Goal: Task Accomplishment & Management: Manage account settings

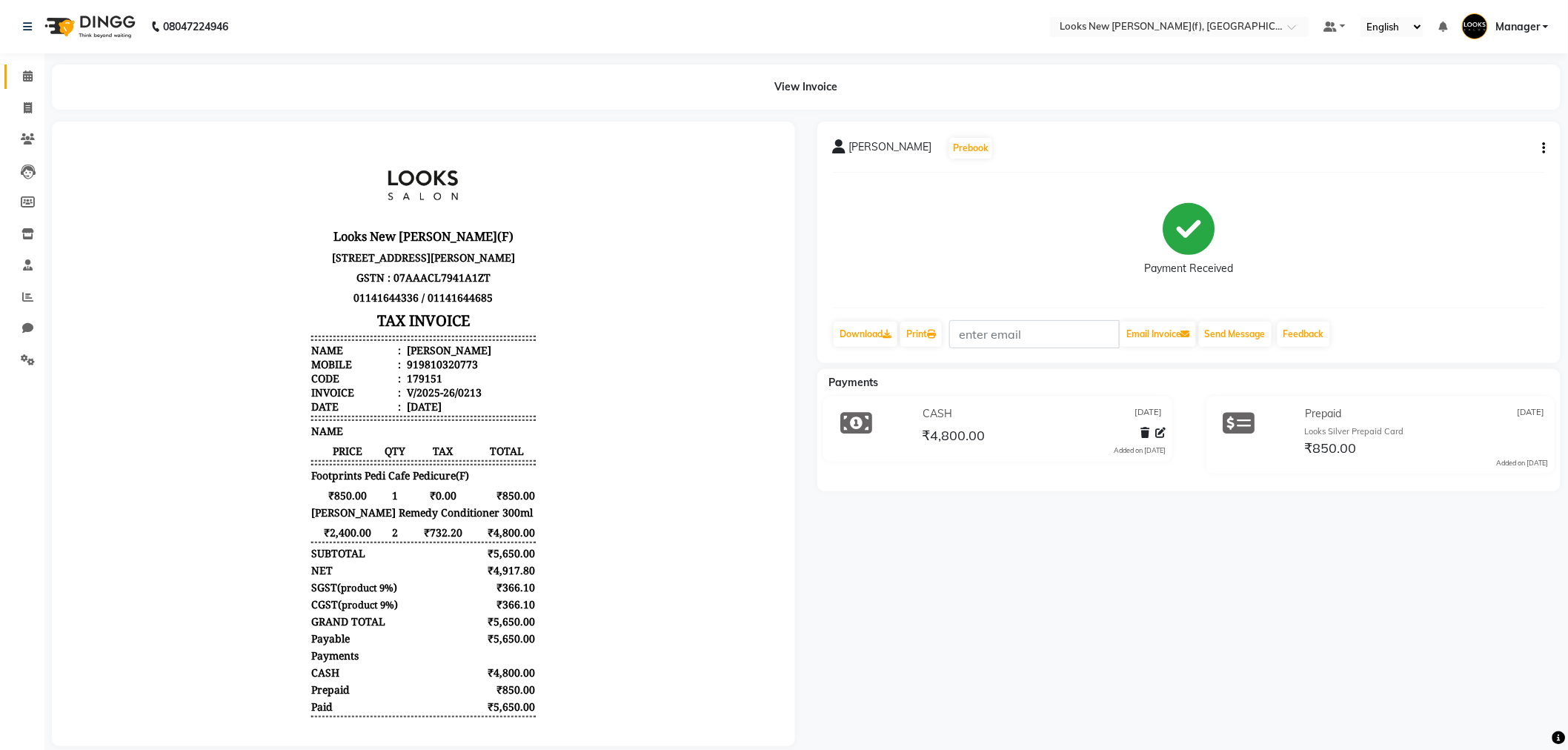
click at [27, 87] on link "Calendar" at bounding box center [22, 77] width 36 height 24
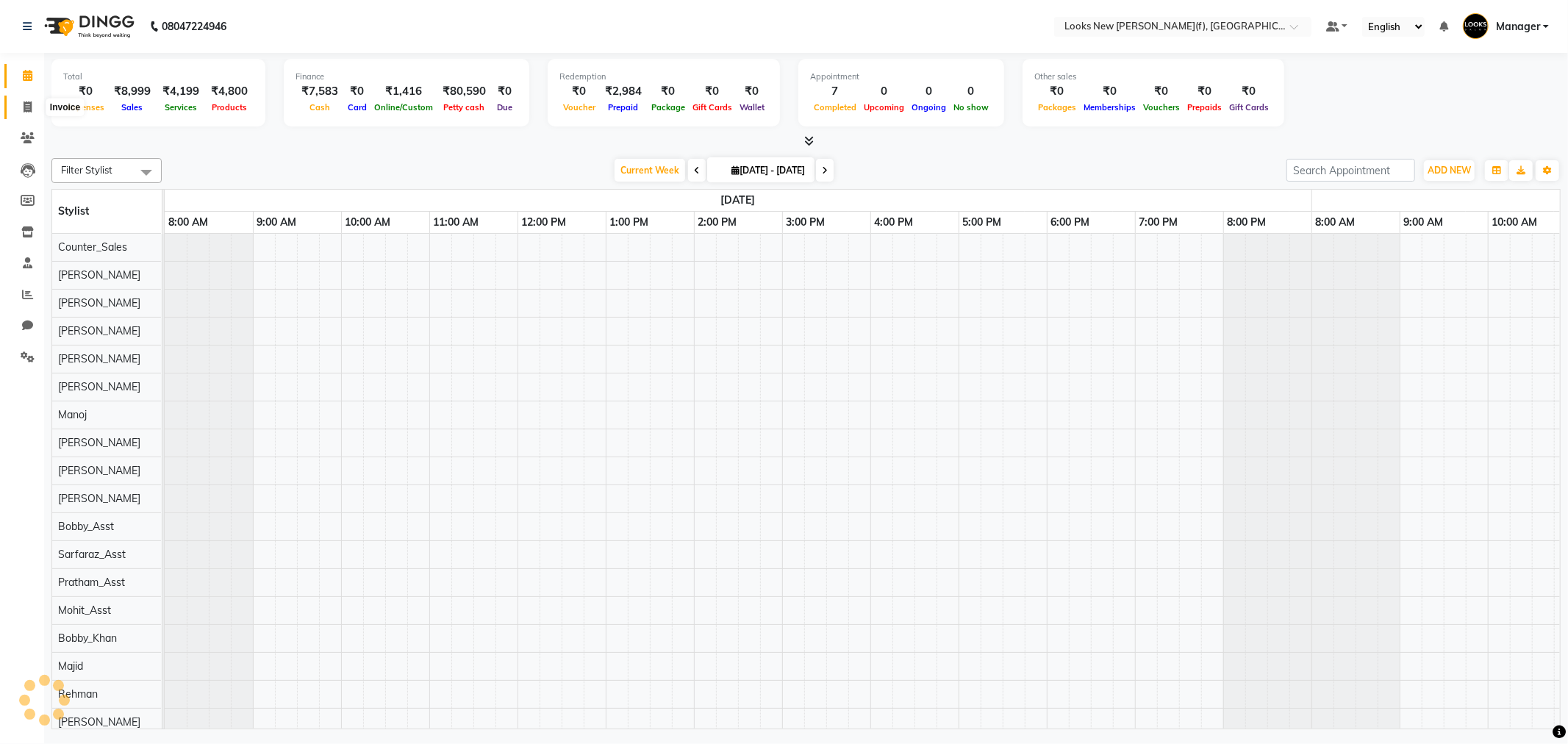
click at [29, 105] on icon at bounding box center [27, 107] width 8 height 11
select select "service"
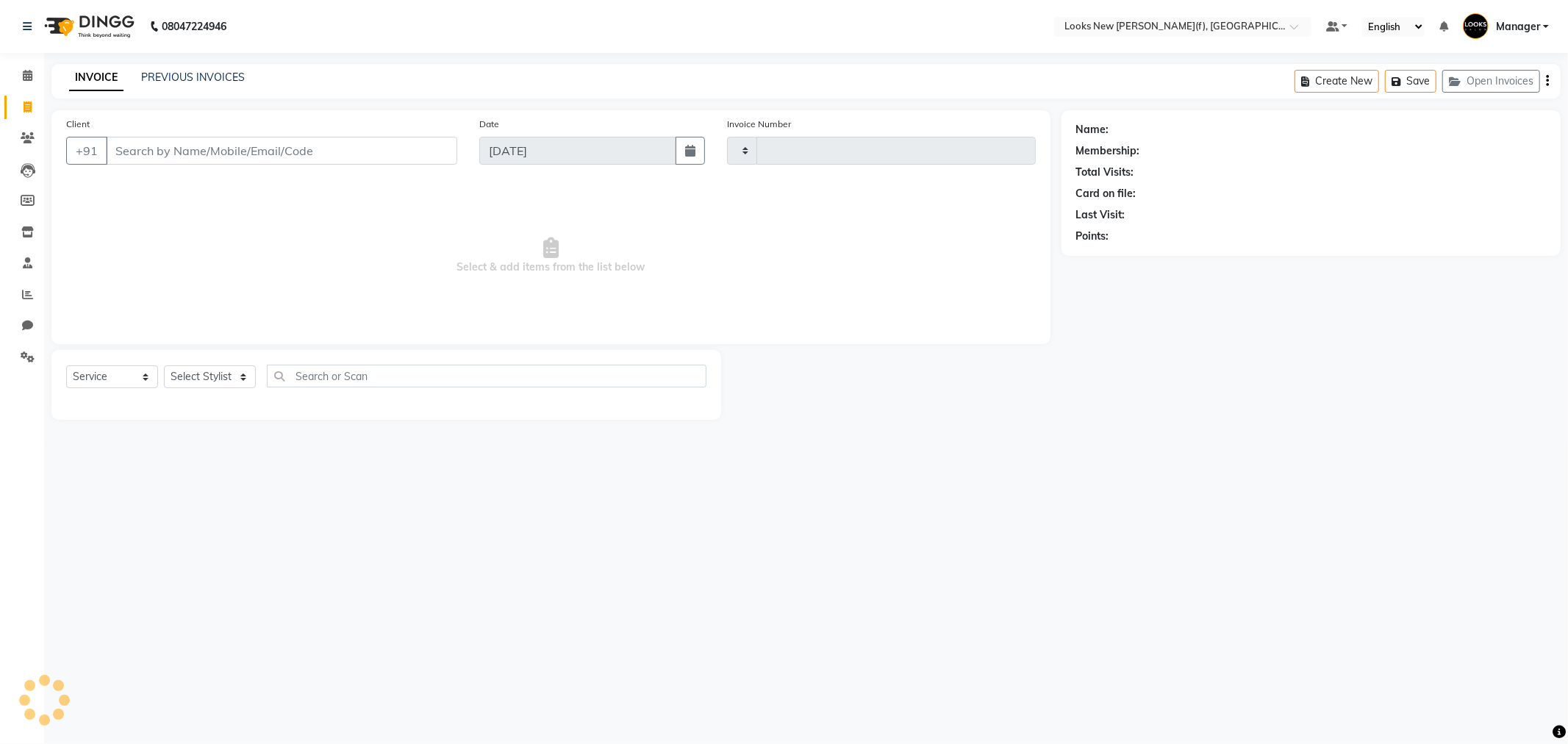
type input "0214"
select select "8659"
click at [133, 0] on nav "08047224946 Select Location × Looks New Rajinder Nagar(f), Delhi Default Panel …" at bounding box center [784, 26] width 1568 height 53
click at [99, 20] on img at bounding box center [88, 26] width 101 height 41
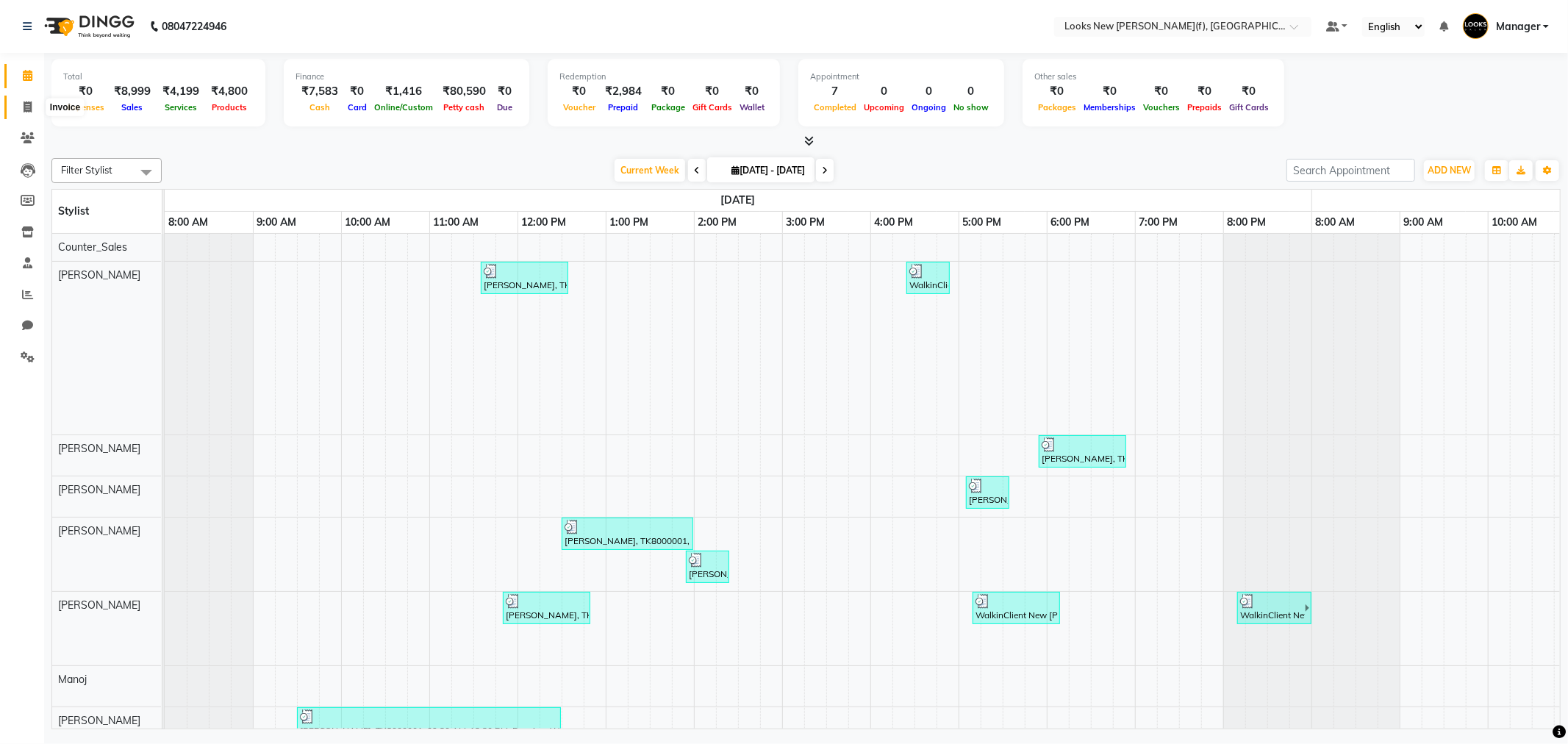
click at [24, 105] on icon at bounding box center [27, 107] width 8 height 11
select select "service"
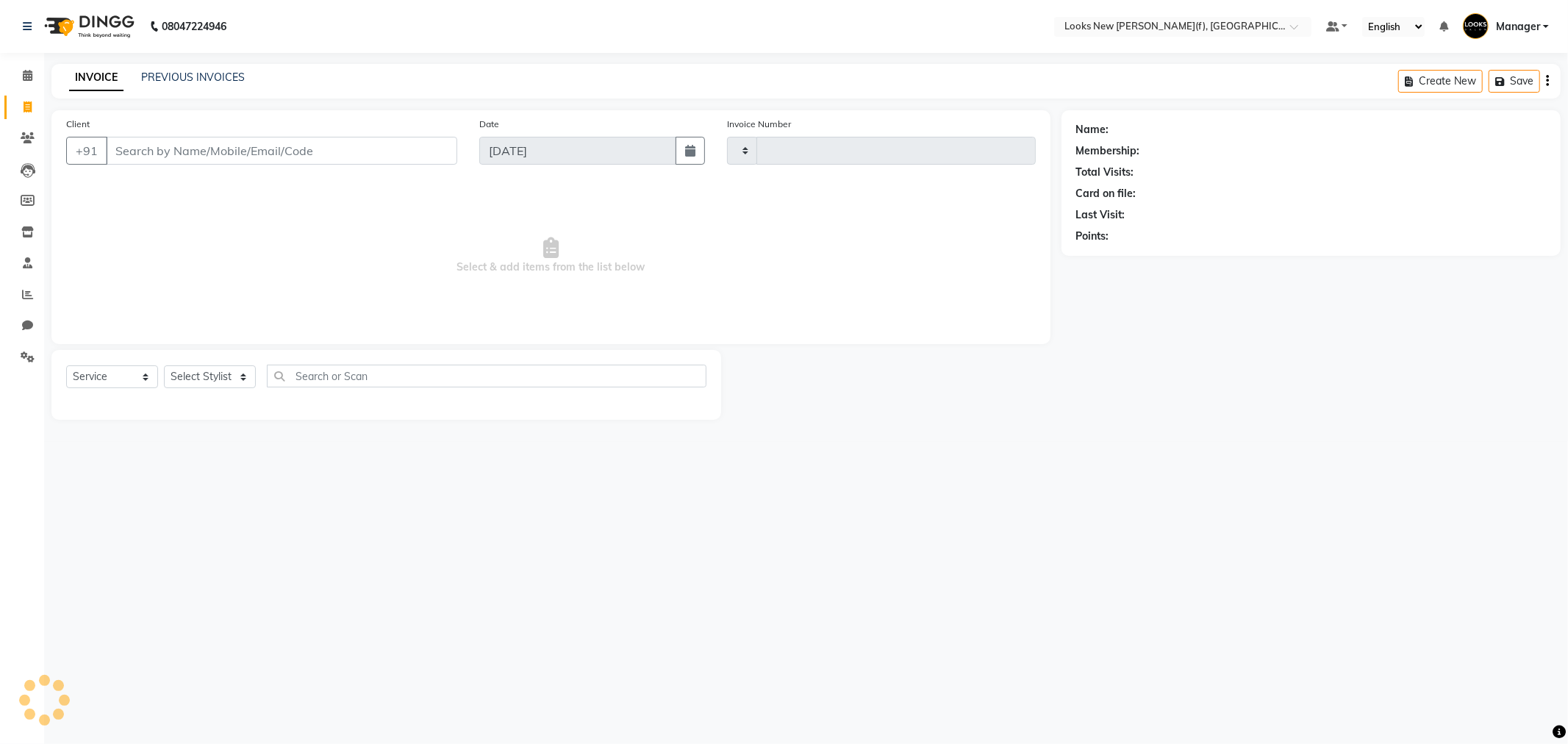
type input "0214"
select select "8659"
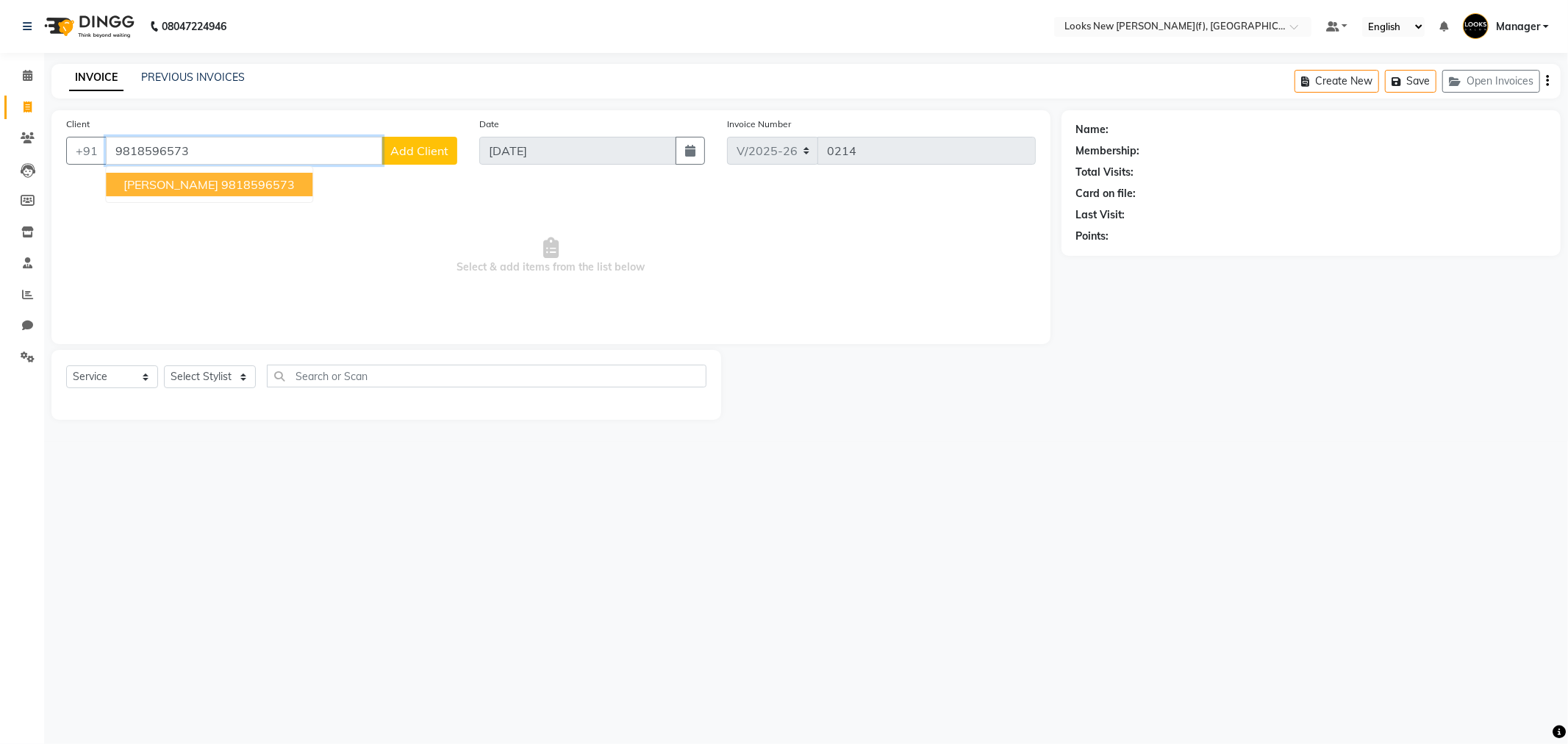
type input "9818596573"
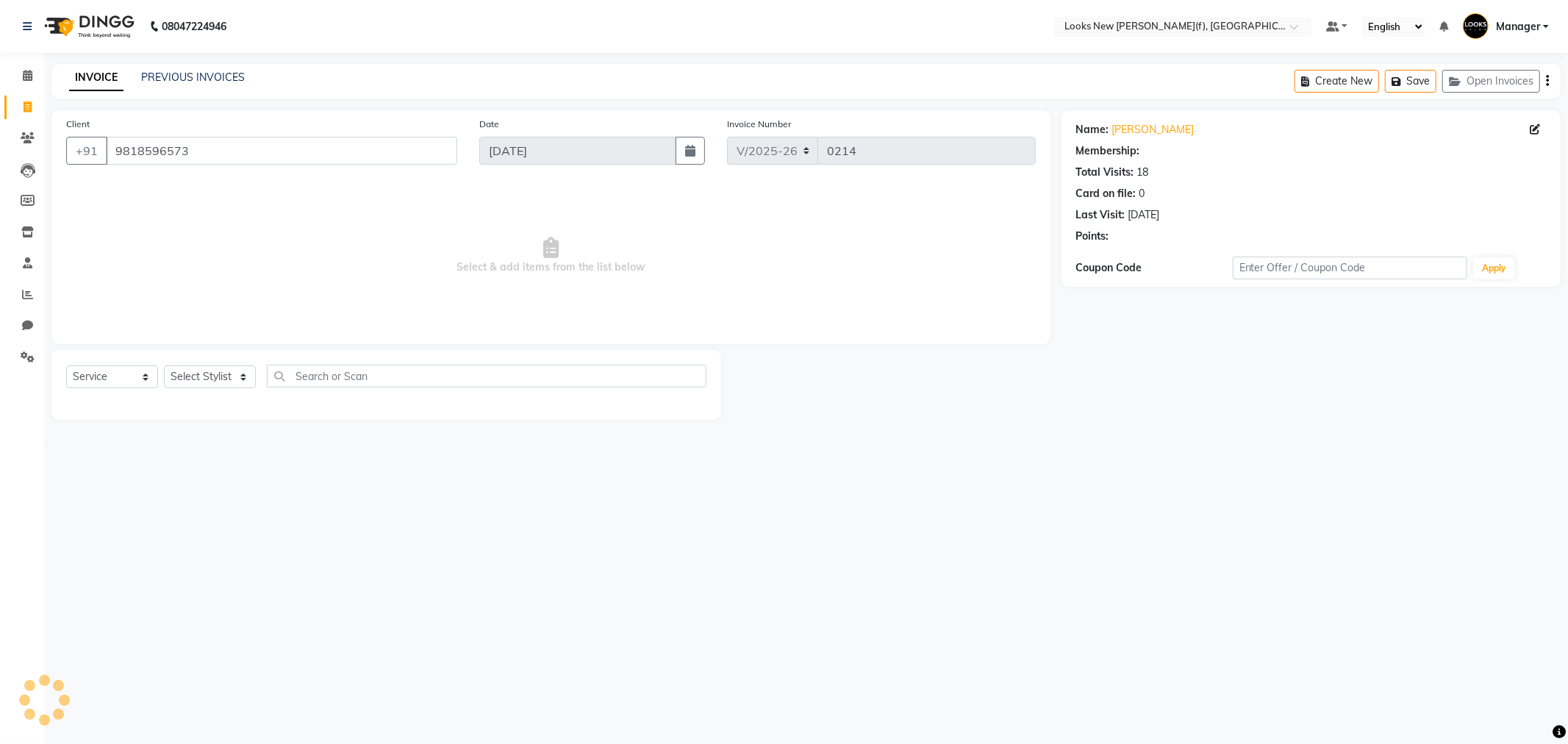
select select "1: Object"
click at [1534, 127] on icon at bounding box center [1536, 130] width 11 height 11
click at [1536, 130] on icon at bounding box center [1536, 130] width 11 height 11
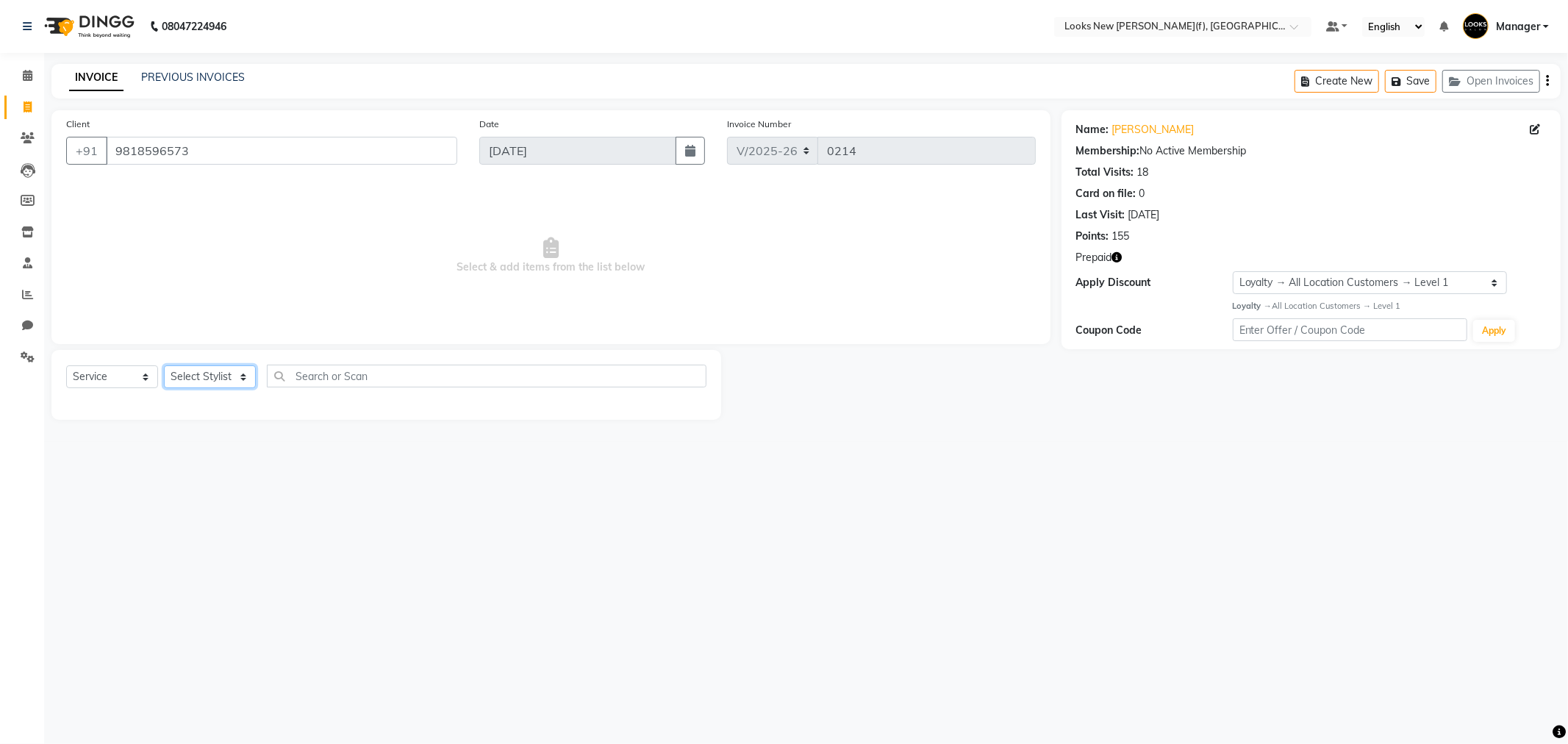
click at [225, 377] on select "Select Stylist Aakash_Pdct [PERSON_NAME] [PERSON_NAME] [PERSON_NAME] Counter_Sa…" at bounding box center [210, 377] width 92 height 23
select select "87312"
click at [164, 366] on select "Select Stylist Aakash_Pdct [PERSON_NAME] [PERSON_NAME] [PERSON_NAME] Counter_Sa…" at bounding box center [210, 377] width 92 height 23
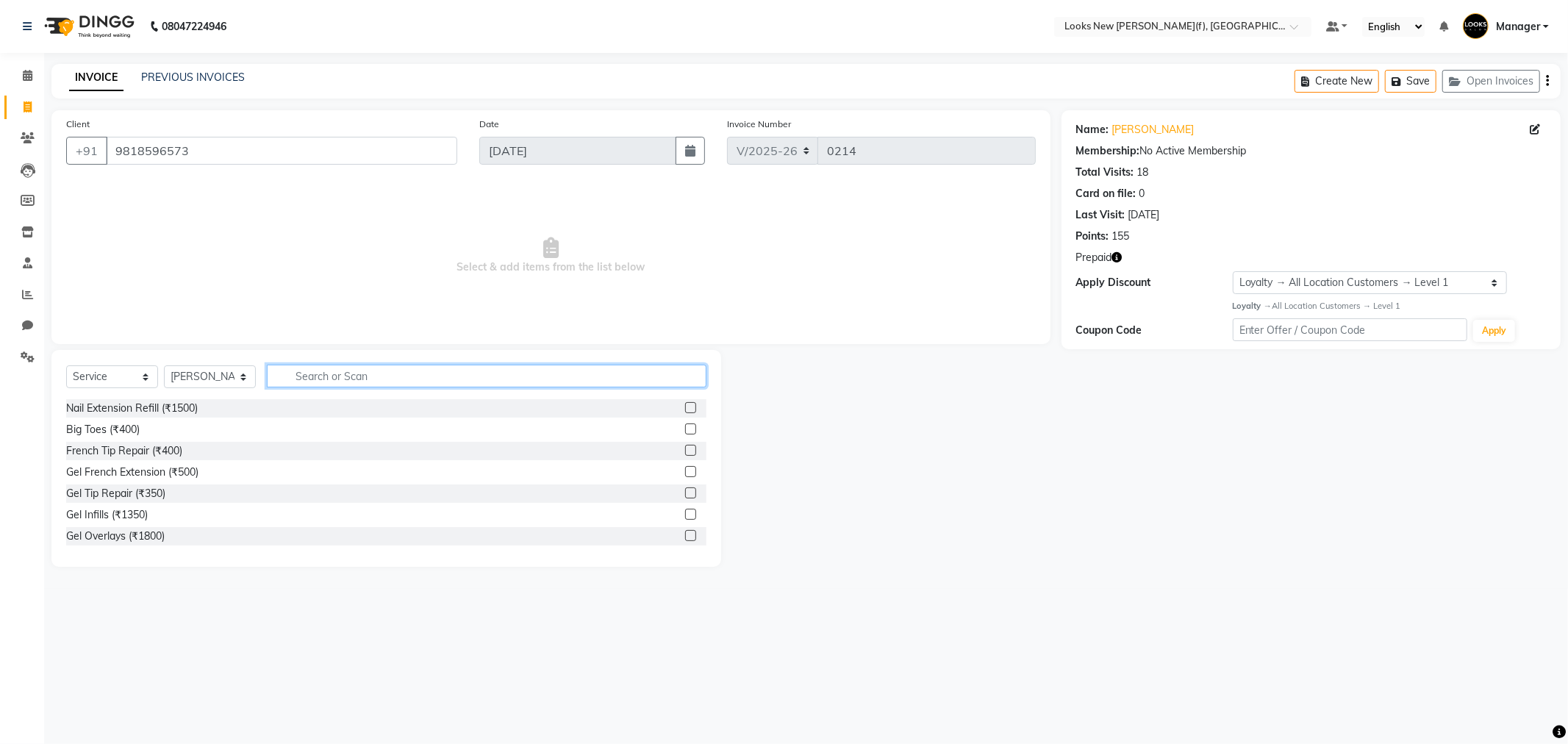
type input "o"
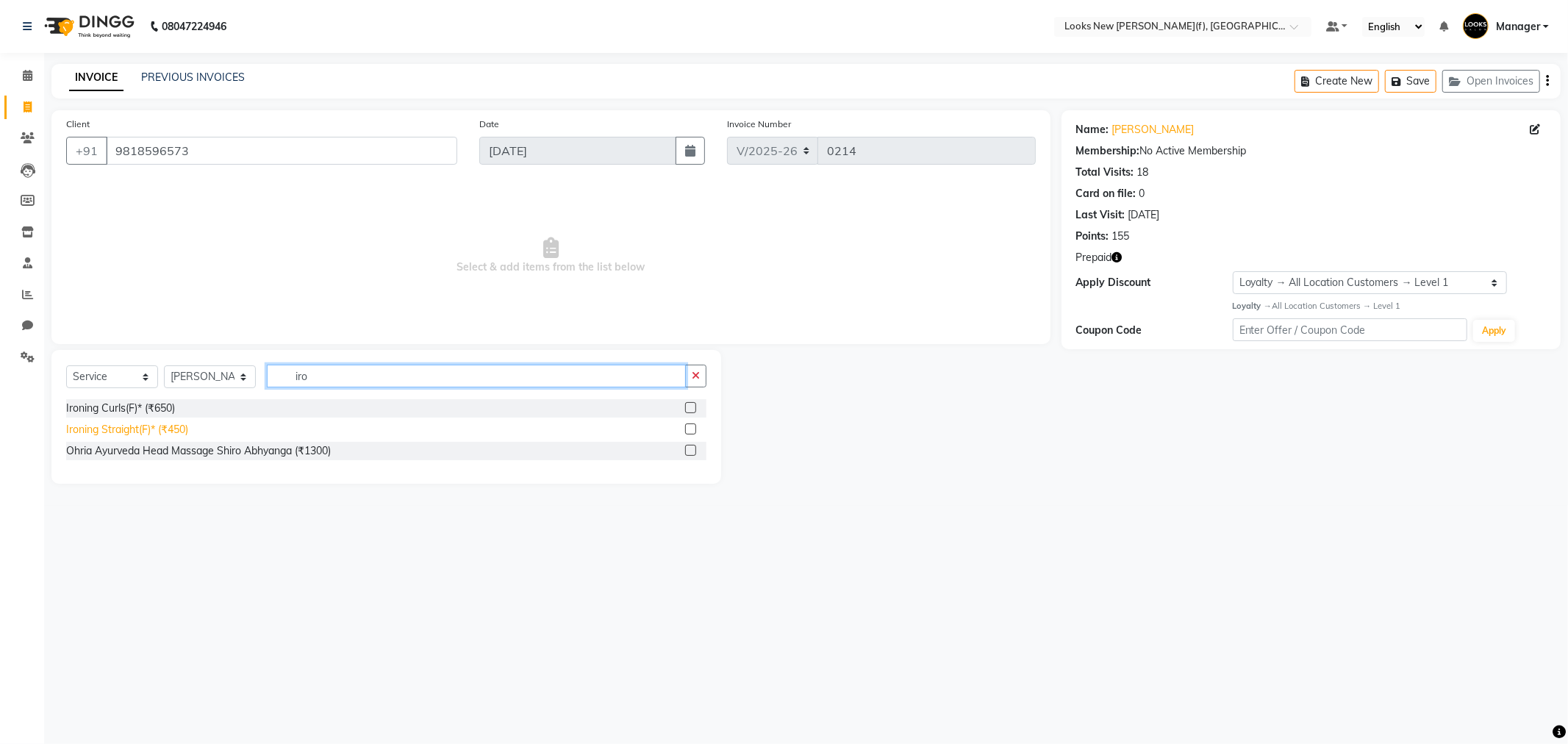
type input "iro"
click at [172, 430] on div "Ironing Straight(F)* (₹450)" at bounding box center [127, 429] width 122 height 15
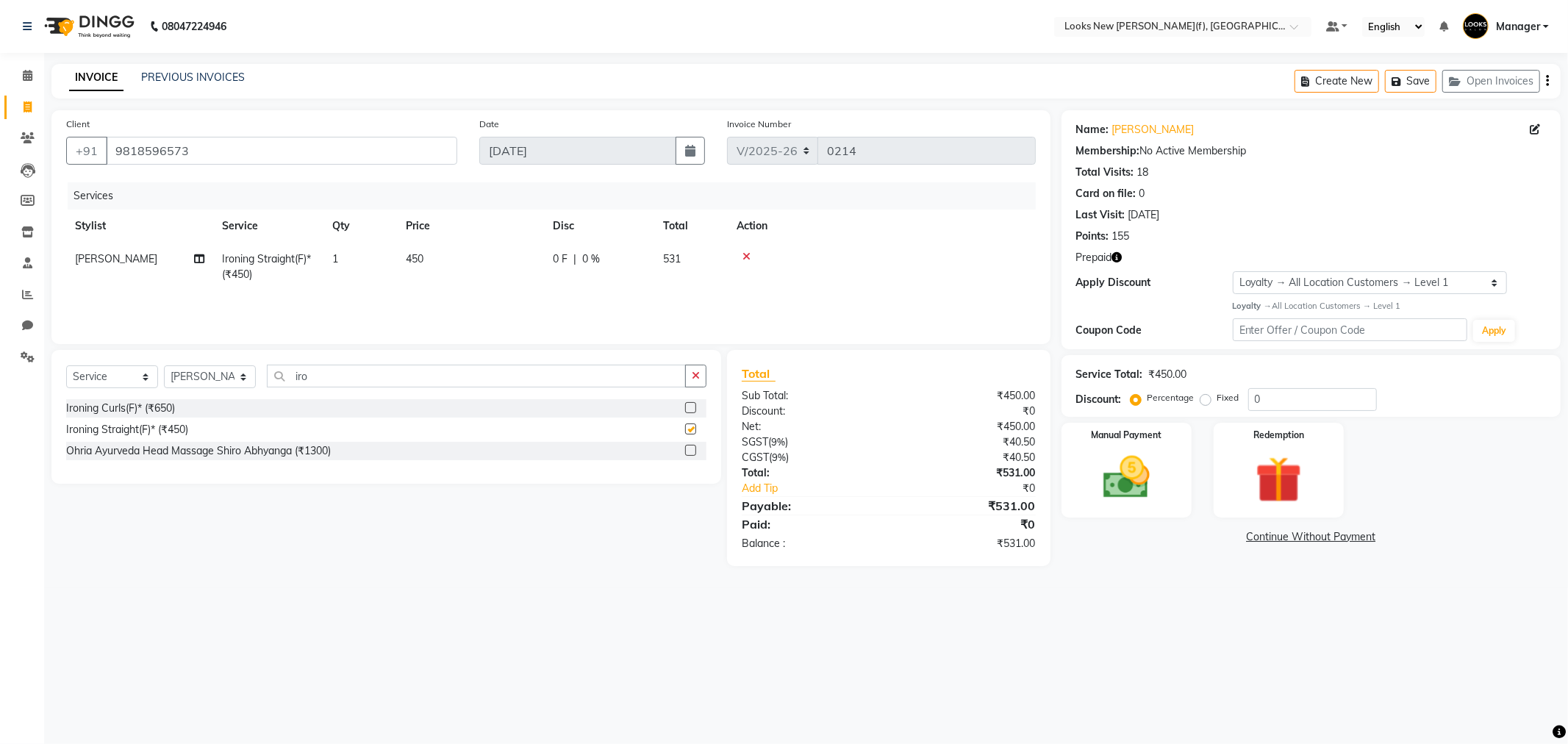
checkbox input "false"
drag, startPoint x: 342, startPoint y: 378, endPoint x: 334, endPoint y: 370, distance: 11.3
click at [336, 377] on input "iro" at bounding box center [476, 376] width 419 height 23
click at [414, 258] on span "450" at bounding box center [414, 259] width 17 height 14
select select "87312"
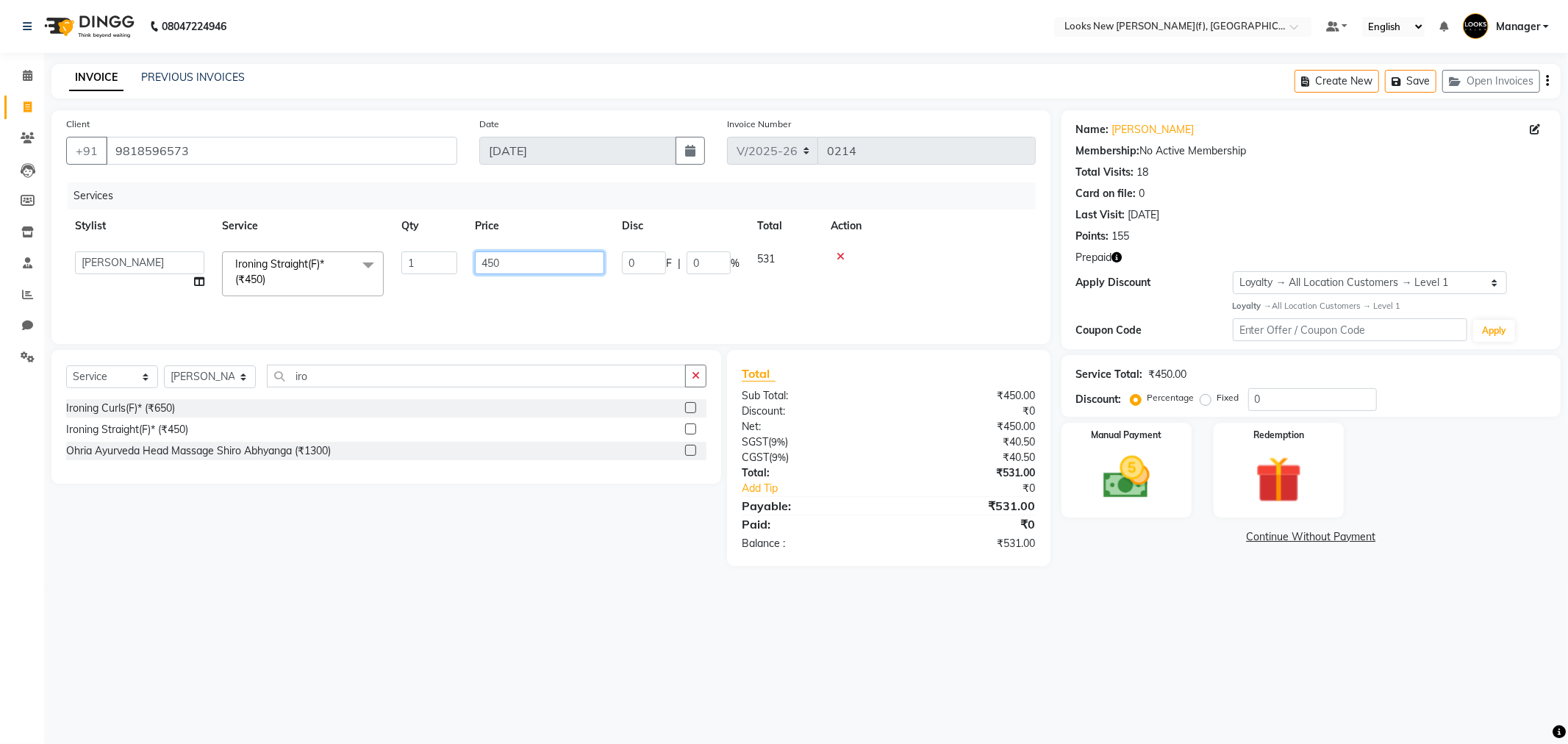
drag, startPoint x: 528, startPoint y: 260, endPoint x: 442, endPoint y: 260, distance: 86.0
click at [472, 268] on td "450" at bounding box center [539, 273] width 147 height 63
type input "1200"
drag, startPoint x: 328, startPoint y: 391, endPoint x: 295, endPoint y: 380, distance: 34.8
click at [295, 380] on div "Select Service Product Membership Package Voucher Prepaid Gift Card Select Styl…" at bounding box center [387, 382] width 640 height 35
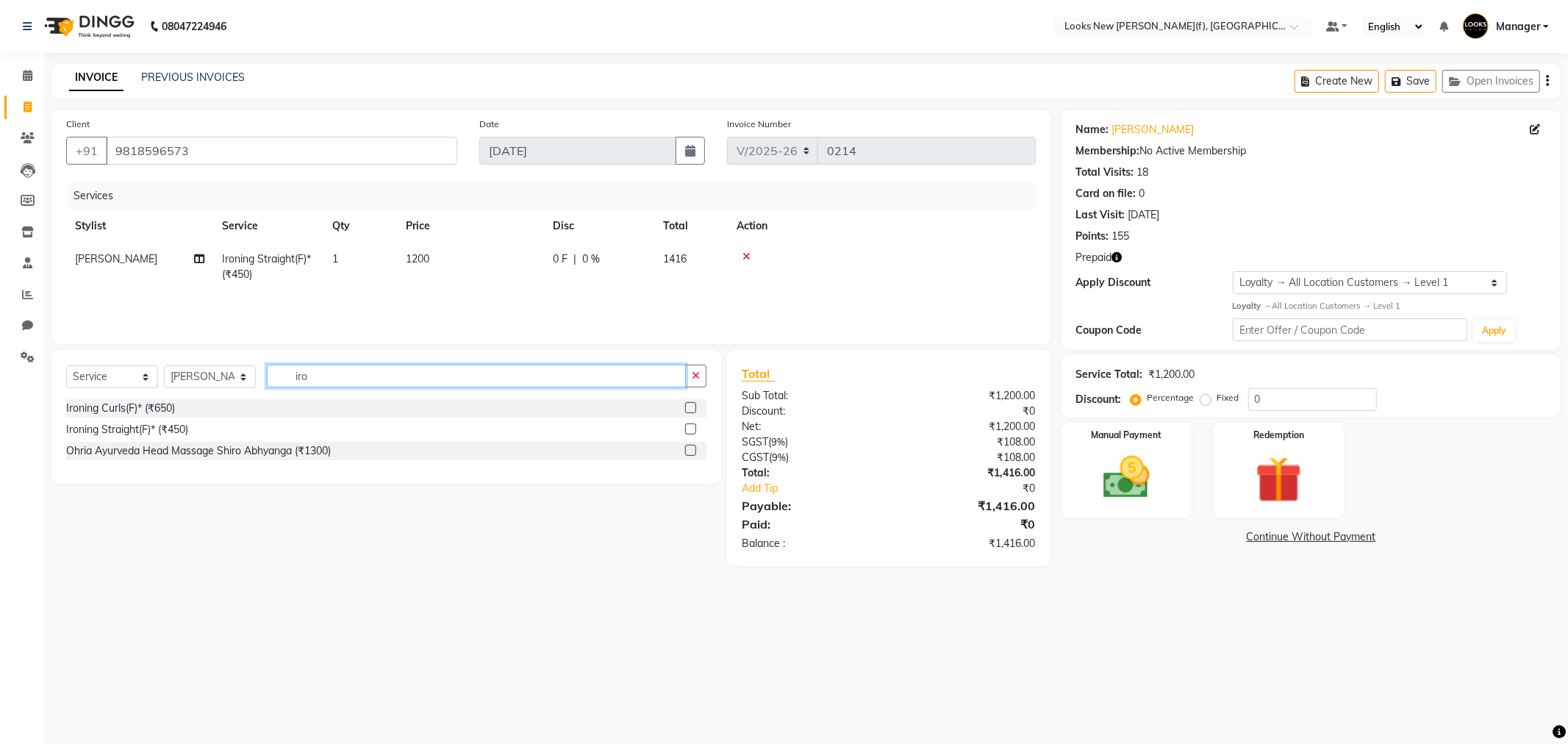
drag, startPoint x: 325, startPoint y: 375, endPoint x: 190, endPoint y: 382, distance: 135.2
click at [191, 382] on div "Select Service Product Membership Package Voucher Prepaid Gift Card Select Styl…" at bounding box center [387, 382] width 640 height 35
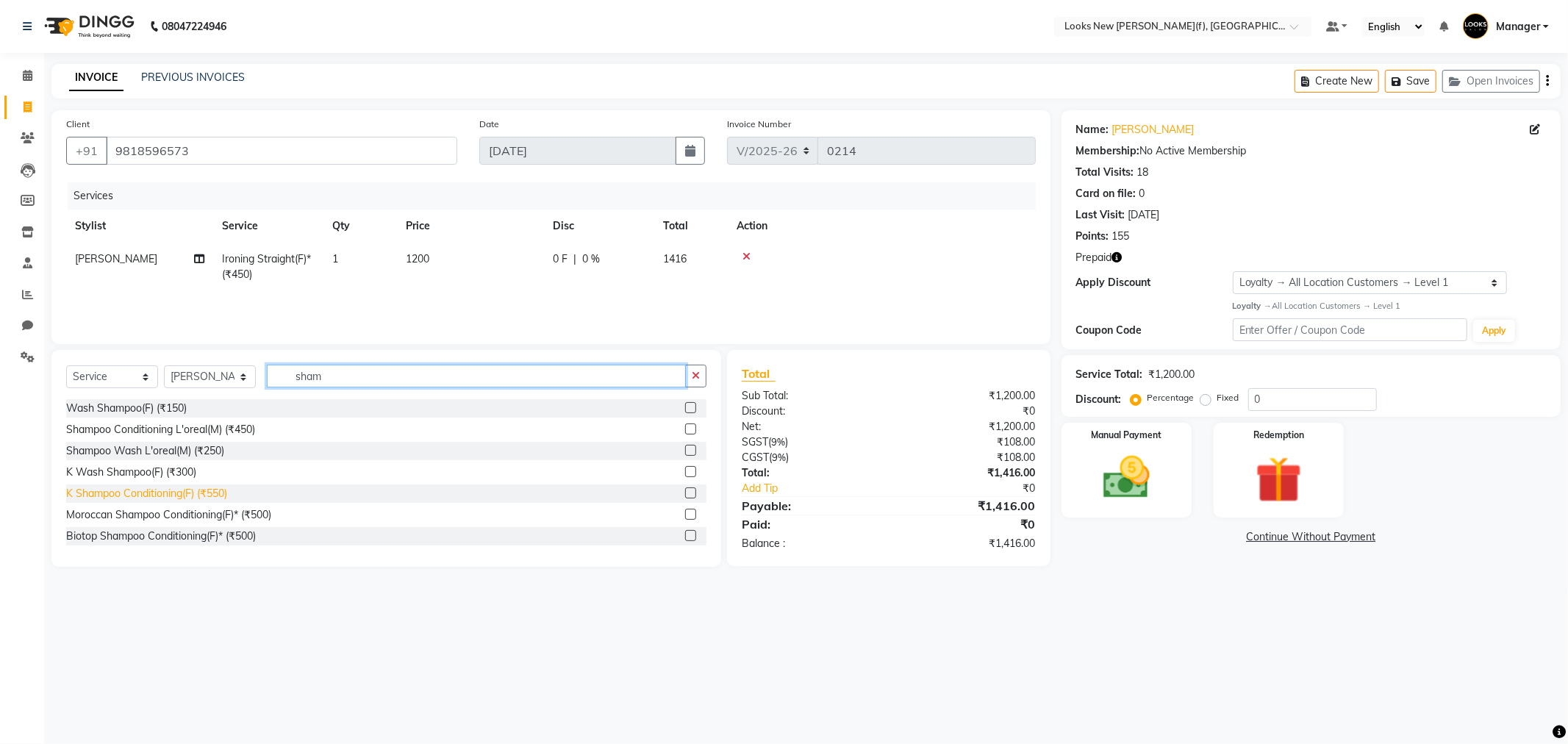
type input "sham"
click at [206, 491] on div "K Shampoo Conditioning(F) (₹550)" at bounding box center [147, 493] width 161 height 15
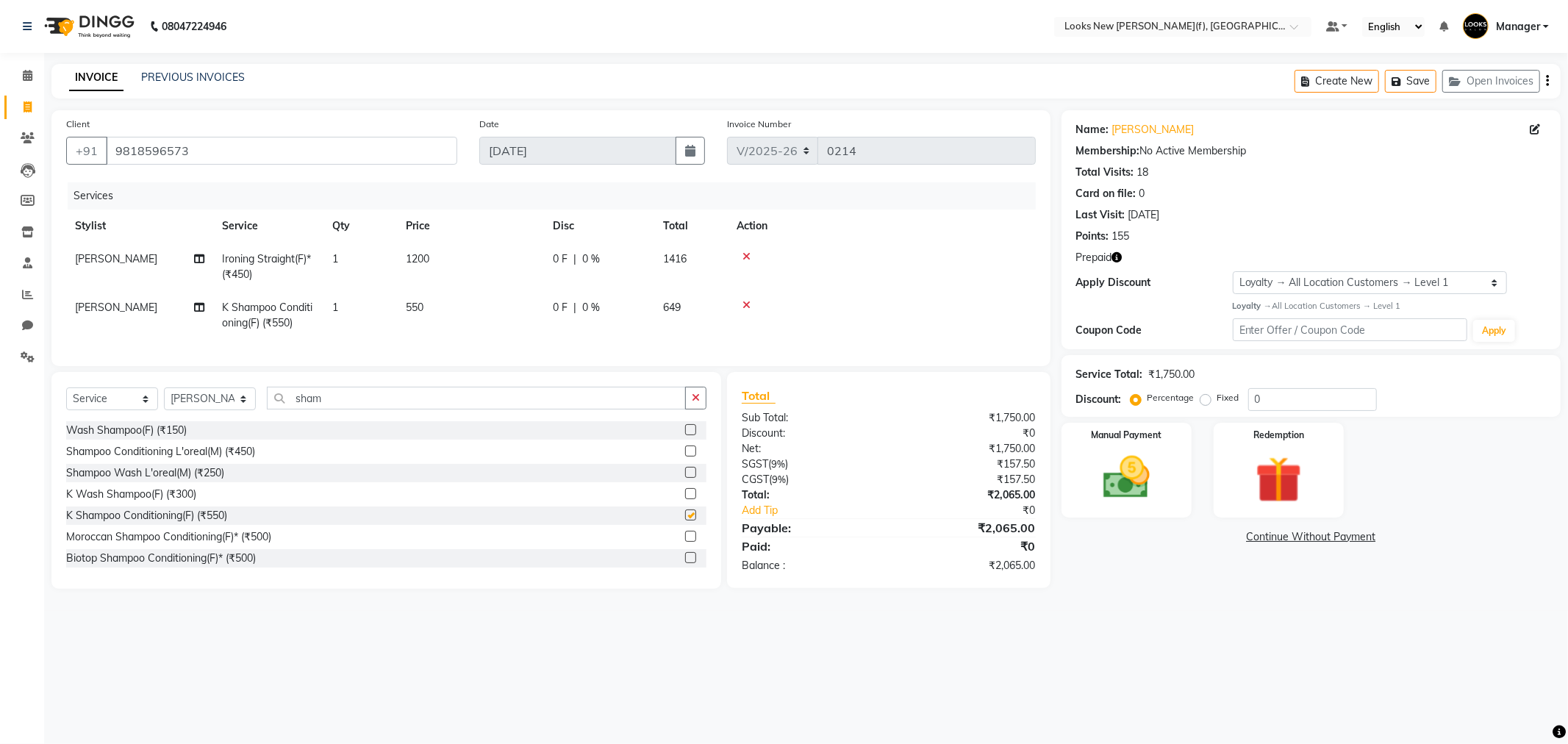
checkbox input "false"
drag, startPoint x: 1239, startPoint y: 456, endPoint x: 1244, endPoint y: 505, distance: 49.3
click at [1239, 456] on img at bounding box center [1279, 480] width 78 height 60
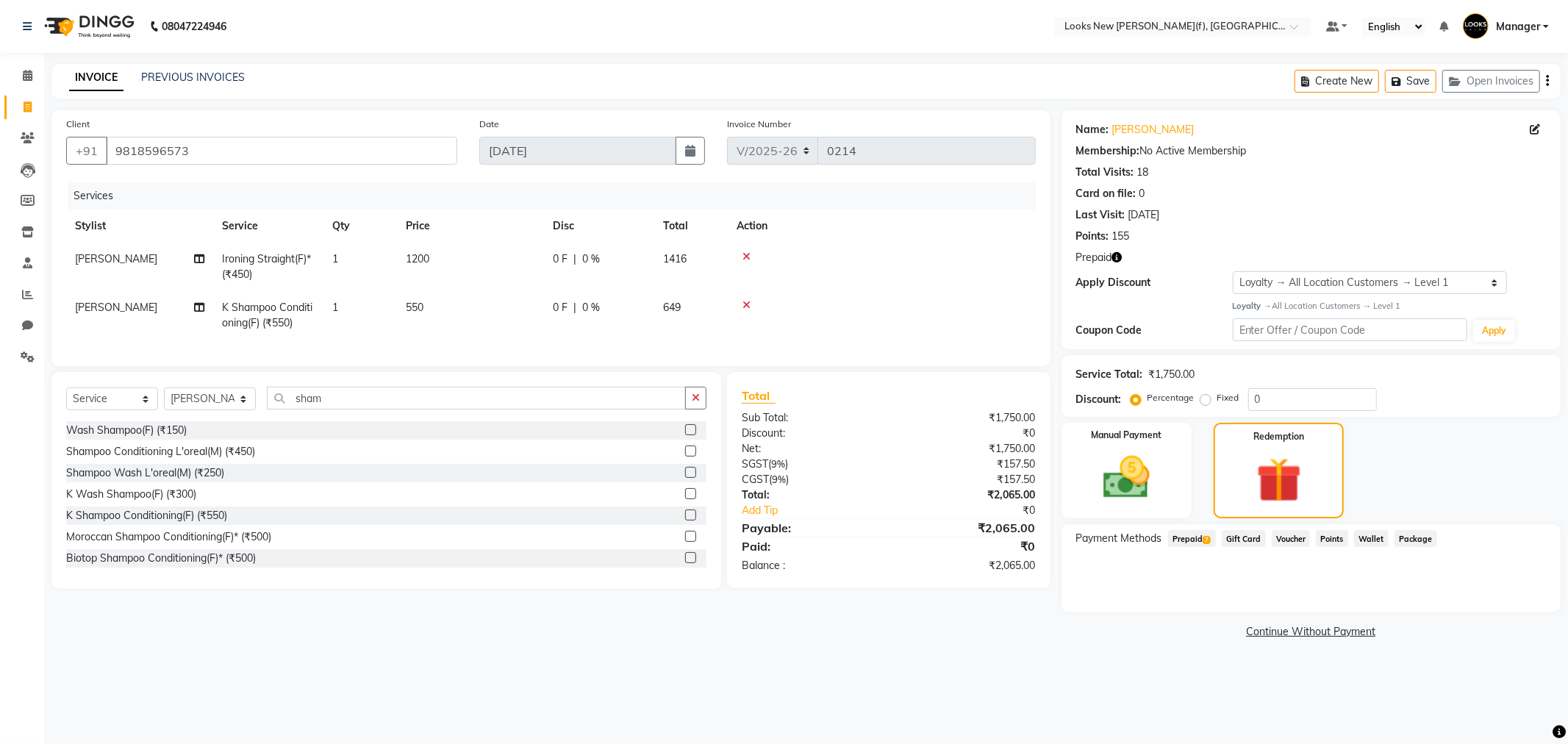
click at [1169, 540] on span "Prepaid 7" at bounding box center [1192, 538] width 47 height 17
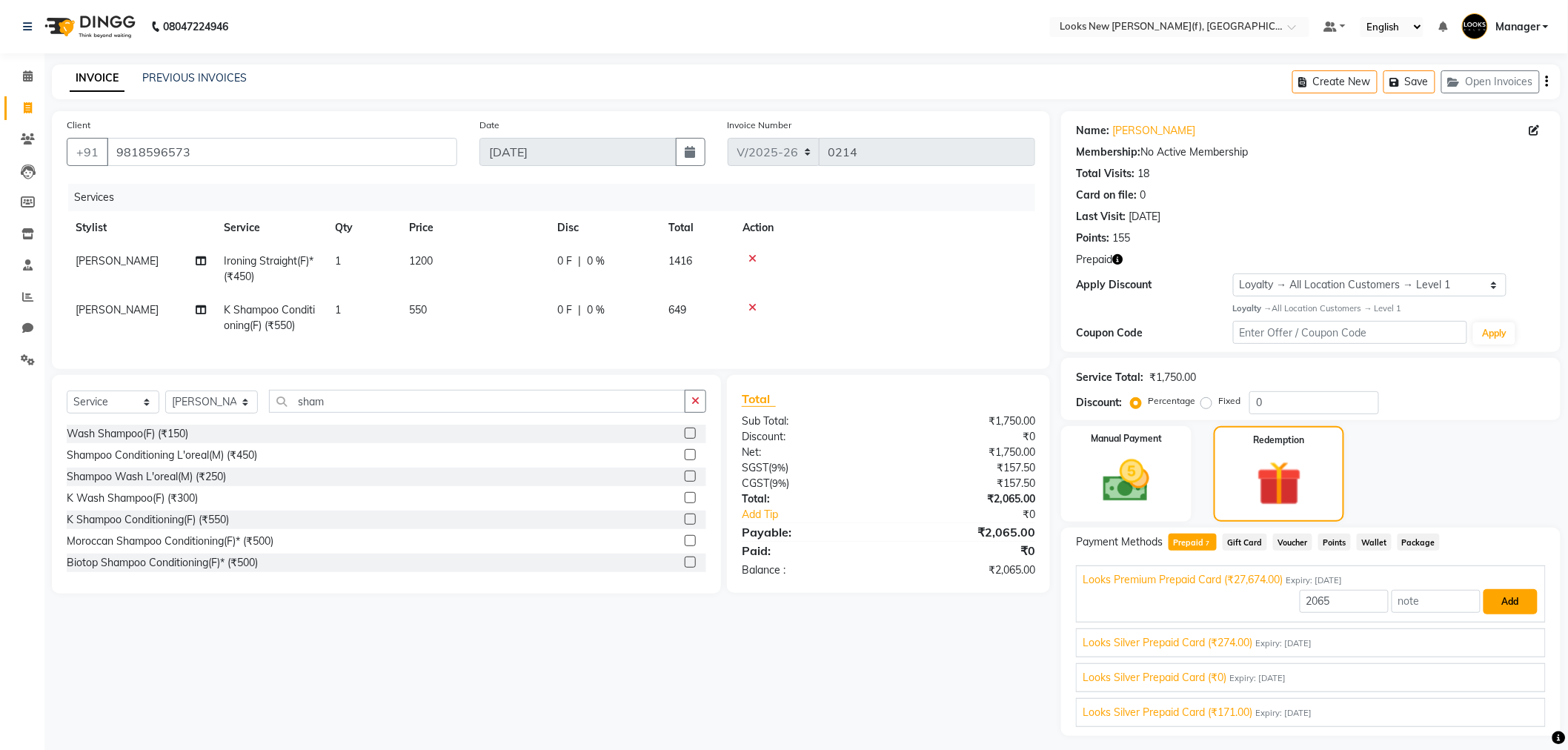
click at [1504, 597] on button "Add" at bounding box center [1510, 601] width 54 height 25
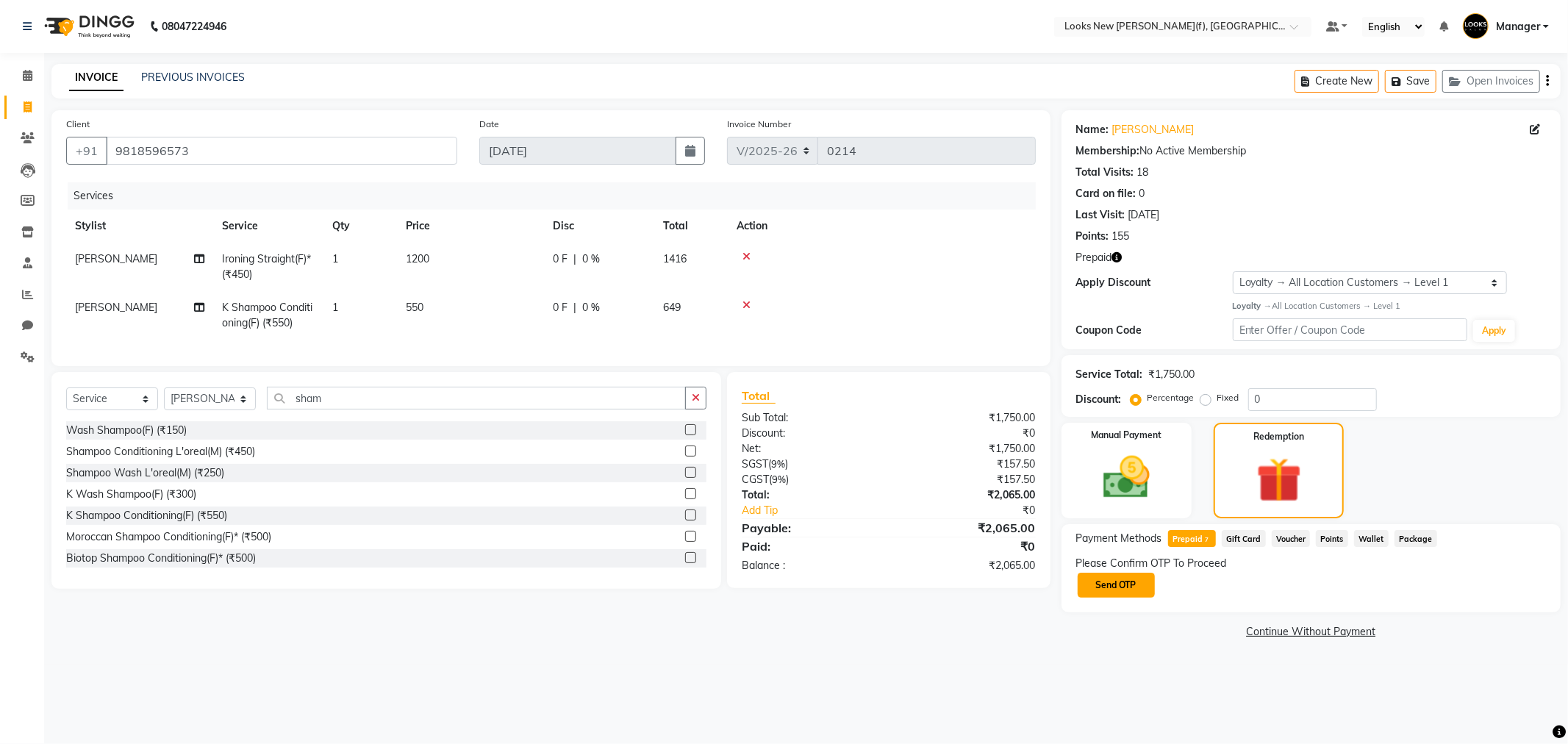
click at [1137, 581] on button "Send OTP" at bounding box center [1117, 584] width 77 height 25
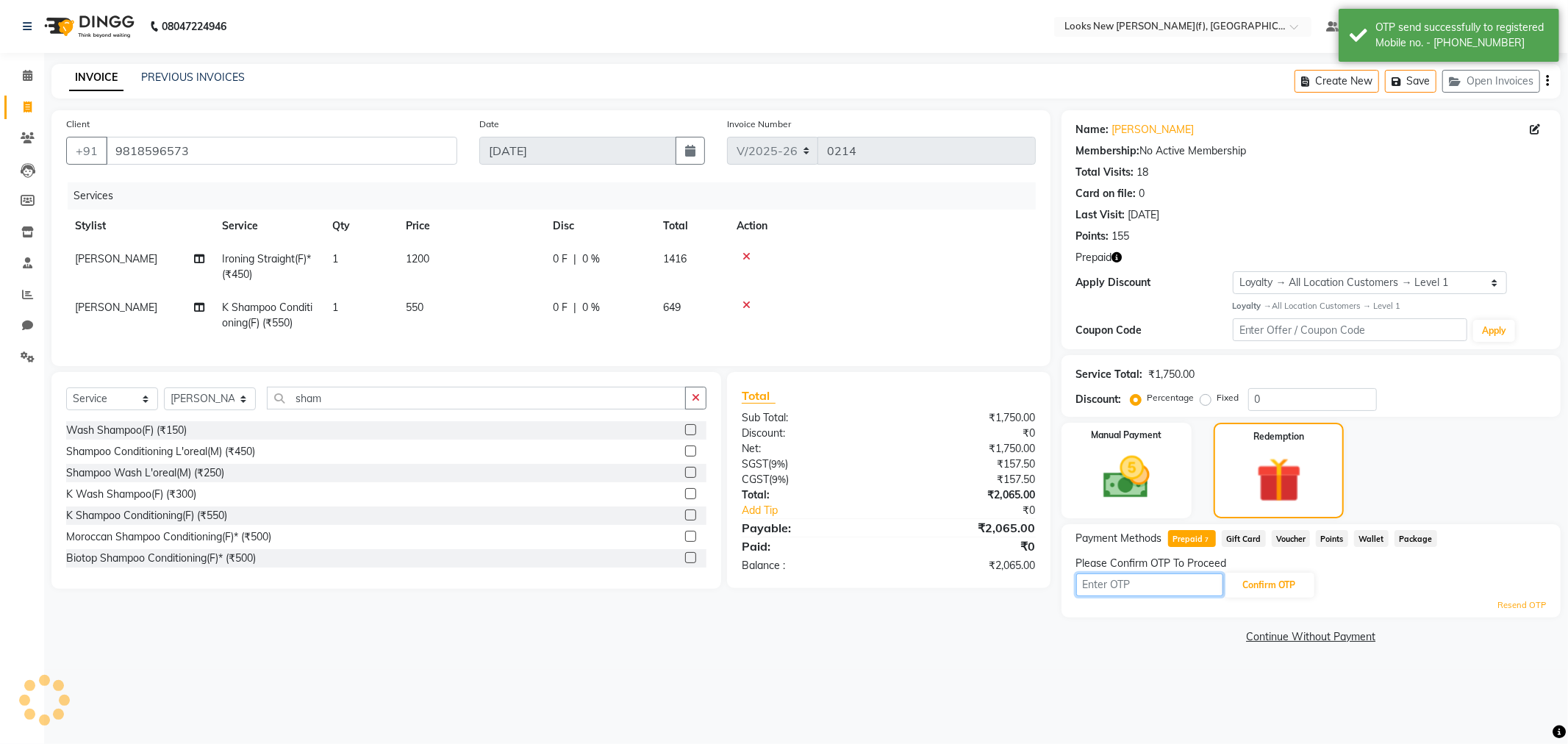
click at [1139, 584] on input "text" at bounding box center [1150, 584] width 147 height 23
drag, startPoint x: 228, startPoint y: 139, endPoint x: 71, endPoint y: 167, distance: 159.5
click at [71, 167] on div "Client +91 9818596573" at bounding box center [261, 146] width 413 height 60
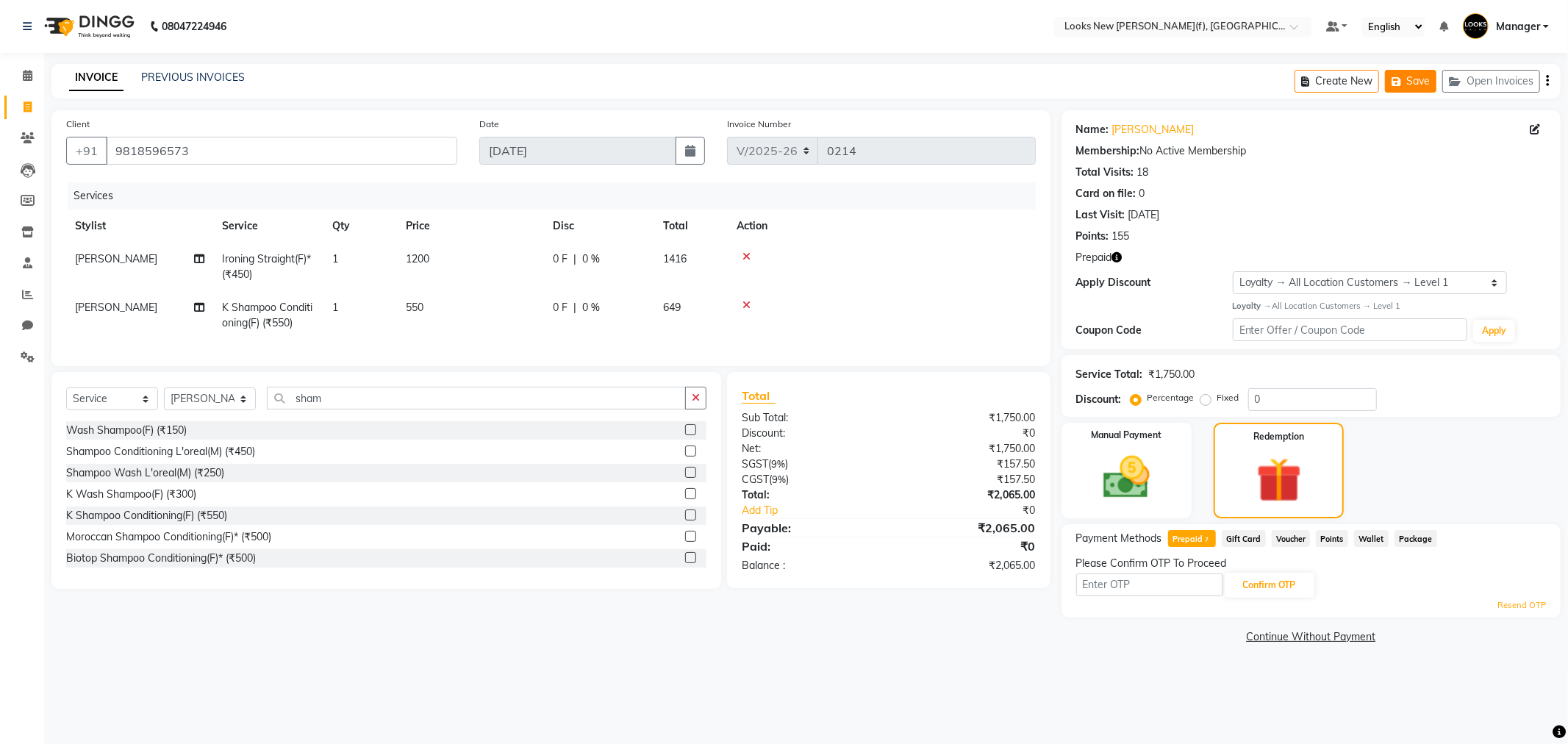
click at [1422, 85] on button "Save" at bounding box center [1411, 81] width 51 height 23
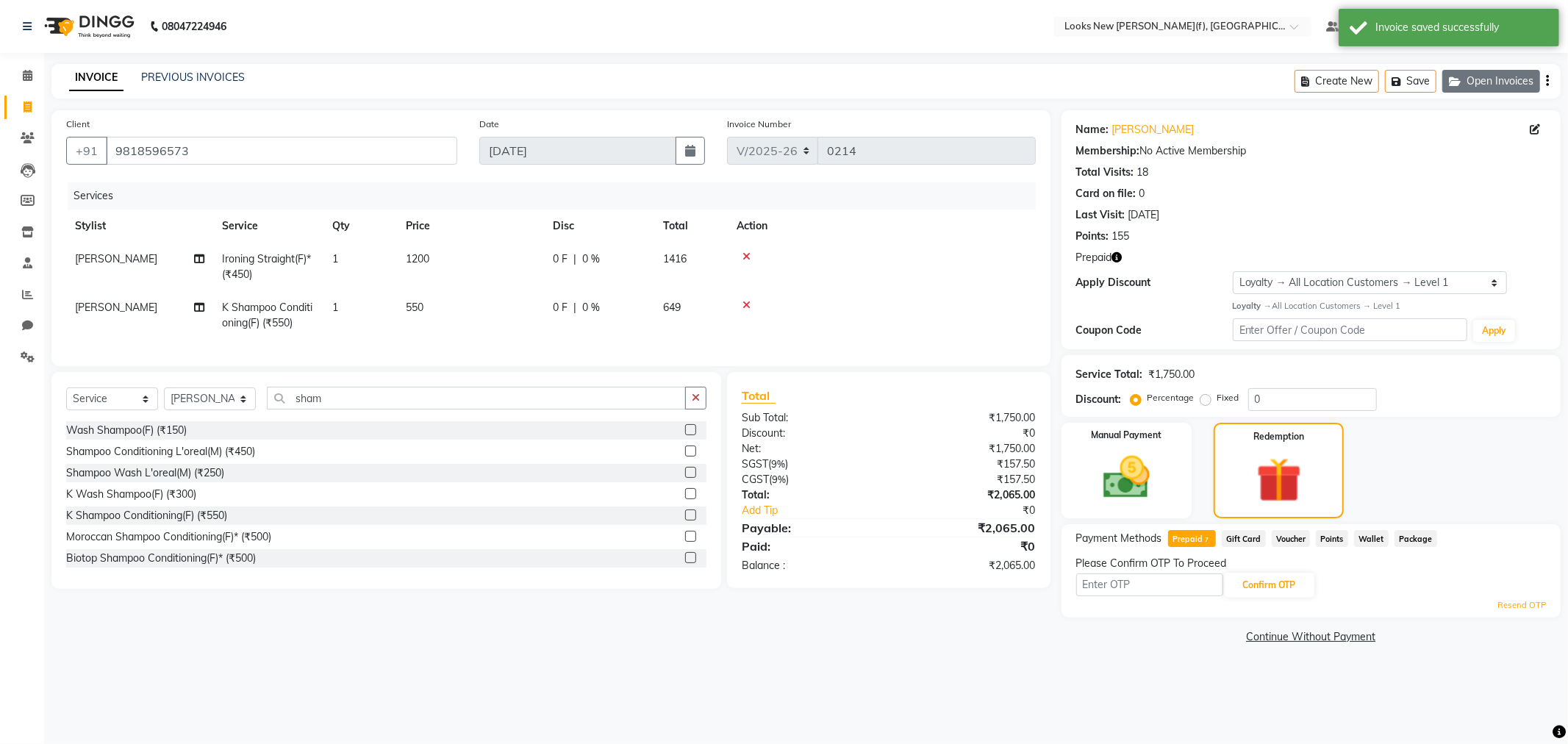
click at [1461, 77] on icon "button" at bounding box center [1457, 81] width 17 height 11
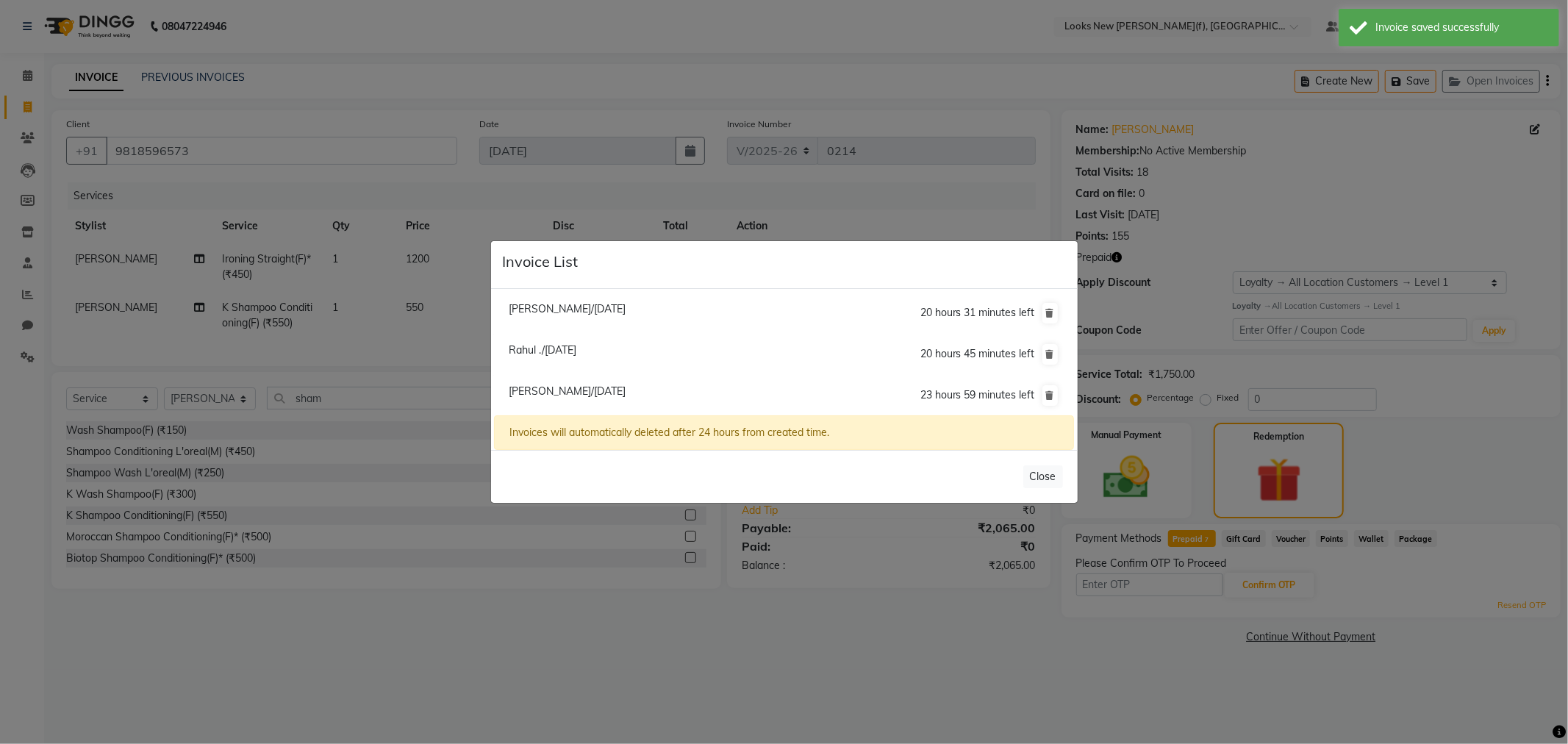
click at [564, 391] on span "Ayesha Vij/04 September 2025" at bounding box center [567, 391] width 117 height 14
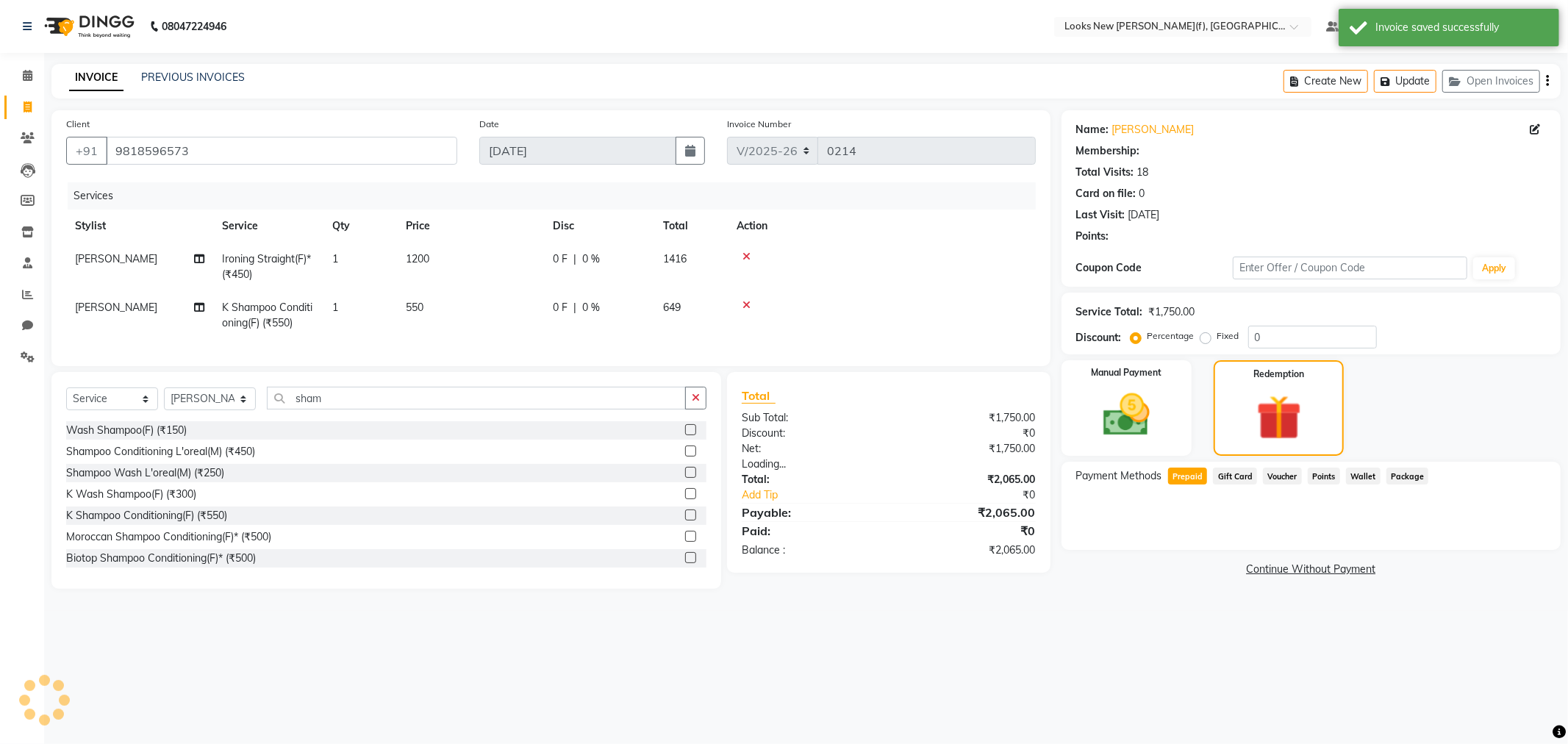
select select "1: Object"
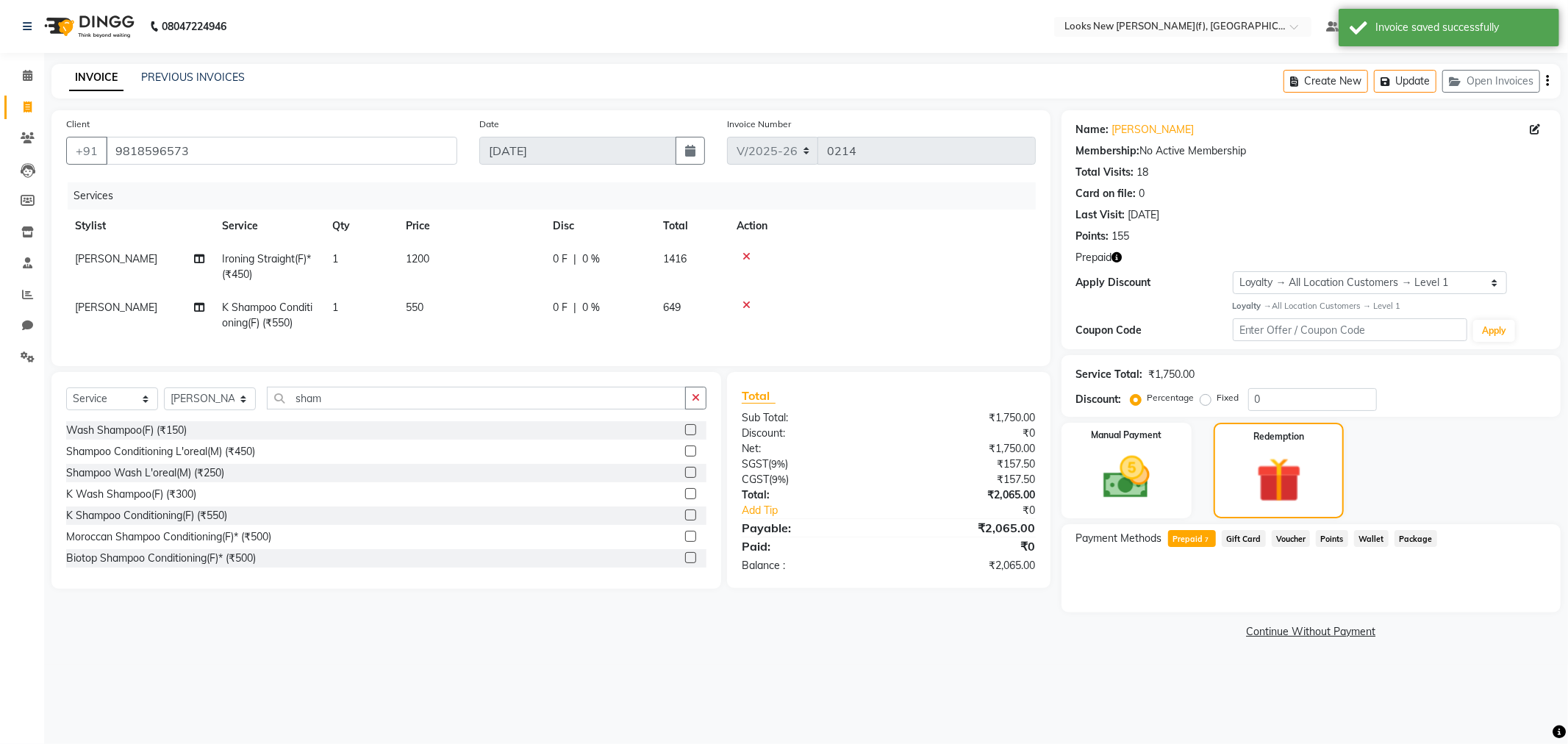
select select
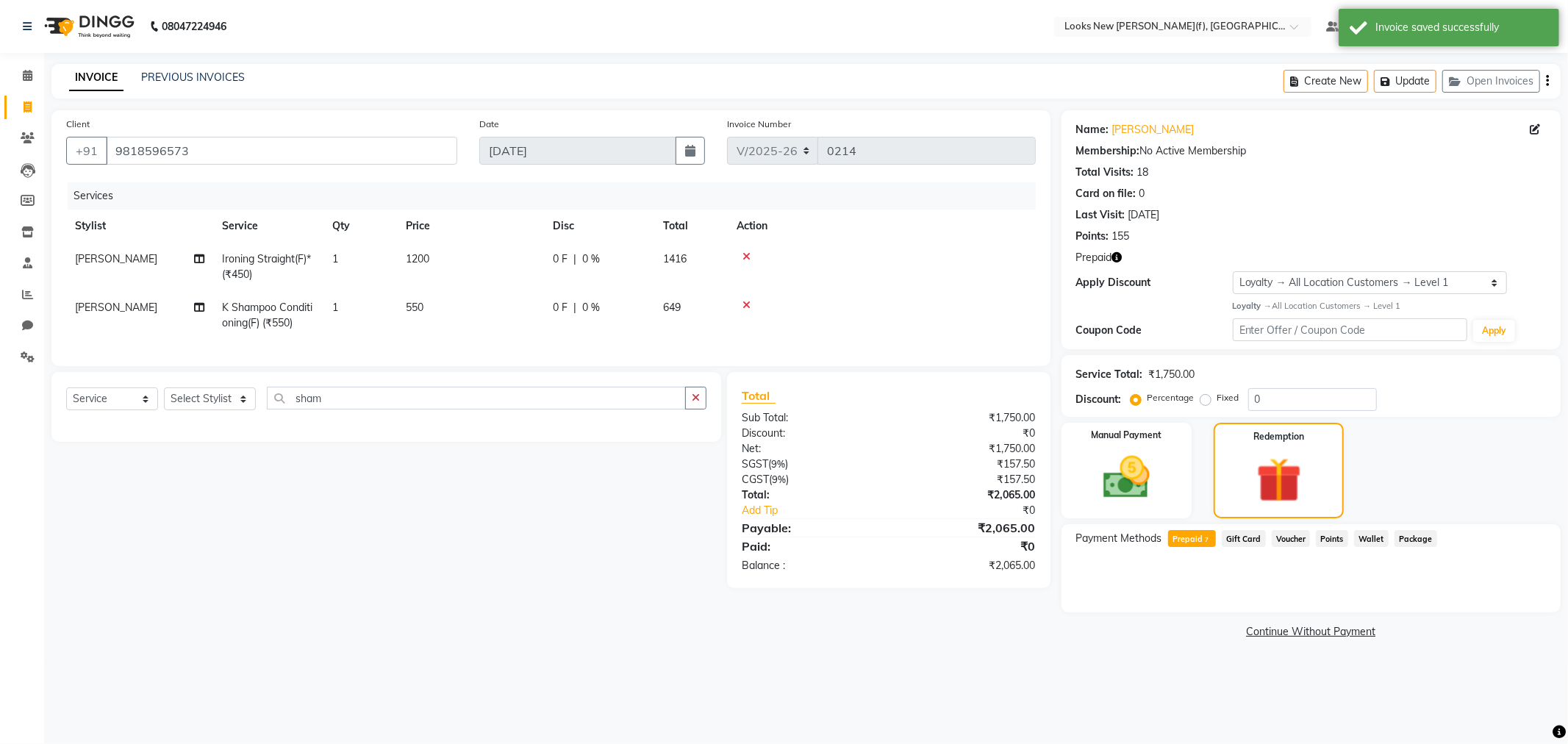
click at [1189, 538] on span "Prepaid 7" at bounding box center [1192, 538] width 47 height 17
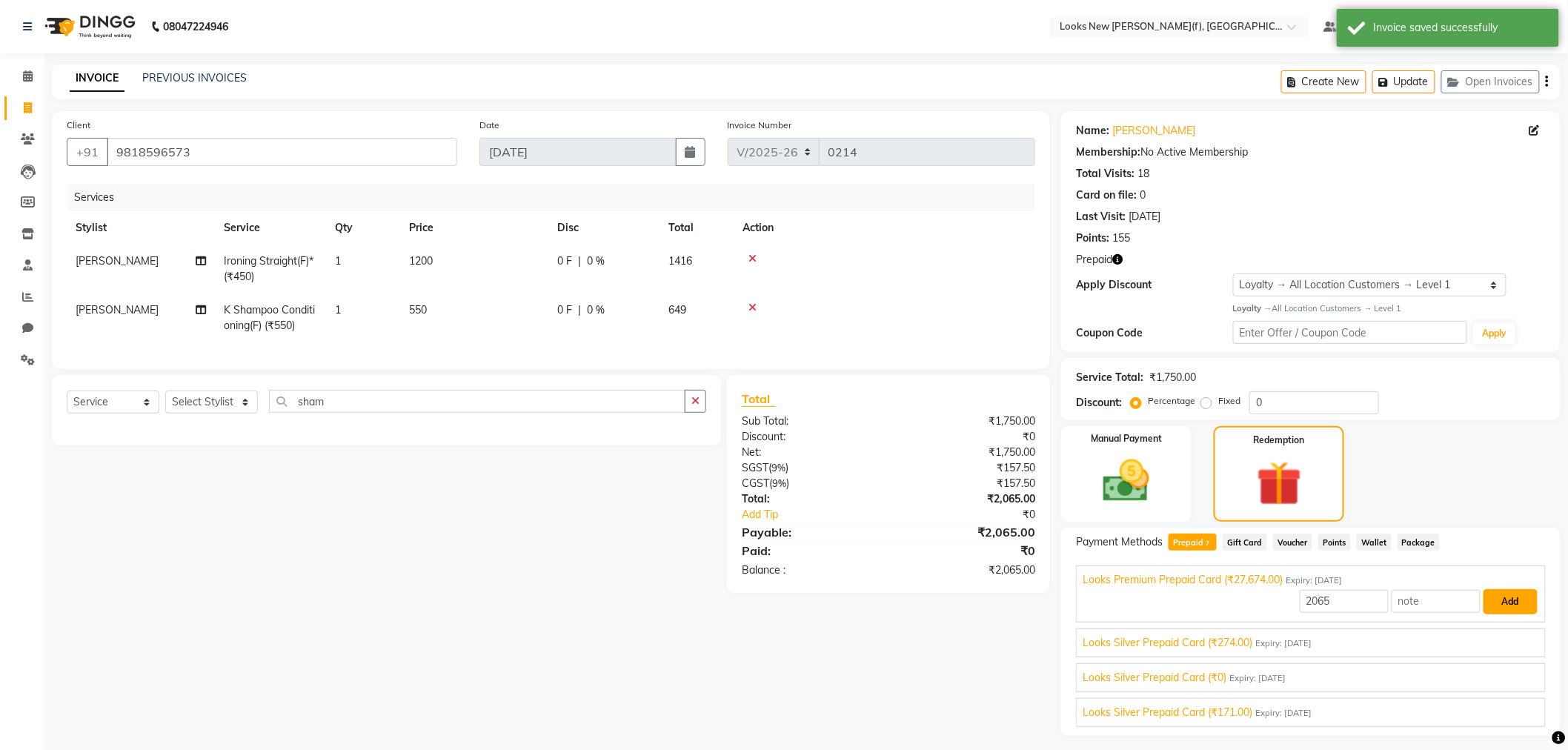
click at [1499, 605] on button "Add" at bounding box center [1510, 601] width 54 height 25
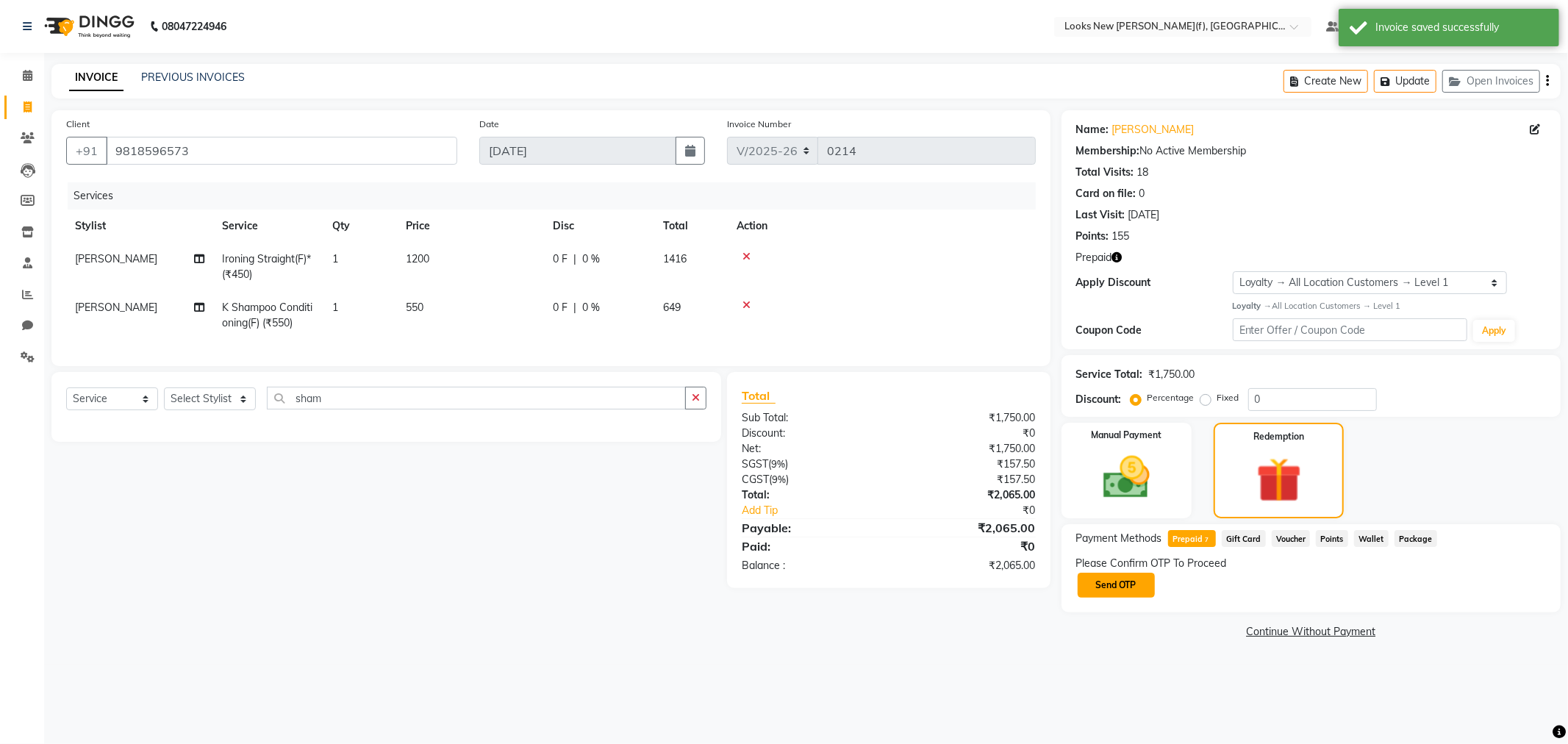
click at [1111, 574] on button "Send OTP" at bounding box center [1117, 584] width 77 height 25
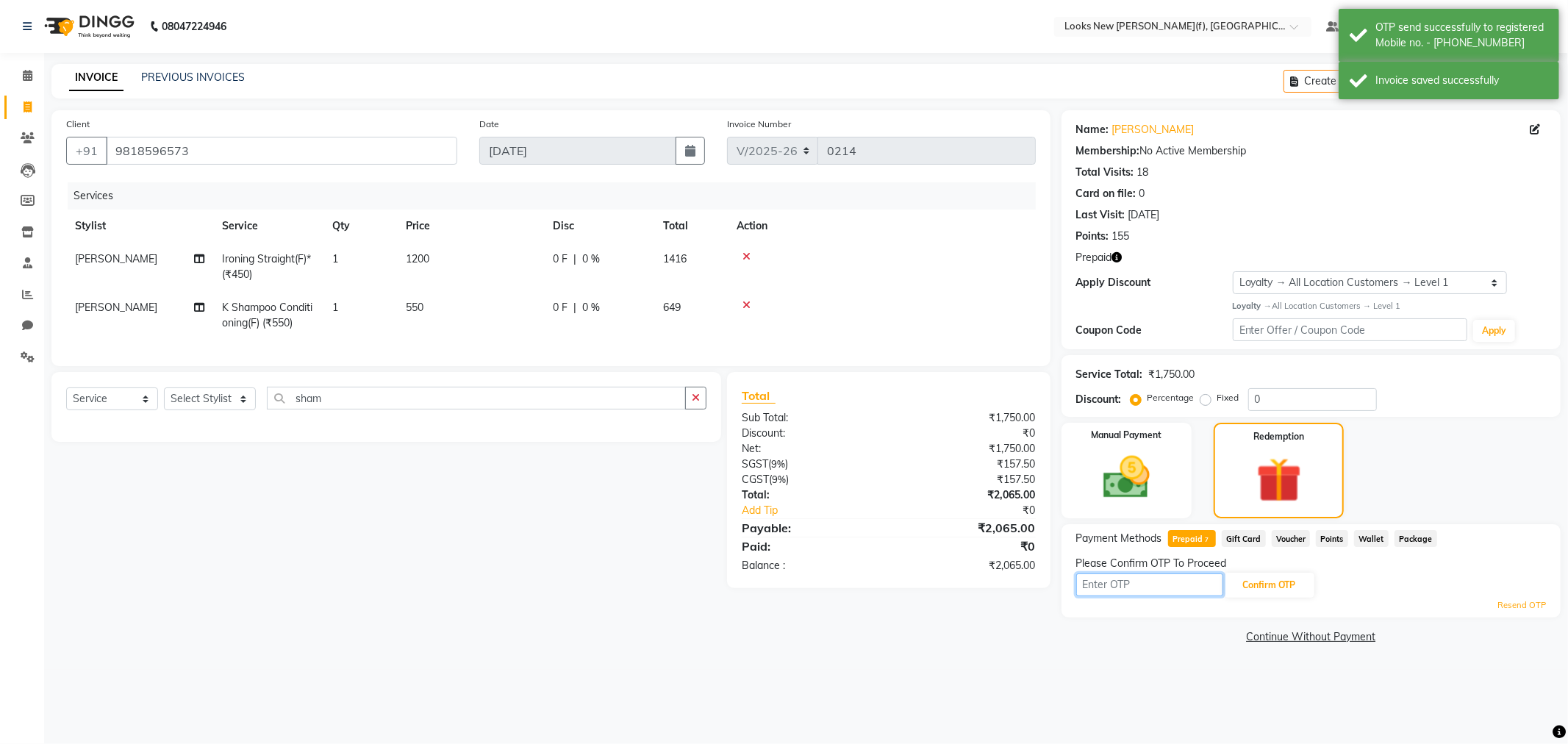
click at [1132, 592] on input "text" at bounding box center [1150, 584] width 147 height 23
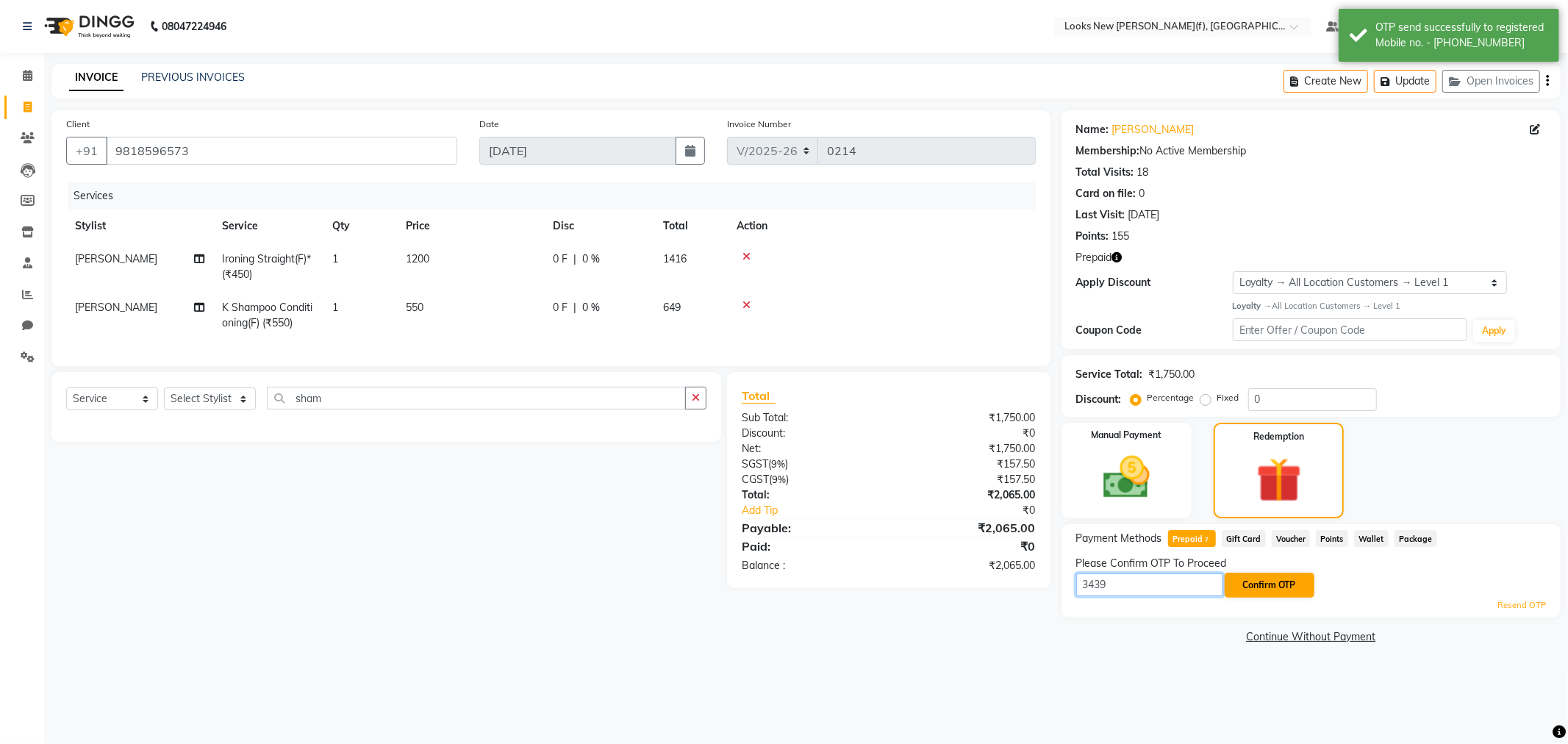
type input "3439"
click at [1268, 593] on button "Confirm OTP" at bounding box center [1270, 584] width 90 height 25
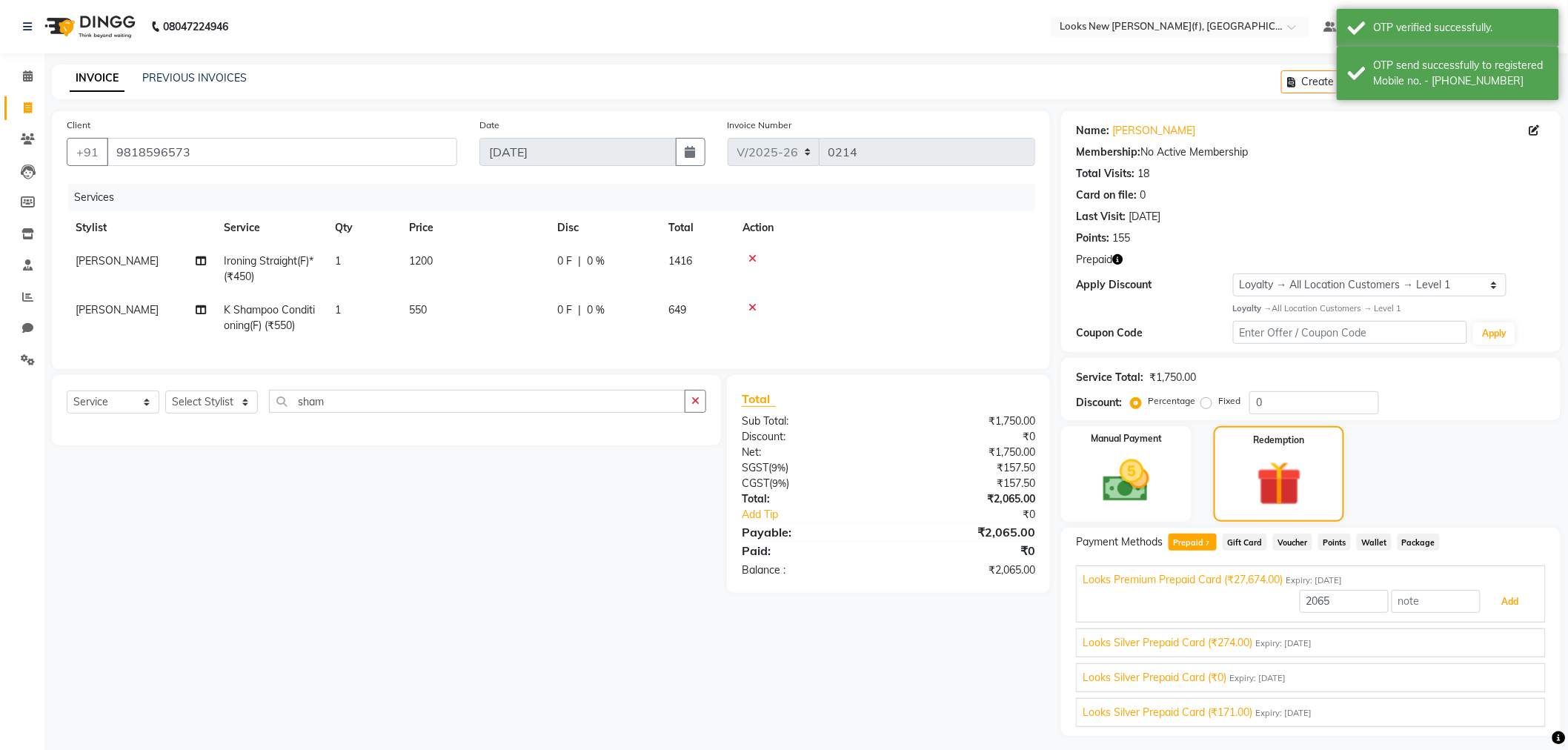
click at [1489, 600] on button "Add" at bounding box center [1510, 601] width 54 height 25
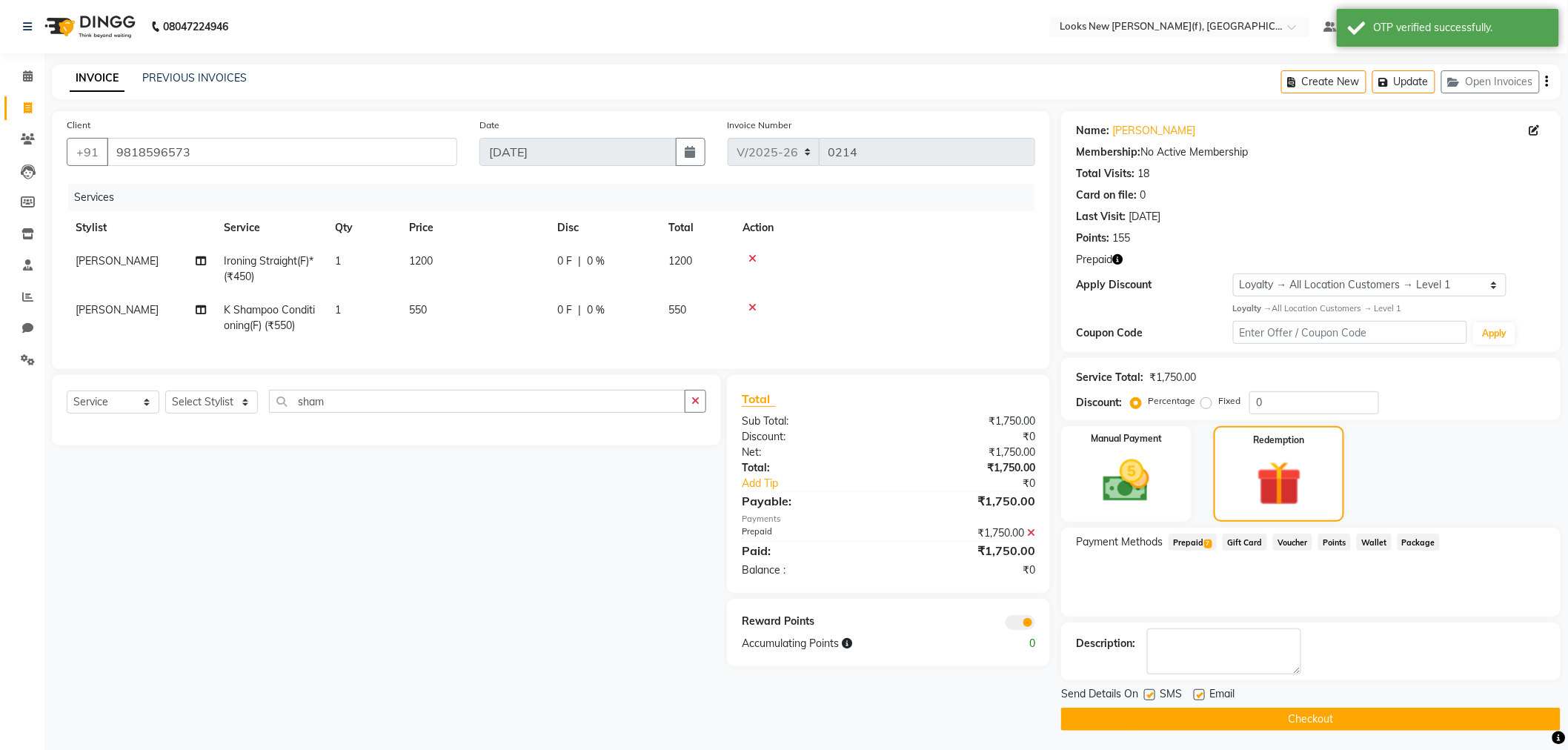
click at [1278, 726] on button "Checkout" at bounding box center [1311, 719] width 500 height 23
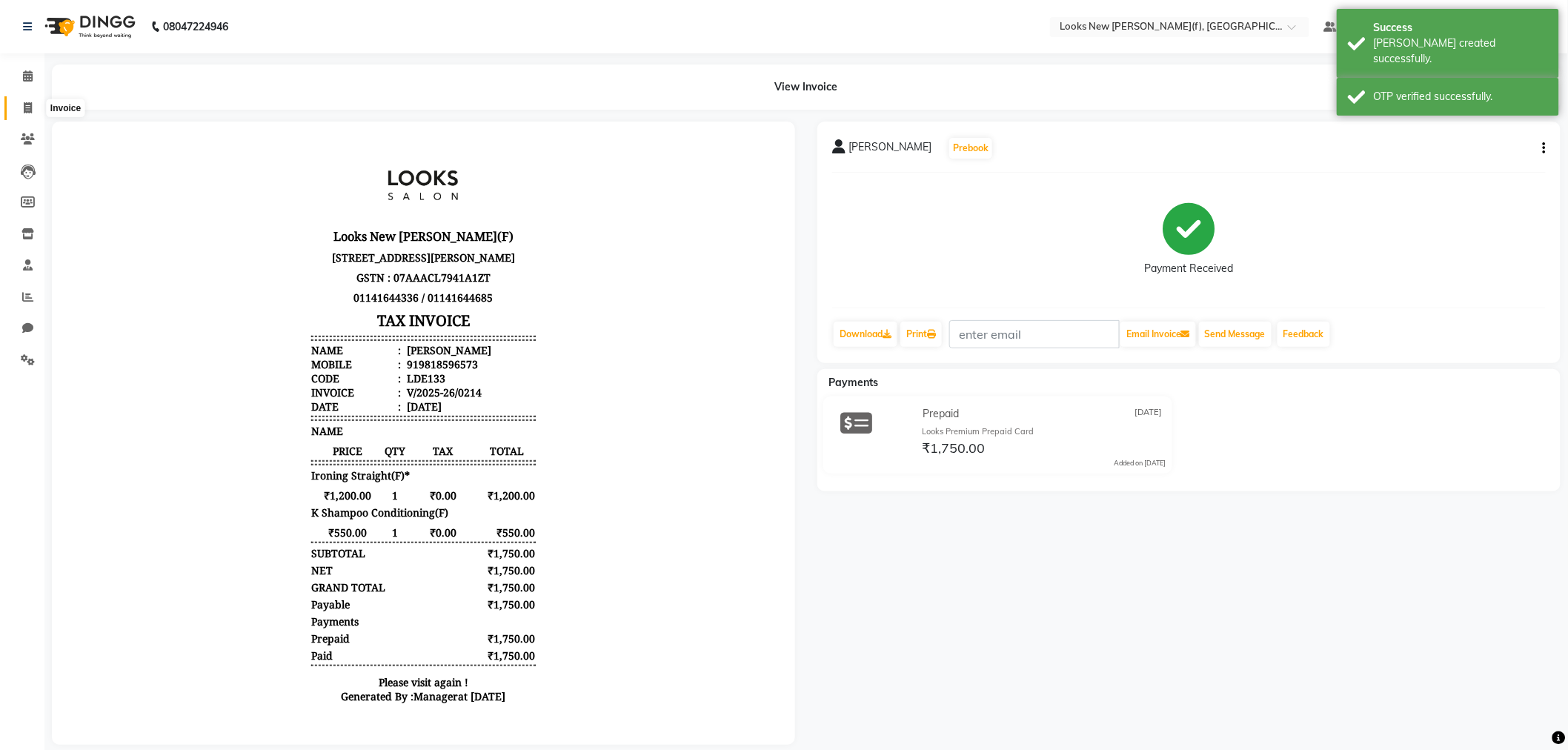
click at [27, 112] on icon at bounding box center [27, 108] width 8 height 11
select select "service"
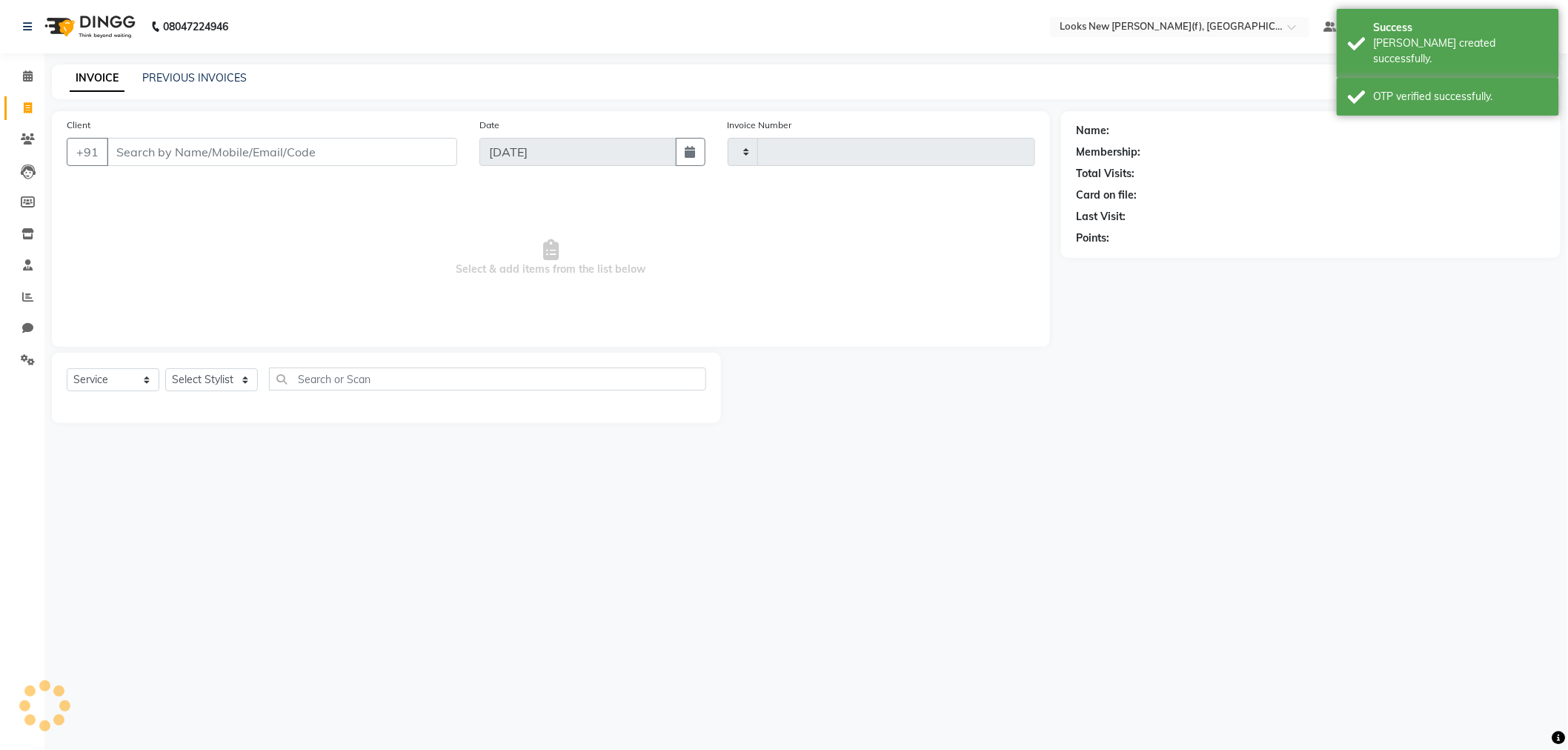
type input "0215"
select select "8659"
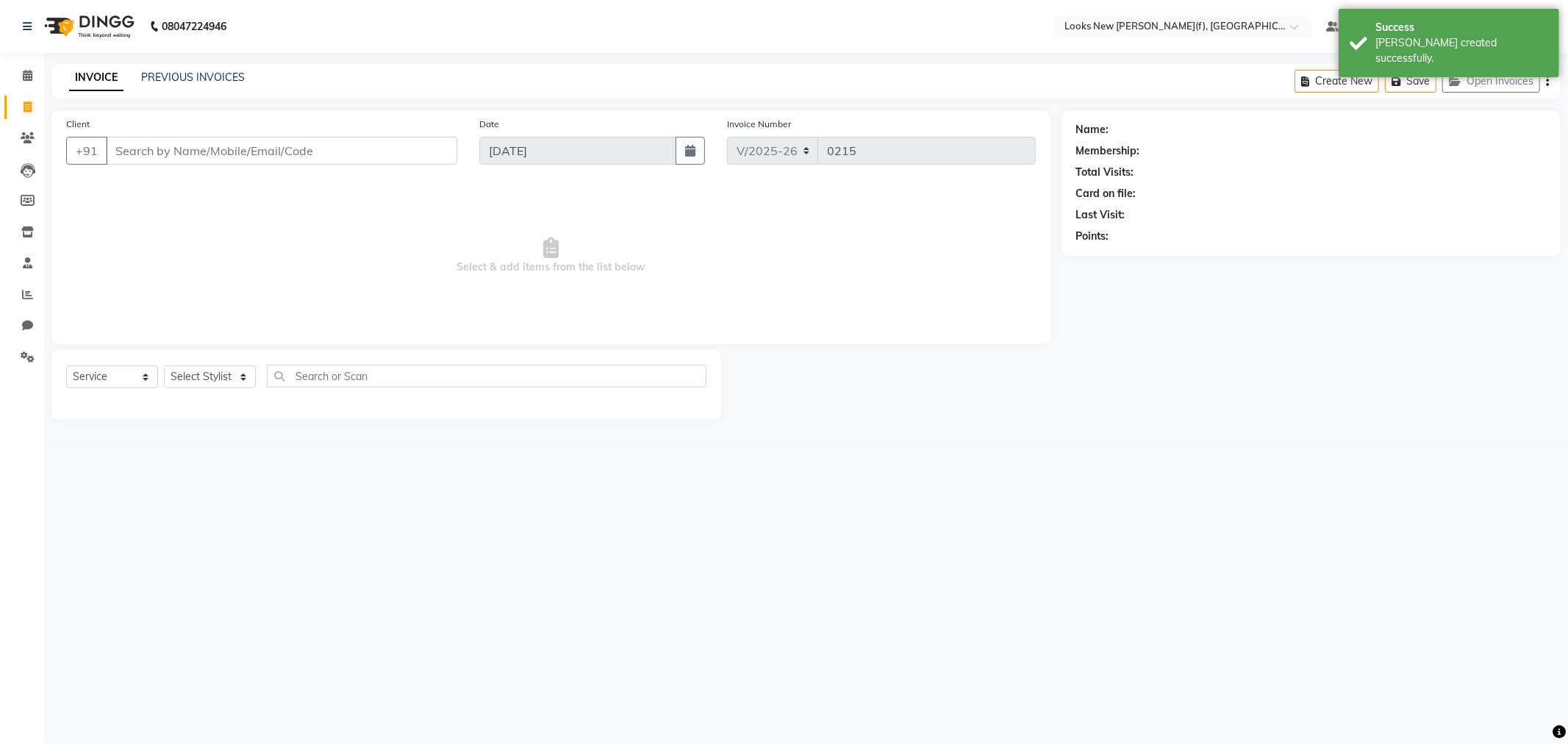
click at [112, 22] on img at bounding box center [88, 26] width 101 height 41
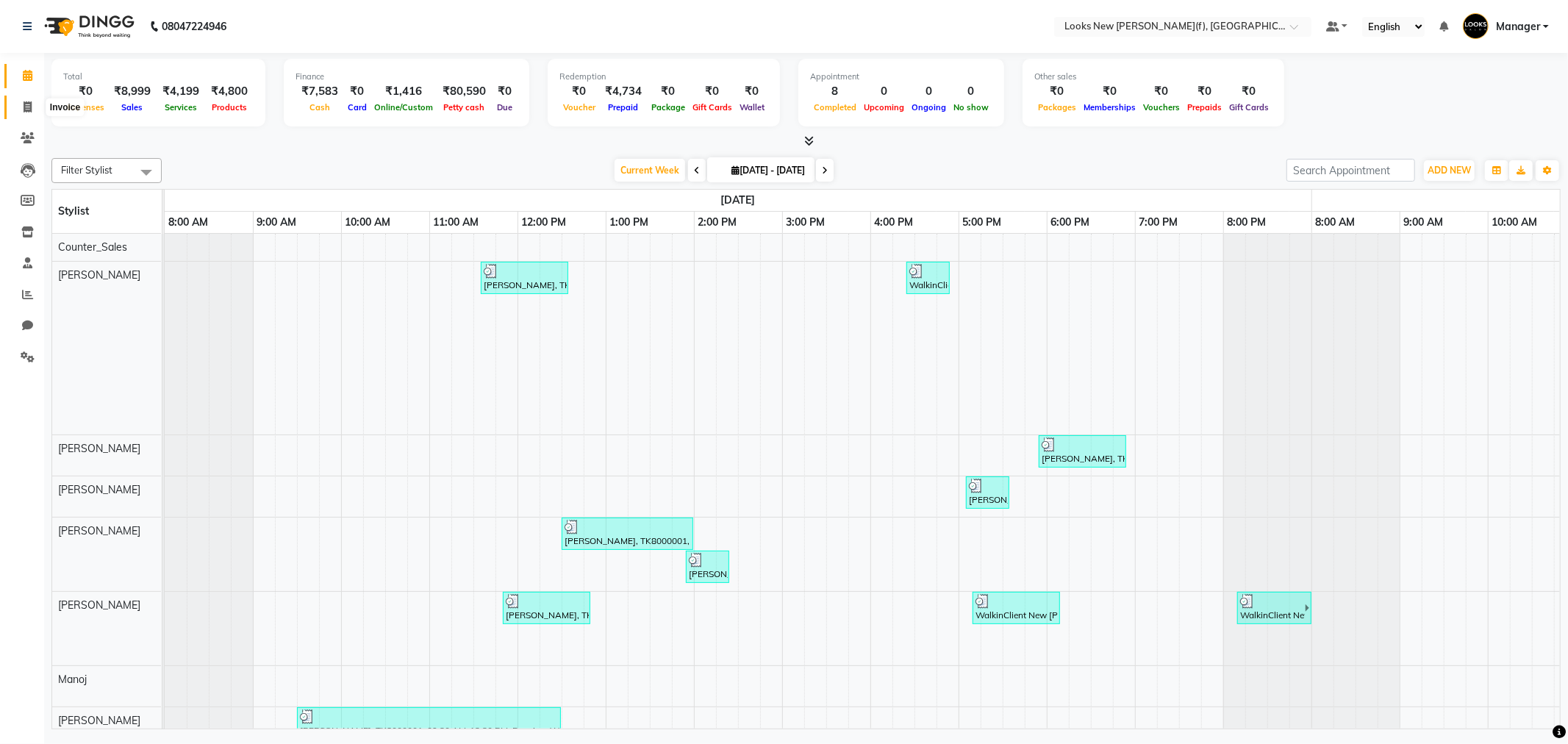
click at [32, 110] on span at bounding box center [28, 108] width 26 height 17
select select "service"
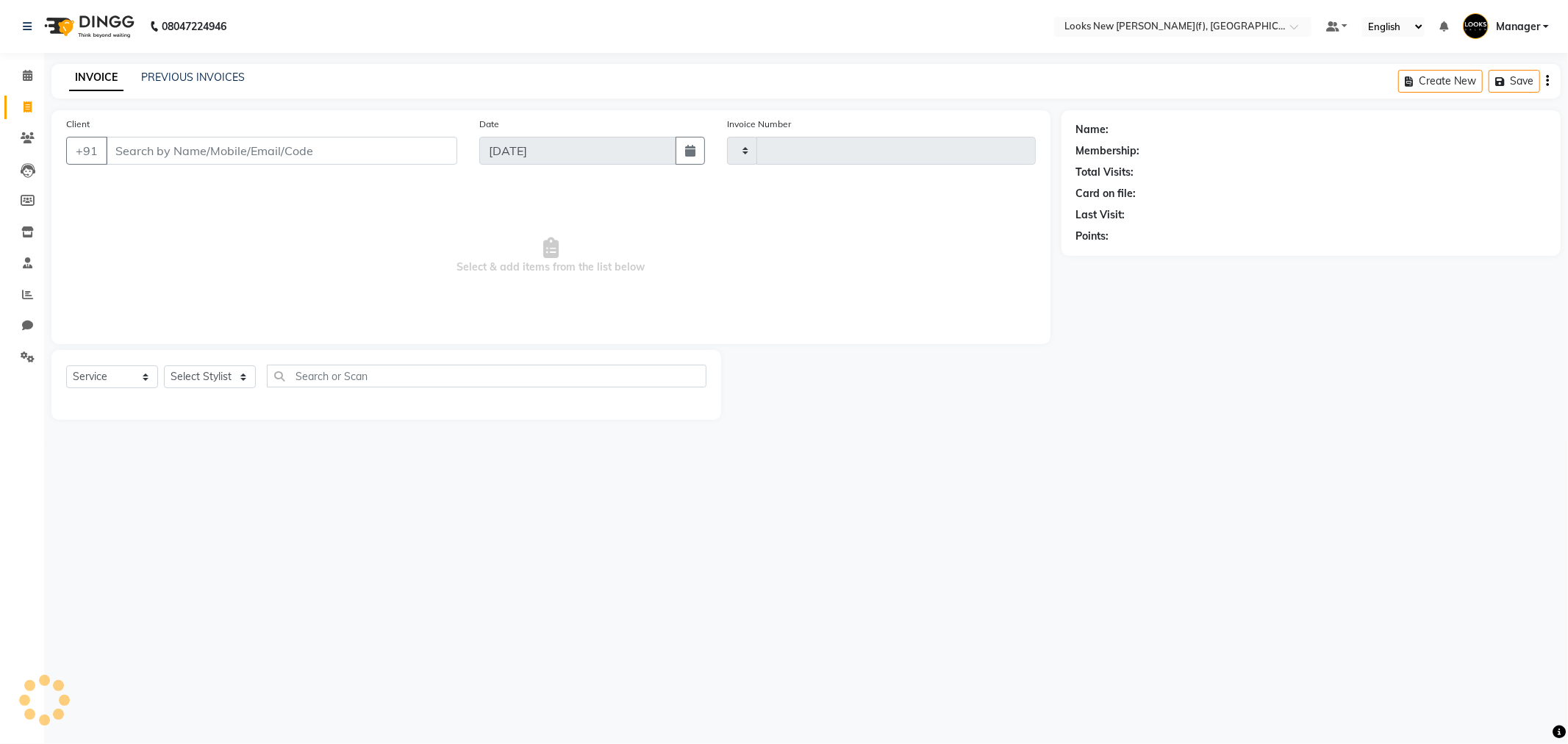
type input "0215"
select select "8659"
click at [1495, 82] on button "Open Invoices" at bounding box center [1492, 81] width 98 height 23
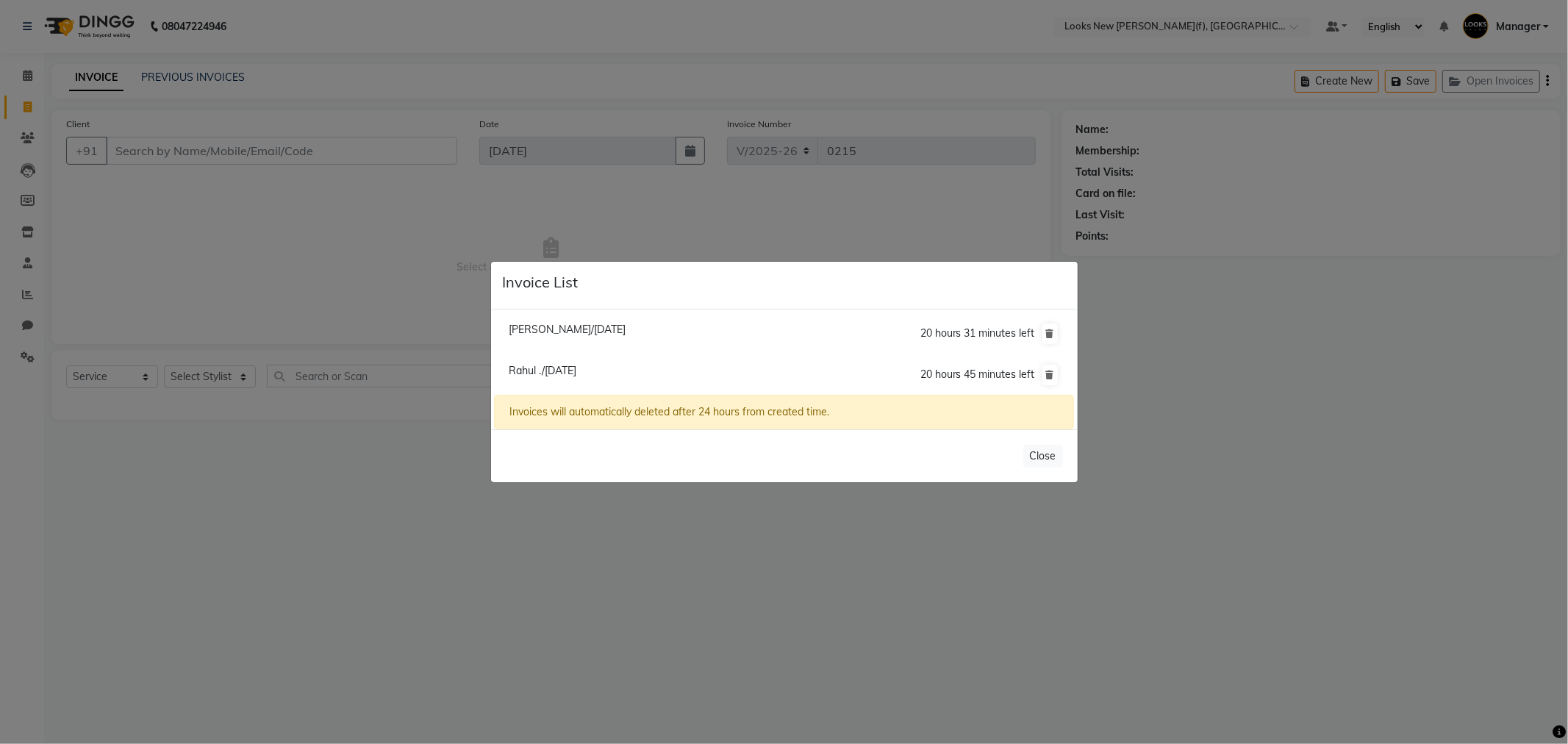
click at [754, 361] on li "Rahul ./04 September 2025 20 hours 45 minutes left" at bounding box center [784, 374] width 579 height 41
click at [1049, 375] on icon at bounding box center [1050, 375] width 8 height 9
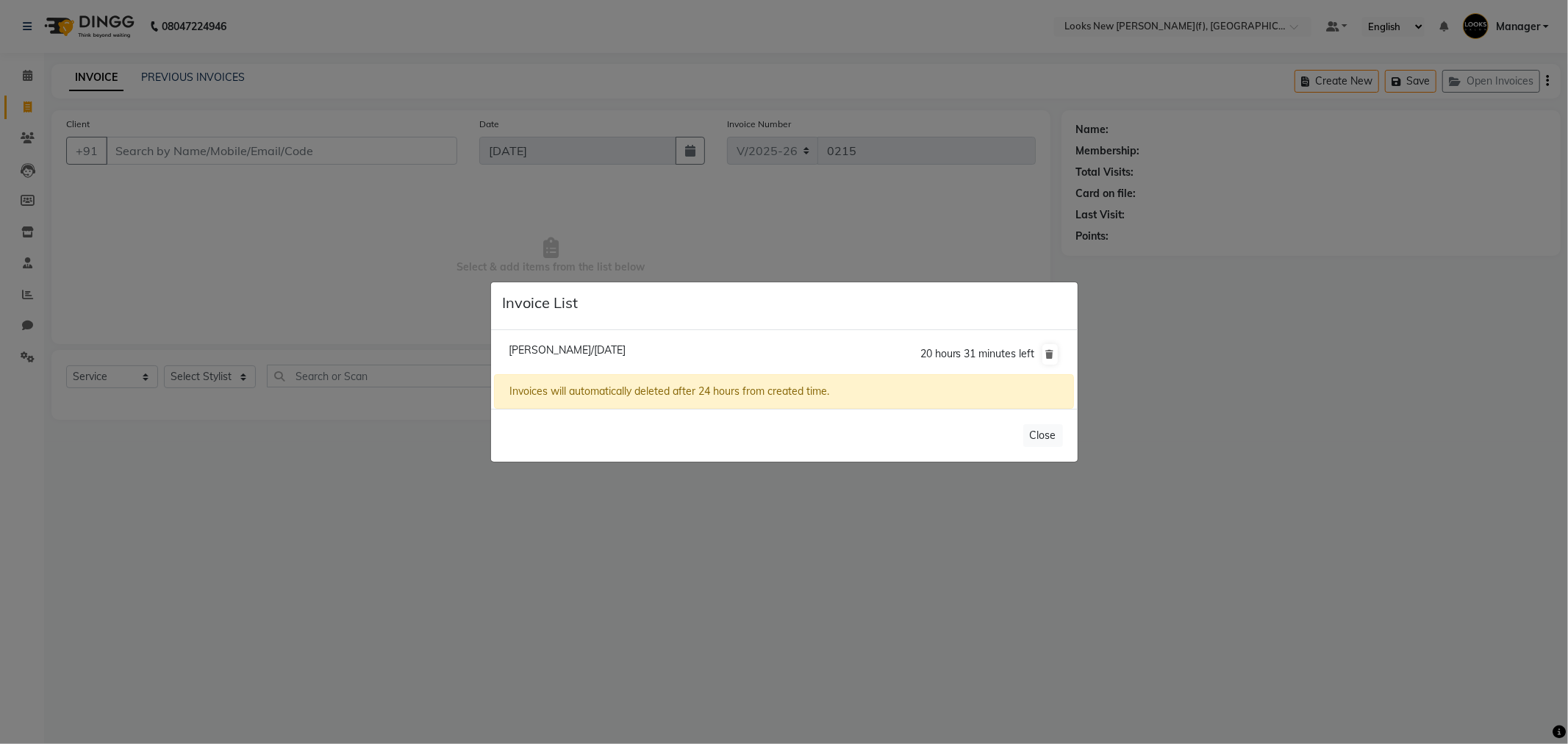
click at [909, 347] on li "Charu Soni/04 September 2025 20 hours 31 minutes left" at bounding box center [784, 354] width 579 height 41
click at [562, 355] on span "Charu Soni/04 September 2025" at bounding box center [567, 350] width 117 height 14
type input "9910037762"
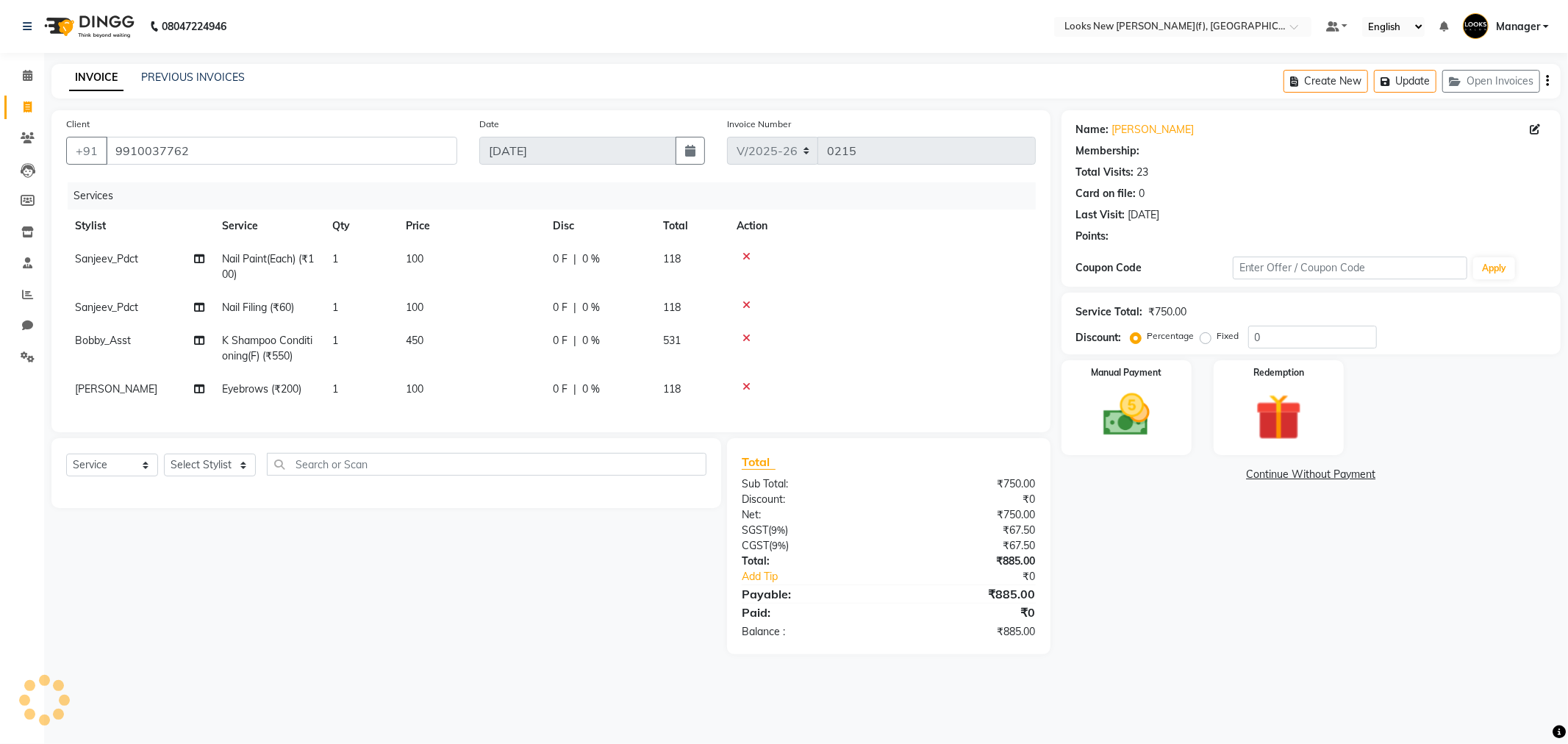
select select "1: Object"
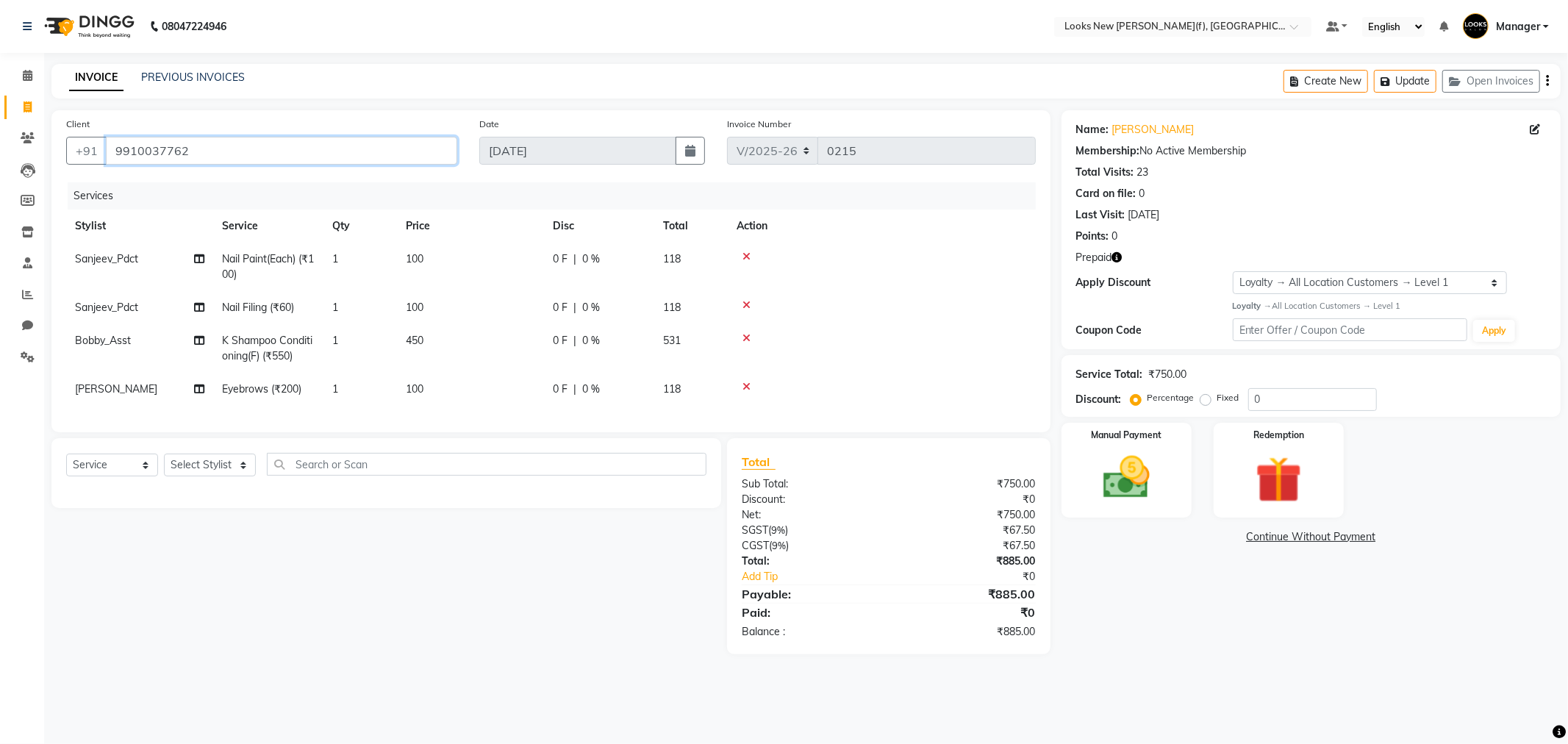
drag, startPoint x: 203, startPoint y: 151, endPoint x: 60, endPoint y: 142, distance: 143.3
click at [61, 142] on div "Client +91 9910037762" at bounding box center [261, 146] width 413 height 60
click at [159, 63] on div "08047224946 Select Location × Looks New Rajinder Nagar(f), Delhi Default Panel …" at bounding box center [784, 372] width 1568 height 744
click at [1114, 258] on icon "button" at bounding box center [1117, 258] width 11 height 11
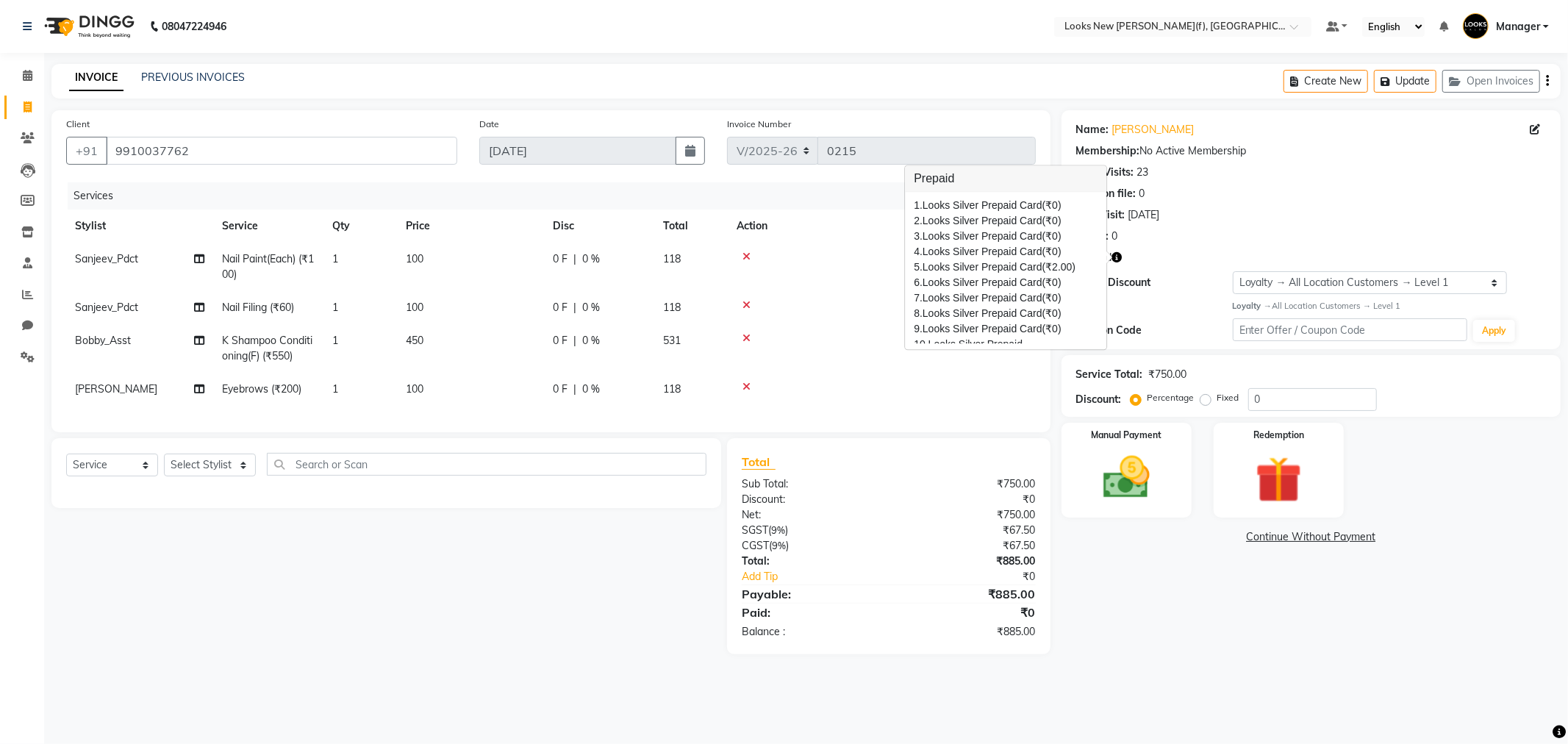
drag, startPoint x: 96, startPoint y: 38, endPoint x: 128, endPoint y: 8, distance: 43.9
click at [96, 38] on img at bounding box center [88, 26] width 101 height 41
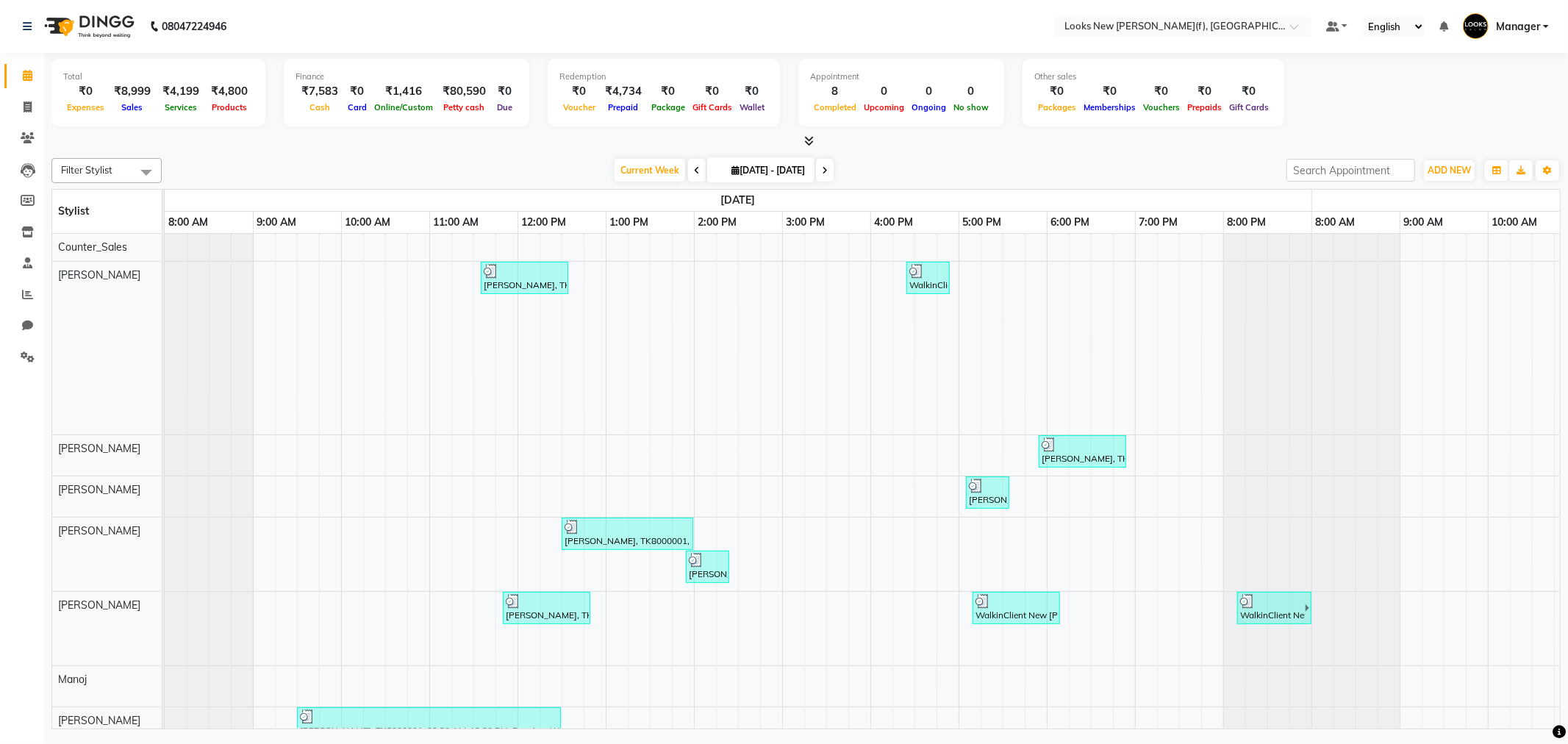
click at [112, 20] on img at bounding box center [88, 26] width 101 height 41
click at [27, 111] on icon at bounding box center [27, 107] width 8 height 11
select select "service"
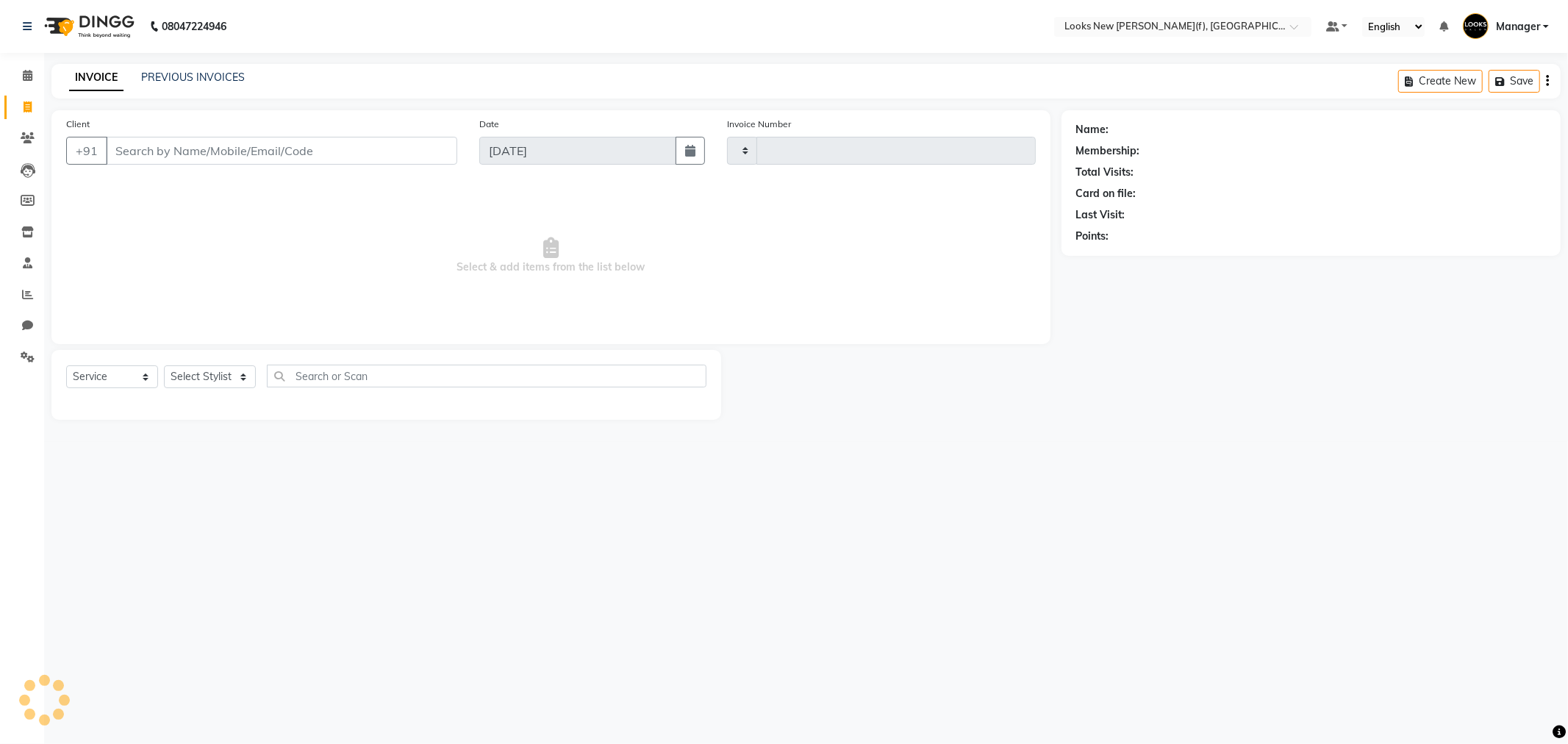
type input "0215"
select select "8659"
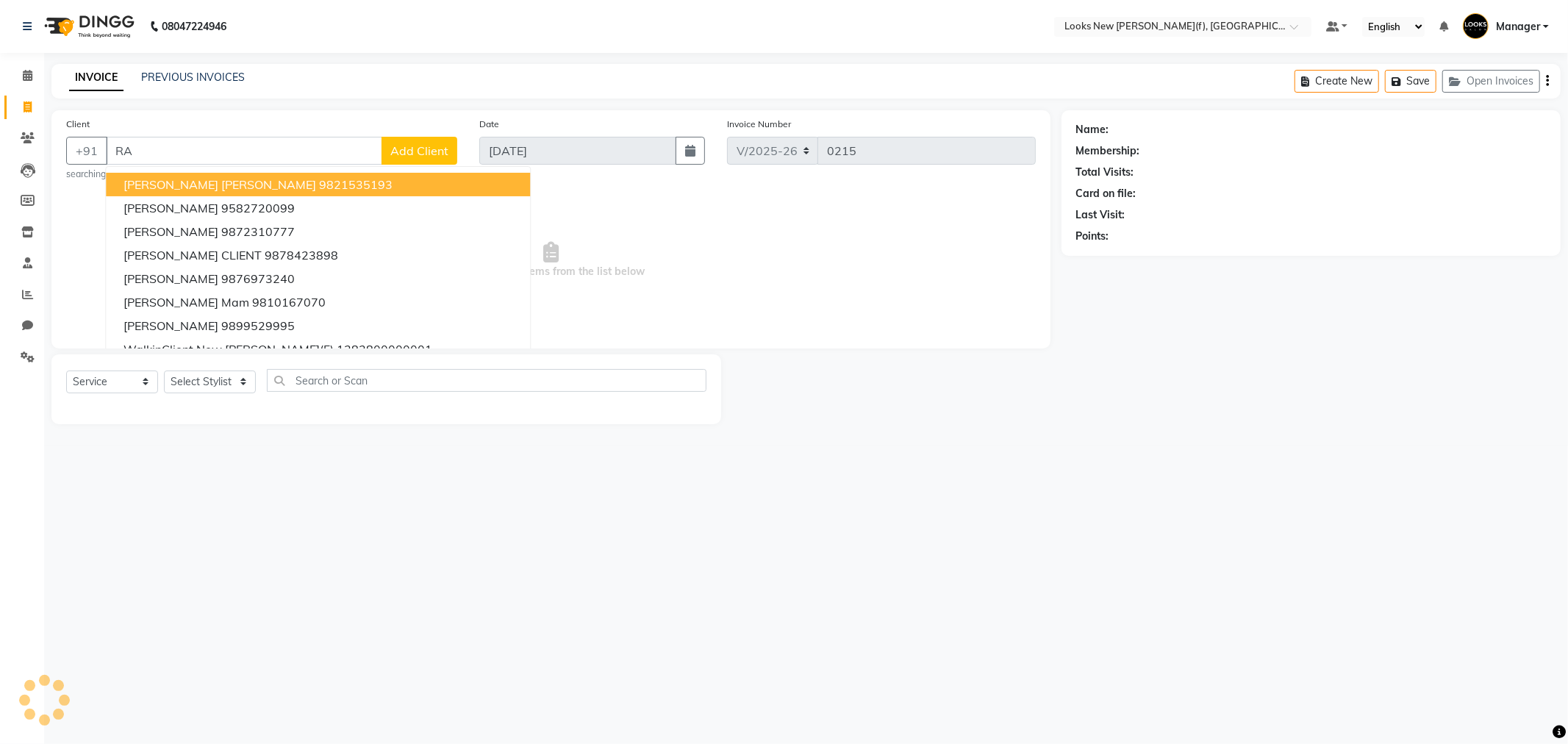
type input "R"
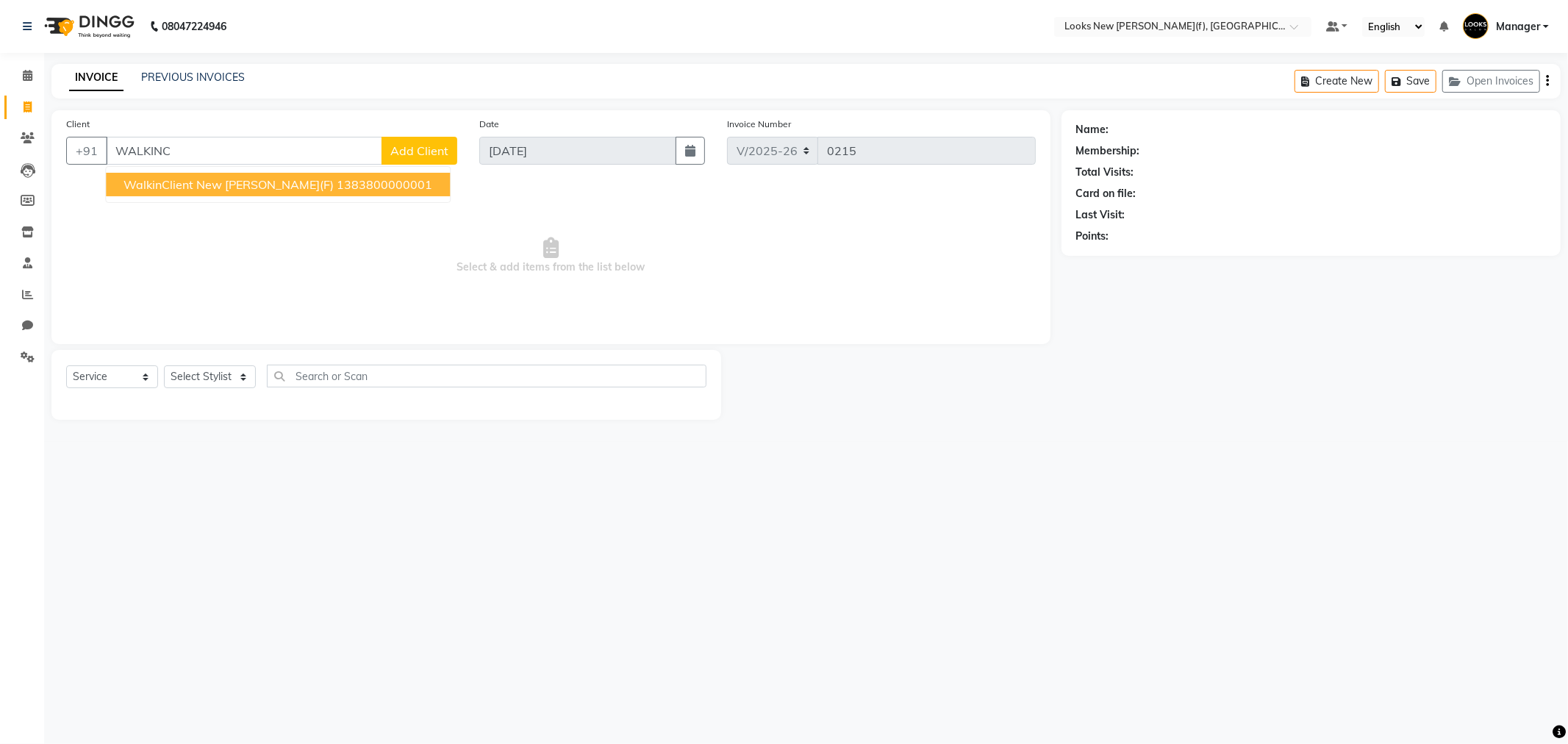
click at [306, 181] on span "WalkinClient New [PERSON_NAME](F)" at bounding box center [228, 184] width 210 height 15
type input "1383800000001"
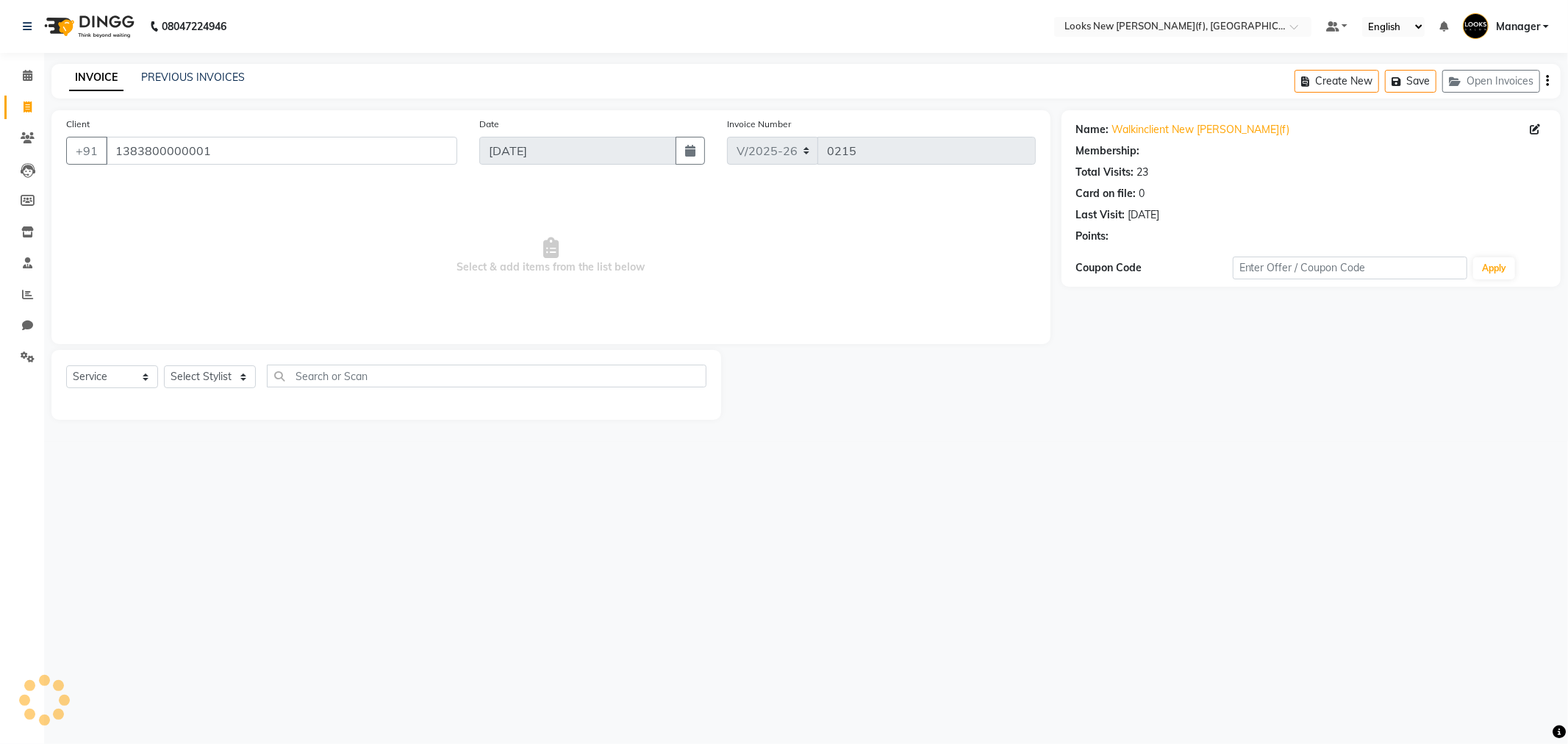
select select "1: Object"
click at [225, 385] on select "Select Stylist Aakash_Pdct [PERSON_NAME] [PERSON_NAME] [PERSON_NAME] Counter_Sa…" at bounding box center [210, 377] width 92 height 23
select select "87330"
click at [164, 366] on select "Select Stylist Aakash_Pdct [PERSON_NAME] [PERSON_NAME] [PERSON_NAME] Counter_Sa…" at bounding box center [210, 377] width 92 height 23
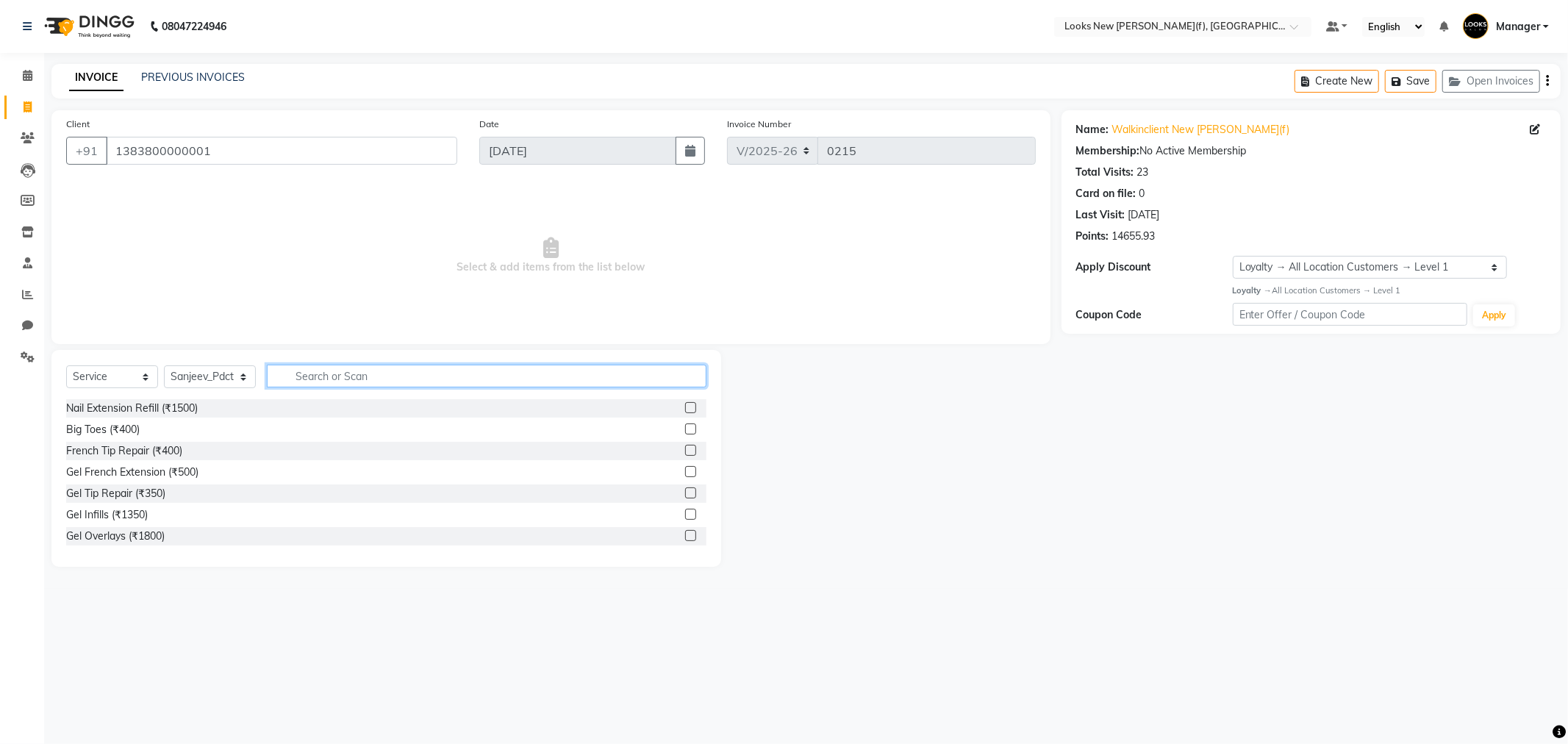
click at [319, 376] on input "text" at bounding box center [487, 376] width 440 height 23
type input "FOOT"
click at [179, 434] on div "Foot Prints Pedicure(F) (₹1000)" at bounding box center [139, 429] width 146 height 15
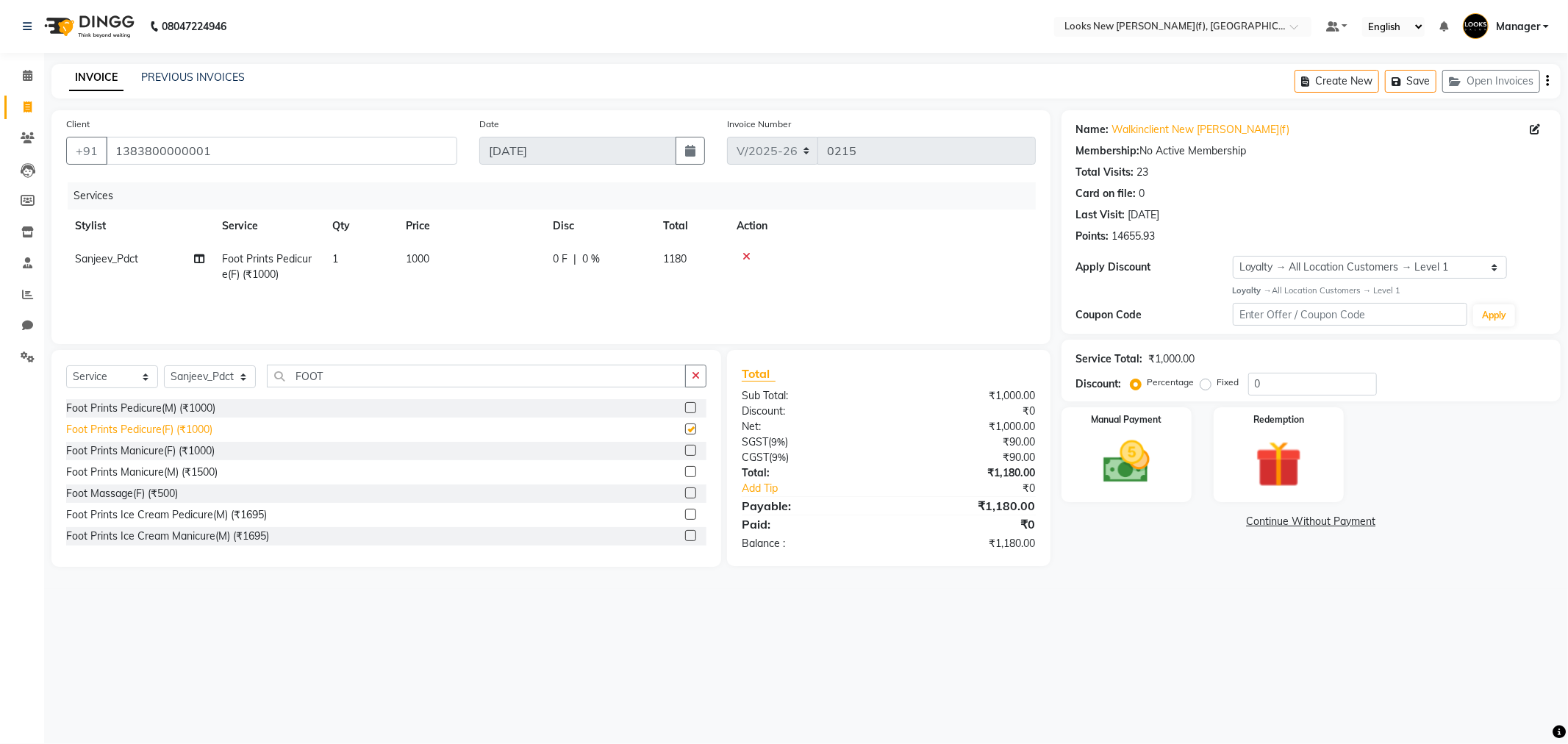
checkbox input "false"
drag, startPoint x: 329, startPoint y: 374, endPoint x: 262, endPoint y: 377, distance: 67.1
click at [262, 377] on div "Select Service Product Membership Package Voucher Prepaid Gift Card Select Styl…" at bounding box center [387, 382] width 640 height 35
click at [225, 377] on select "Select Stylist Aakash_Pdct [PERSON_NAME] [PERSON_NAME] [PERSON_NAME] Counter_Sa…" at bounding box center [210, 377] width 92 height 23
select select "87319"
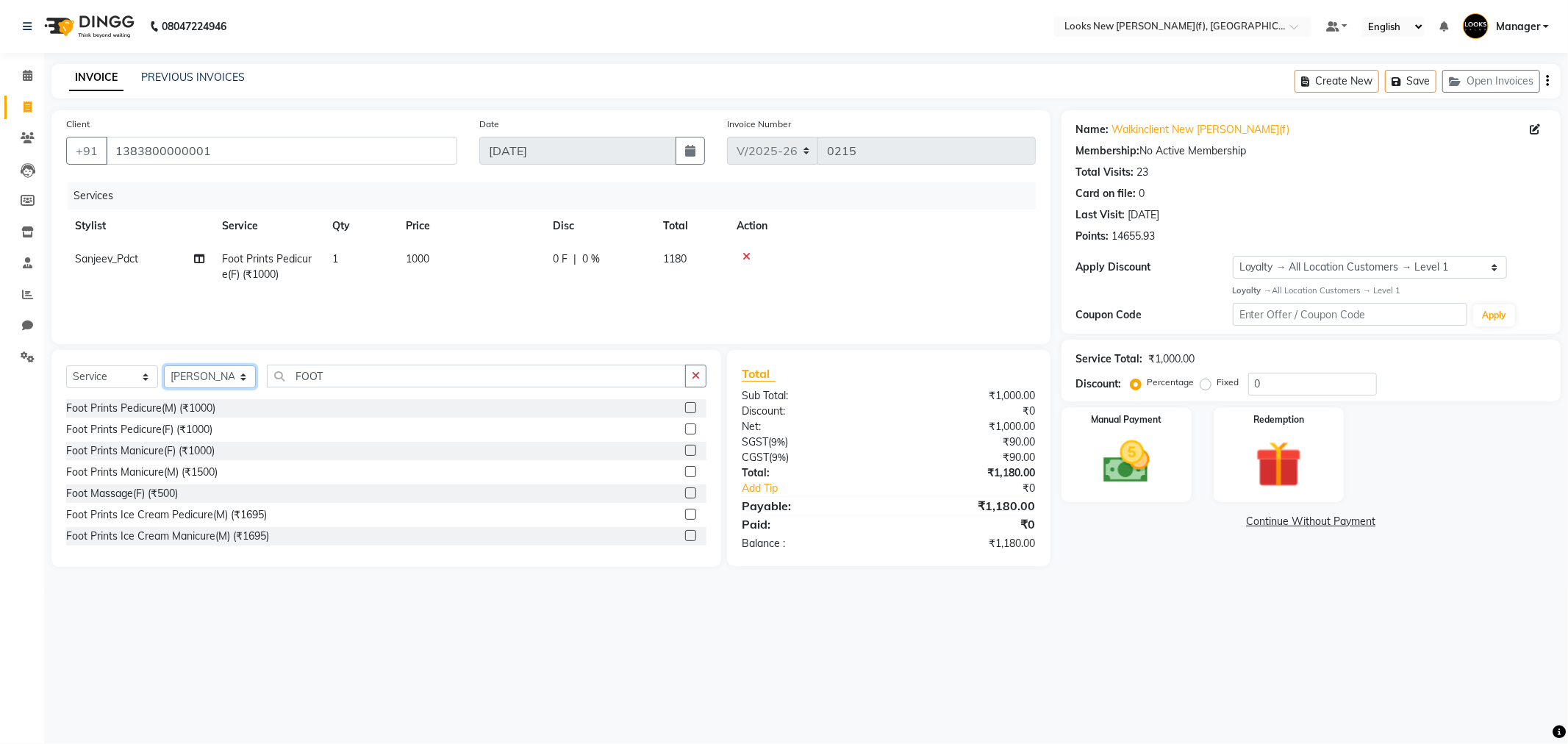
click at [164, 366] on select "Select Stylist Aakash_Pdct [PERSON_NAME] [PERSON_NAME] [PERSON_NAME] Counter_Sa…" at bounding box center [210, 377] width 92 height 23
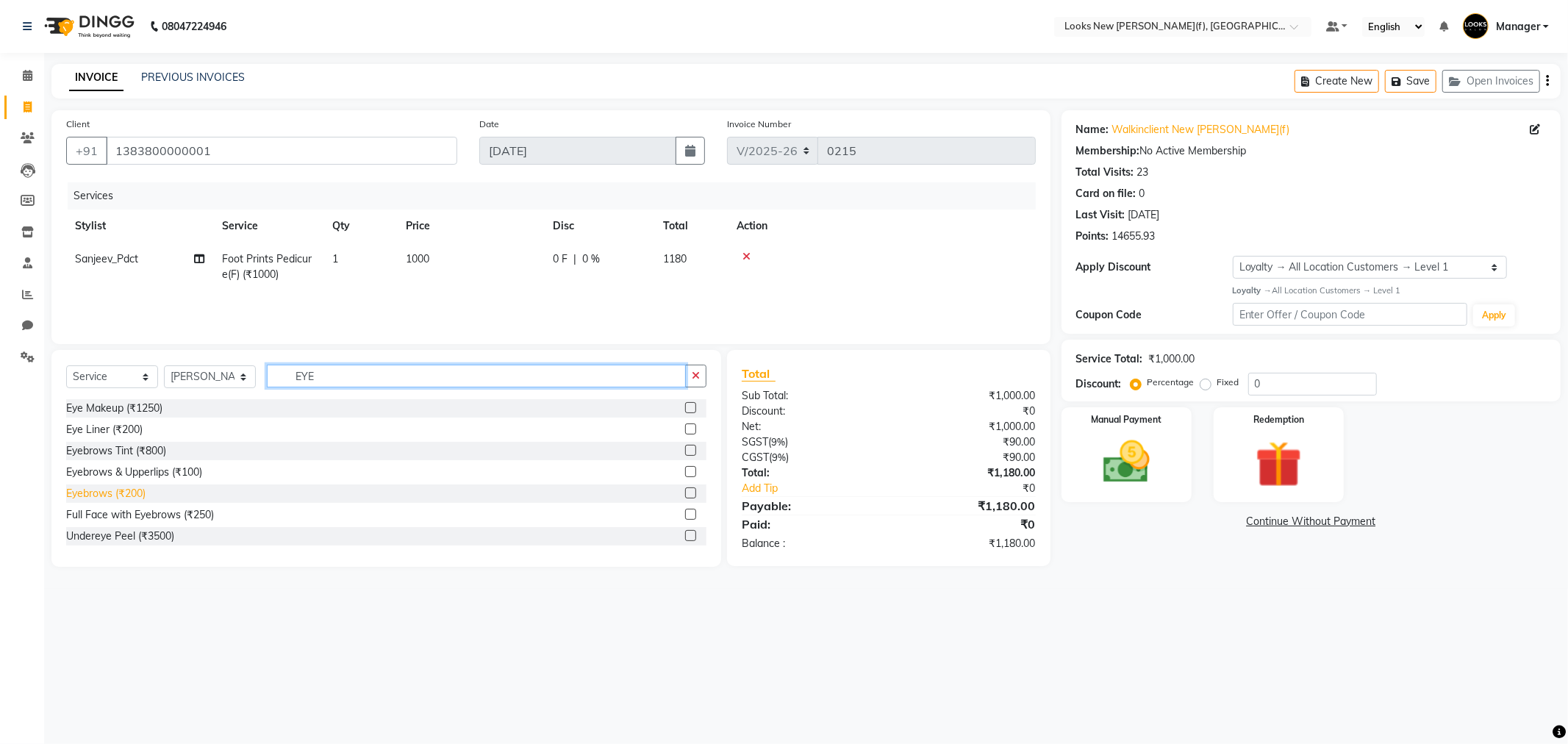
type input "EYE"
click at [127, 498] on div "Eyebrows (₹200)" at bounding box center [105, 493] width 79 height 15
checkbox input "false"
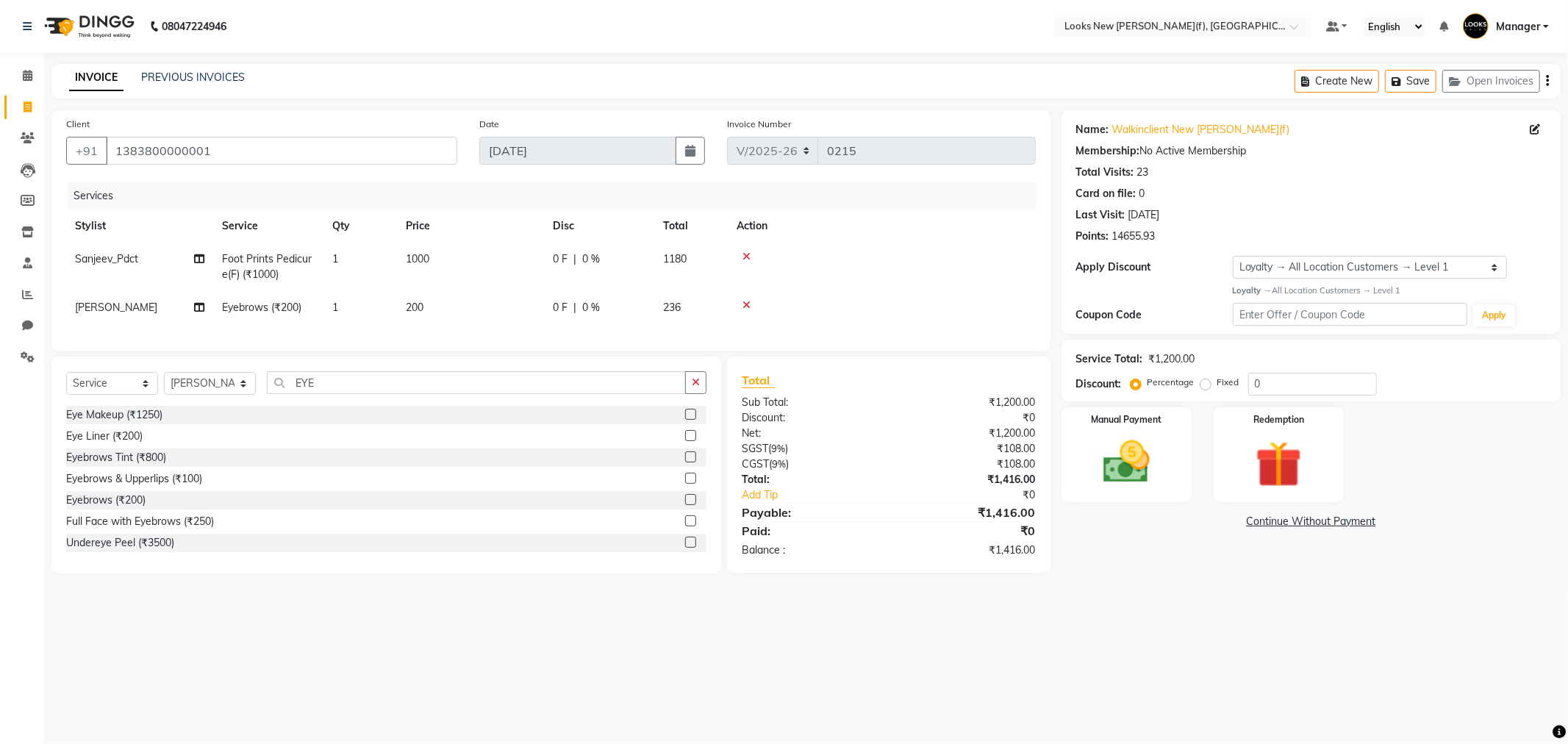
click at [446, 307] on td "200" at bounding box center [470, 307] width 147 height 33
select select "87319"
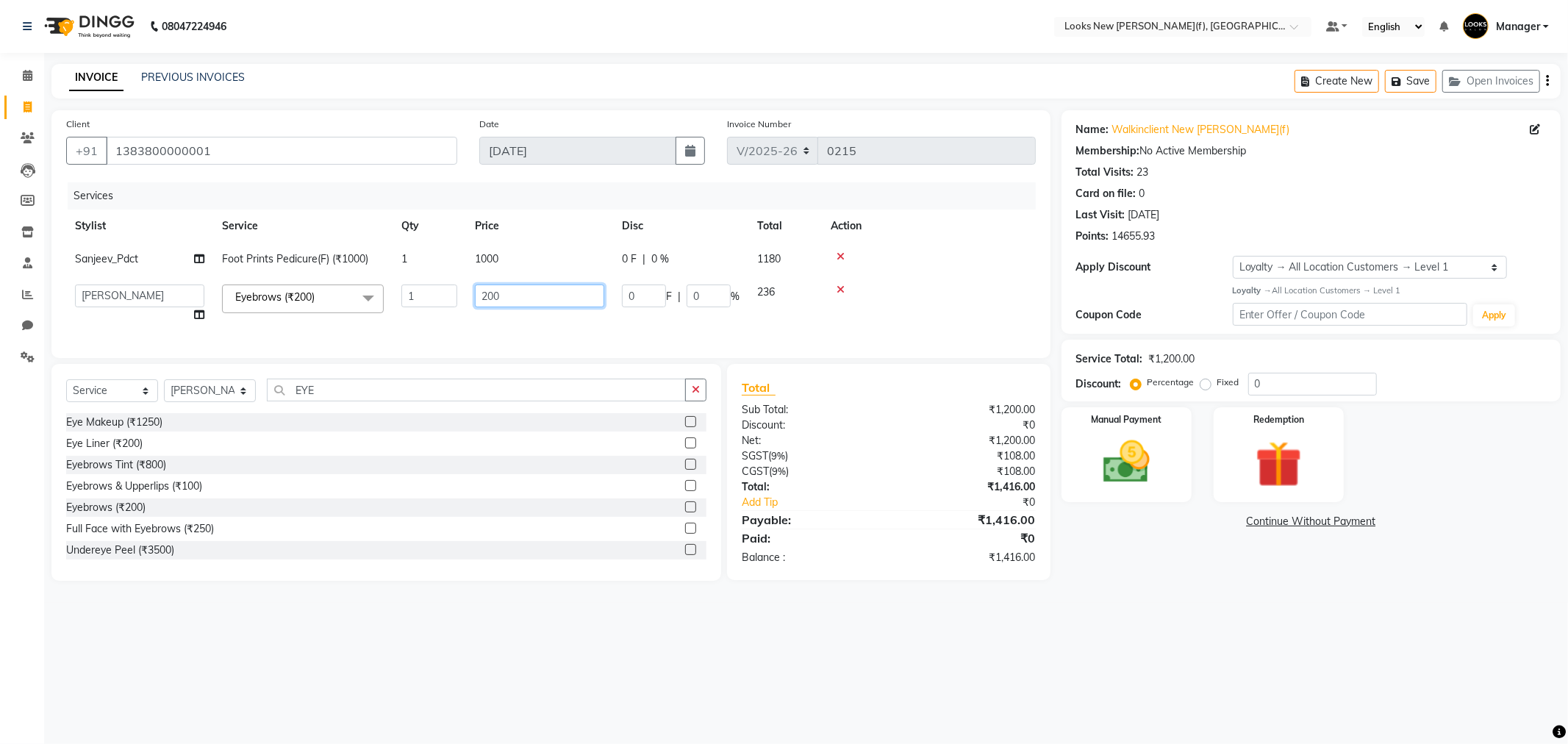
drag, startPoint x: 510, startPoint y: 290, endPoint x: 476, endPoint y: 292, distance: 34.1
click at [476, 292] on input "200" at bounding box center [539, 296] width 130 height 23
type input "101"
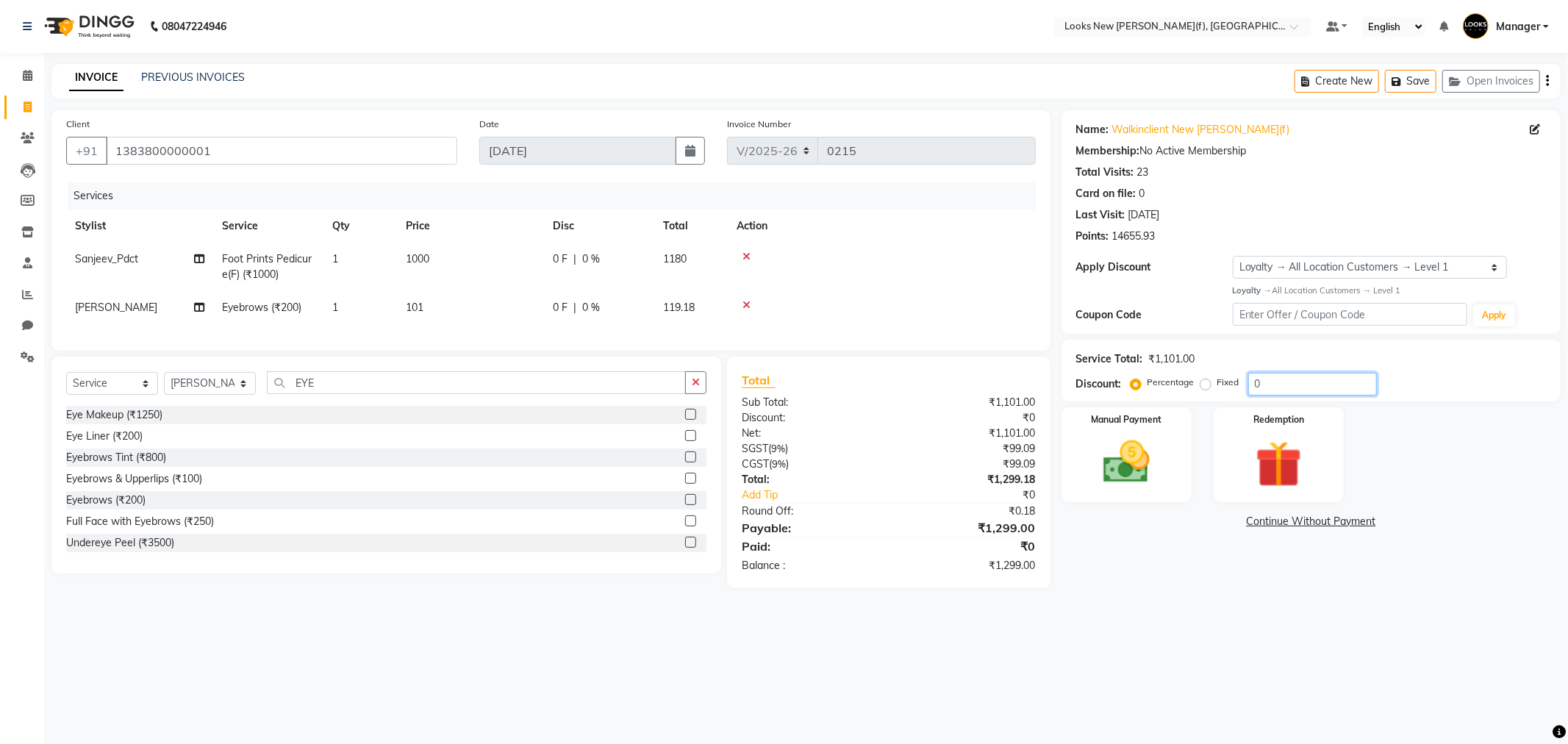
click at [1297, 379] on input "0" at bounding box center [1313, 384] width 129 height 23
type input "50"
click at [1114, 658] on div "08047224946 Select Location × Looks New Rajinder Nagar(f), Delhi Default Panel …" at bounding box center [784, 372] width 1568 height 744
click at [746, 306] on icon at bounding box center [747, 305] width 8 height 11
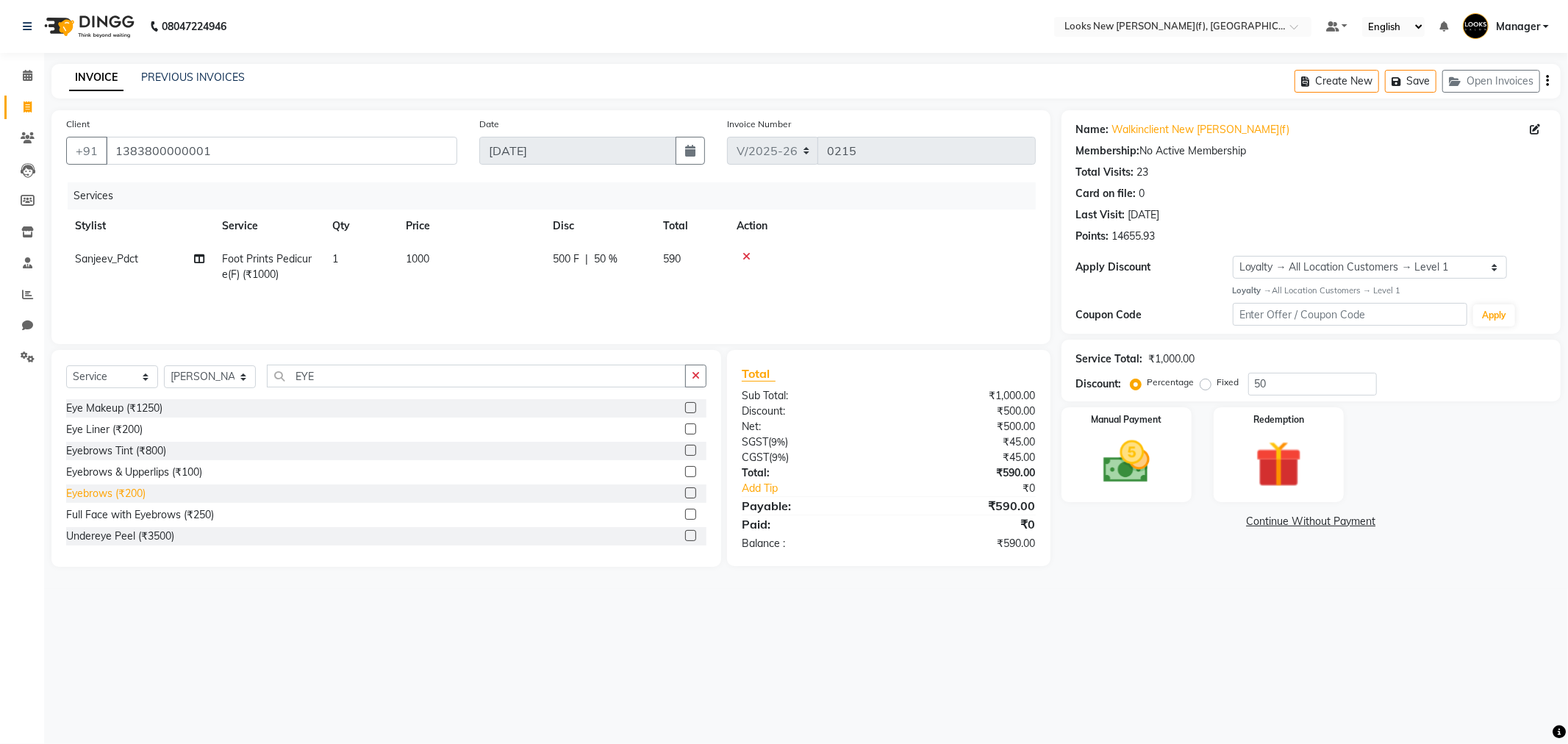
click at [135, 491] on div "Eyebrows (₹200)" at bounding box center [105, 493] width 79 height 15
checkbox input "false"
drag, startPoint x: 1276, startPoint y: 387, endPoint x: 1243, endPoint y: 383, distance: 33.2
click at [1243, 383] on div "Percentage Fixed 50" at bounding box center [1255, 384] width 243 height 23
type input "0"
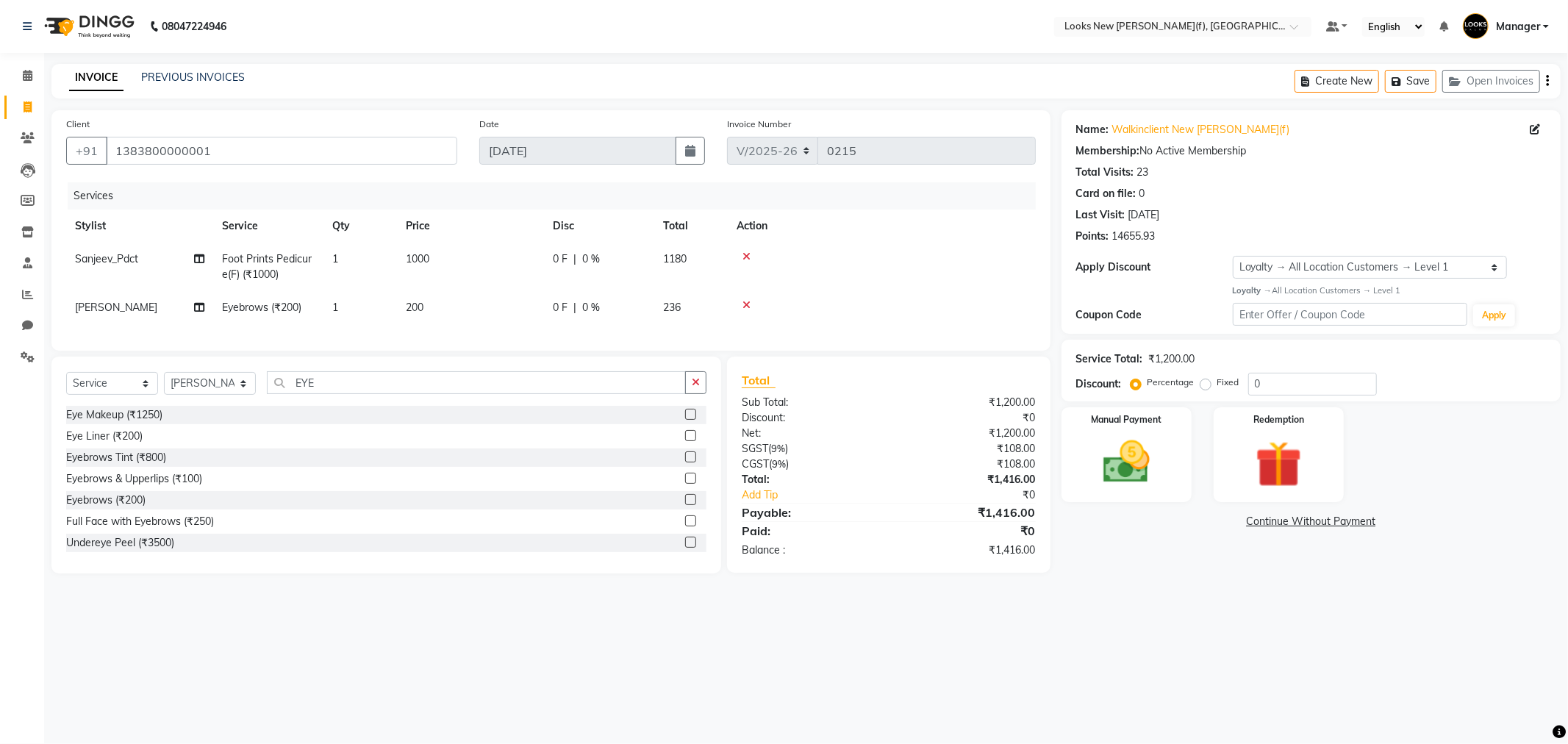
click at [599, 263] on div "0 F | 0 %" at bounding box center [599, 259] width 93 height 15
select select "87330"
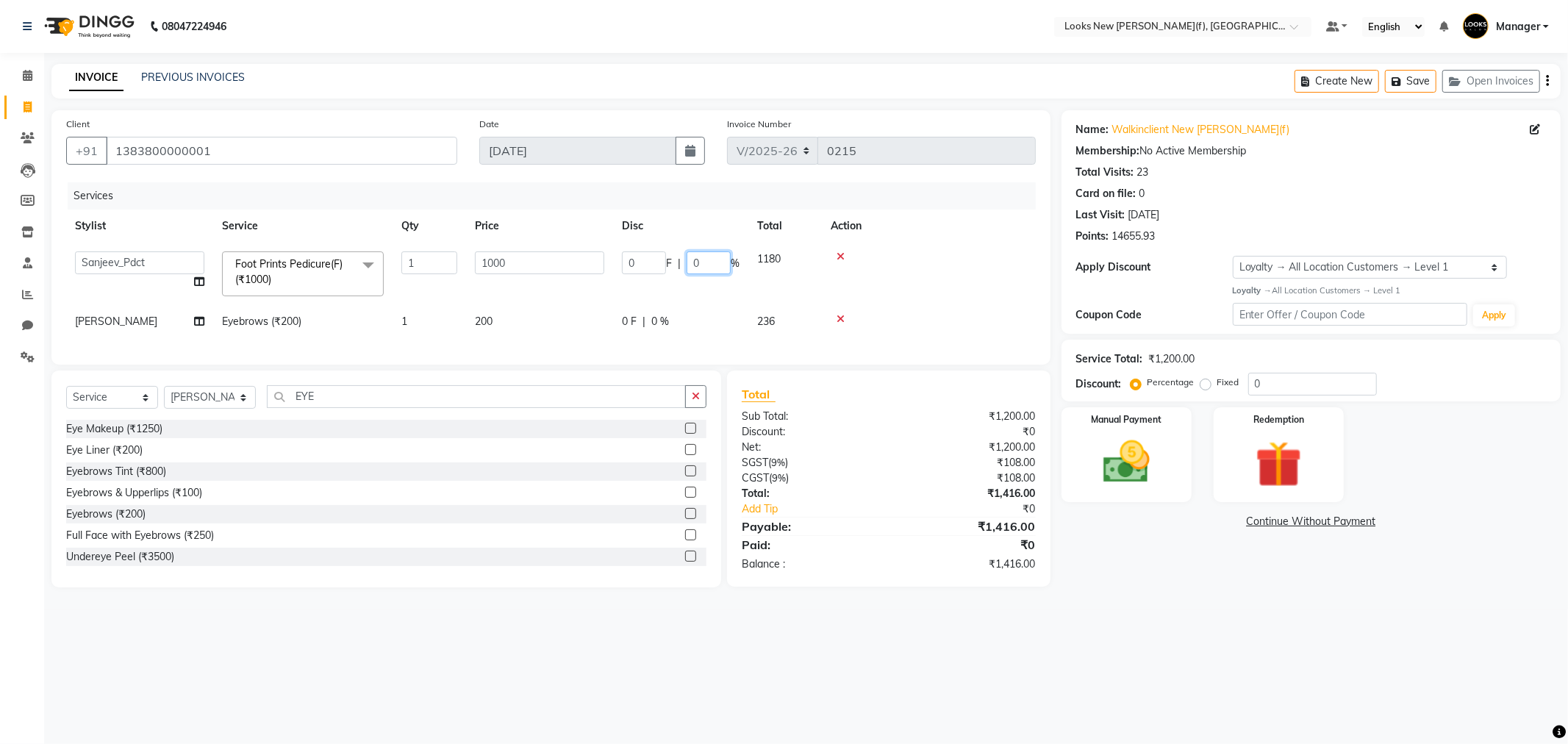
drag, startPoint x: 703, startPoint y: 258, endPoint x: 687, endPoint y: 258, distance: 16.0
click at [687, 258] on input "0" at bounding box center [708, 263] width 44 height 23
type input "50"
click at [502, 322] on td "200" at bounding box center [539, 322] width 147 height 33
select select "87319"
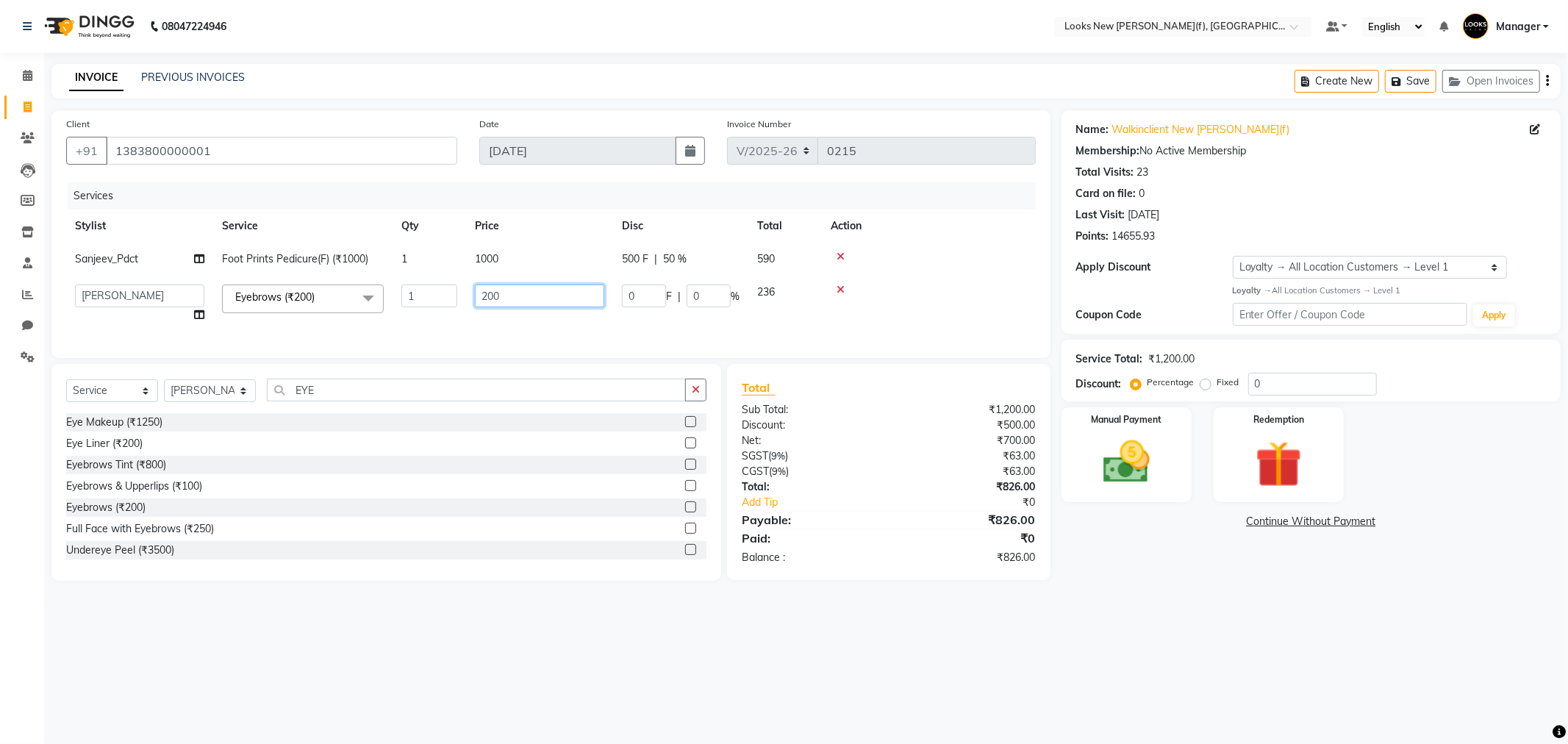
click at [481, 297] on input "200" at bounding box center [539, 296] width 130 height 23
type input "102"
click at [491, 328] on div "Services Stylist Service Qty Price Disc Total Action Sanjeev_Pdct Foot Prints P…" at bounding box center [551, 263] width 970 height 161
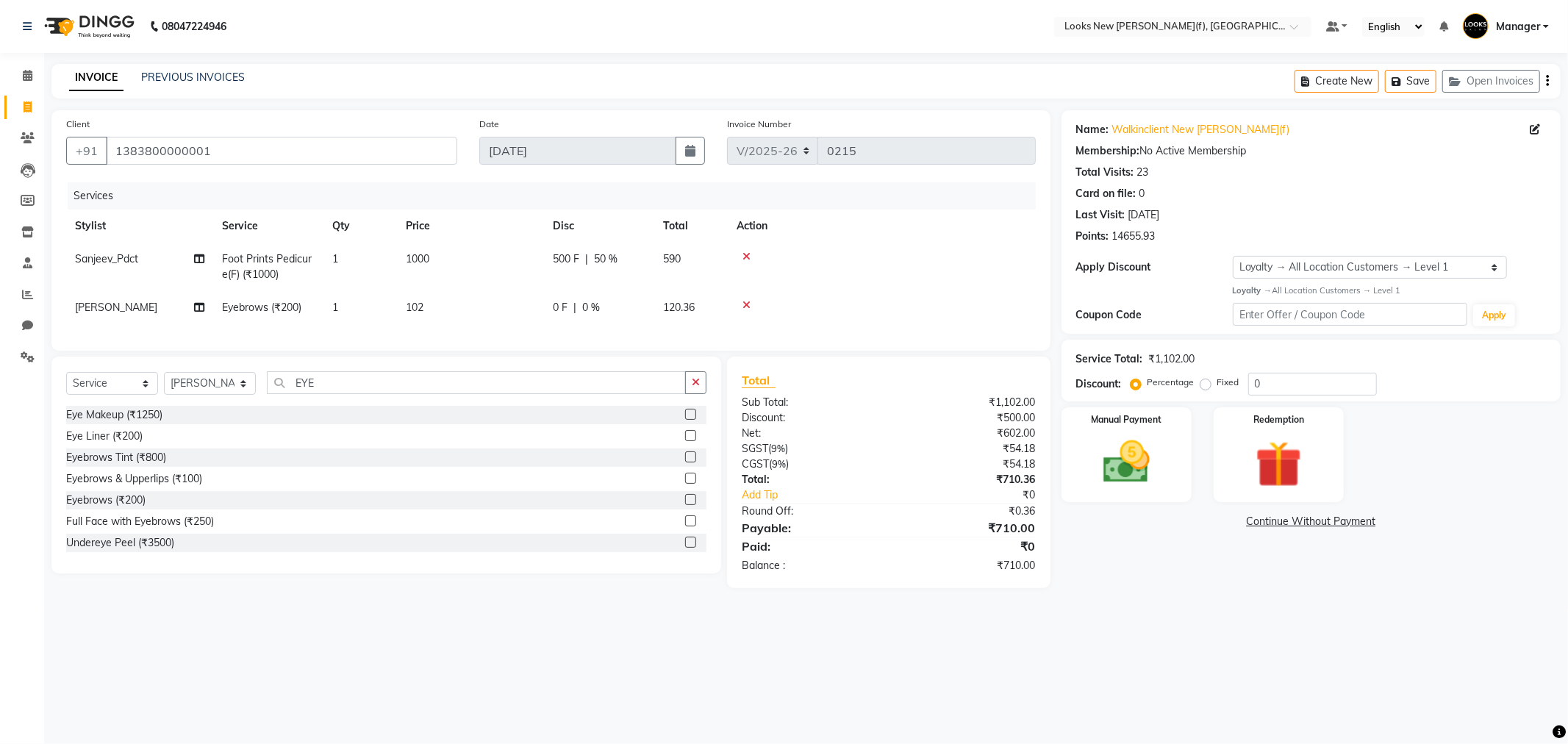
click at [423, 306] on span "102" at bounding box center [414, 307] width 17 height 14
select select "87319"
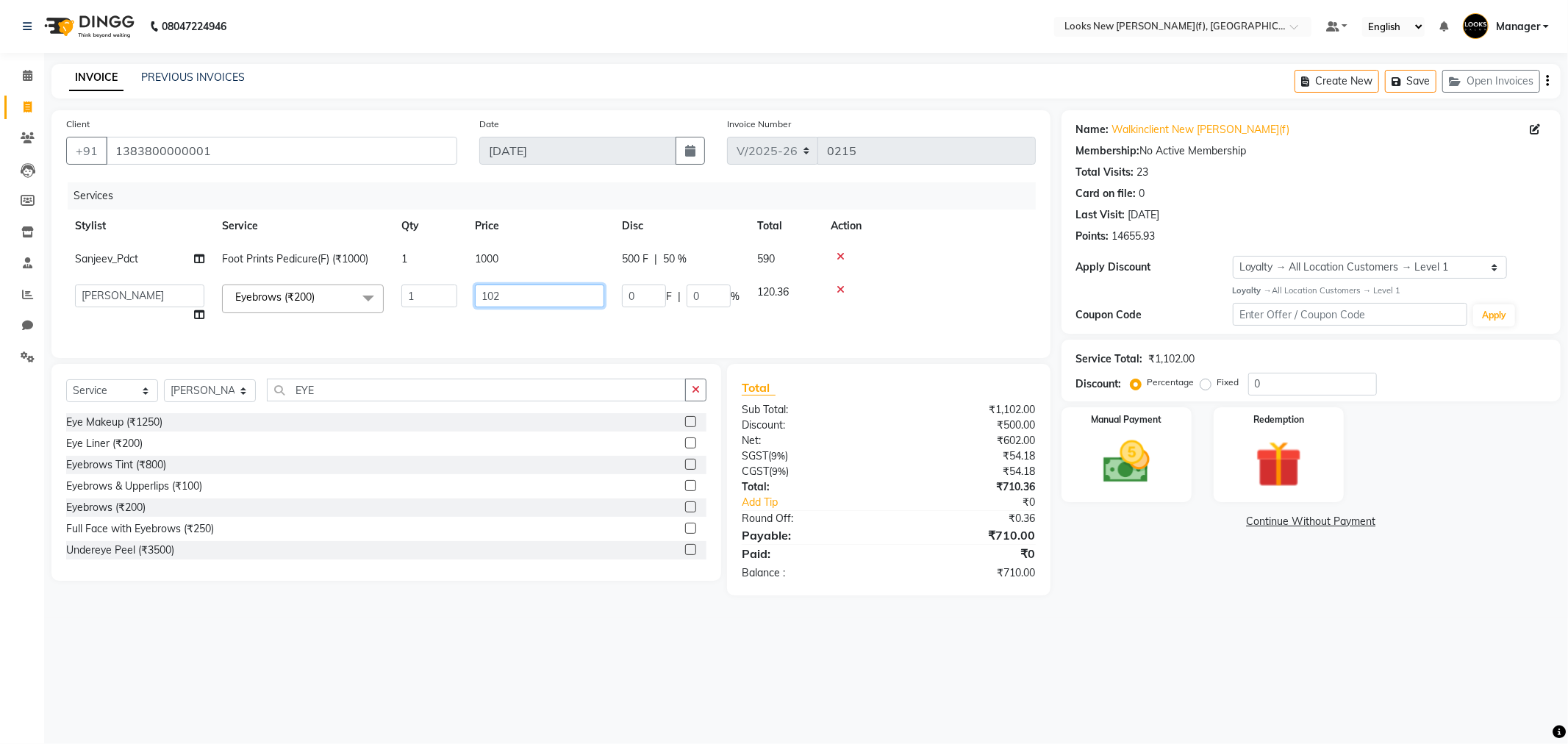
drag, startPoint x: 496, startPoint y: 297, endPoint x: 475, endPoint y: 296, distance: 21.0
click at [475, 296] on input "102" at bounding box center [539, 296] width 130 height 23
type input "92"
click at [488, 319] on td "92" at bounding box center [539, 303] width 147 height 56
select select "87319"
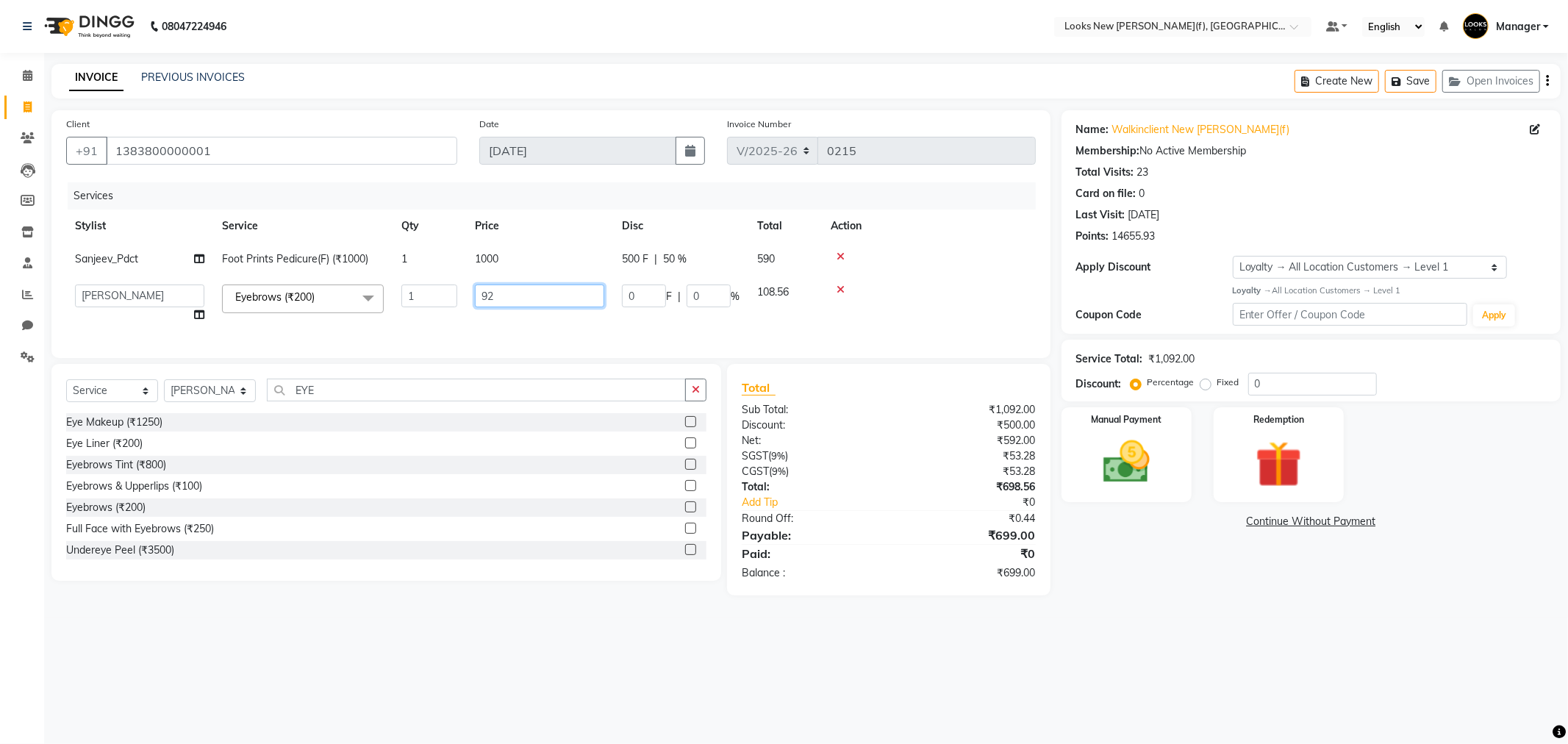
click at [512, 297] on input "92" at bounding box center [539, 296] width 130 height 23
type input "93"
click at [549, 322] on tr "Aakash_Pdct Afsar Ahmad Ashmita Ayesha Bobby_Asst Bobby_Khan Counter_Sales Kama…" at bounding box center [551, 303] width 970 height 56
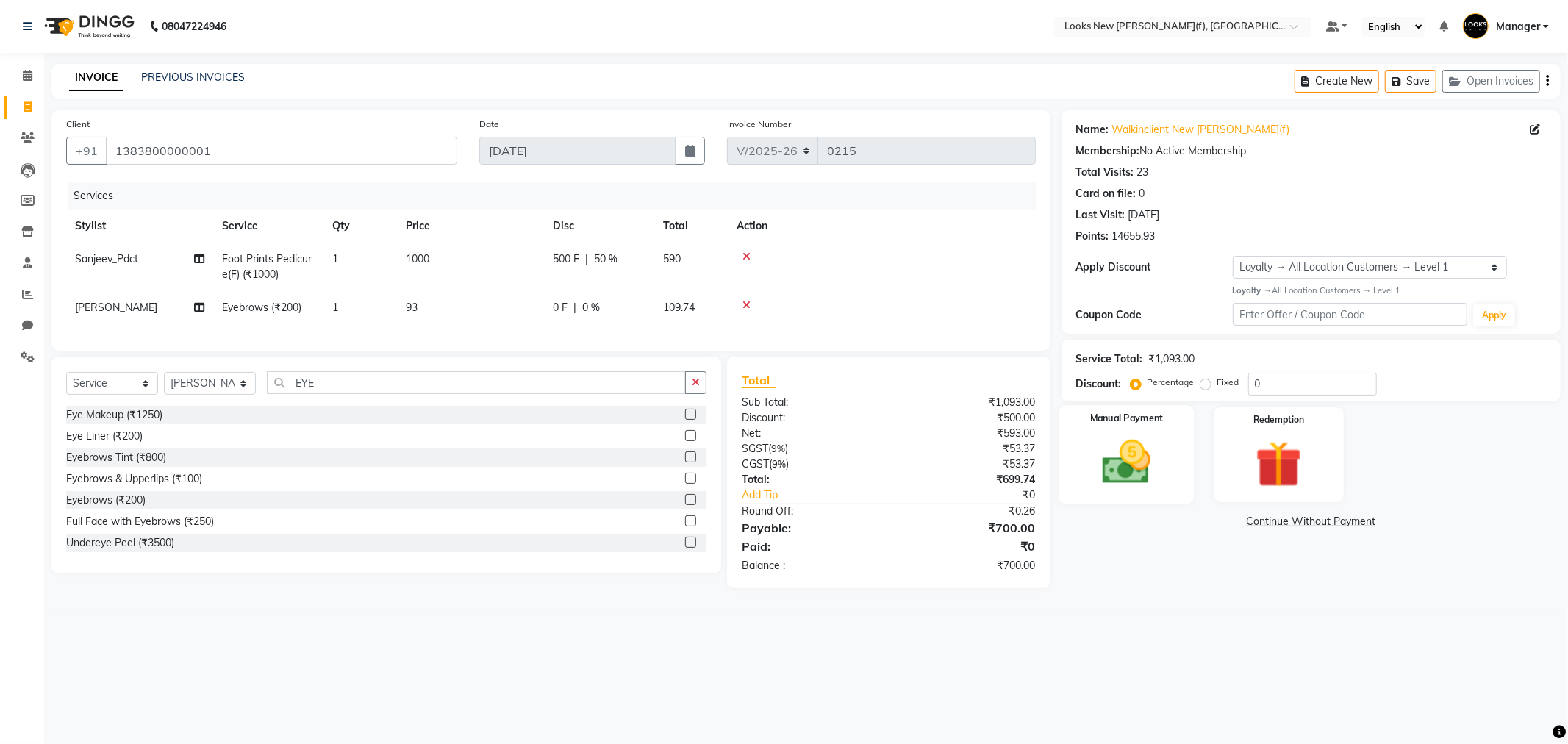
click at [1142, 474] on img at bounding box center [1126, 462] width 78 height 56
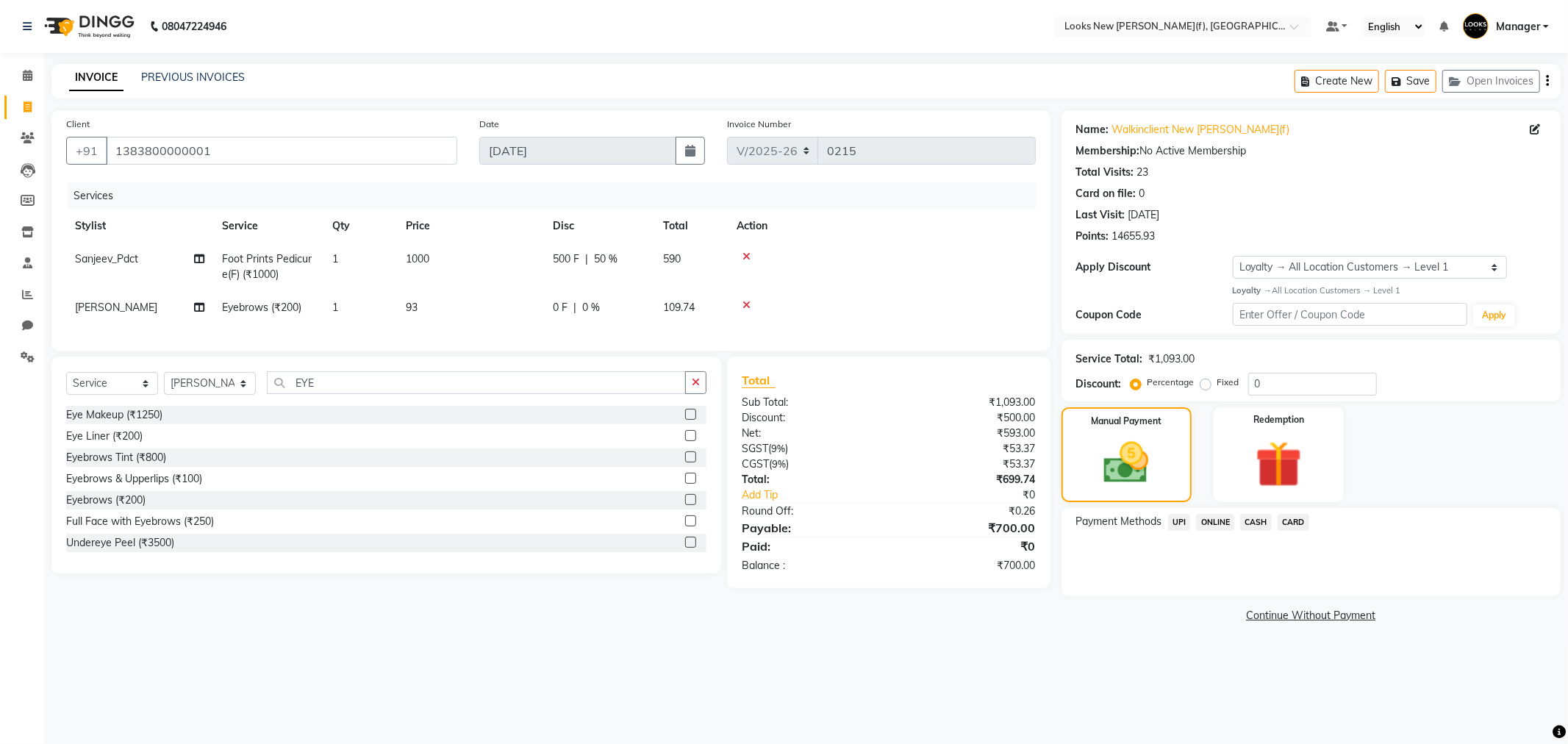
click at [1253, 515] on span "CASH" at bounding box center [1256, 522] width 32 height 17
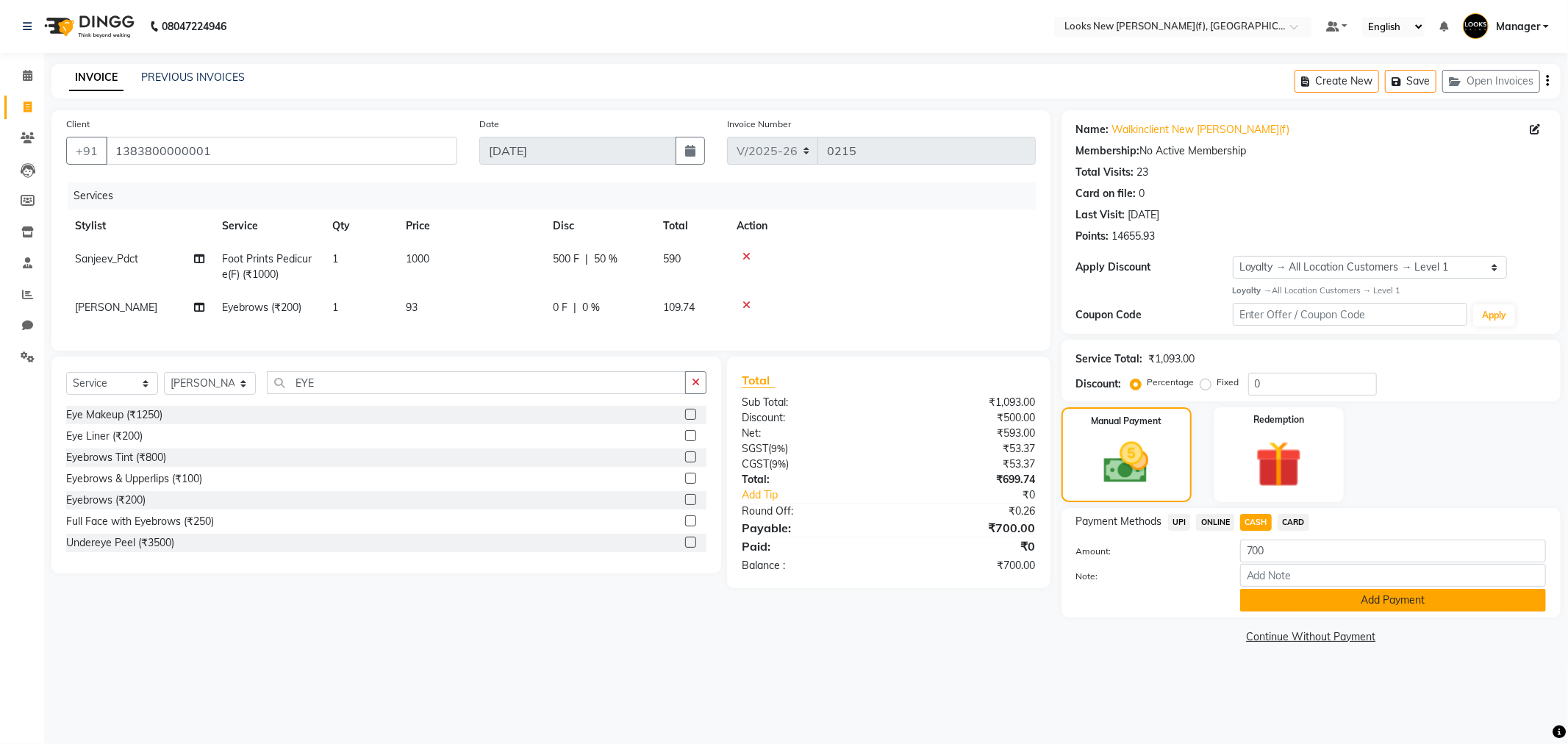
click at [1344, 602] on button "Add Payment" at bounding box center [1393, 600] width 306 height 23
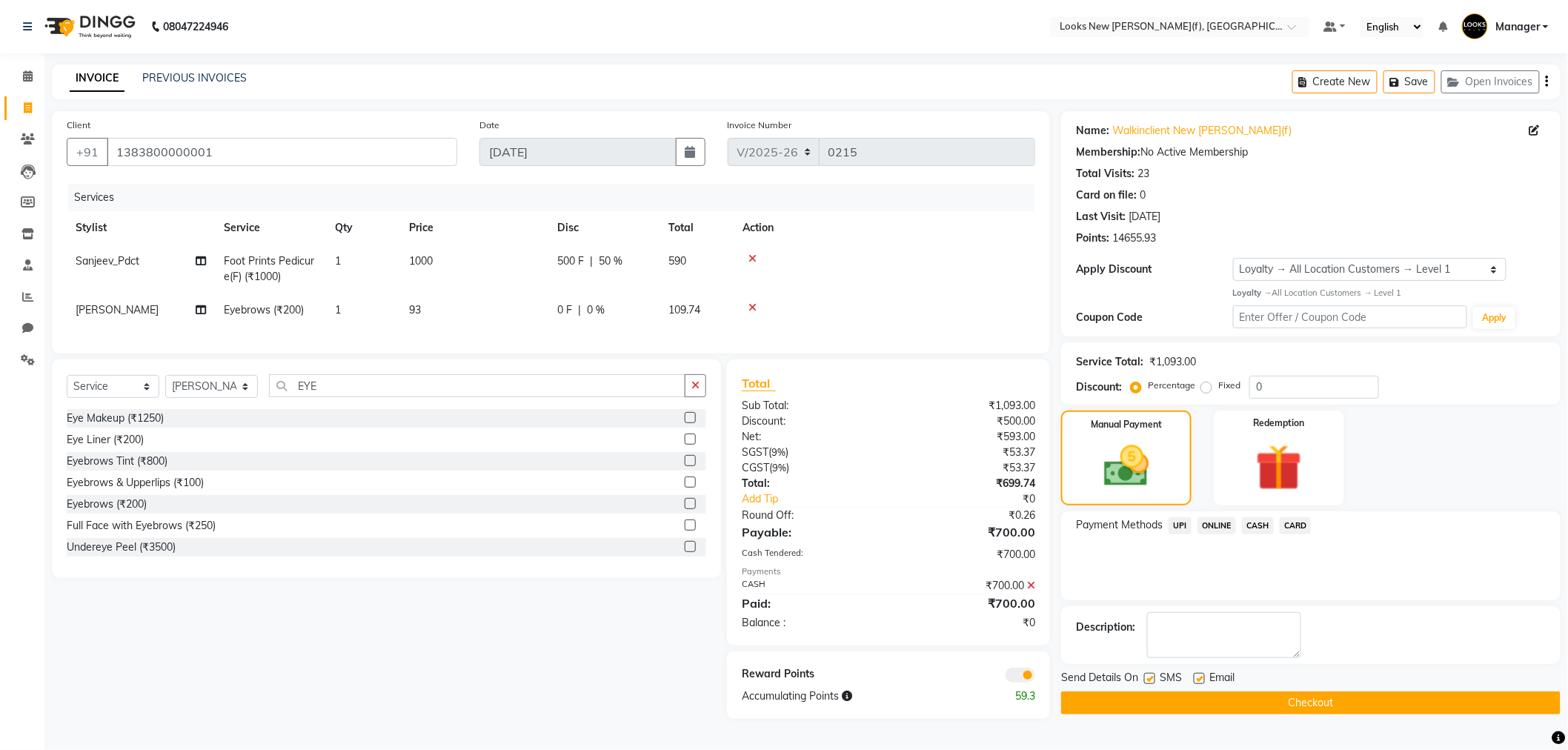
click at [1295, 697] on button "Checkout" at bounding box center [1311, 702] width 500 height 23
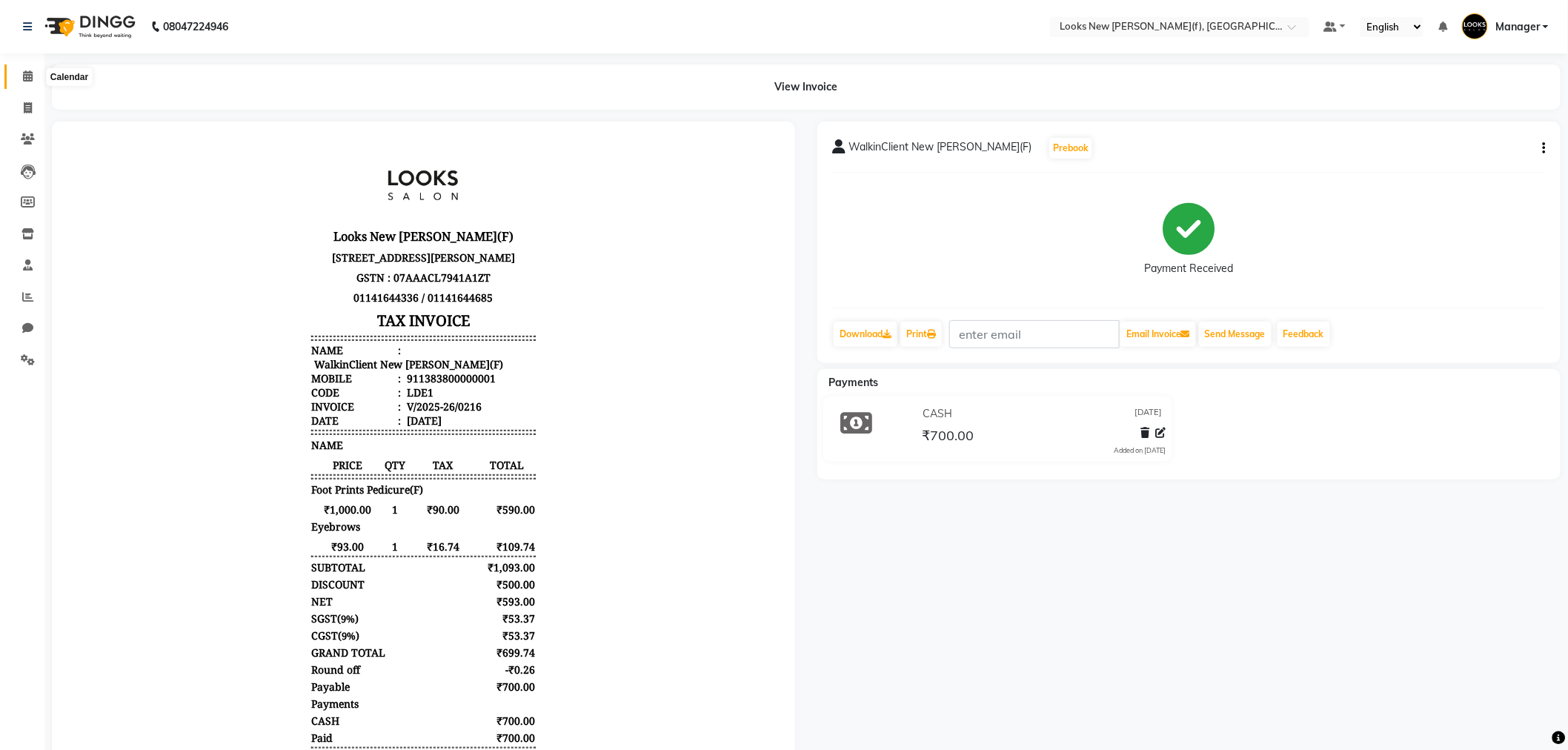
drag, startPoint x: 32, startPoint y: 77, endPoint x: 46, endPoint y: 77, distance: 14.0
click at [32, 77] on span at bounding box center [28, 77] width 26 height 17
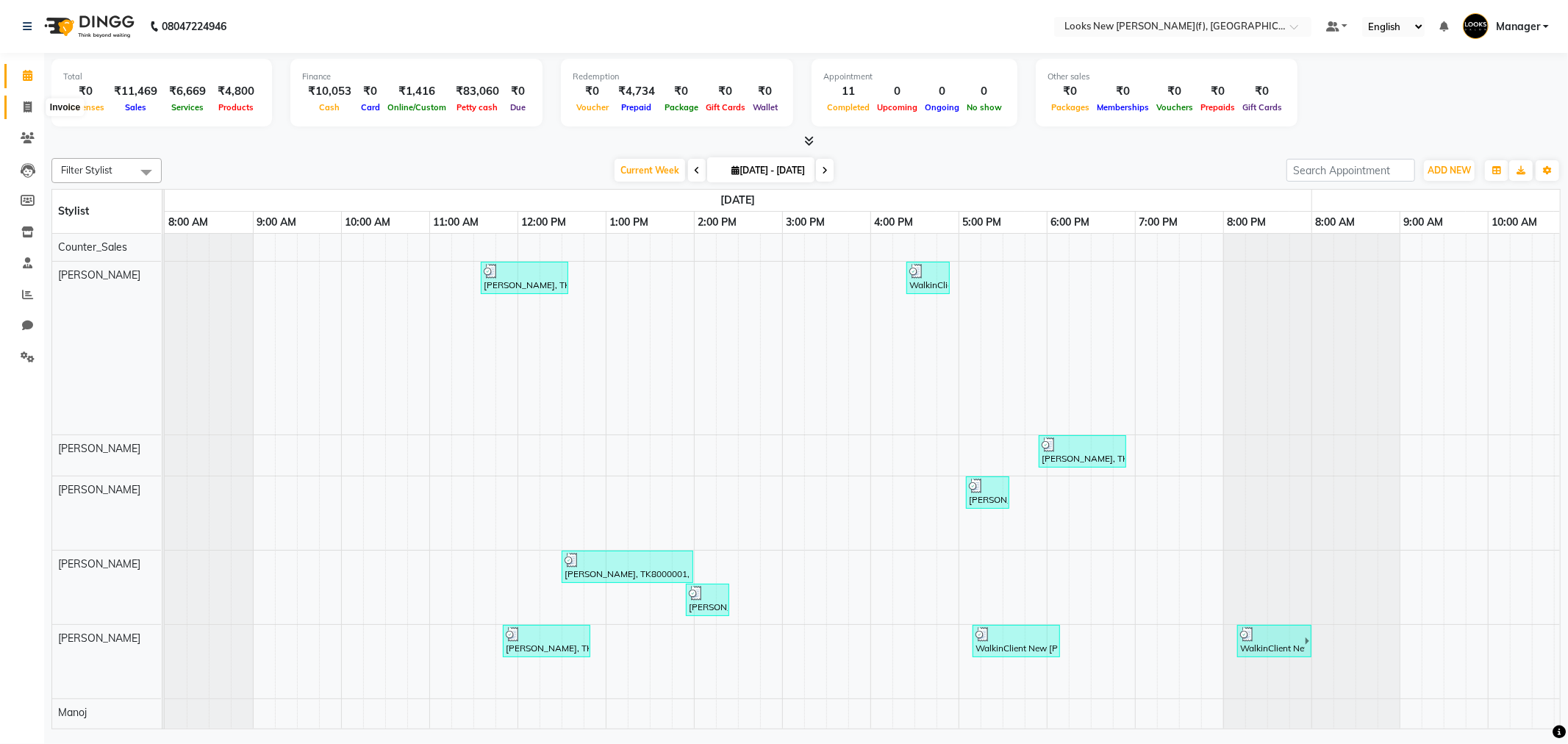
click at [29, 102] on icon at bounding box center [27, 107] width 8 height 11
select select "8659"
select select "service"
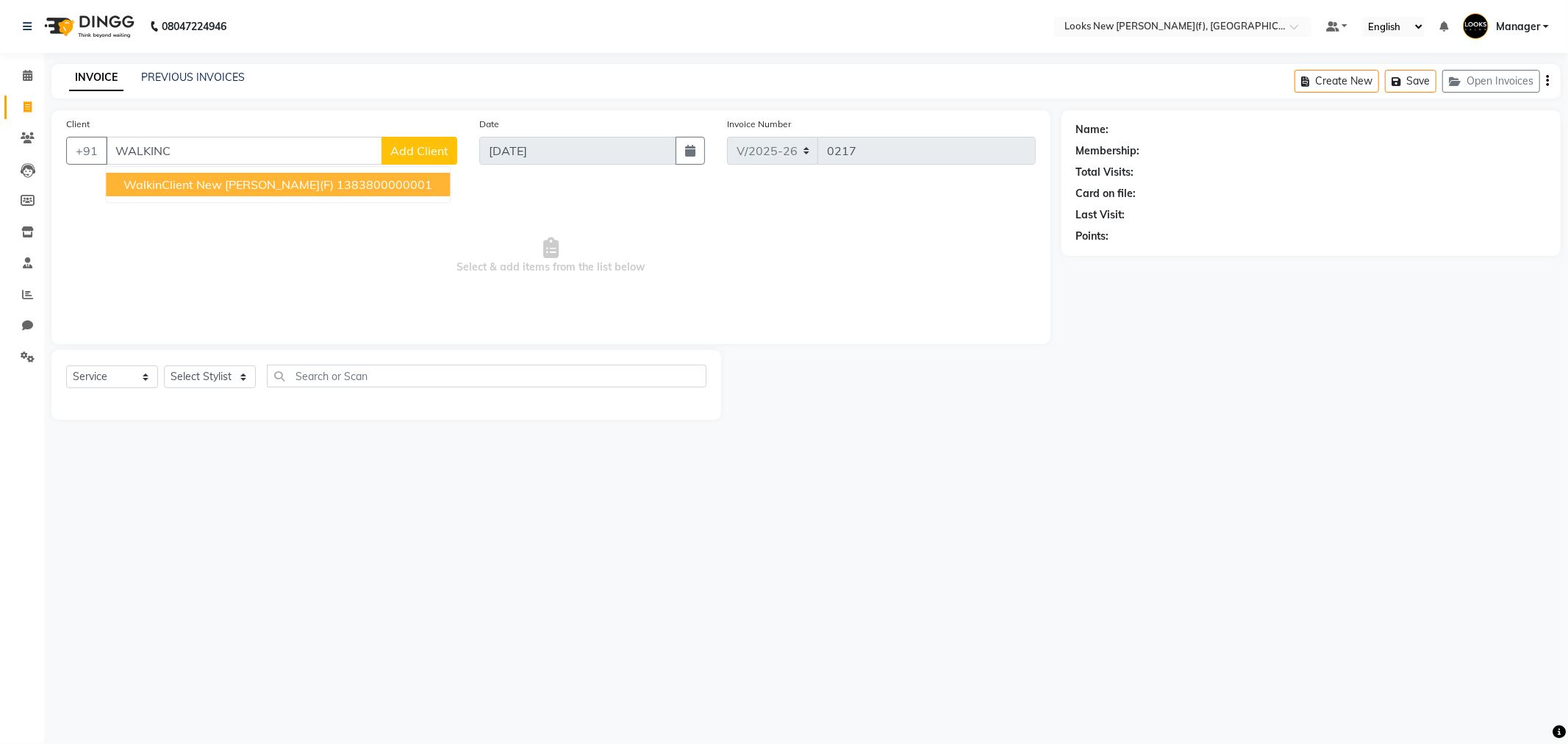
click at [337, 188] on ngb-highlight "1383800000001" at bounding box center [384, 184] width 96 height 15
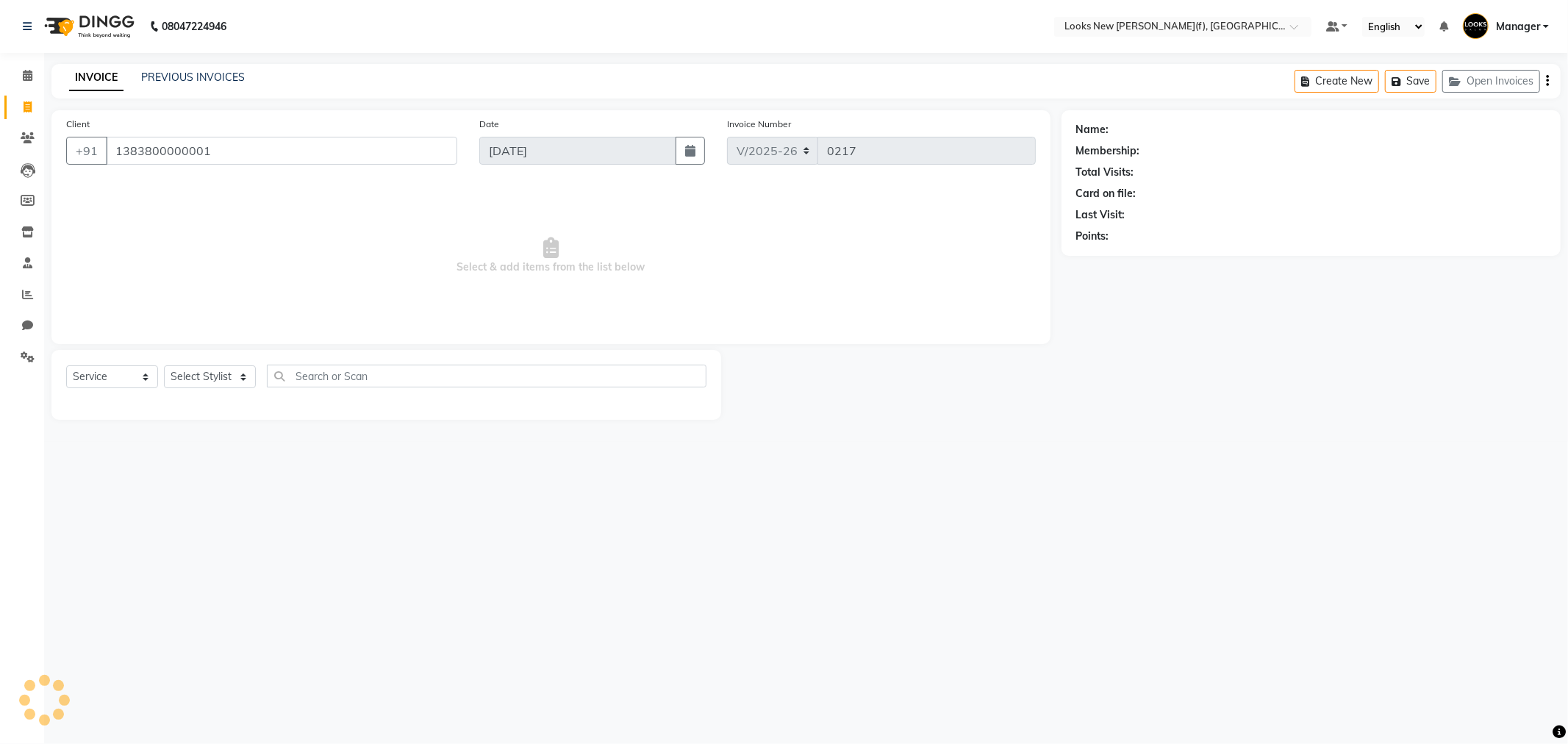
type input "1383800000001"
select select "1: Object"
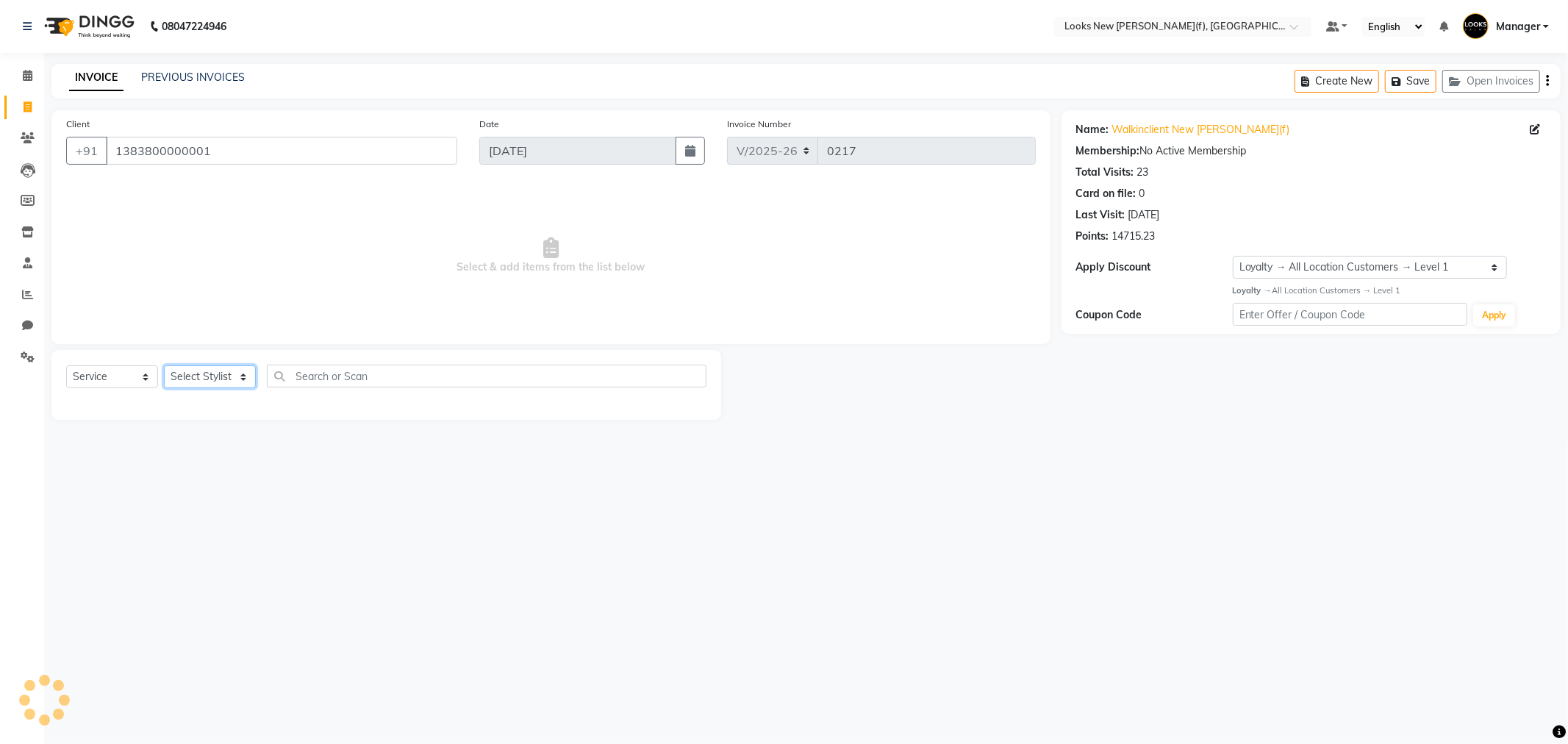
click at [230, 377] on select "Select Stylist Aakash_Pdct [PERSON_NAME] [PERSON_NAME] [PERSON_NAME] Counter_Sa…" at bounding box center [210, 377] width 92 height 23
select select "87316"
click at [164, 366] on select "Select Stylist Aakash_Pdct [PERSON_NAME] [PERSON_NAME] [PERSON_NAME] Counter_Sa…" at bounding box center [210, 377] width 92 height 23
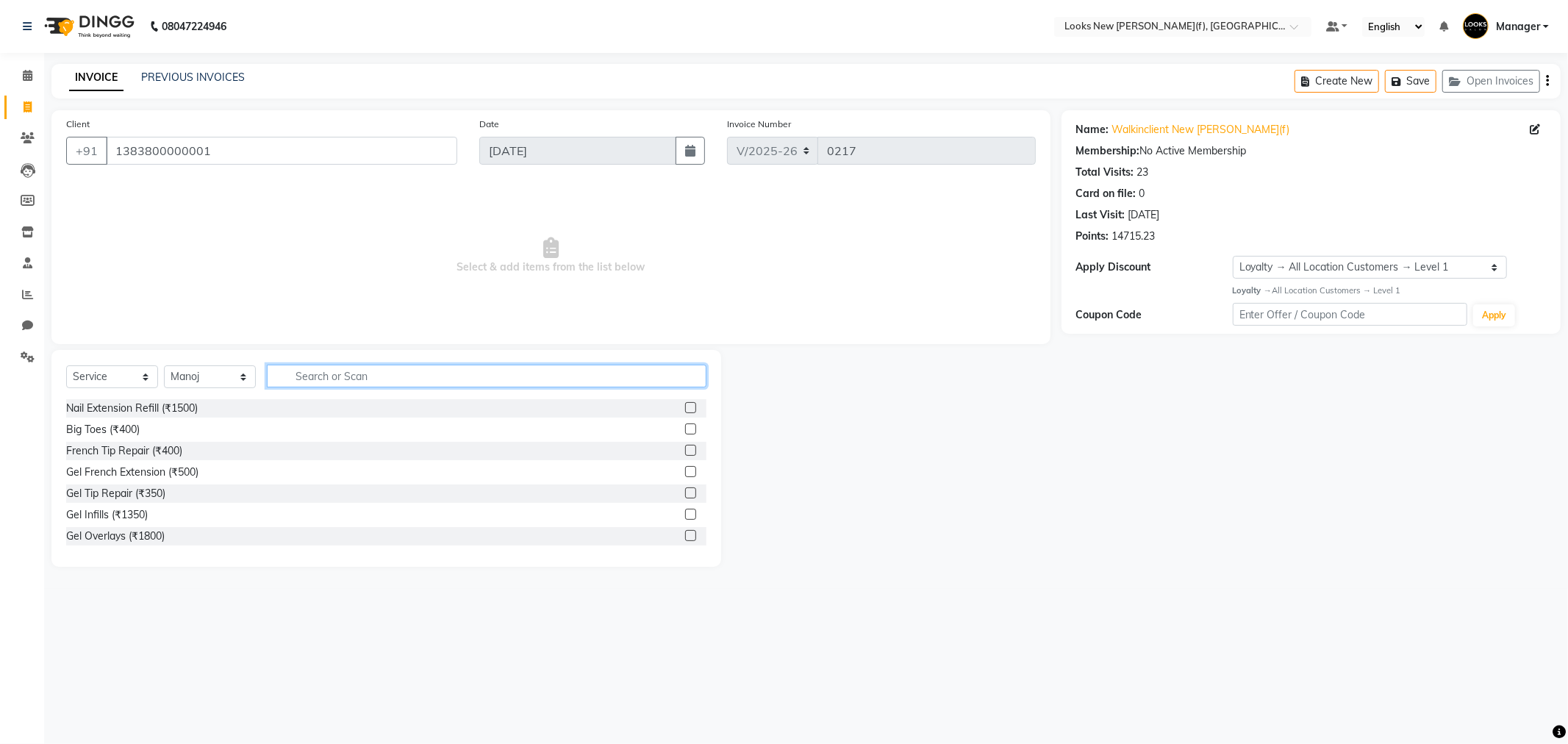
click at [341, 376] on input "text" at bounding box center [487, 376] width 440 height 23
type input "INOA"
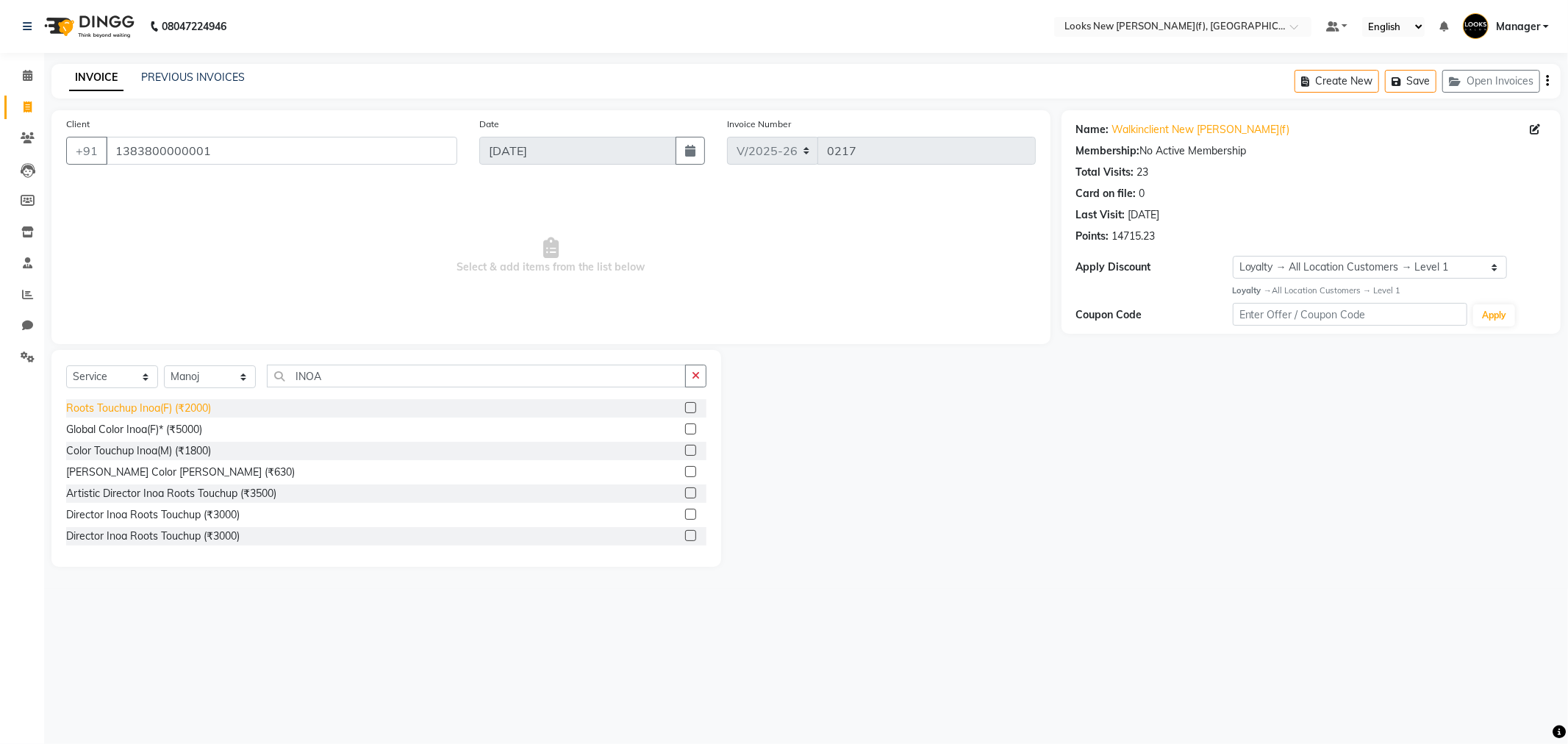
click at [179, 409] on div "Roots Touchup Inoa(F) (₹2000)" at bounding box center [139, 408] width 145 height 15
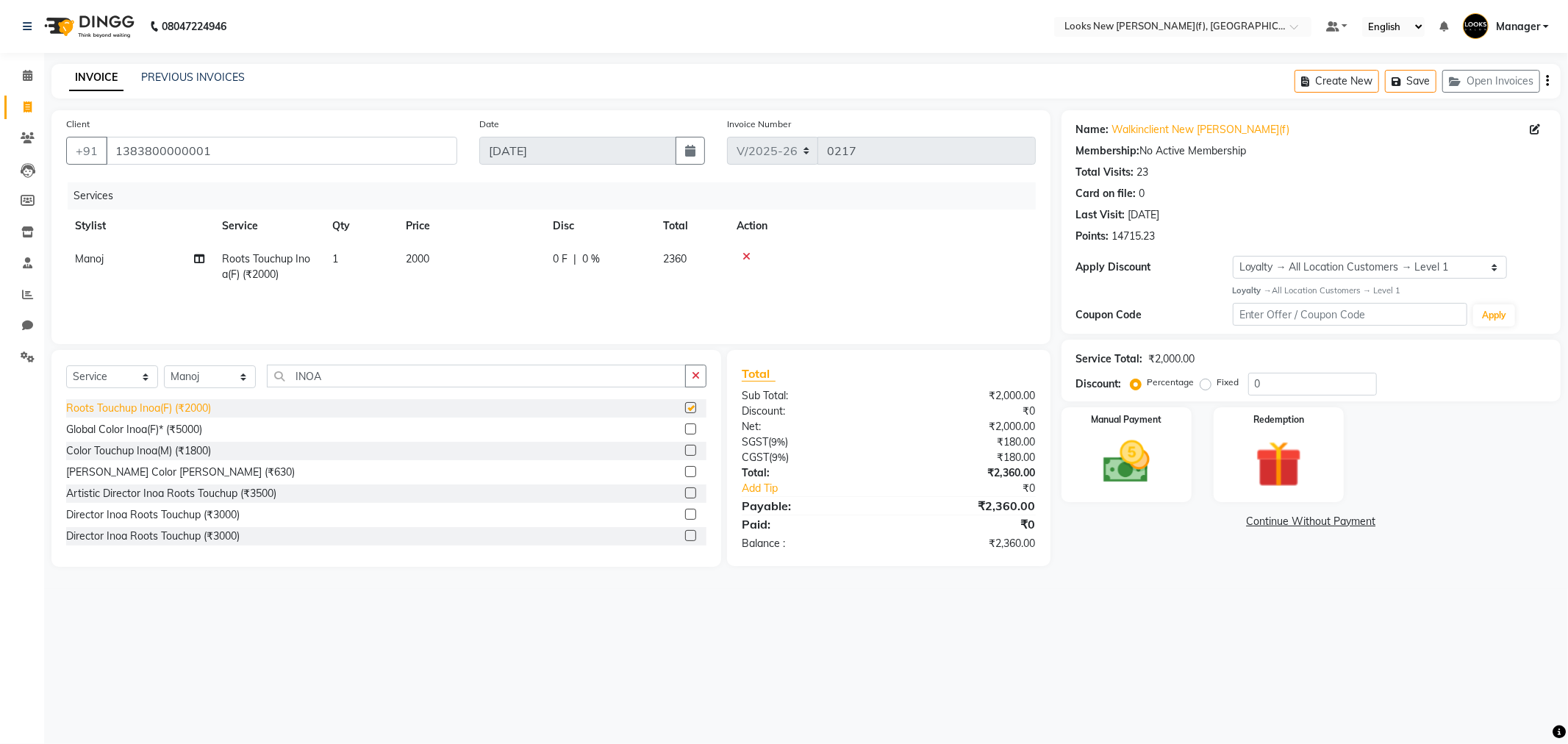
checkbox input "false"
drag, startPoint x: 337, startPoint y: 377, endPoint x: 287, endPoint y: 382, distance: 50.2
click at [287, 382] on input "INOA" at bounding box center [476, 376] width 419 height 23
click at [420, 262] on span "2000" at bounding box center [417, 259] width 23 height 14
select select "87316"
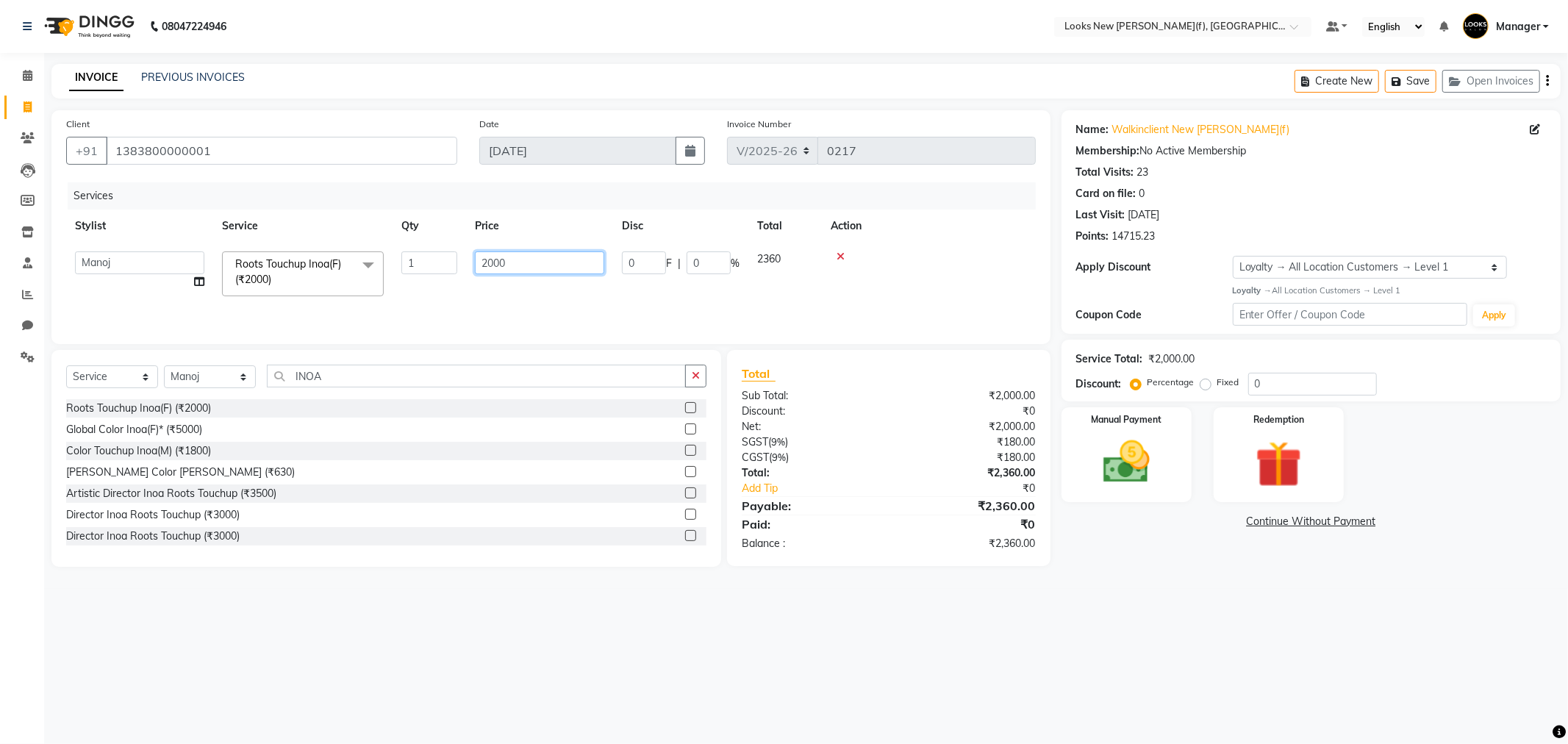
drag, startPoint x: 509, startPoint y: 266, endPoint x: 454, endPoint y: 265, distance: 55.0
click at [454, 265] on tr "Aakash_Pdct Afsar Ahmad Ashmita Ayesha Bobby_Asst Bobby_Khan Counter_Sales Kama…" at bounding box center [551, 273] width 970 height 63
type input "1600"
click at [481, 301] on div "Services Stylist Service Qty Price Disc Total Action Aakash_Pdct Afsar Ahmad As…" at bounding box center [551, 255] width 970 height 147
drag, startPoint x: 1304, startPoint y: 383, endPoint x: 1255, endPoint y: 380, distance: 49.1
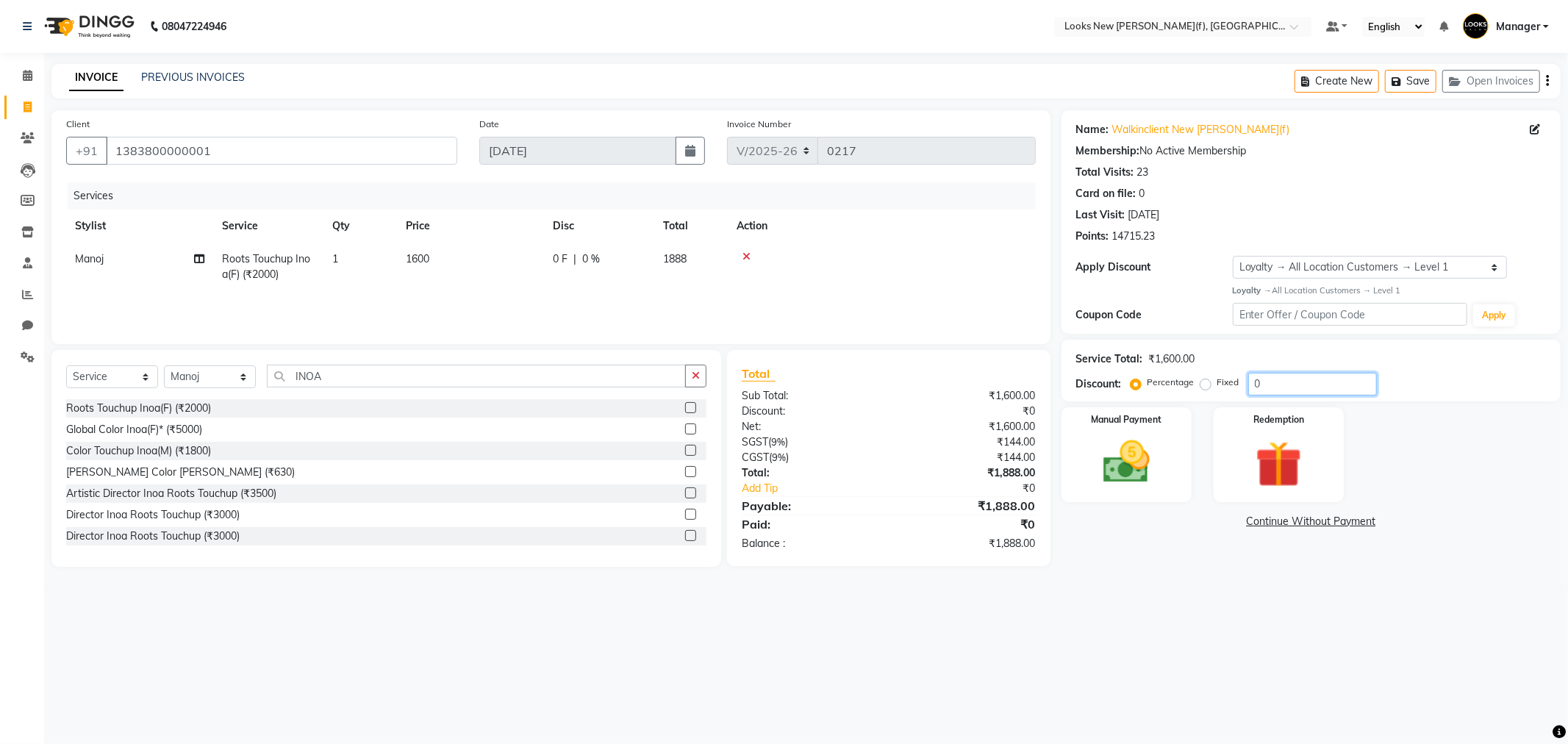
click at [1255, 380] on input "0" at bounding box center [1313, 384] width 129 height 23
type input "20"
click at [765, 663] on div "08047224946 Select Location × Looks New Rajinder Nagar(f), Delhi Default Panel …" at bounding box center [784, 372] width 1568 height 744
click at [440, 255] on td "1600" at bounding box center [470, 267] width 147 height 48
select select "87316"
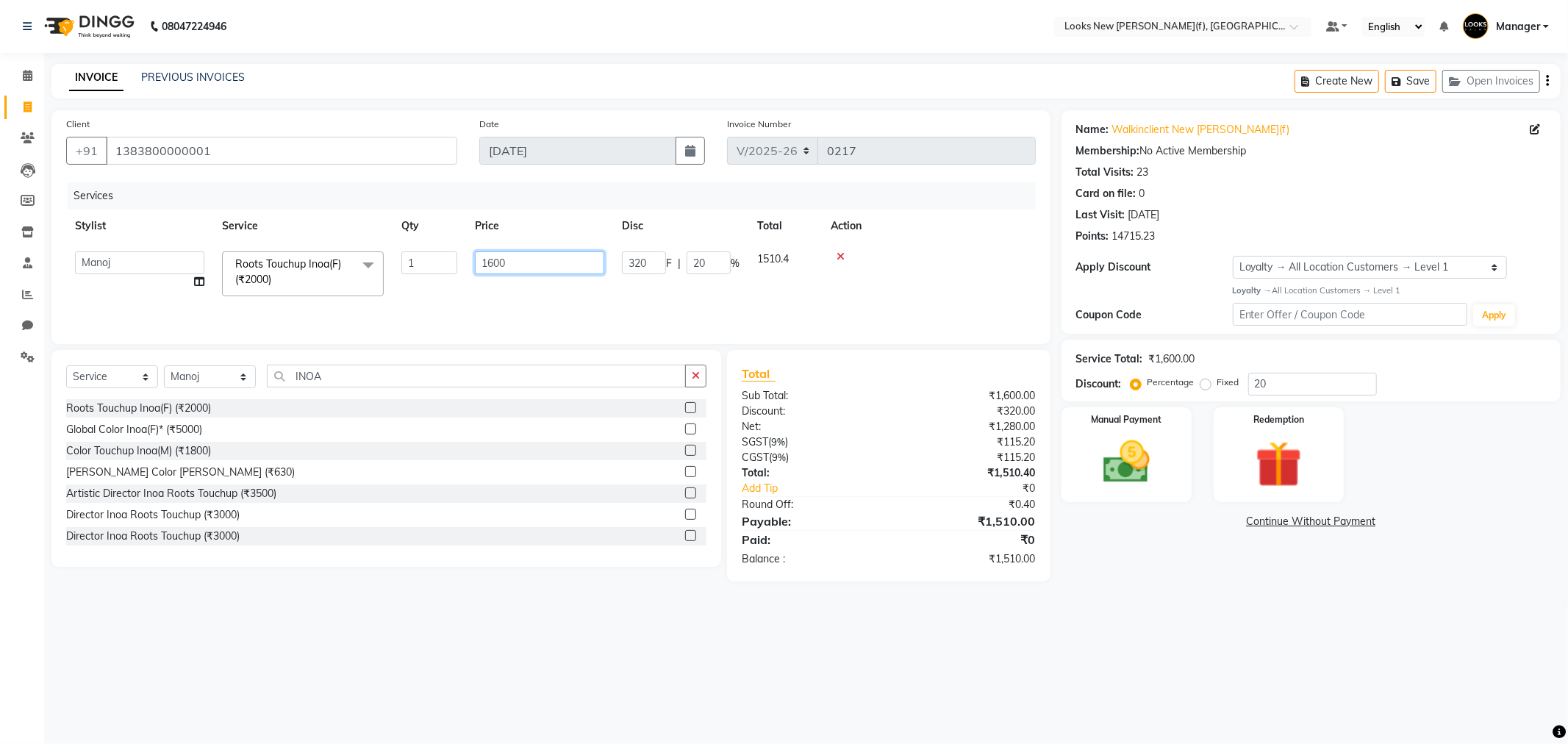
drag, startPoint x: 499, startPoint y: 263, endPoint x: 488, endPoint y: 261, distance: 11.2
click at [488, 261] on input "1600" at bounding box center [539, 263] width 130 height 23
type input "1590"
click at [544, 296] on div "Services Stylist Service Qty Price Disc Total Action Aakash_Pdct Afsar Ahmad As…" at bounding box center [551, 255] width 970 height 147
click at [440, 260] on td "1590" at bounding box center [470, 267] width 147 height 48
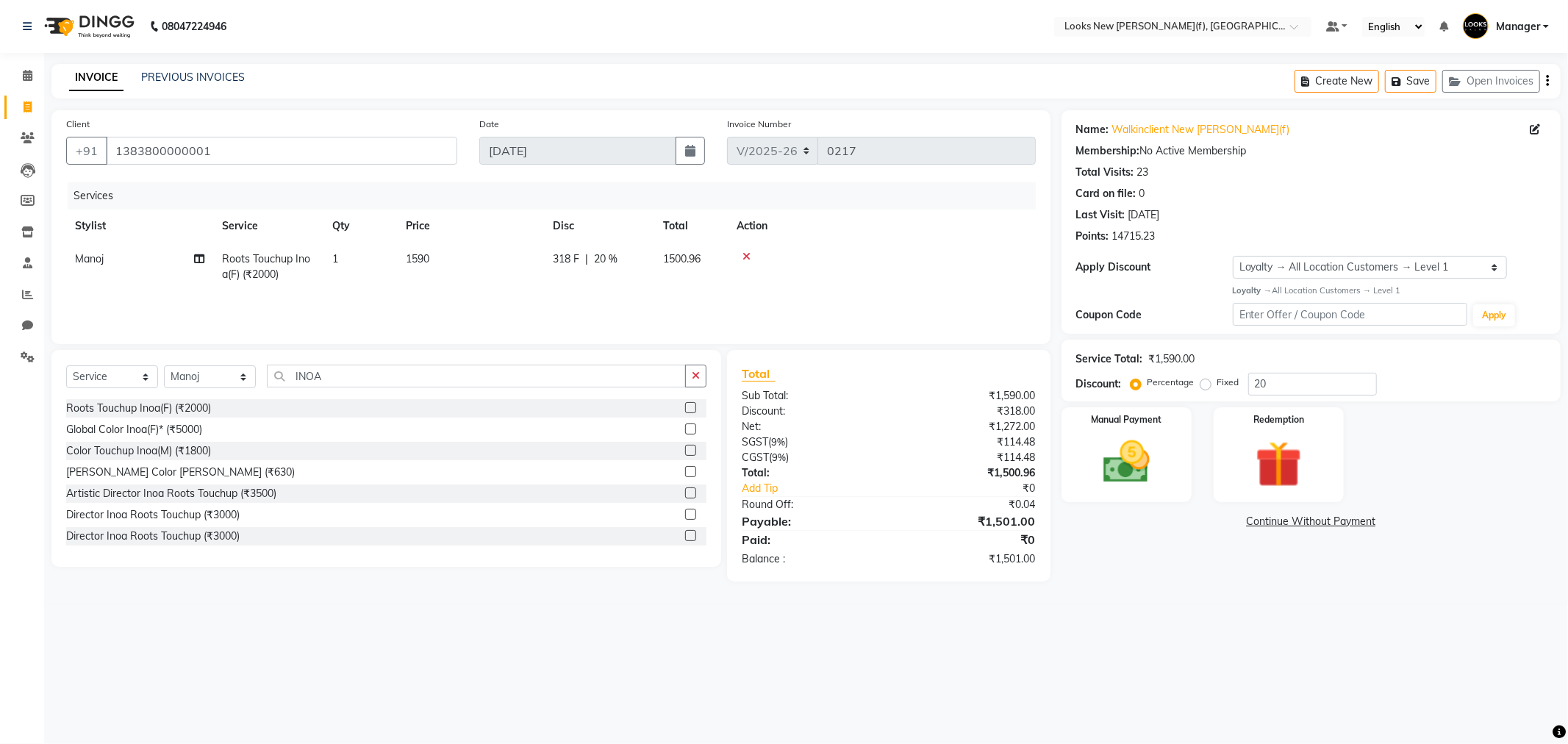
select select "87316"
drag, startPoint x: 509, startPoint y: 262, endPoint x: 495, endPoint y: 263, distance: 14.0
click at [495, 263] on input "1590" at bounding box center [539, 263] width 130 height 23
type input "1589"
click at [511, 302] on div "Services Stylist Service Qty Price Disc Total Action Aakash_Pdct Afsar Ahmad As…" at bounding box center [551, 255] width 970 height 147
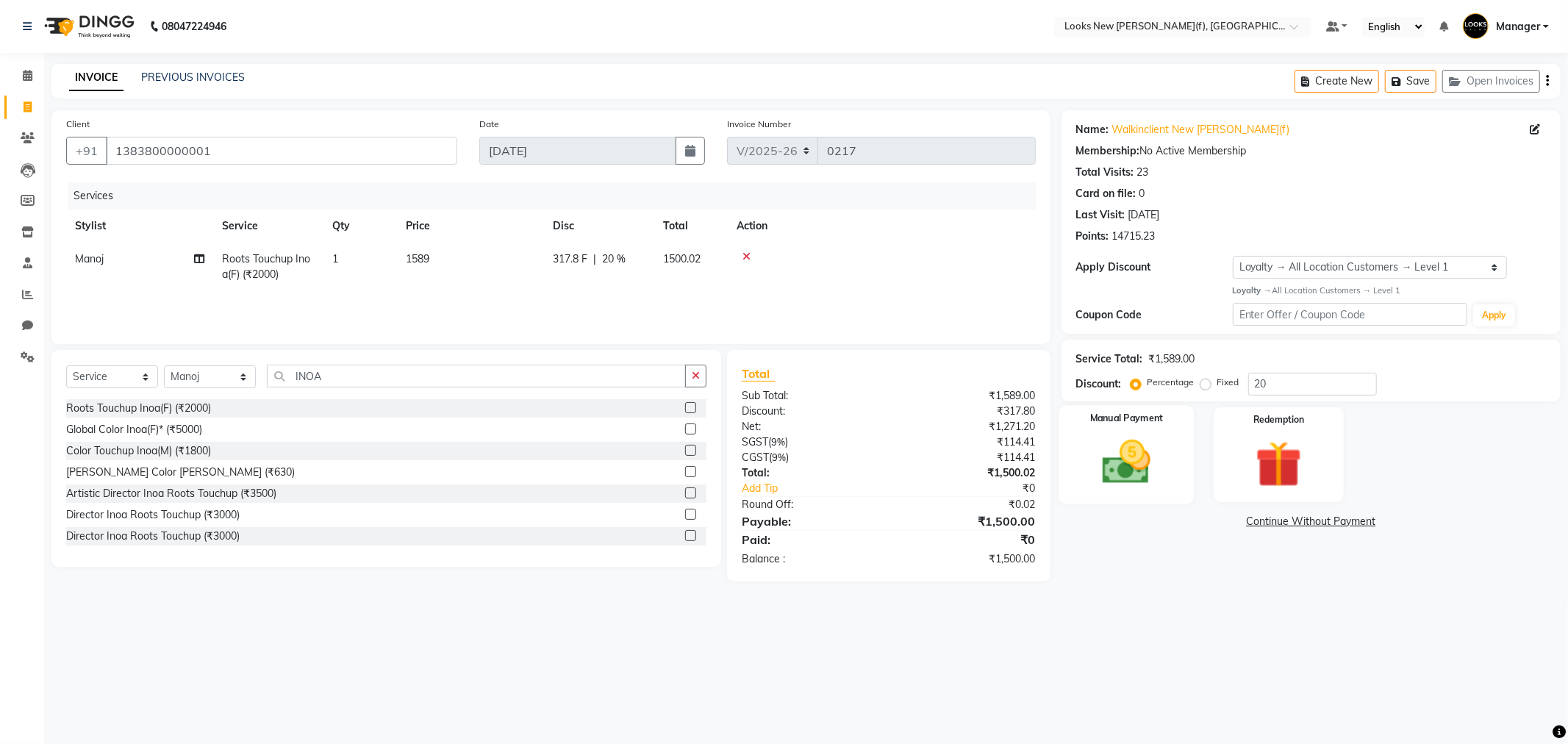
click at [1089, 446] on img at bounding box center [1126, 462] width 78 height 56
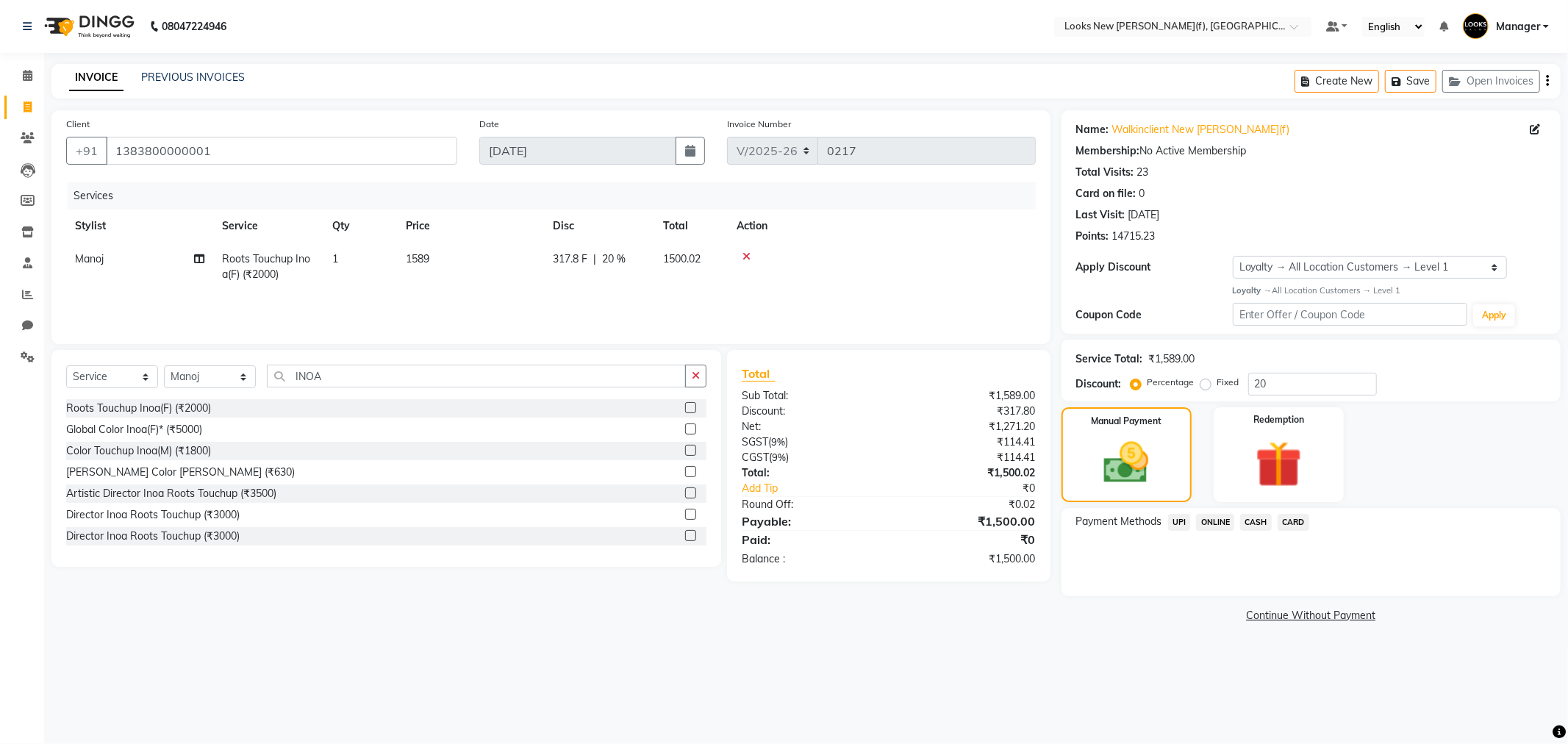
click at [1253, 523] on span "CASH" at bounding box center [1256, 522] width 32 height 17
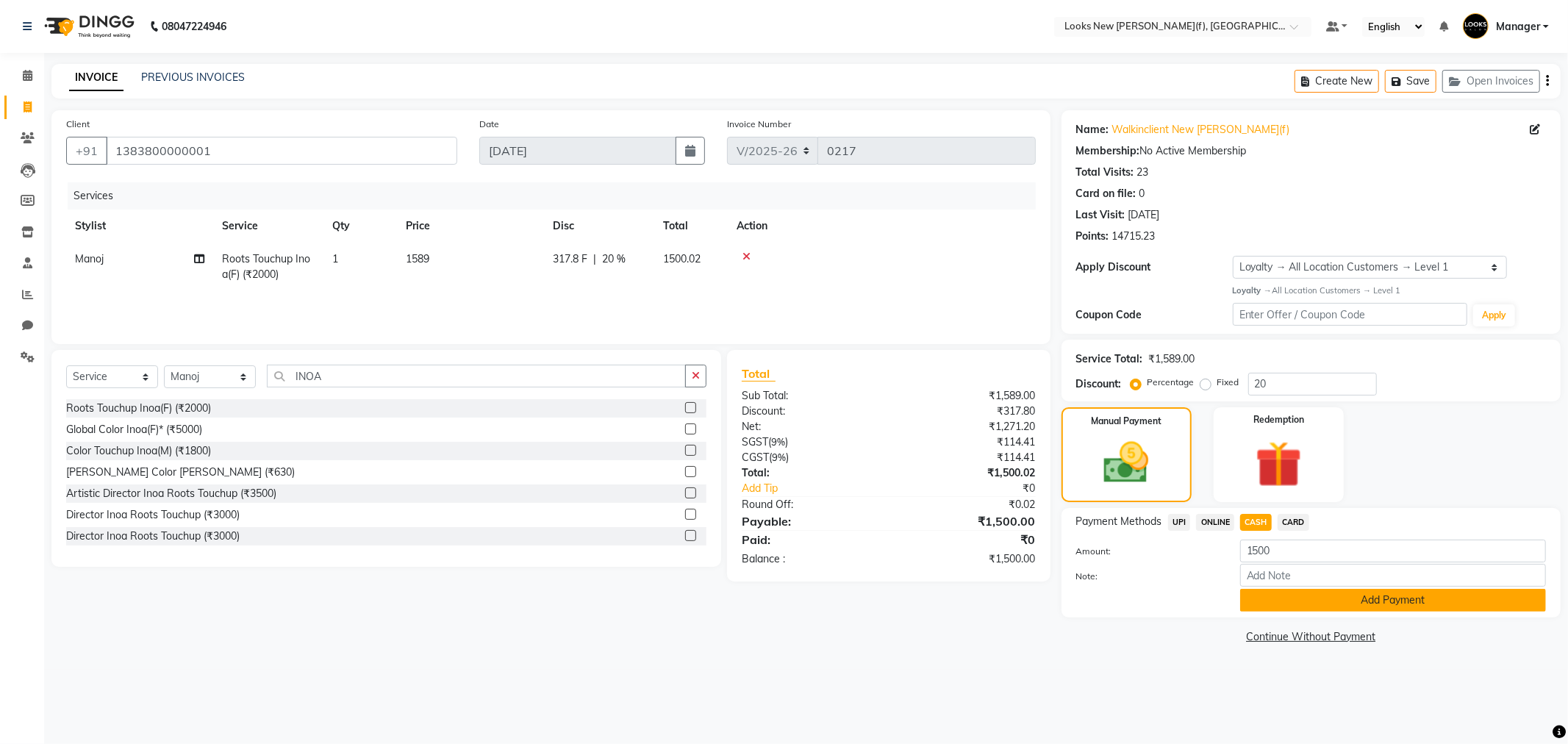
click at [1279, 599] on button "Add Payment" at bounding box center [1393, 600] width 306 height 23
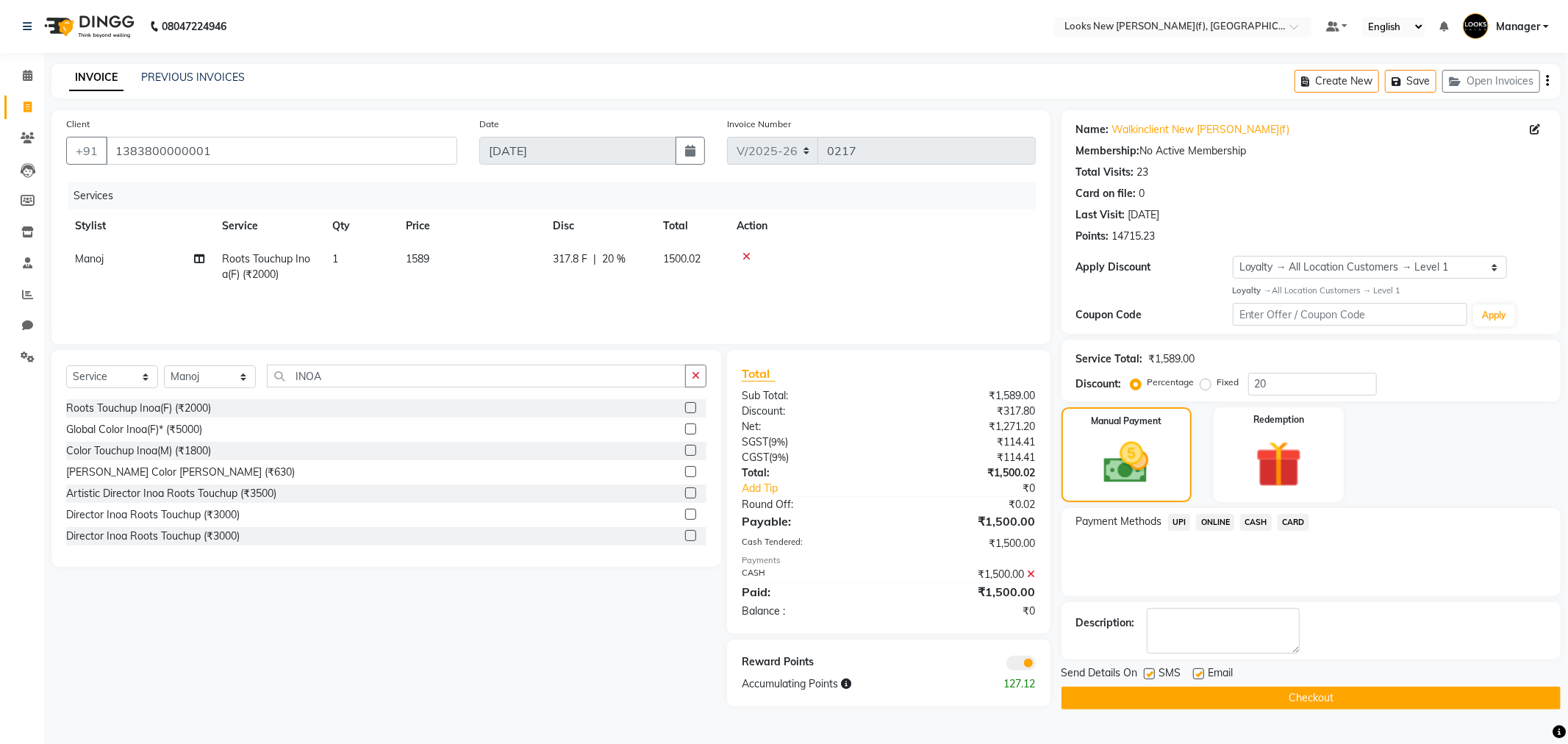
click at [1206, 689] on button "Checkout" at bounding box center [1311, 697] width 500 height 23
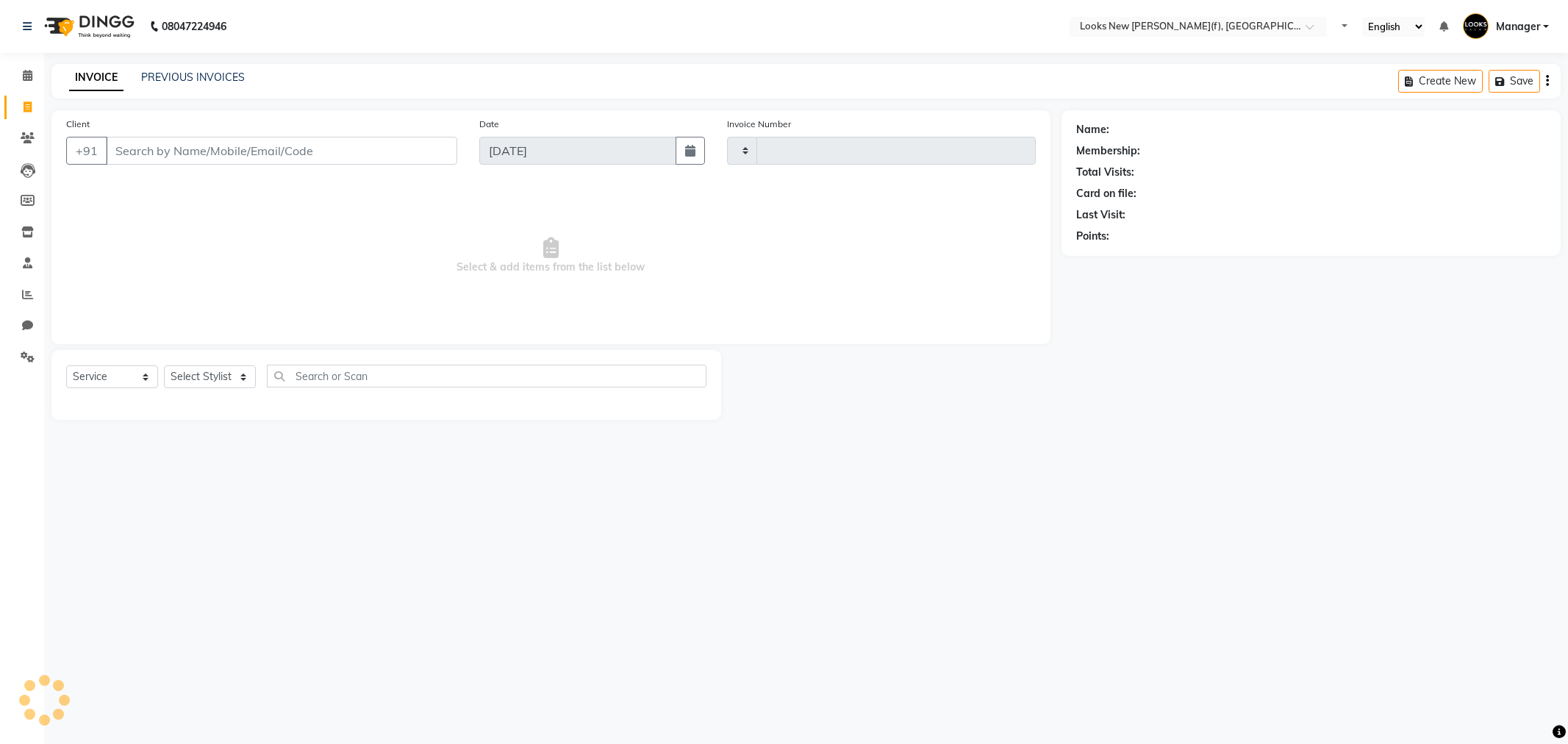
select select "service"
type input "0214"
select select "8659"
click at [24, 139] on icon at bounding box center [27, 138] width 14 height 11
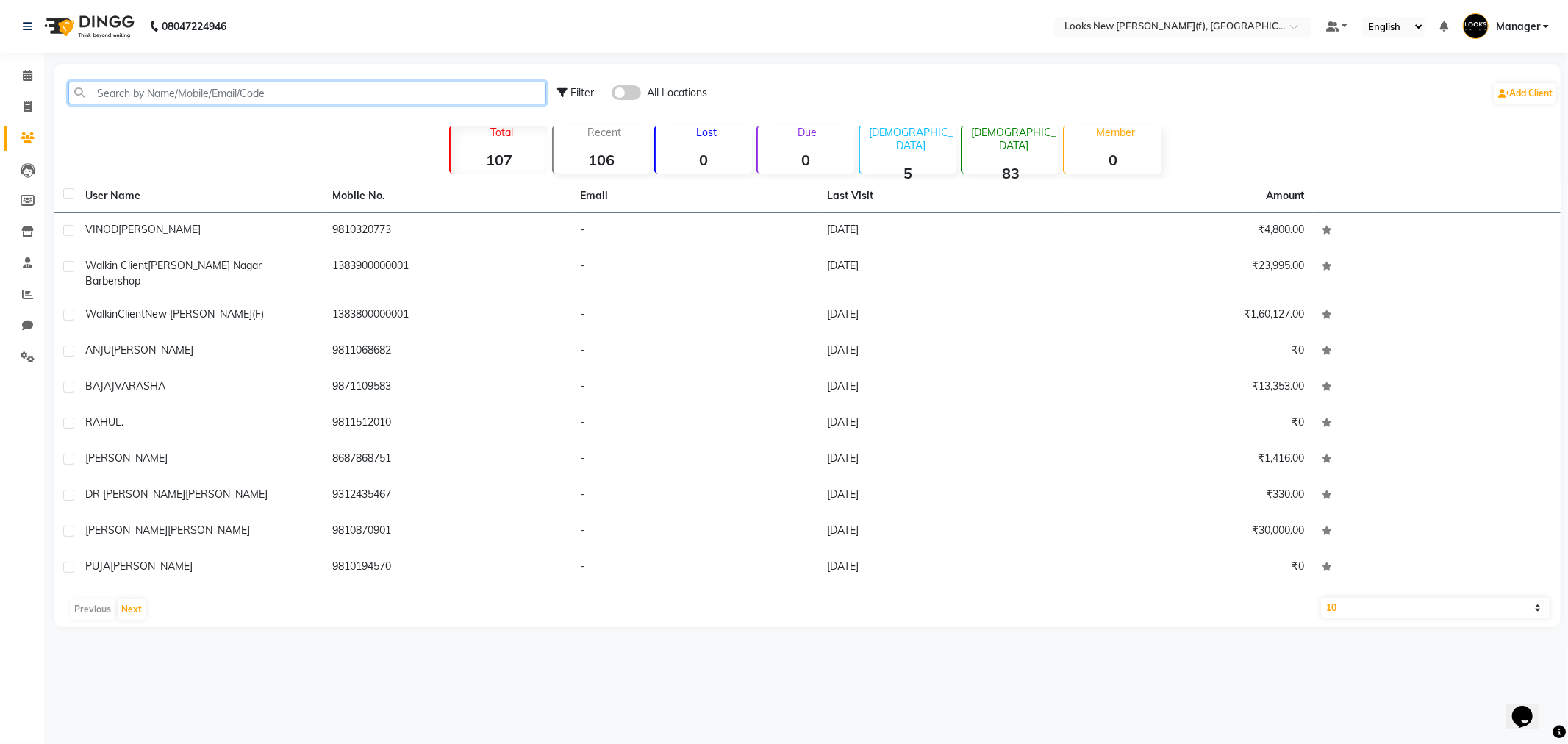
click at [219, 96] on input "text" at bounding box center [307, 93] width 478 height 23
paste input "9818596573"
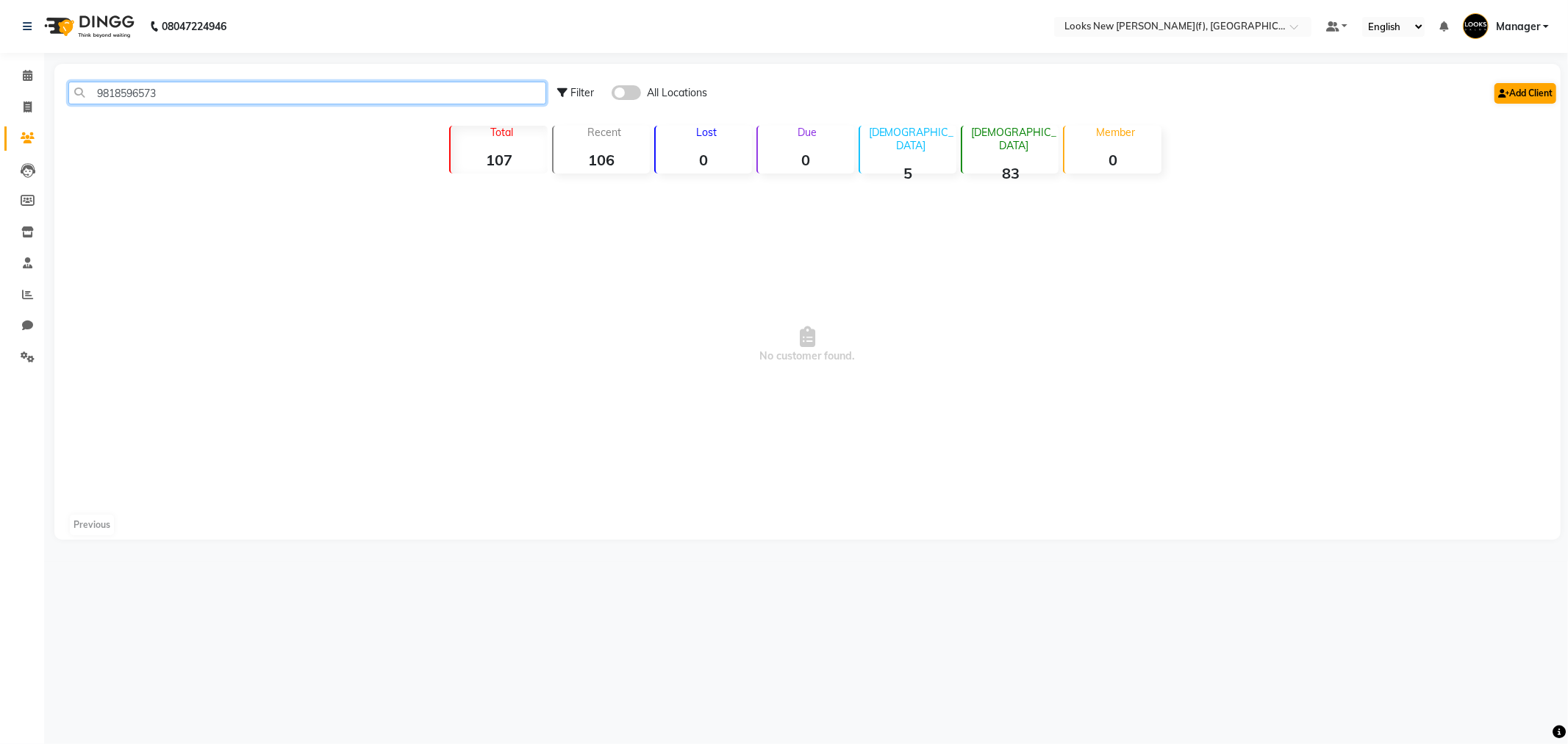
type input "9818596573"
click at [1519, 96] on link "Add Client" at bounding box center [1526, 93] width 62 height 20
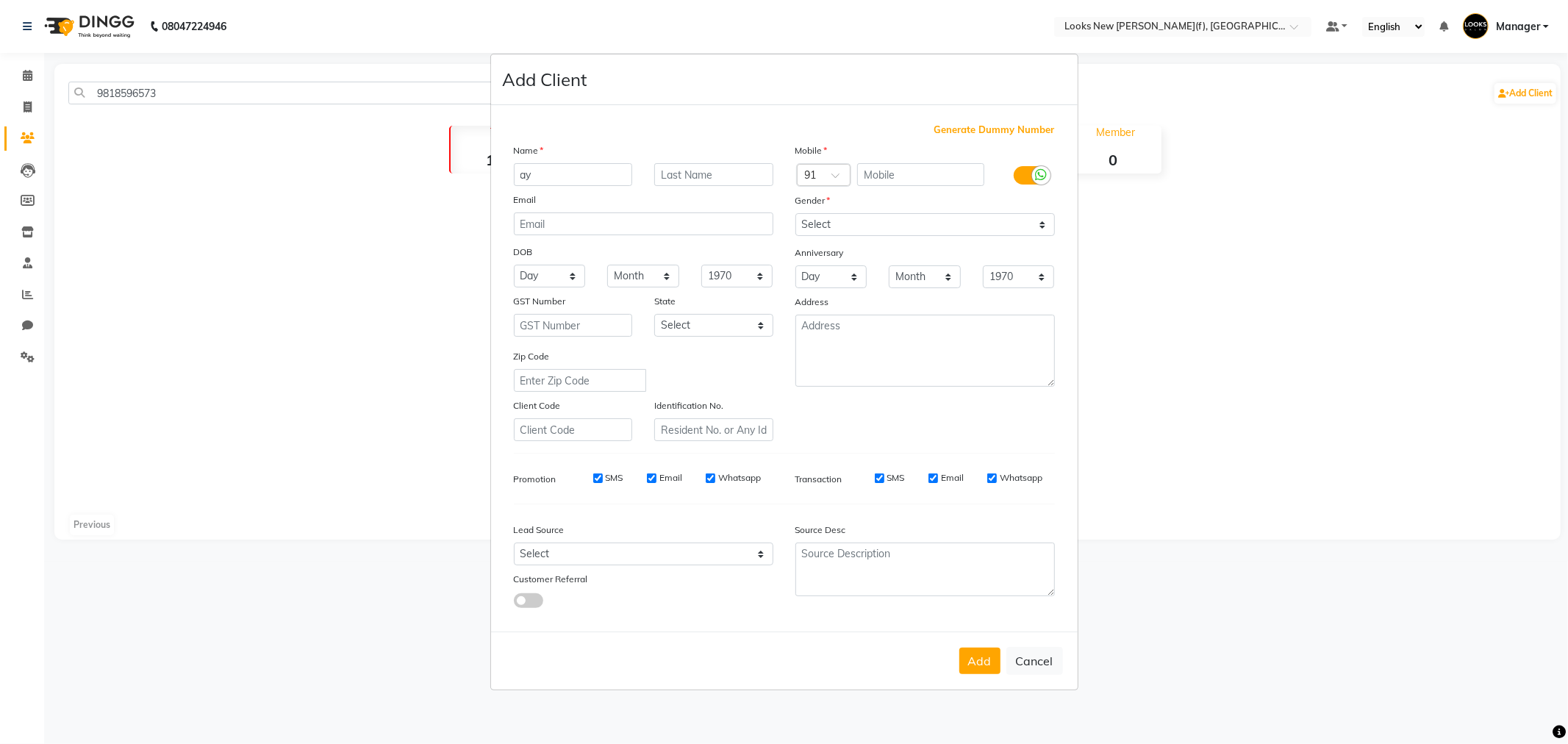
type input "a"
type input "AYESHA"
type input "VIJ"
click at [876, 179] on input "text" at bounding box center [921, 175] width 127 height 23
paste input "9818596573"
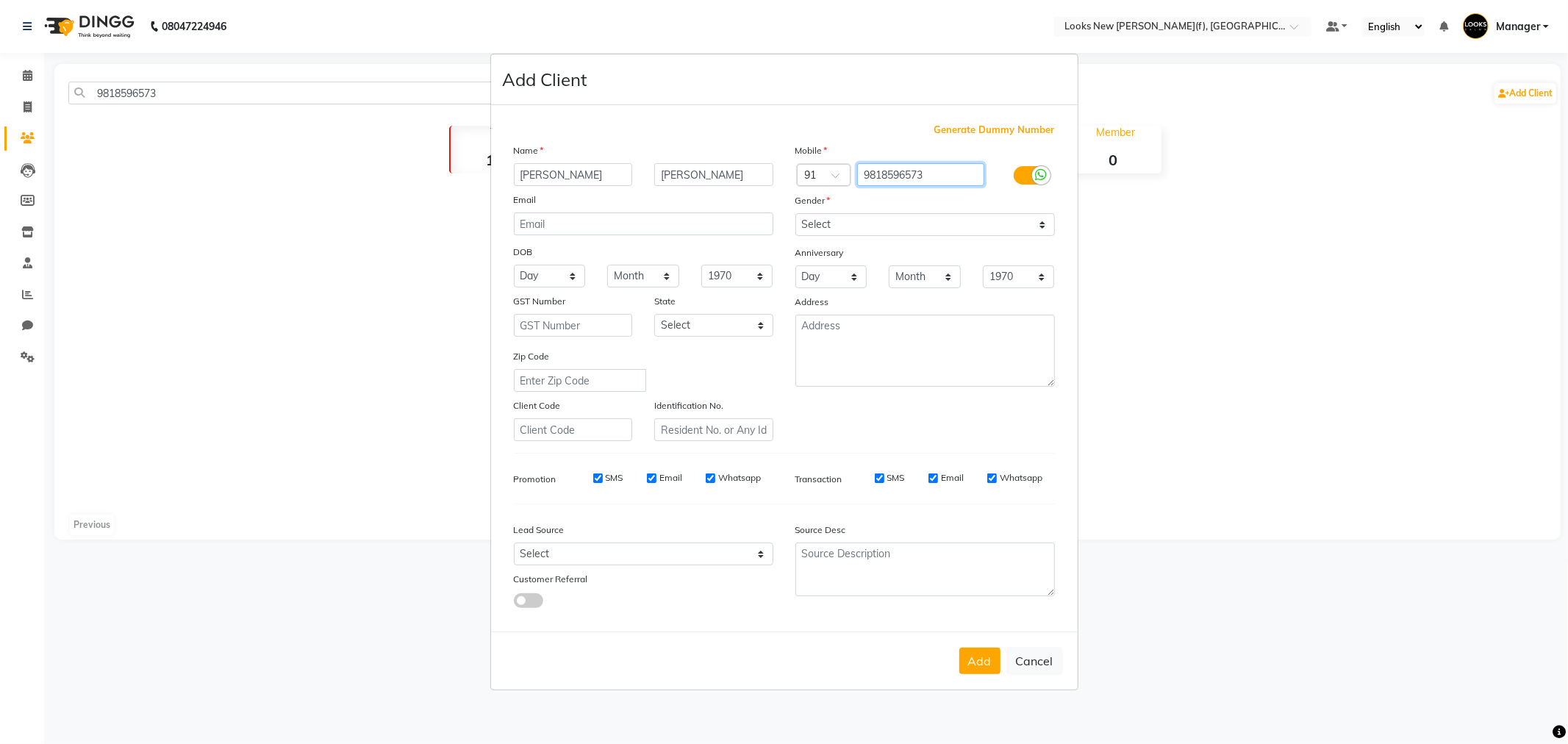
type input "9818596573"
click at [902, 221] on select "Select Male Female Other Prefer Not To Say" at bounding box center [925, 224] width 259 height 23
select select "female"
click at [796, 213] on select "Select Male Female Other Prefer Not To Say" at bounding box center [925, 224] width 259 height 23
click at [695, 331] on select "Select Andaman and Nicobar Islands Andhra Pradesh Arunachal Pradesh Assam Bihar…" at bounding box center [714, 325] width 119 height 23
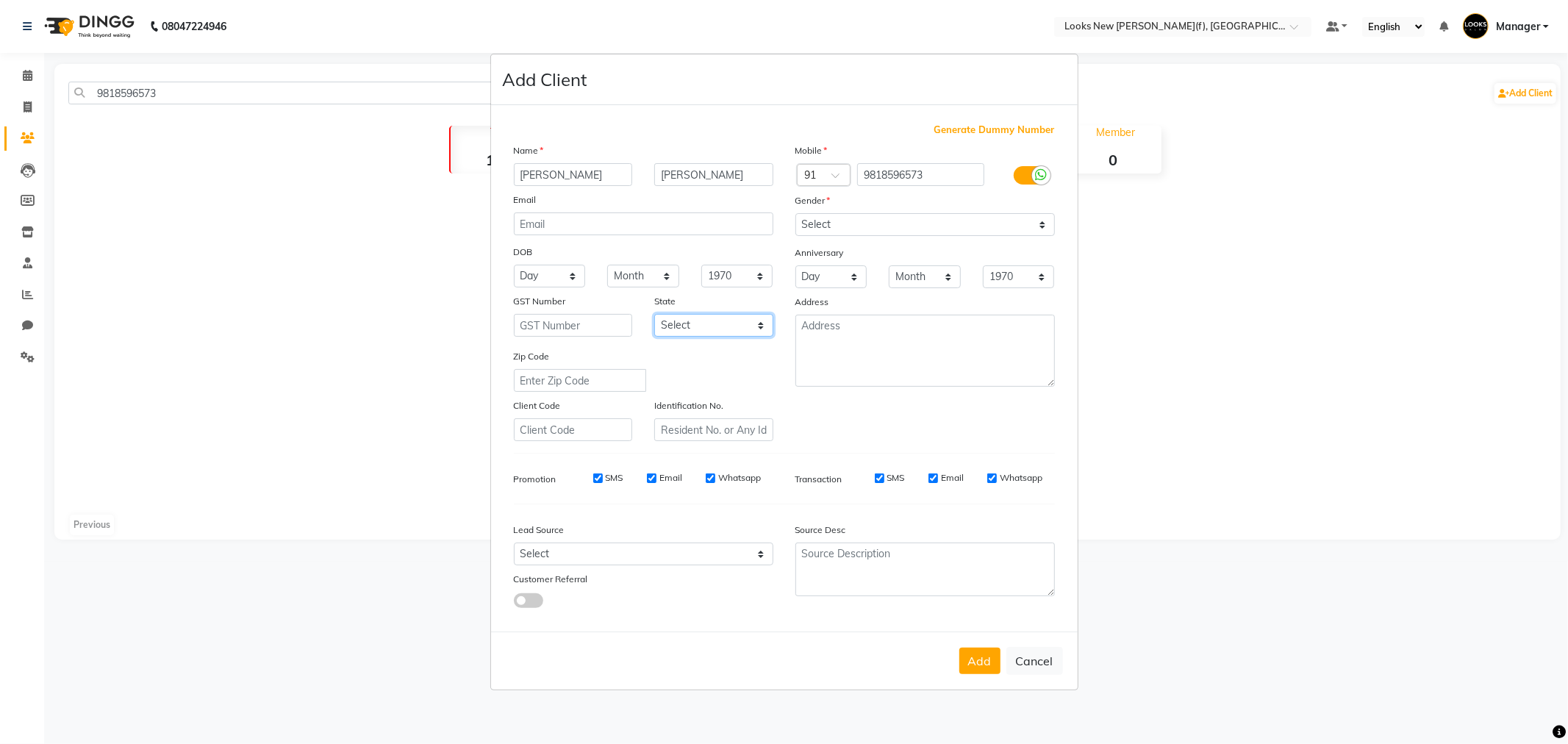
select select "10"
click at [654, 314] on select "Select Andaman and Nicobar Islands Andhra Pradesh Arunachal Pradesh Assam Bihar…" at bounding box center [714, 325] width 119 height 23
click at [986, 666] on button "Add" at bounding box center [980, 660] width 41 height 26
click at [1033, 665] on button "Cancel" at bounding box center [1035, 660] width 57 height 28
select select
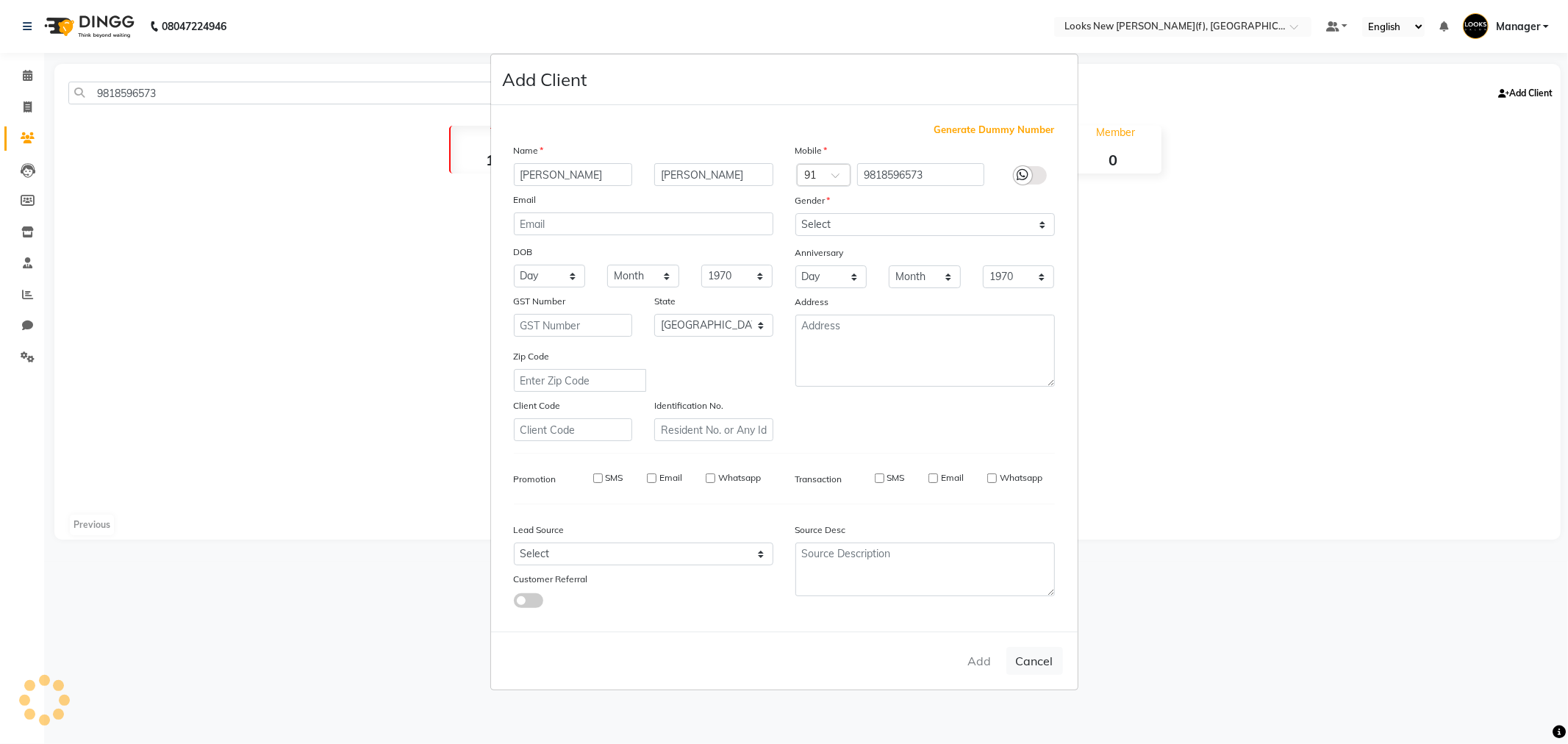
select select
select select "null"
select select
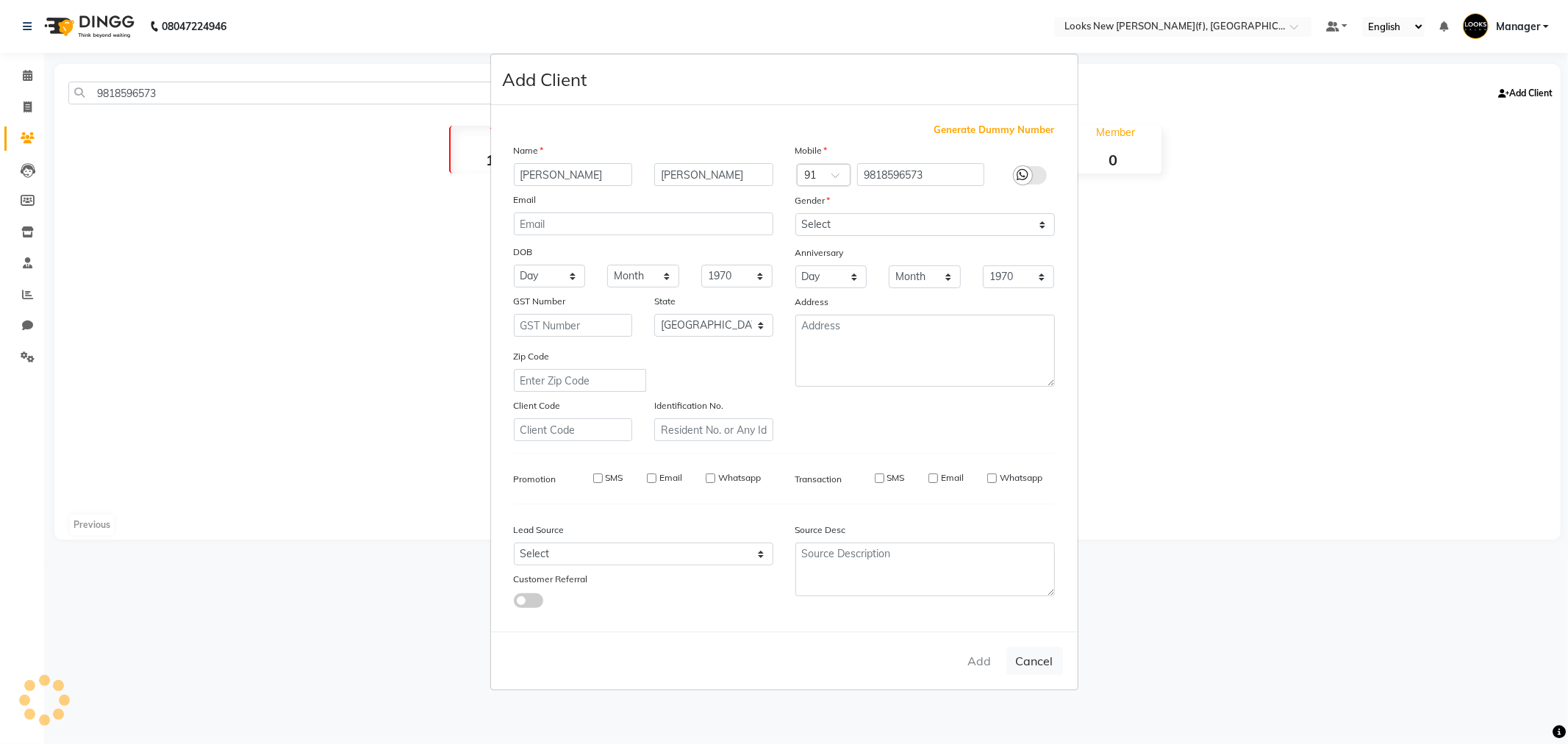
select select
checkbox input "false"
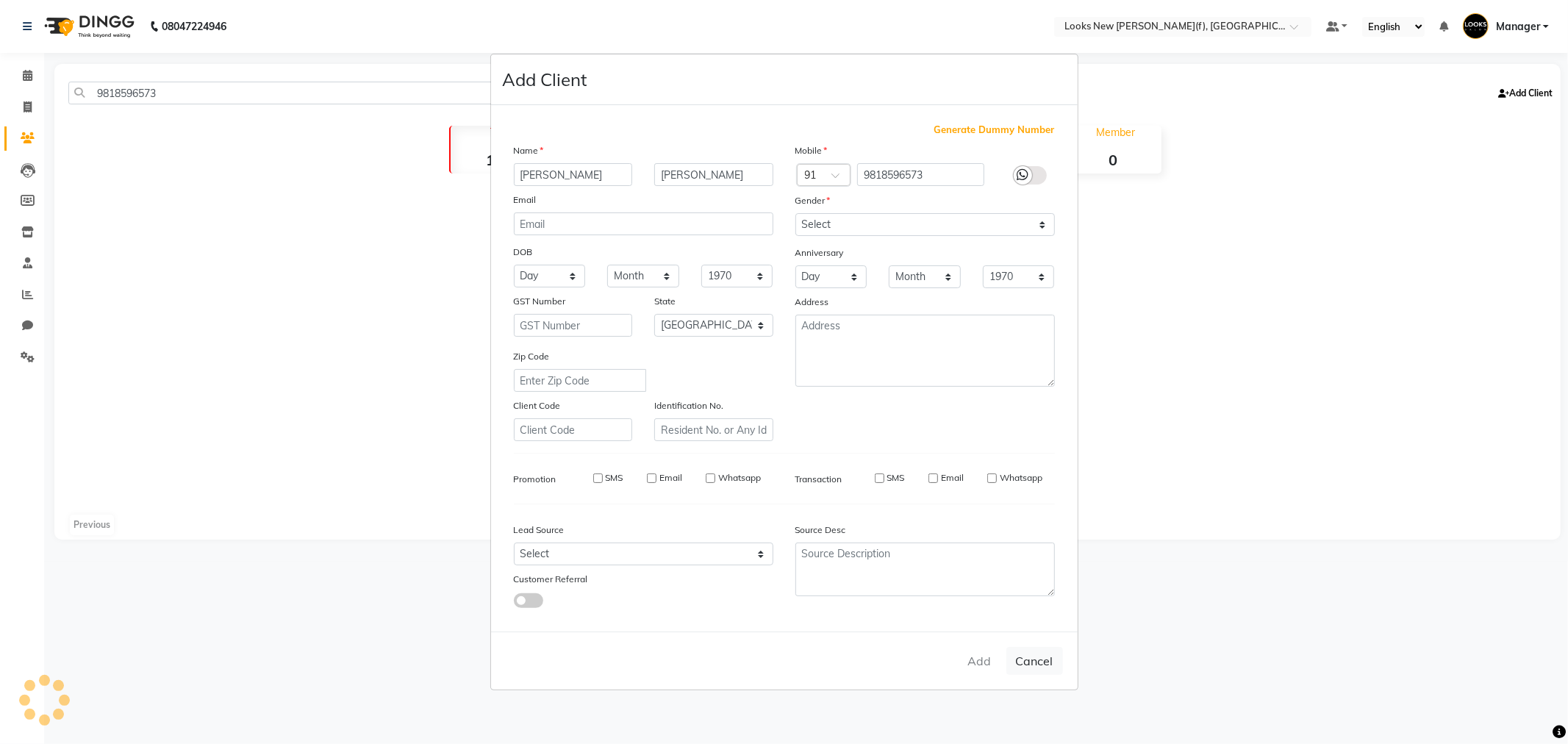
checkbox input "false"
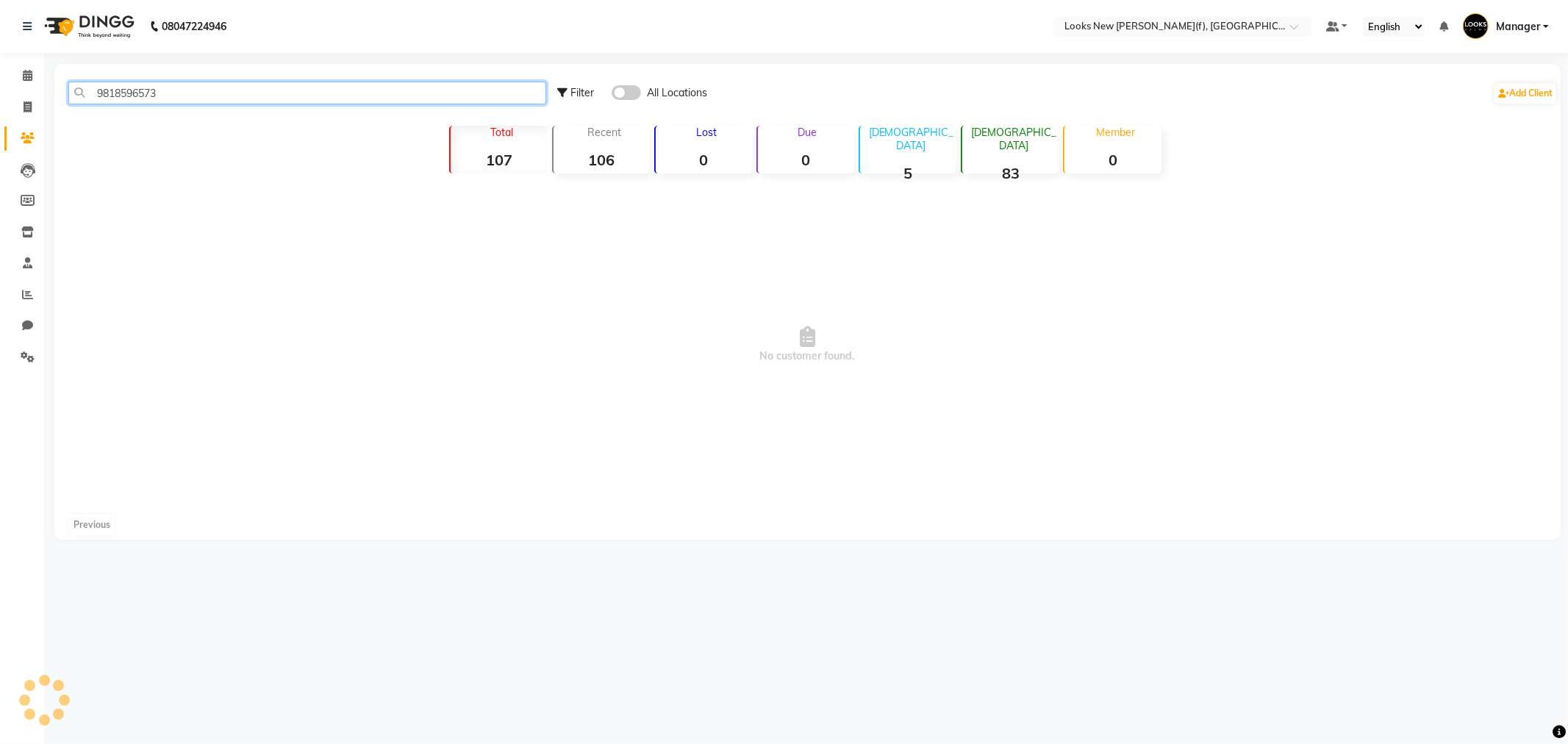
drag, startPoint x: 160, startPoint y: 96, endPoint x: 76, endPoint y: 104, distance: 84.4
click at [76, 103] on input "9818596573" at bounding box center [307, 93] width 478 height 23
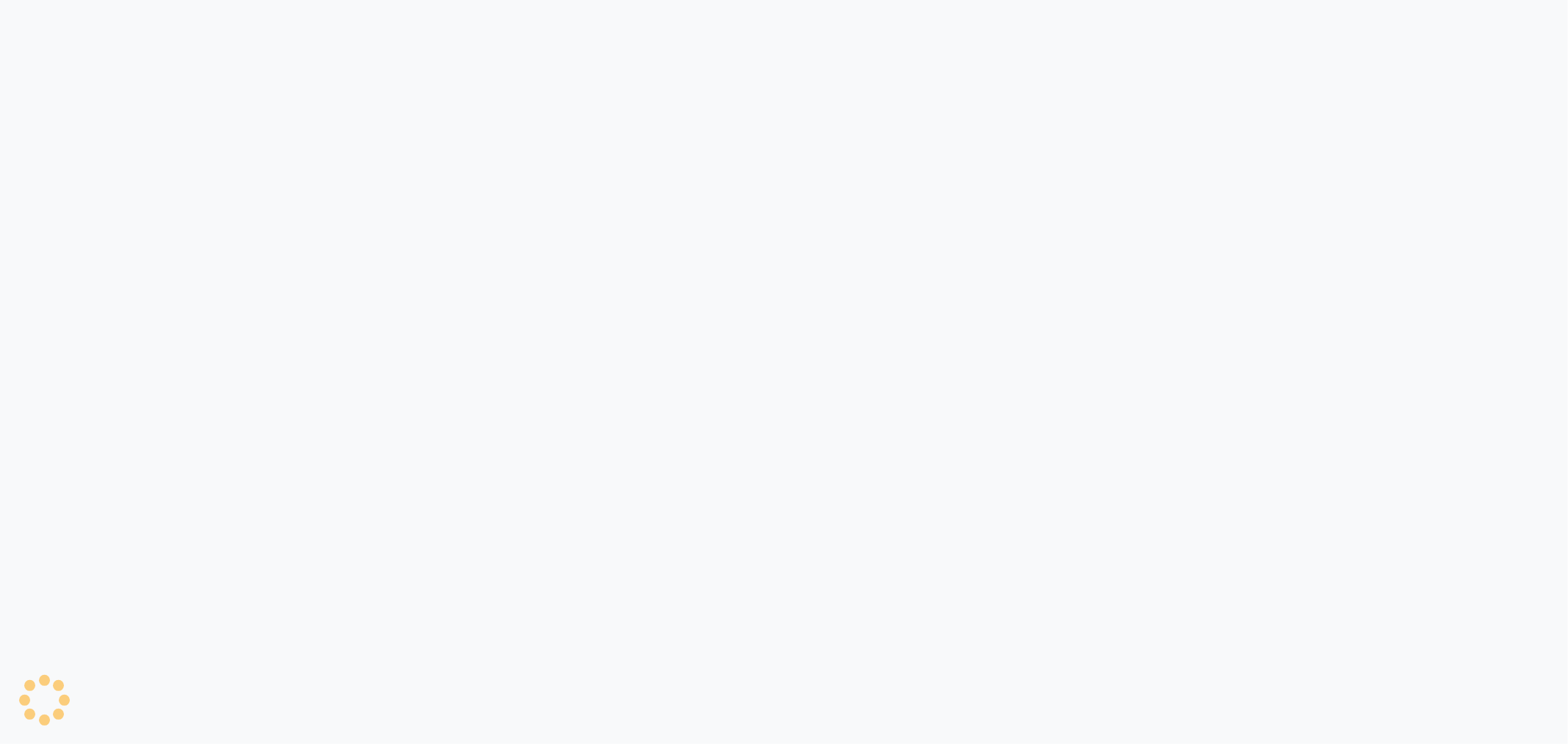
select select "8659"
select select "service"
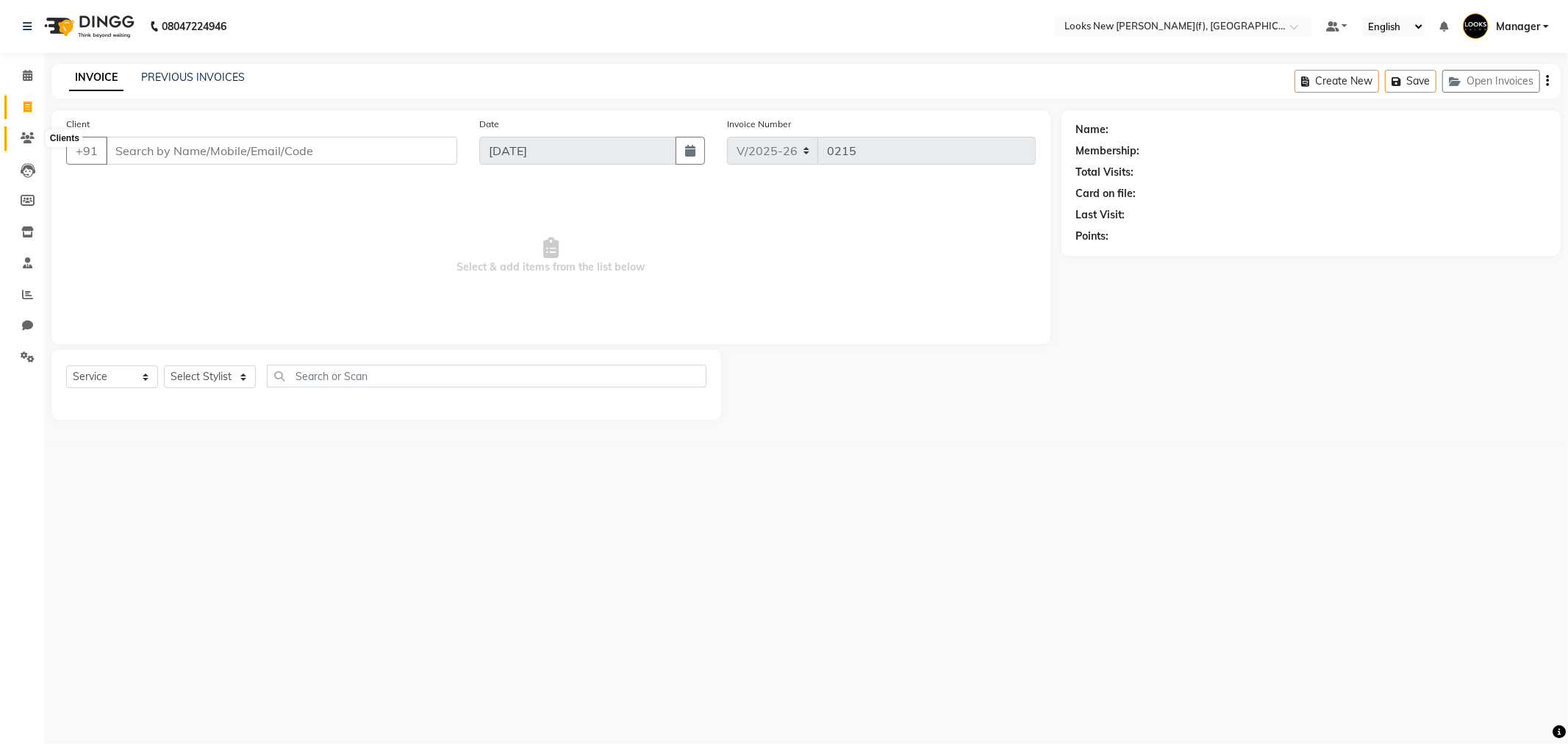
click at [32, 131] on span at bounding box center [28, 139] width 26 height 17
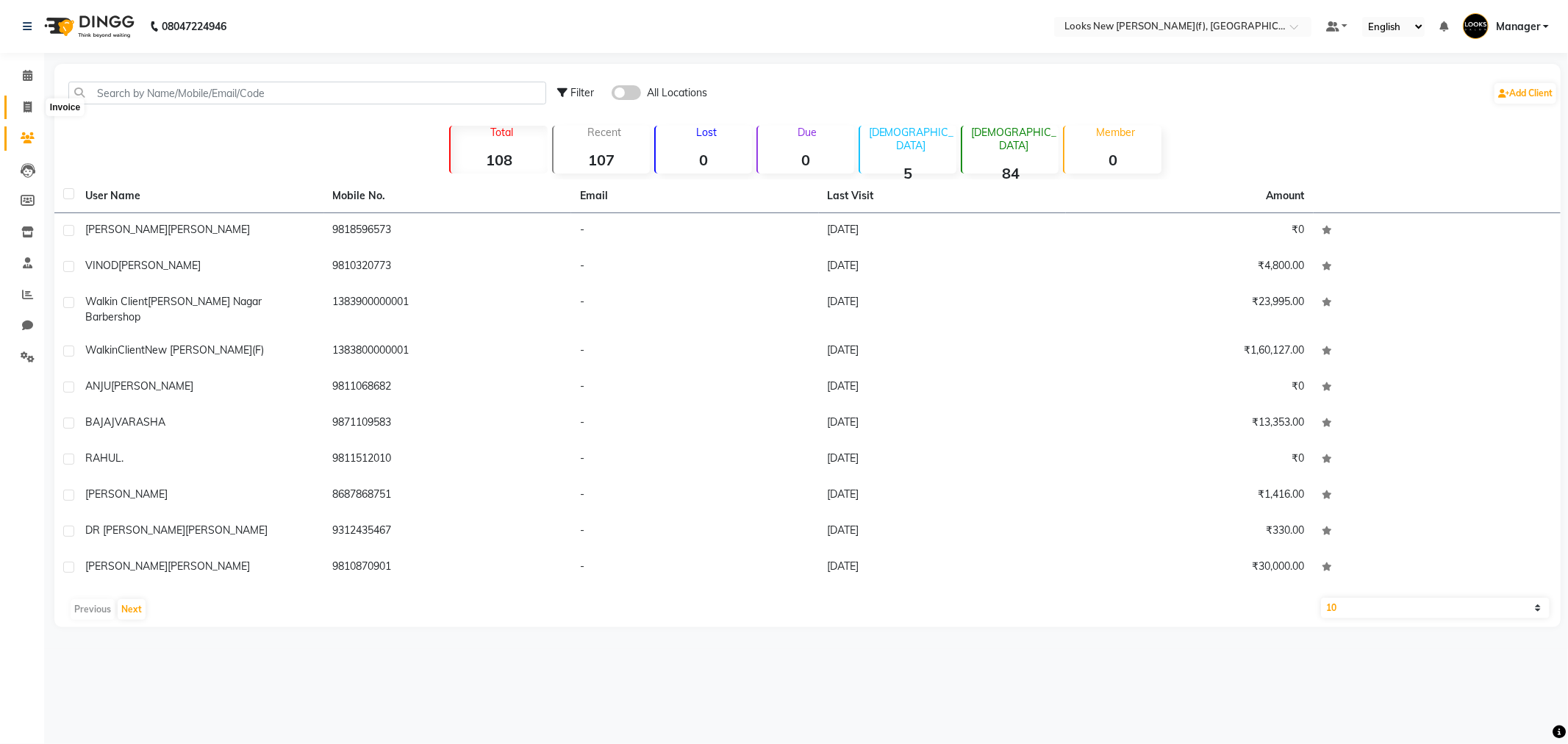
click at [26, 112] on icon at bounding box center [27, 107] width 8 height 11
select select "service"
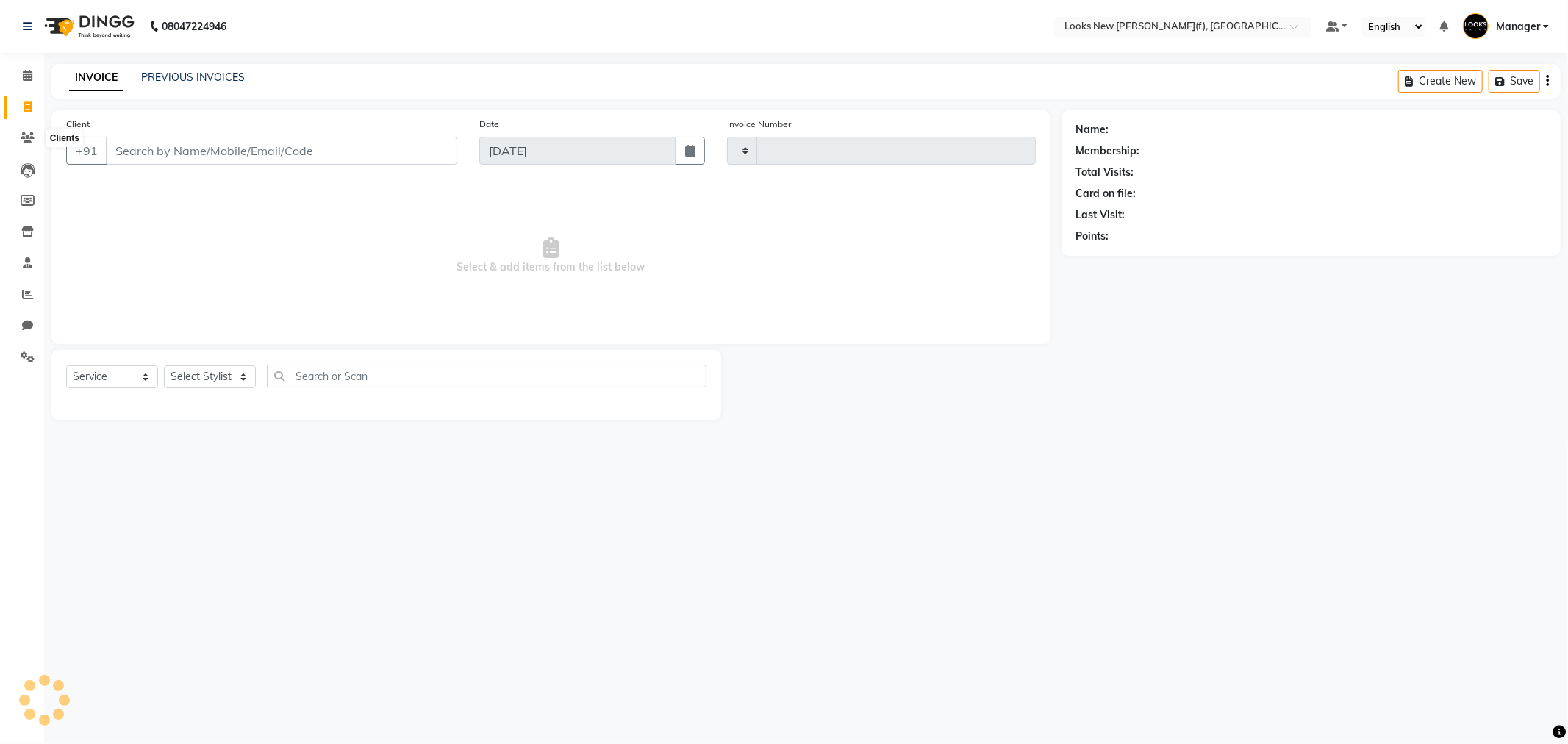
type input "0215"
select select "8659"
click at [23, 144] on span at bounding box center [28, 139] width 26 height 17
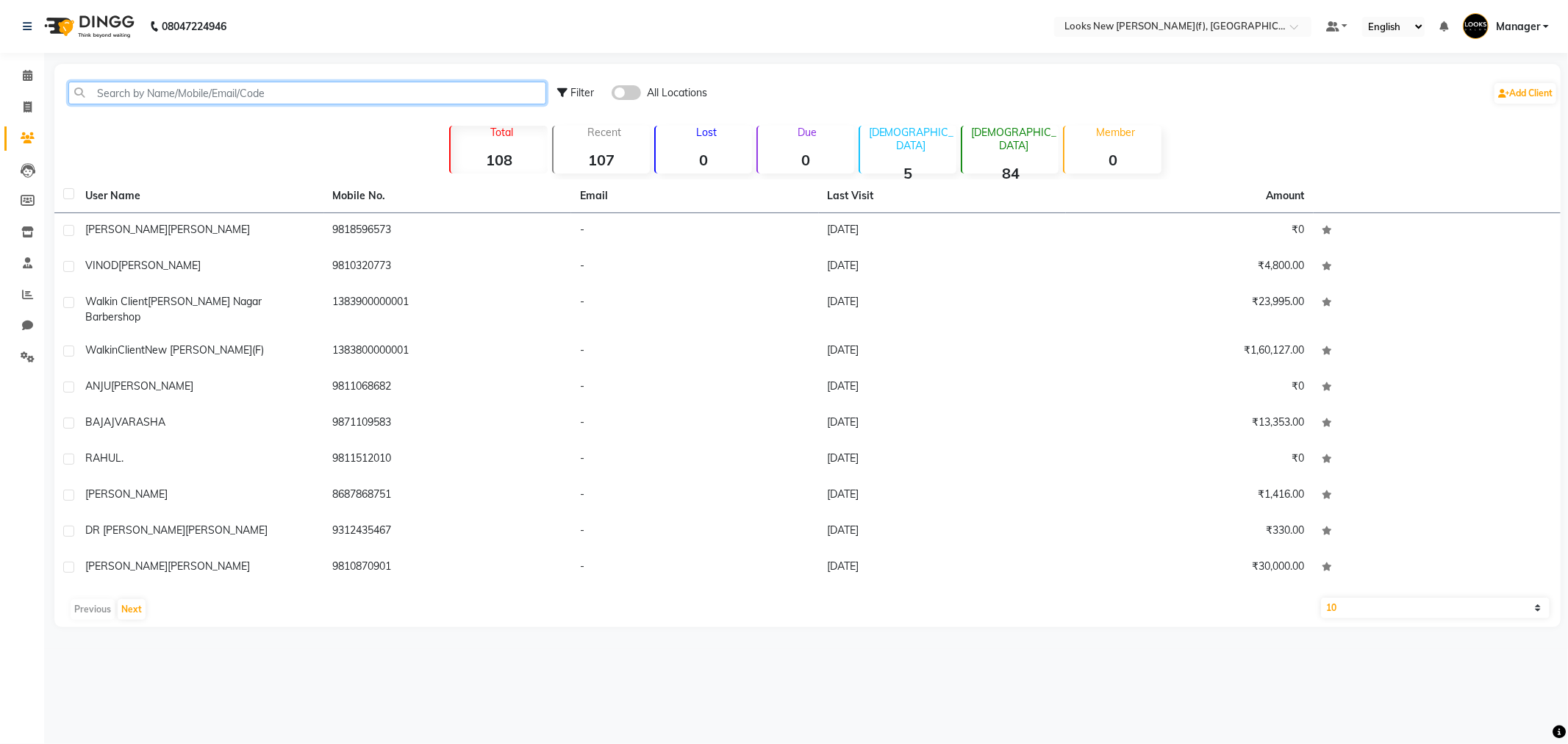
click at [164, 99] on input "text" at bounding box center [307, 93] width 478 height 23
paste input "9910037762"
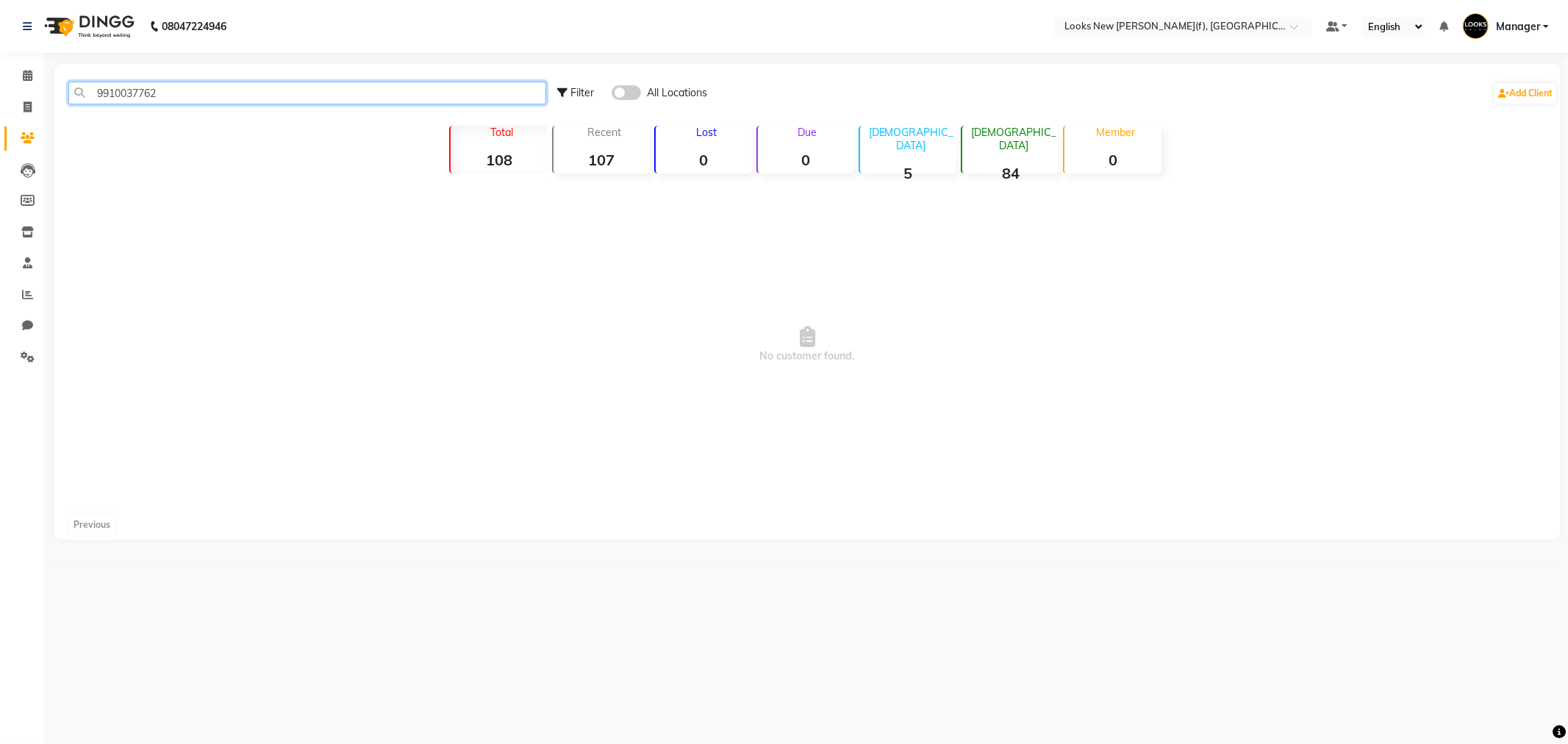
type input "9910037762"
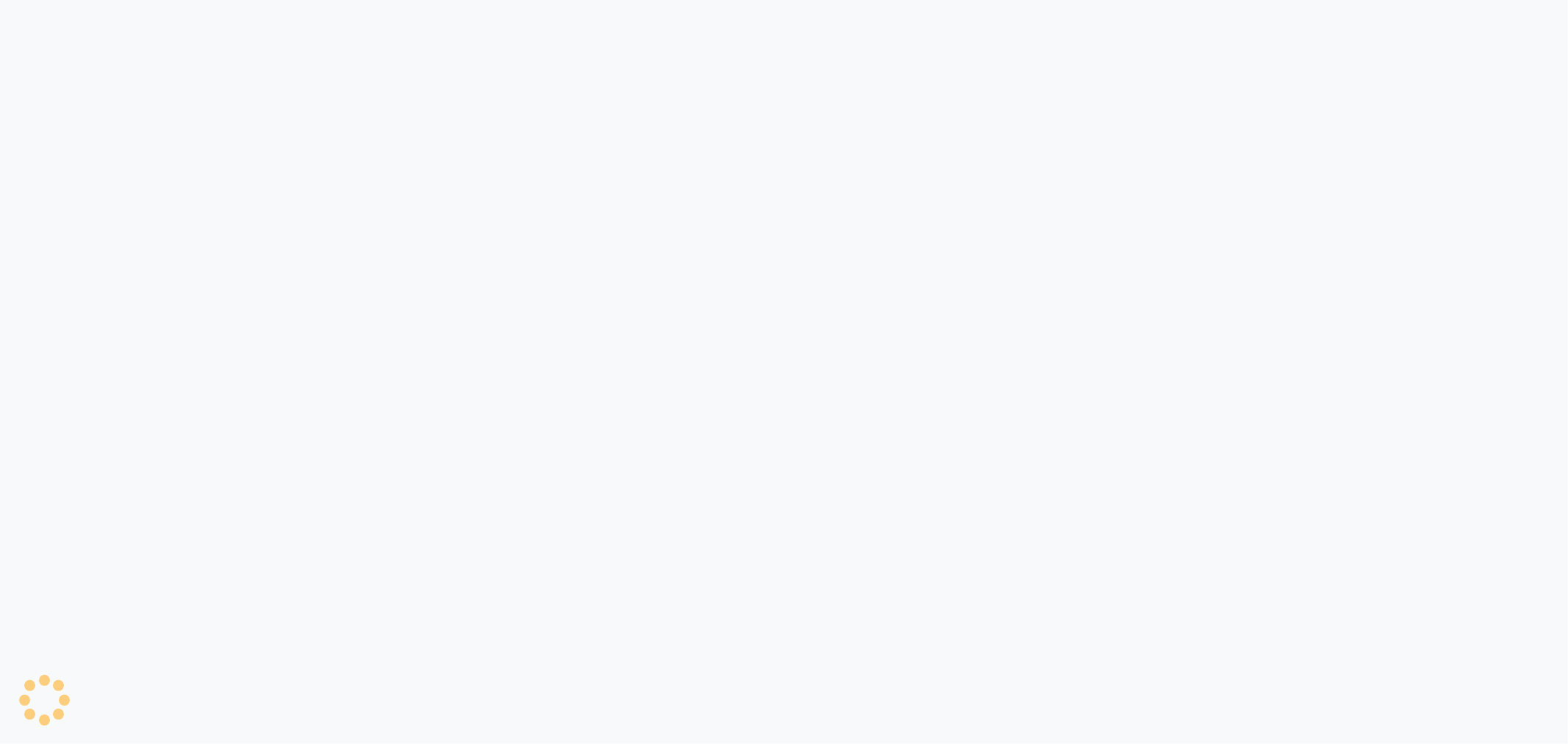
select select "8659"
select select "service"
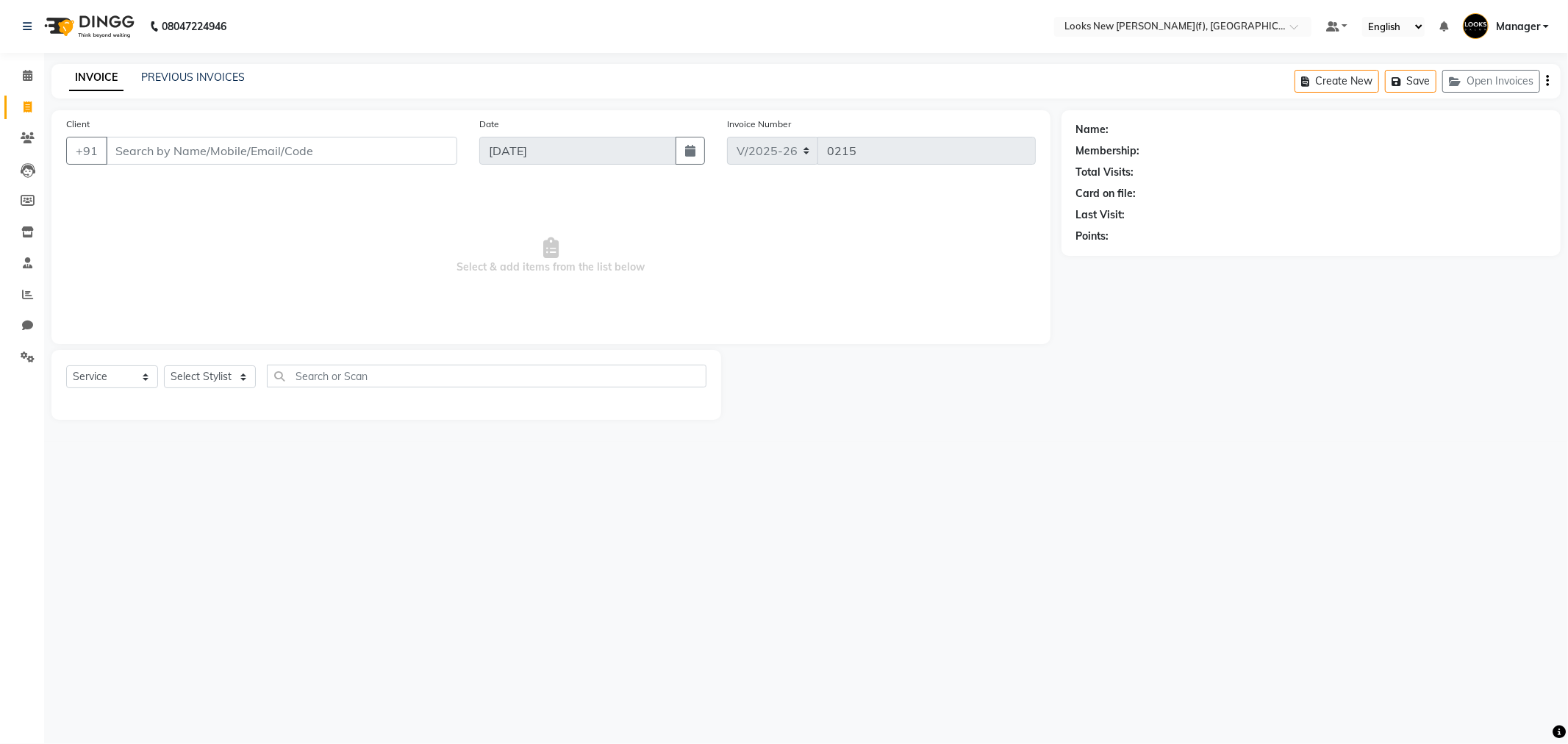
click at [307, 155] on input "Client" at bounding box center [282, 151] width 351 height 28
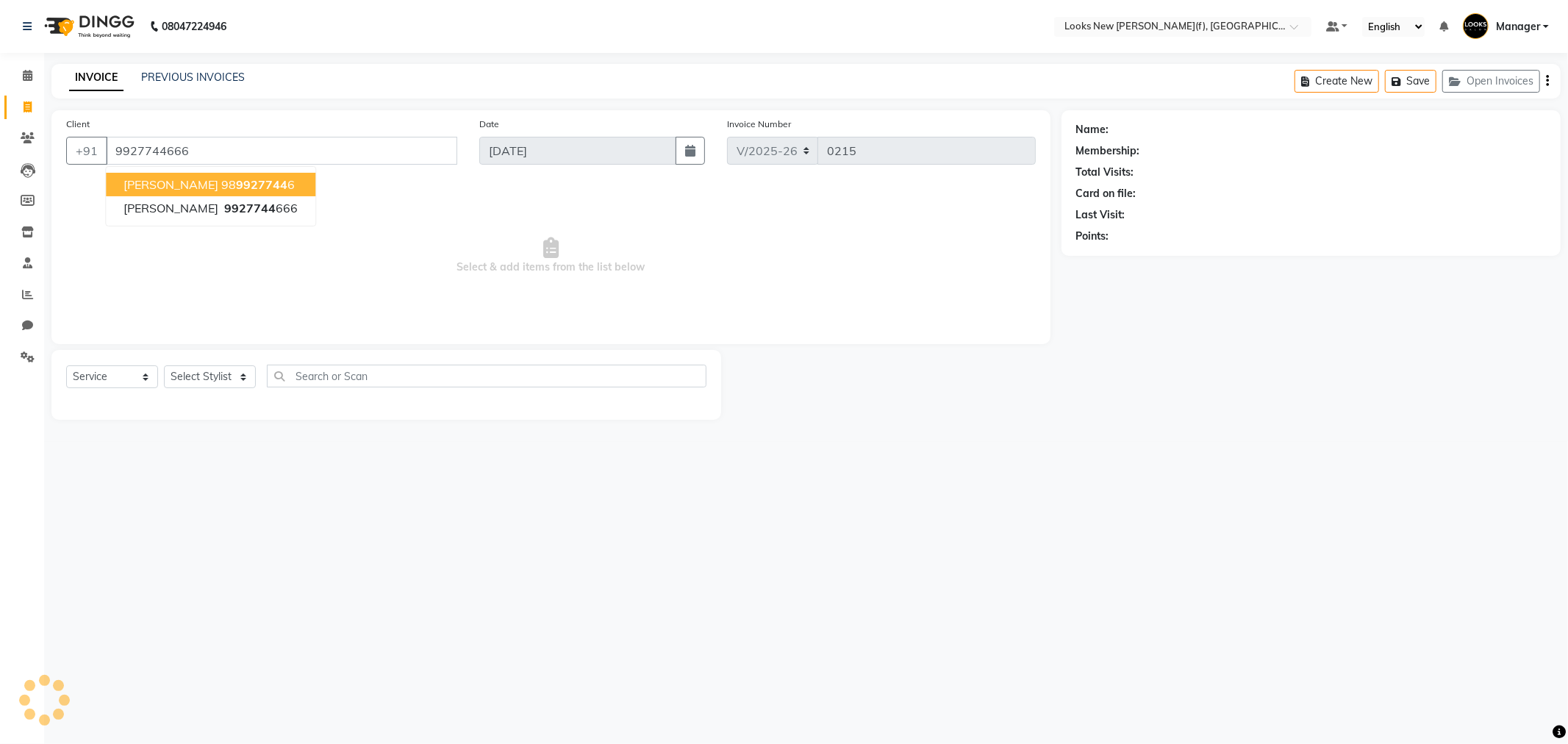
type input "9927744666"
select select "1: Object"
drag, startPoint x: 335, startPoint y: 307, endPoint x: 311, endPoint y: 346, distance: 45.8
click at [335, 311] on span "Select & add items from the list below" at bounding box center [551, 255] width 970 height 147
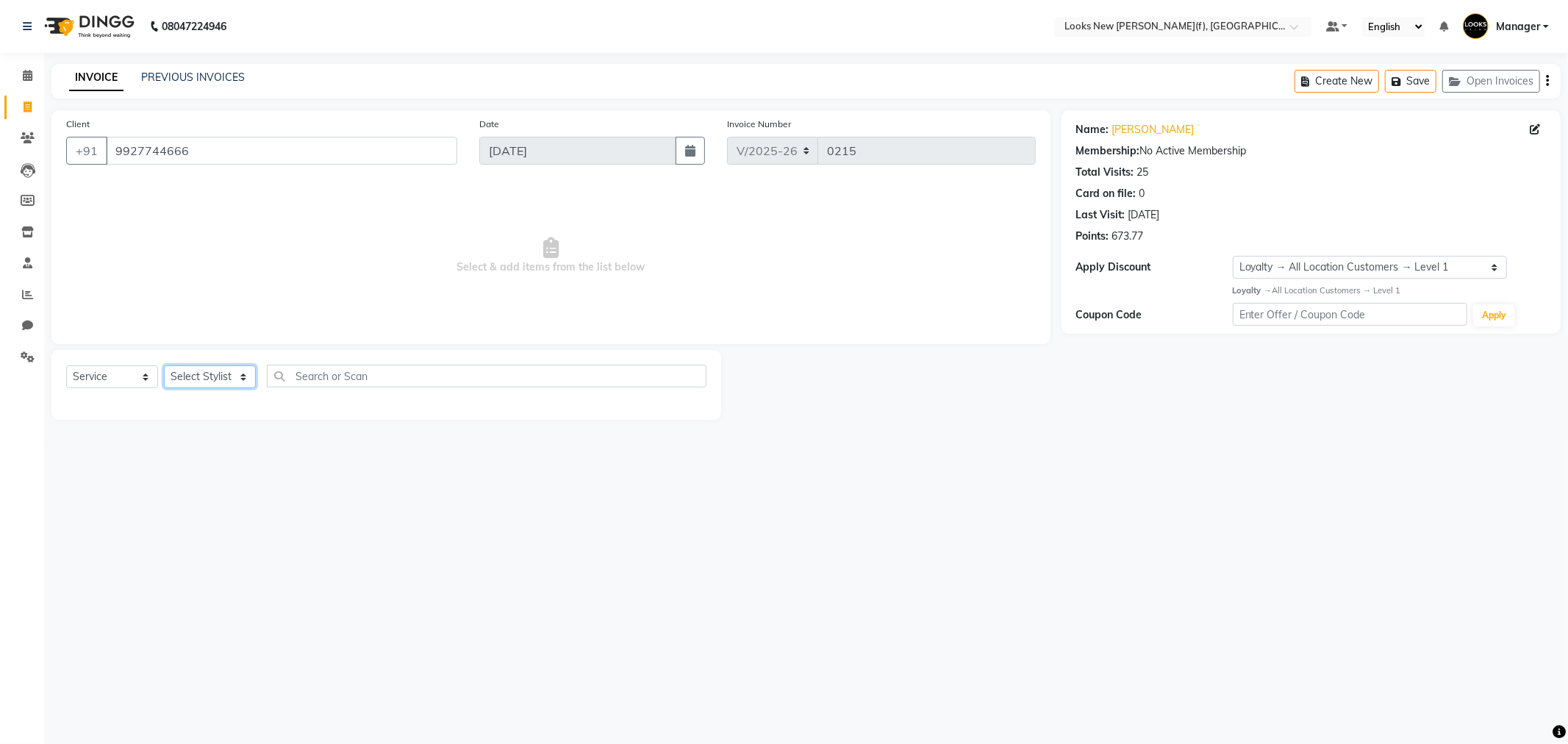
click at [236, 384] on select "Select Stylist Aakash_Pdct [PERSON_NAME] [PERSON_NAME] [PERSON_NAME] Counter_Sa…" at bounding box center [210, 377] width 92 height 23
select select "87312"
click at [164, 366] on select "Select Stylist Aakash_Pdct [PERSON_NAME] [PERSON_NAME] [PERSON_NAME] Counter_Sa…" at bounding box center [210, 377] width 92 height 23
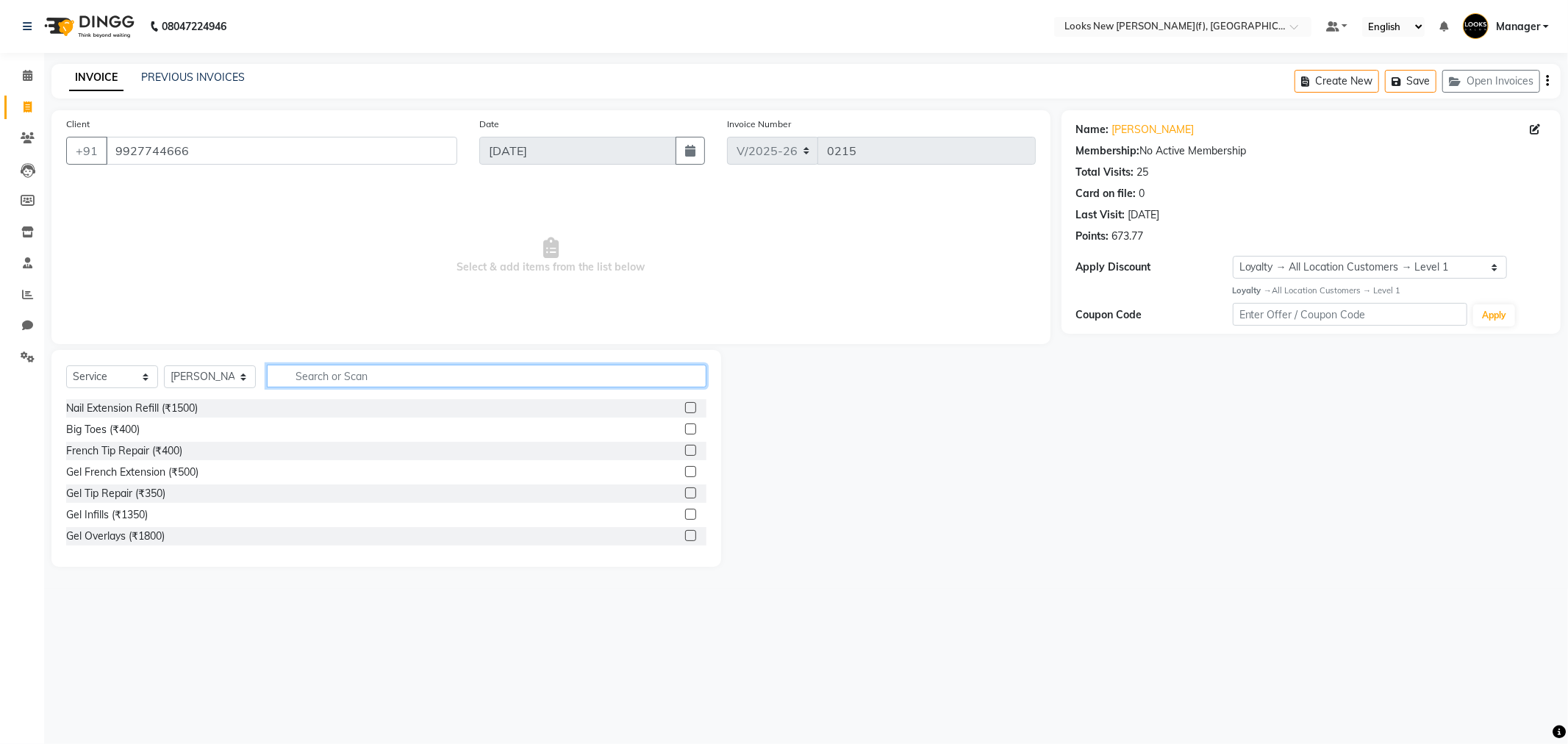
click at [319, 376] on input "text" at bounding box center [487, 376] width 440 height 23
type input "[PERSON_NAME]"
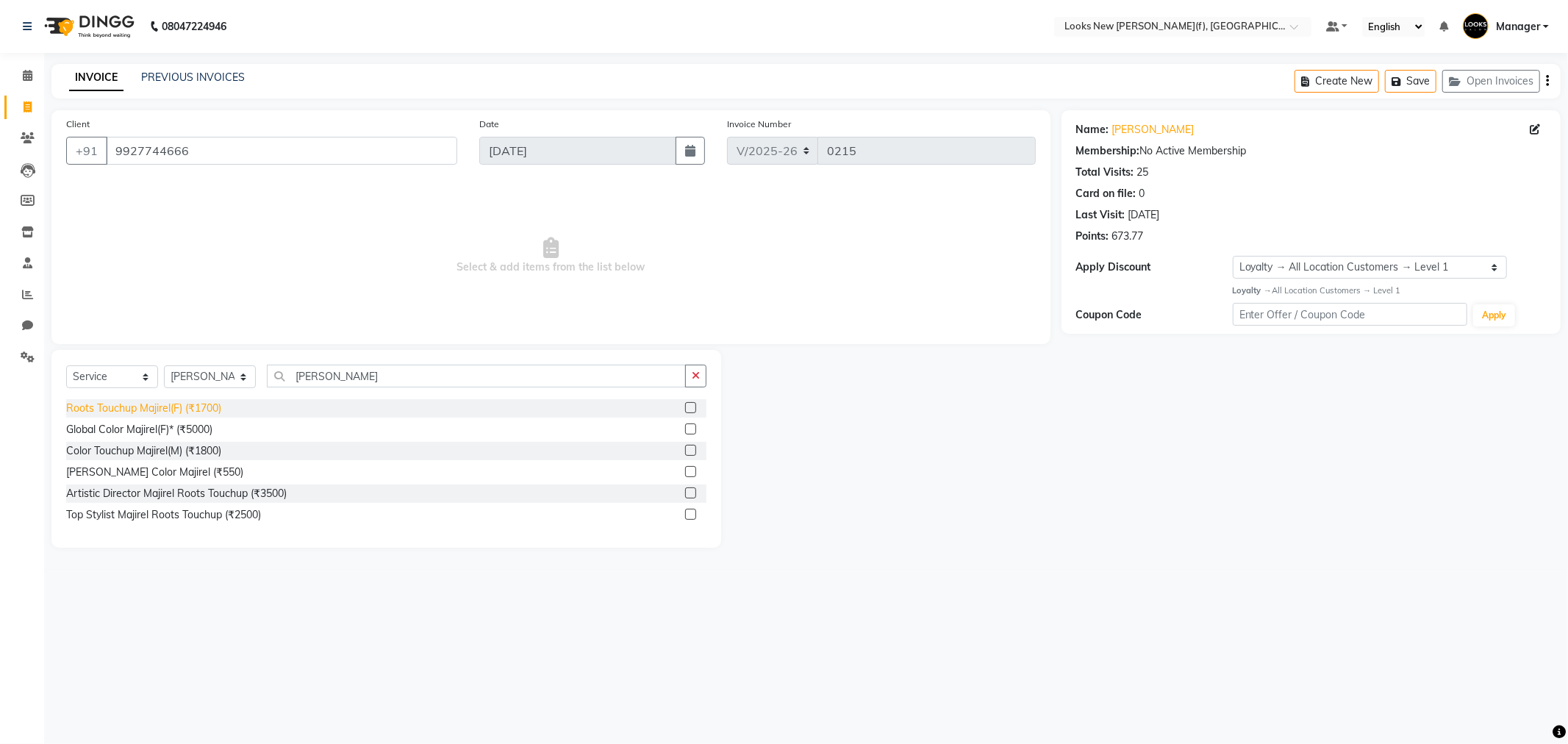
click at [167, 412] on div "Roots Touchup Majirel(F) (₹1700)" at bounding box center [144, 408] width 155 height 15
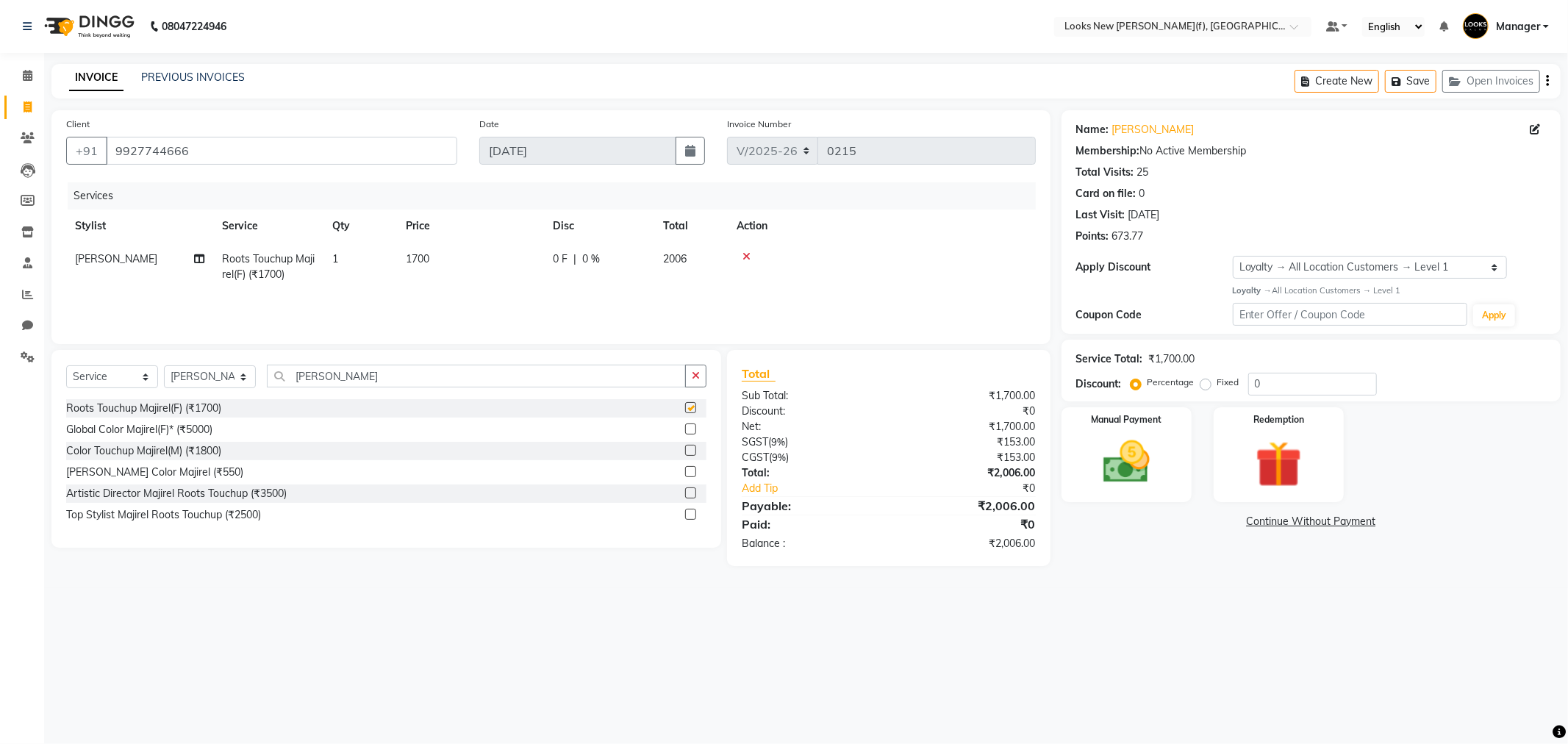
checkbox input "false"
click at [427, 258] on span "1700" at bounding box center [417, 259] width 23 height 14
select select "87312"
drag, startPoint x: 503, startPoint y: 261, endPoint x: 468, endPoint y: 264, distance: 35.1
click at [468, 264] on td "1700" at bounding box center [539, 273] width 147 height 63
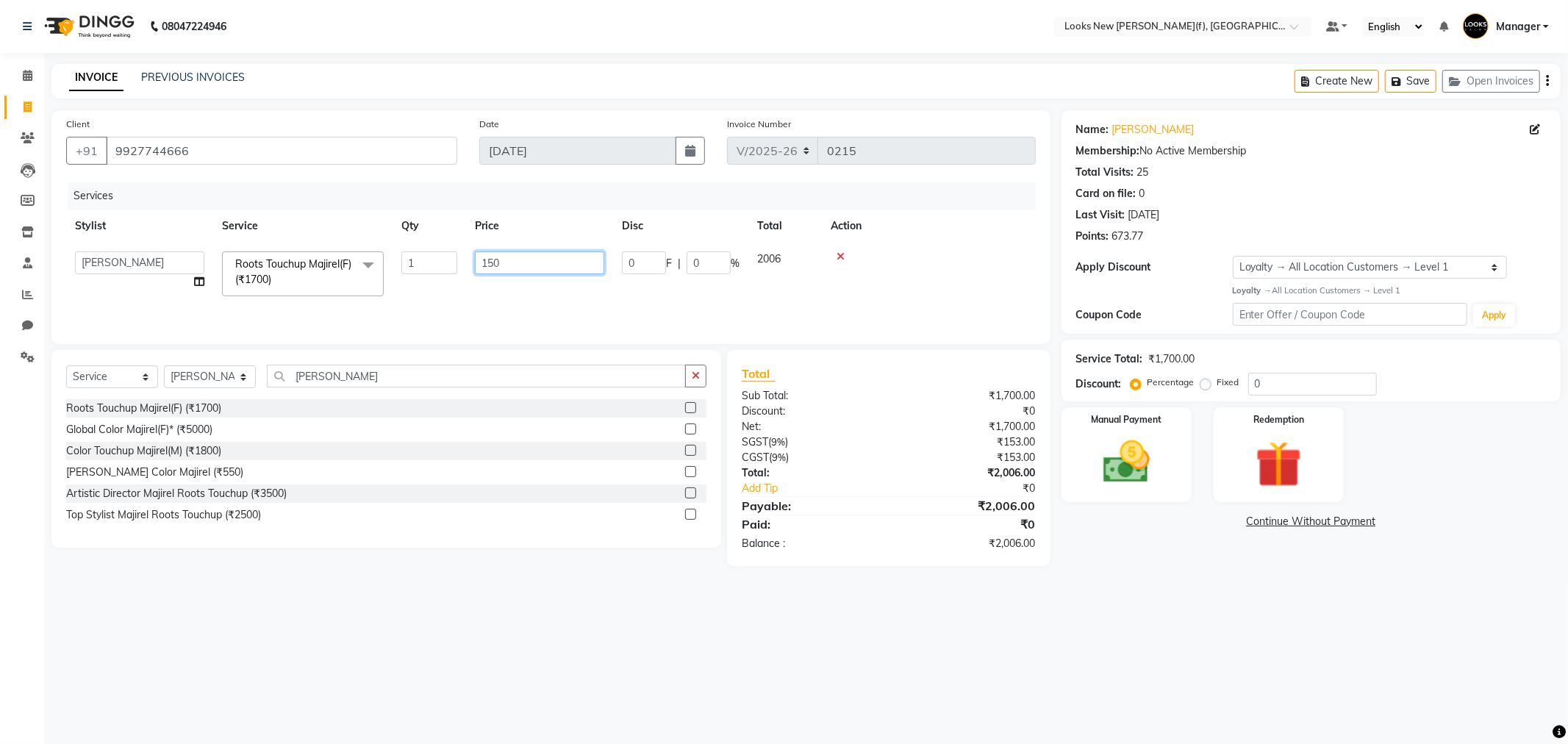
type input "1500"
click at [558, 301] on div "Services Stylist Service Qty Price Disc Total Action Sahani Roots Touchup Majir…" at bounding box center [551, 255] width 970 height 147
click at [1140, 456] on img at bounding box center [1126, 462] width 78 height 56
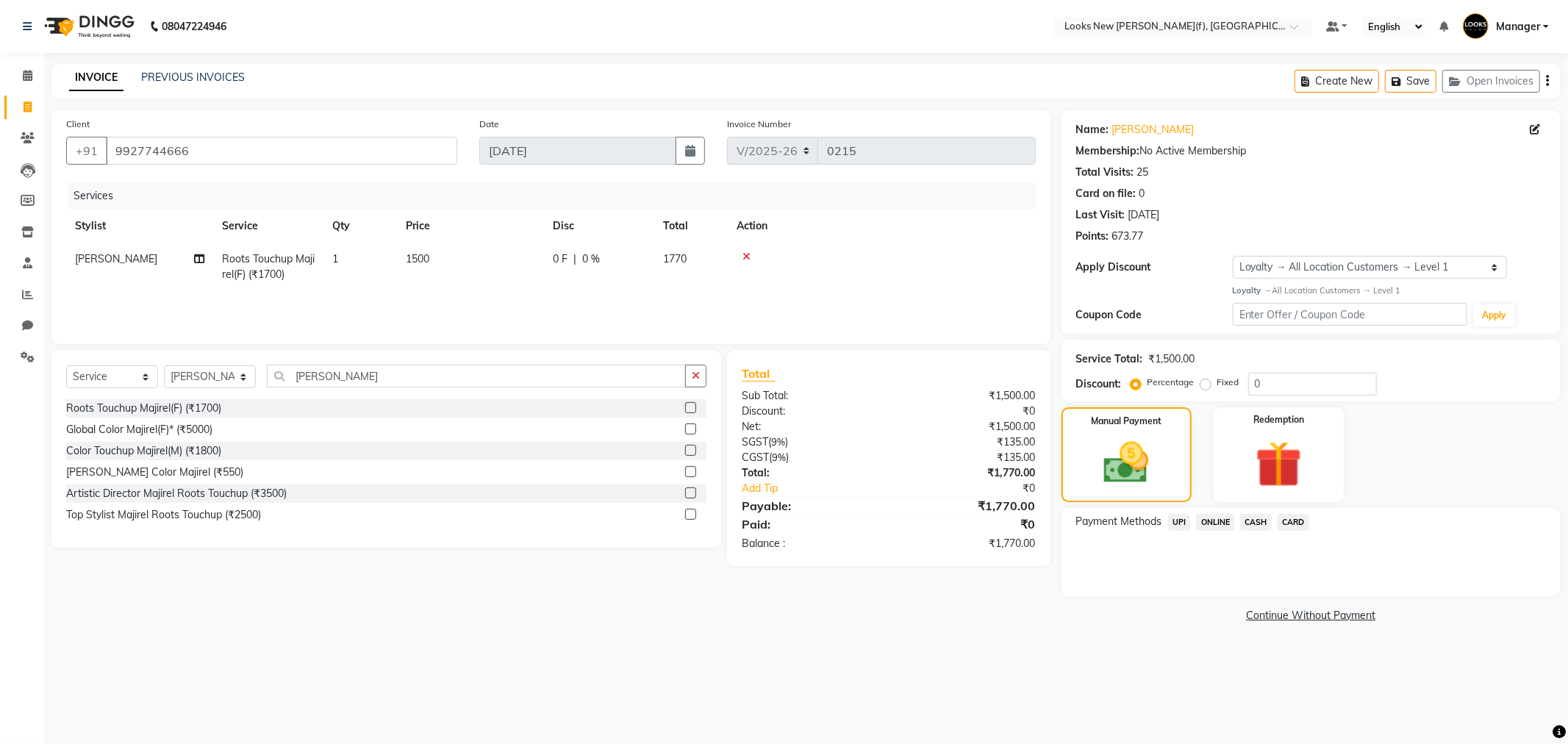
click at [1251, 525] on span "CASH" at bounding box center [1256, 522] width 32 height 17
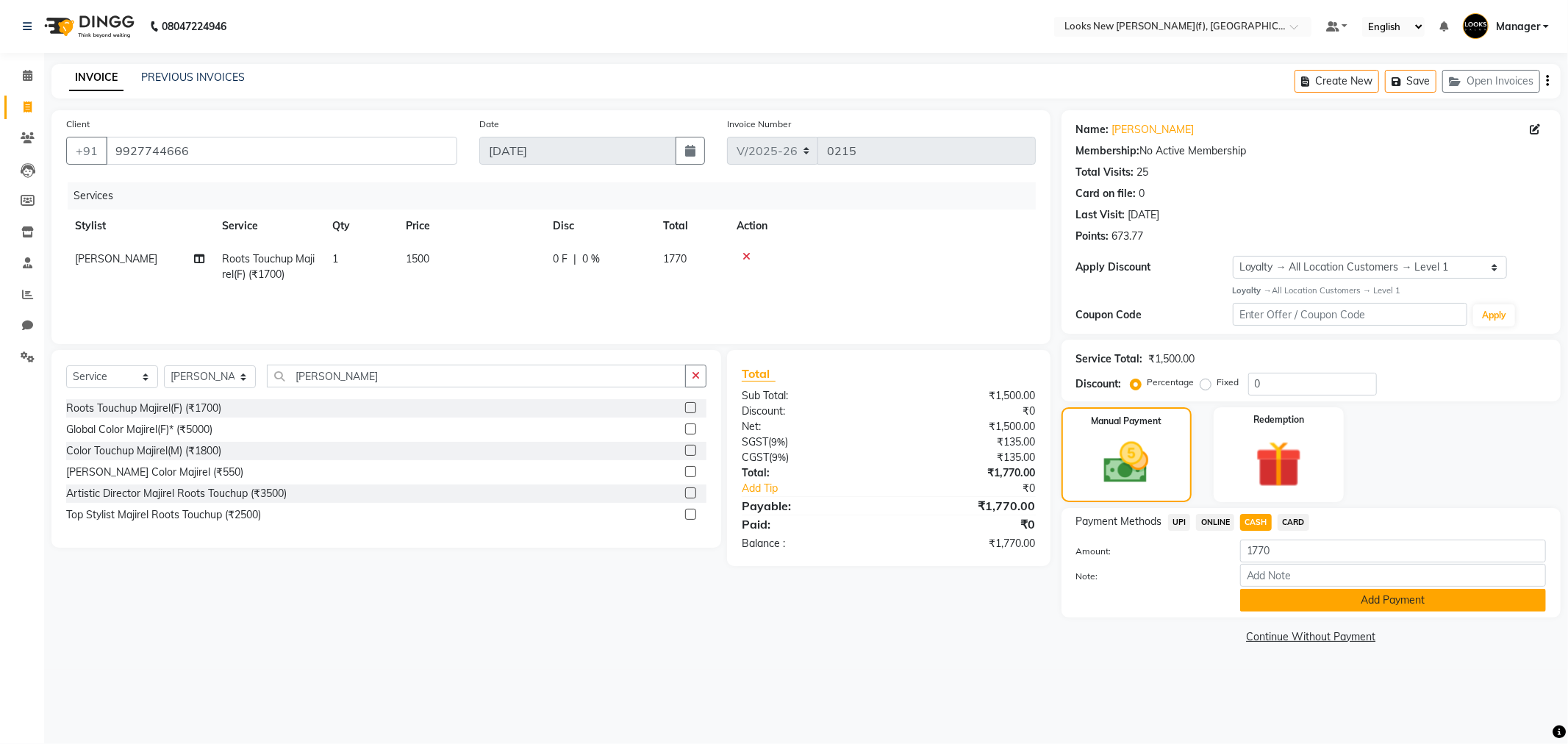
click at [1270, 596] on button "Add Payment" at bounding box center [1393, 600] width 306 height 23
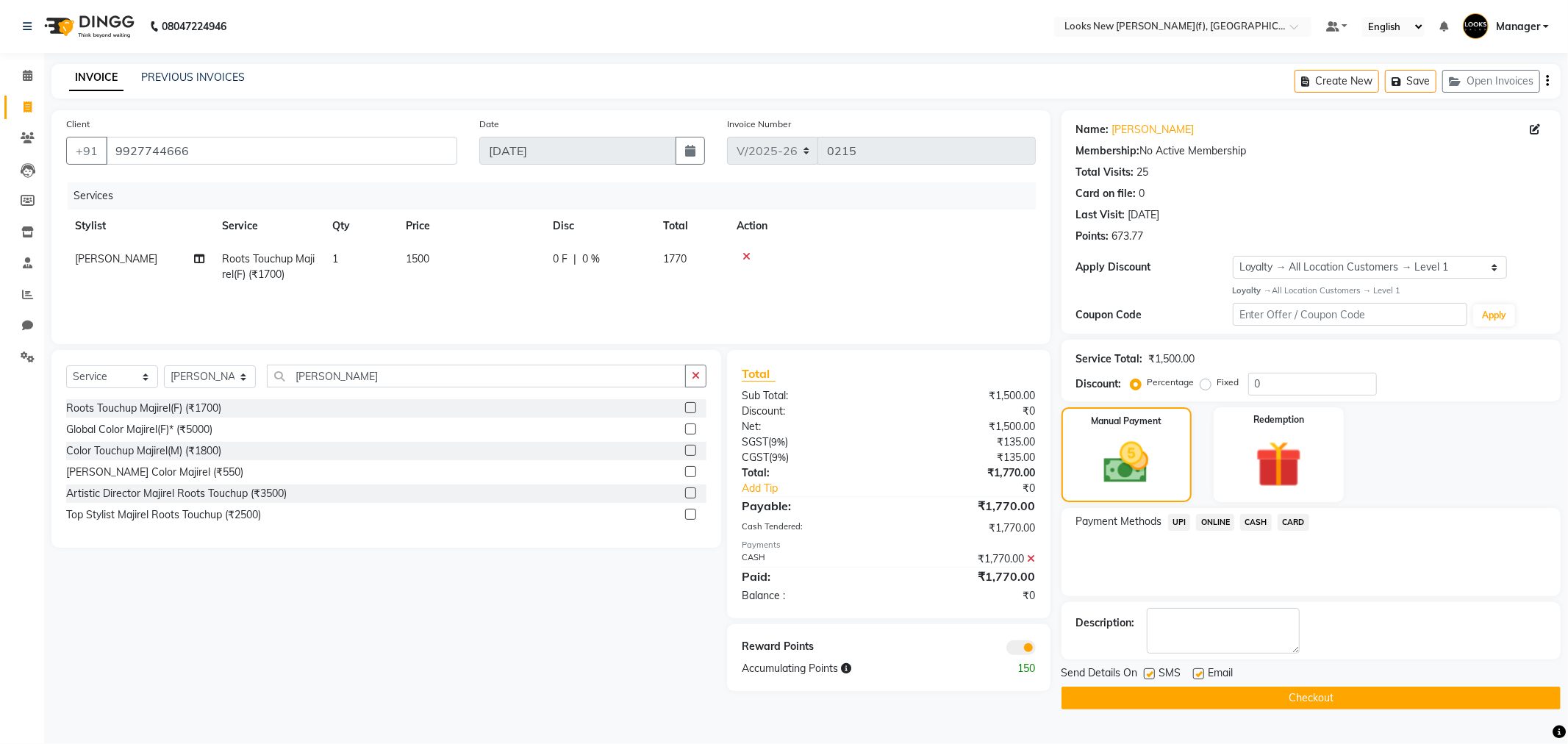
click at [1181, 697] on button "Checkout" at bounding box center [1311, 697] width 500 height 23
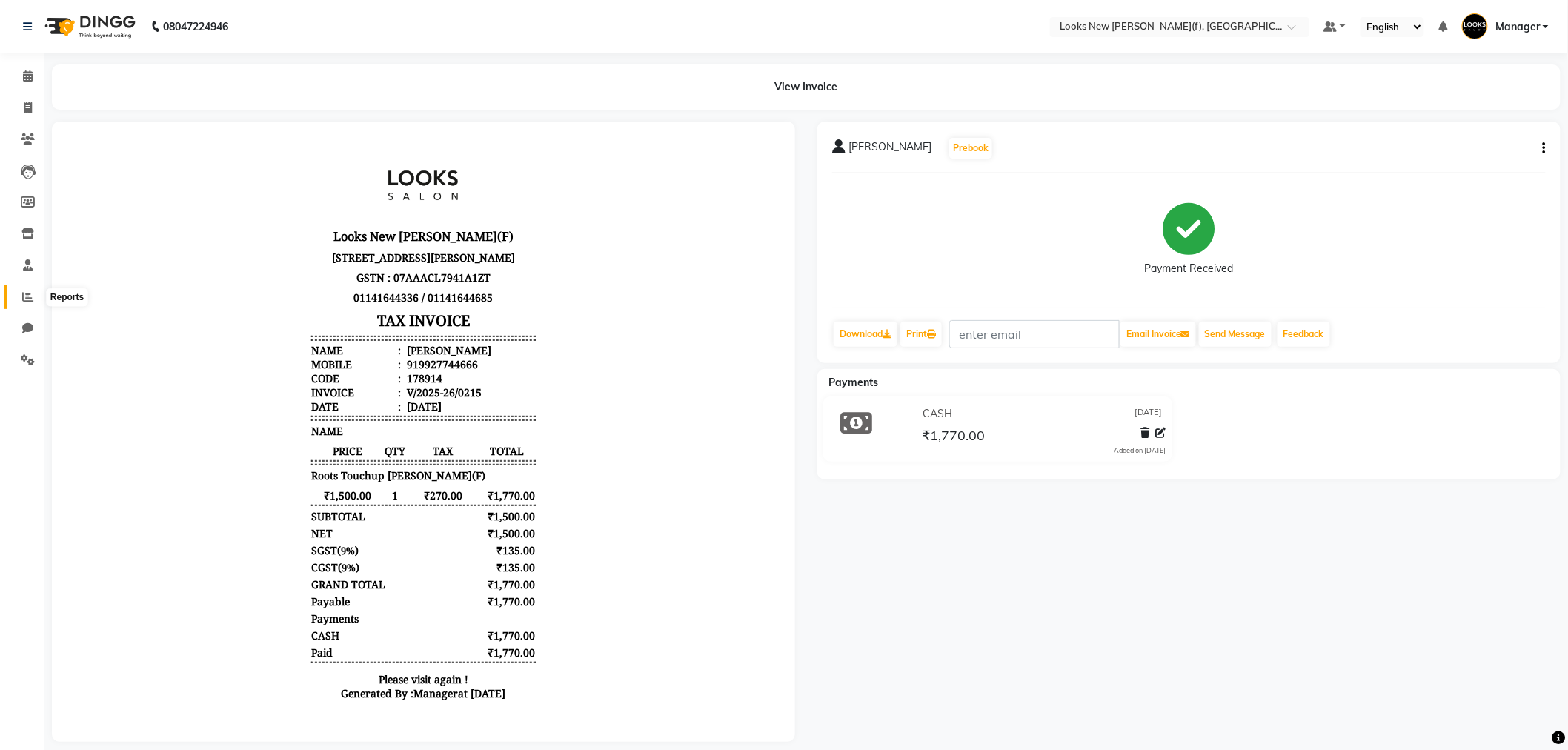
click at [32, 302] on icon at bounding box center [27, 296] width 11 height 11
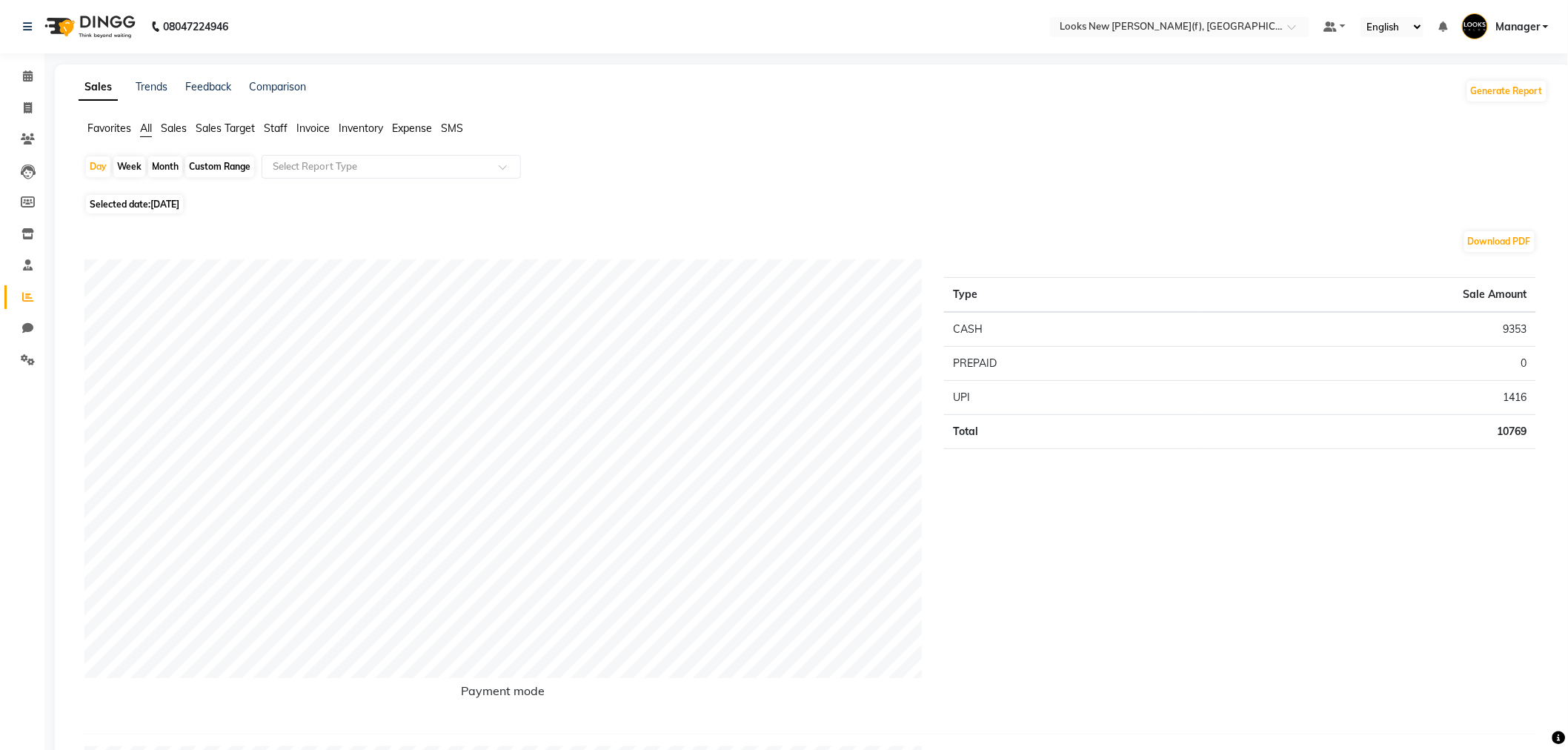
click at [278, 130] on span "Staff" at bounding box center [275, 128] width 24 height 14
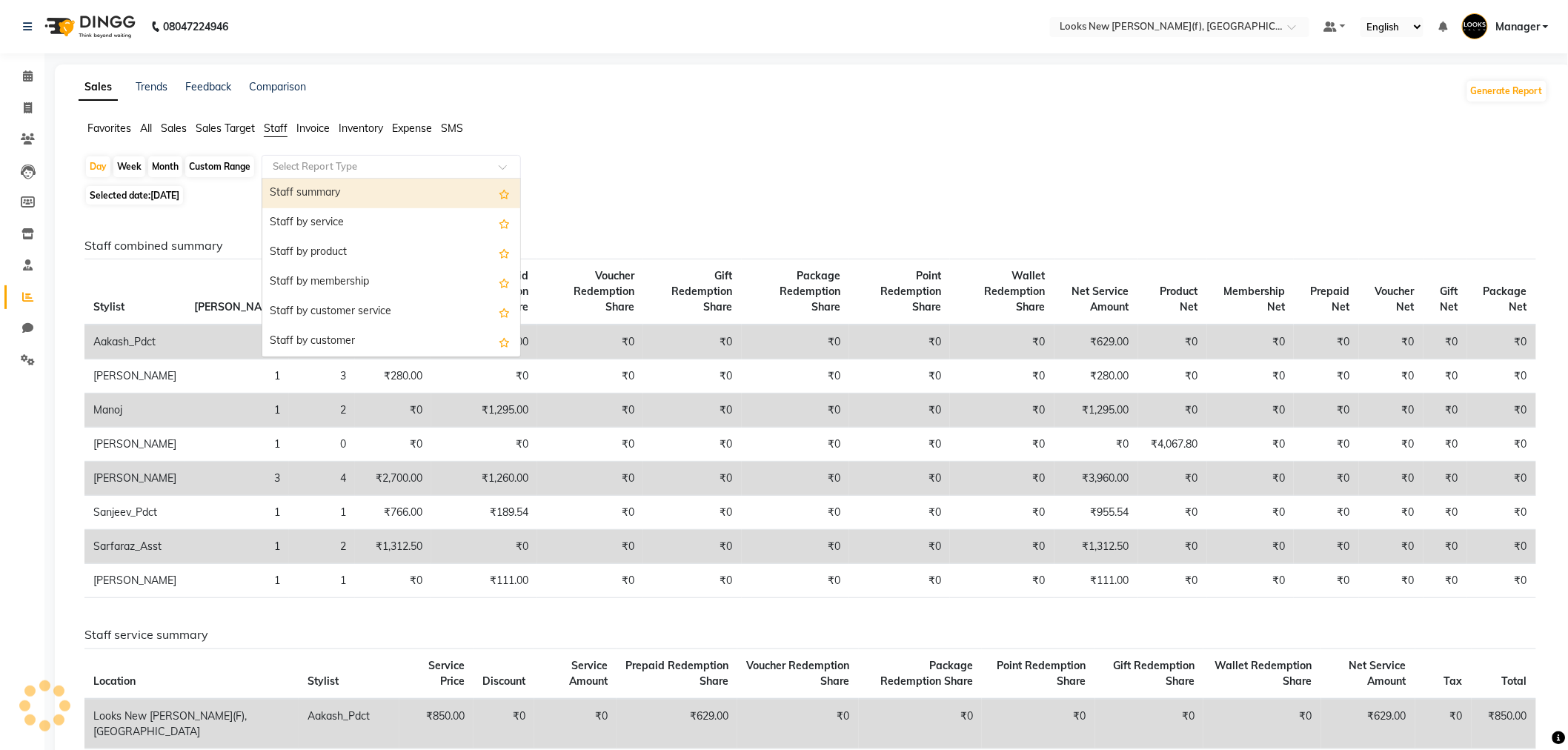
click at [299, 159] on input "text" at bounding box center [376, 167] width 213 height 15
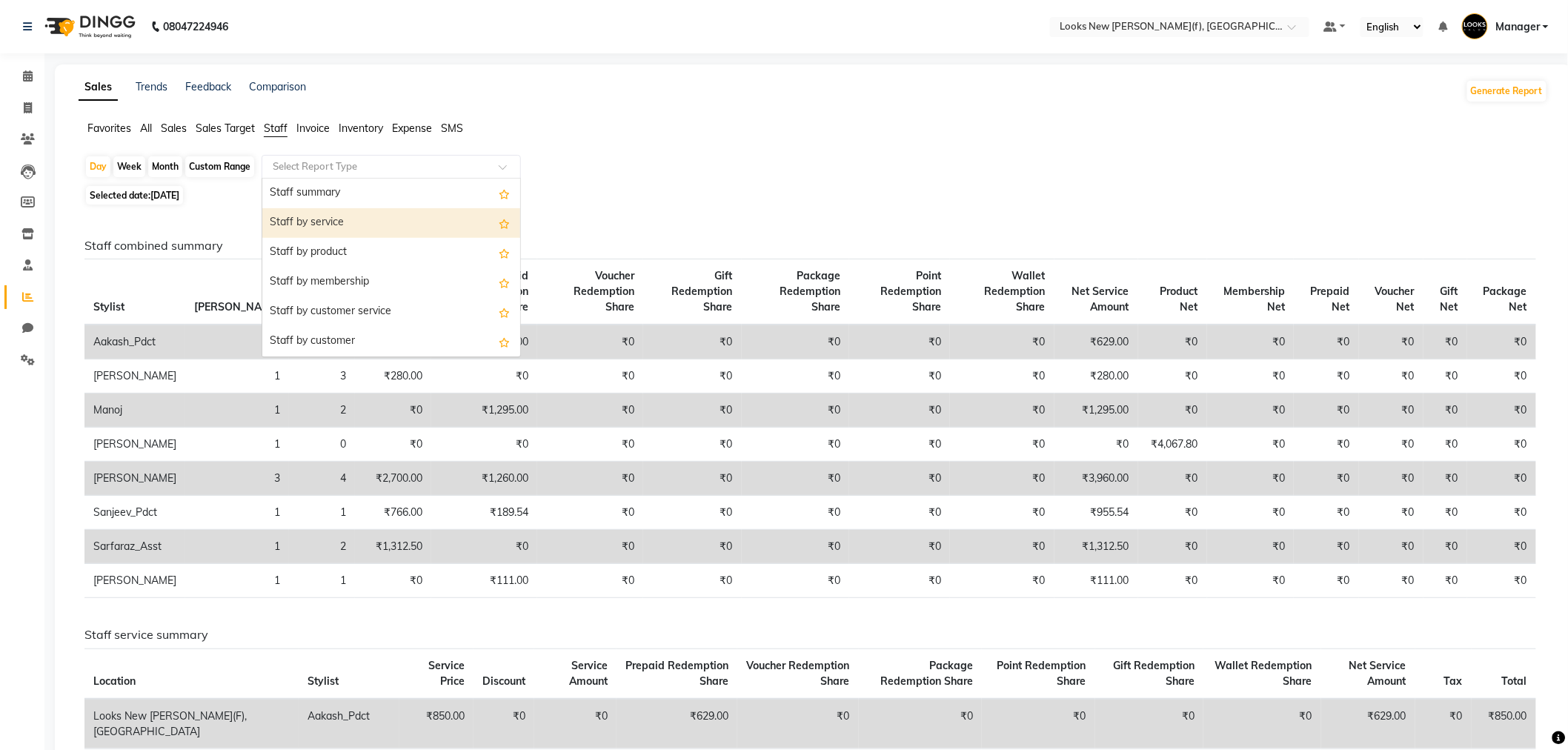
click at [322, 215] on div "Staff by service" at bounding box center [391, 222] width 258 height 30
select select "full_report"
select select "pdf"
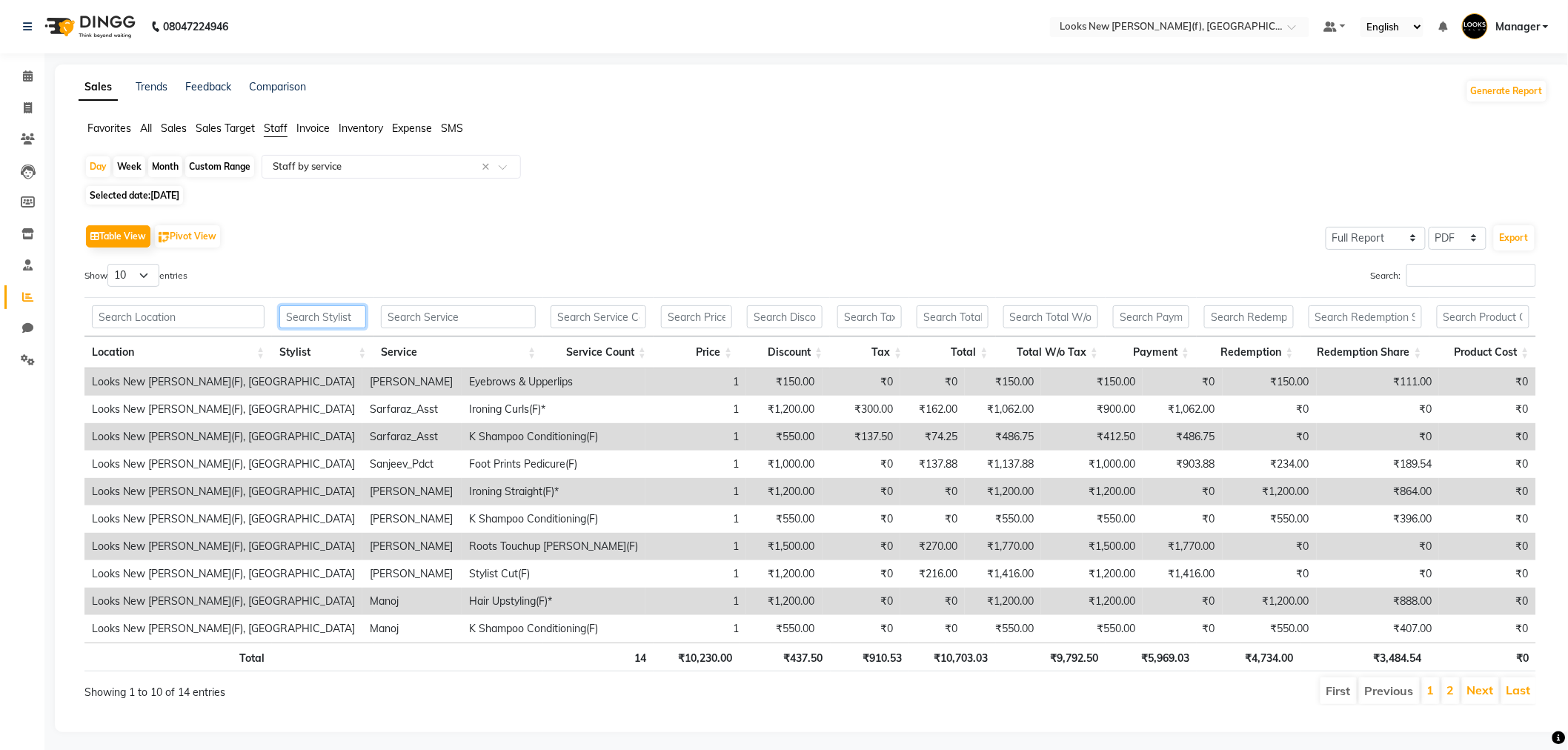
click at [322, 314] on input "text" at bounding box center [323, 317] width 87 height 23
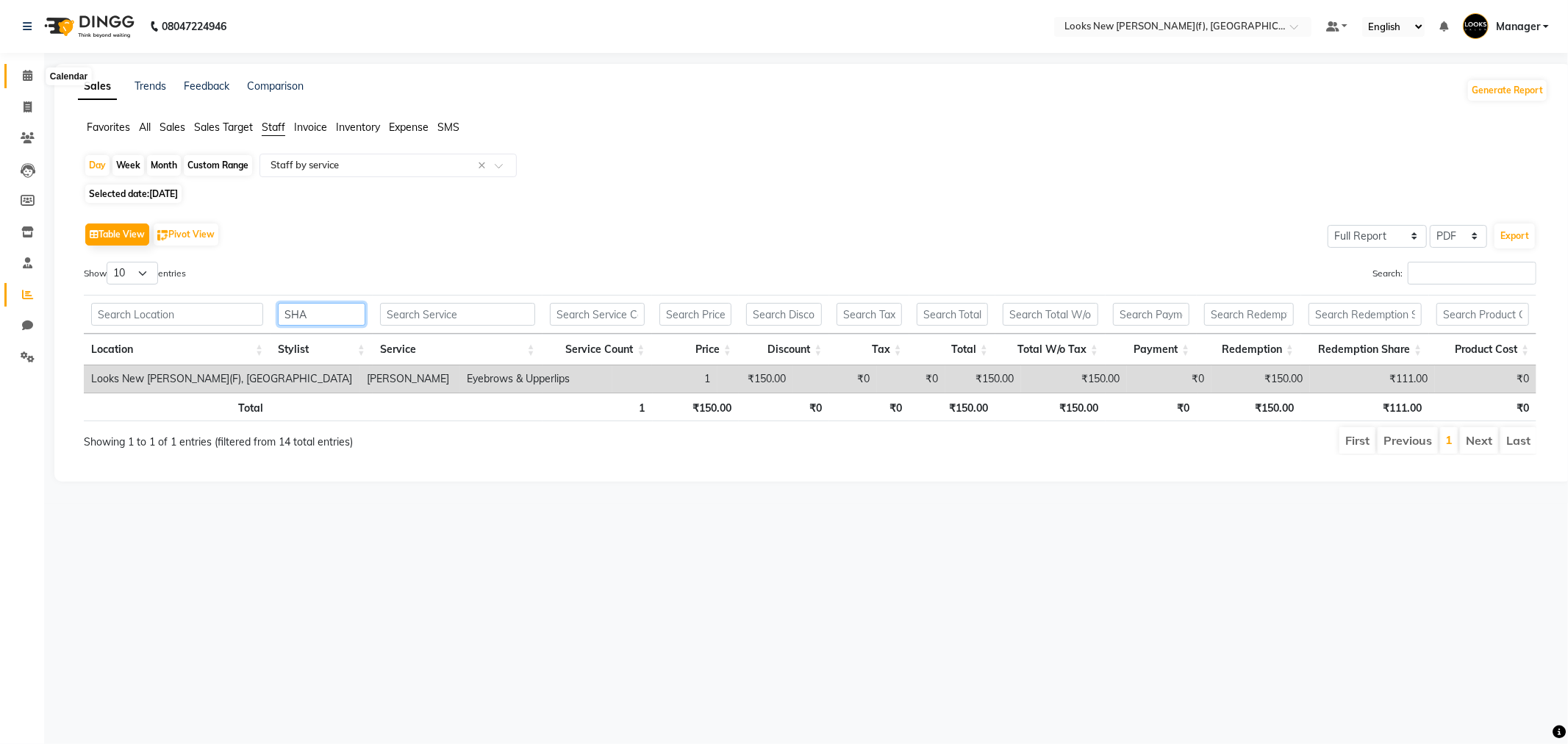
type input "SHA"
click at [27, 81] on icon at bounding box center [27, 75] width 10 height 11
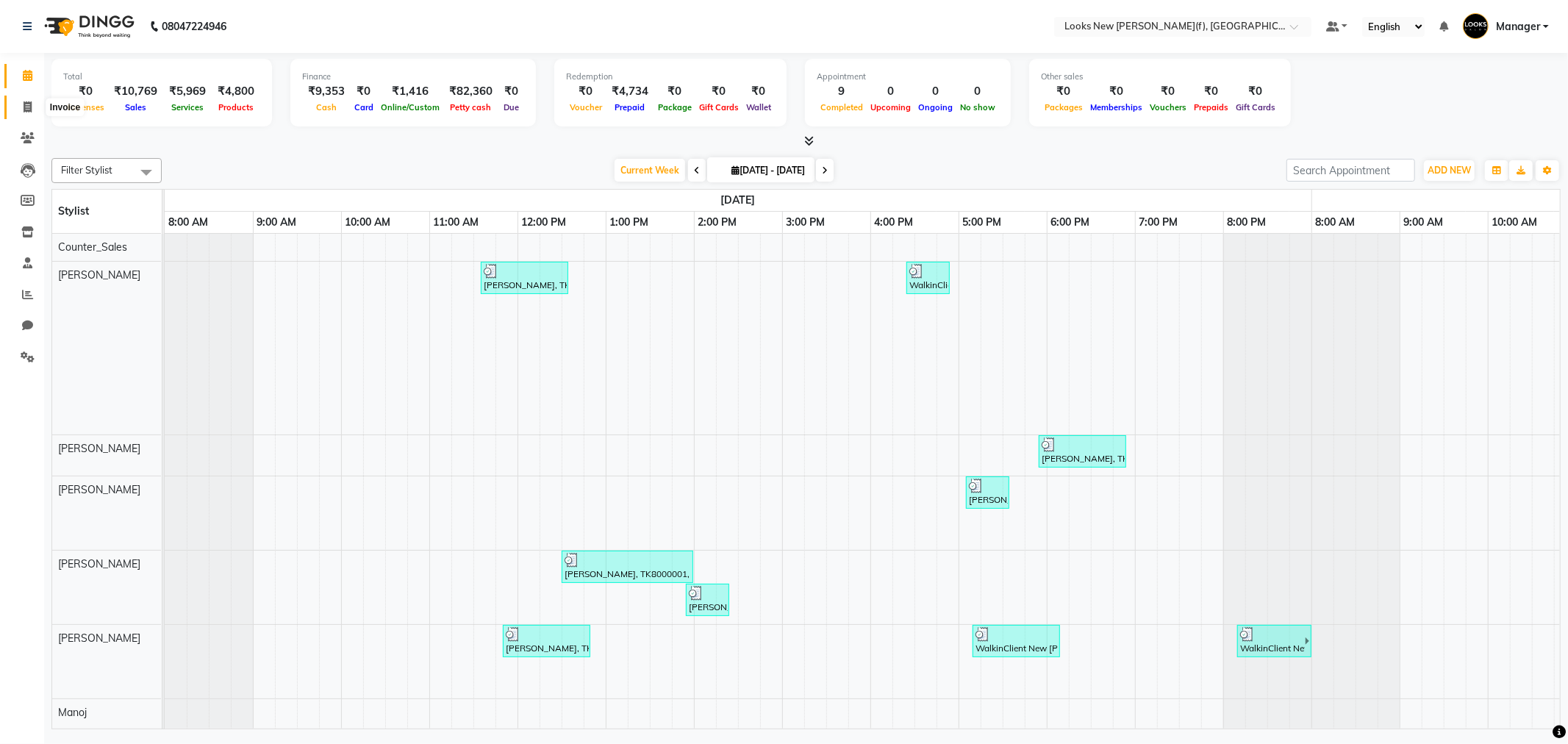
click at [27, 102] on icon at bounding box center [27, 107] width 8 height 11
select select "8659"
select select "service"
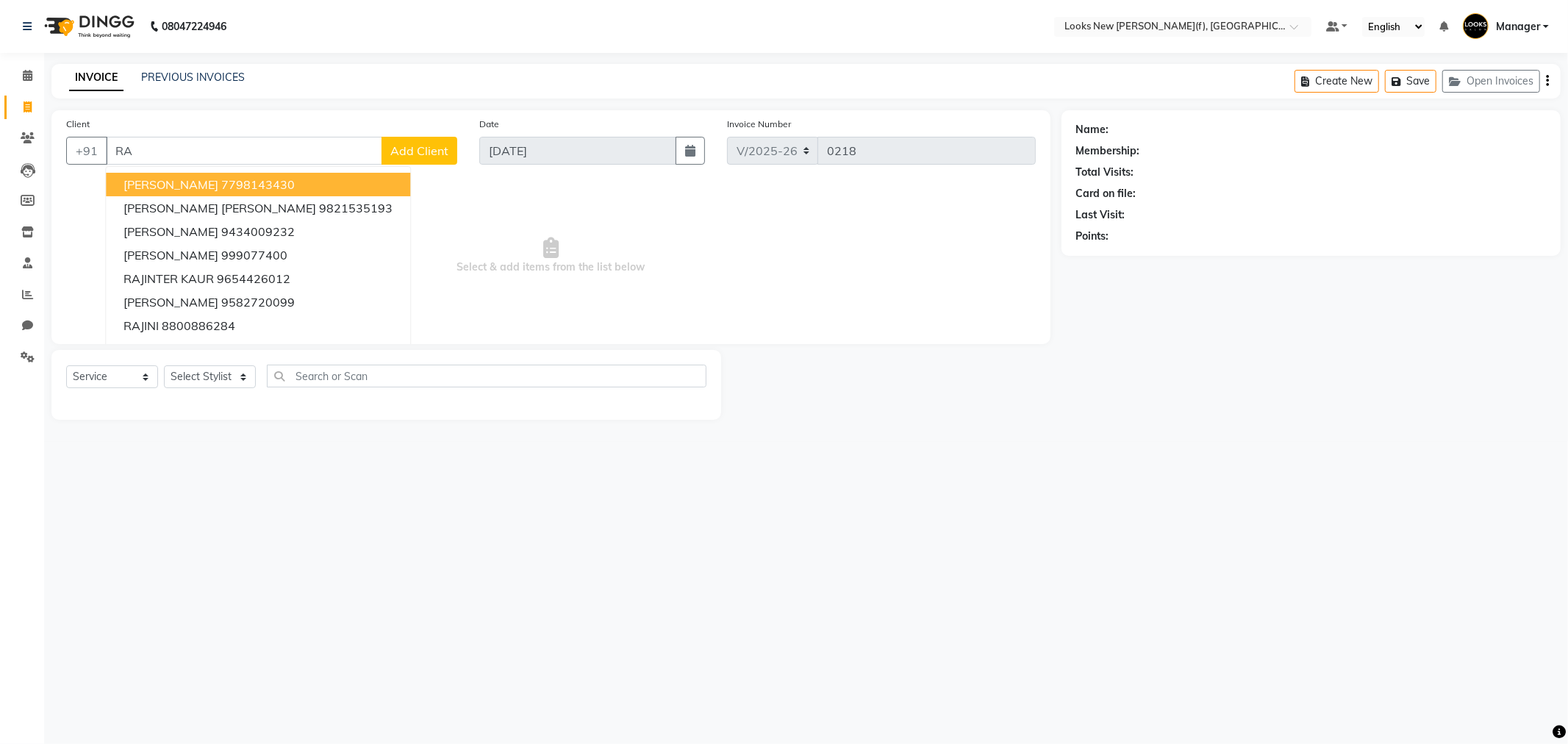
type input "R"
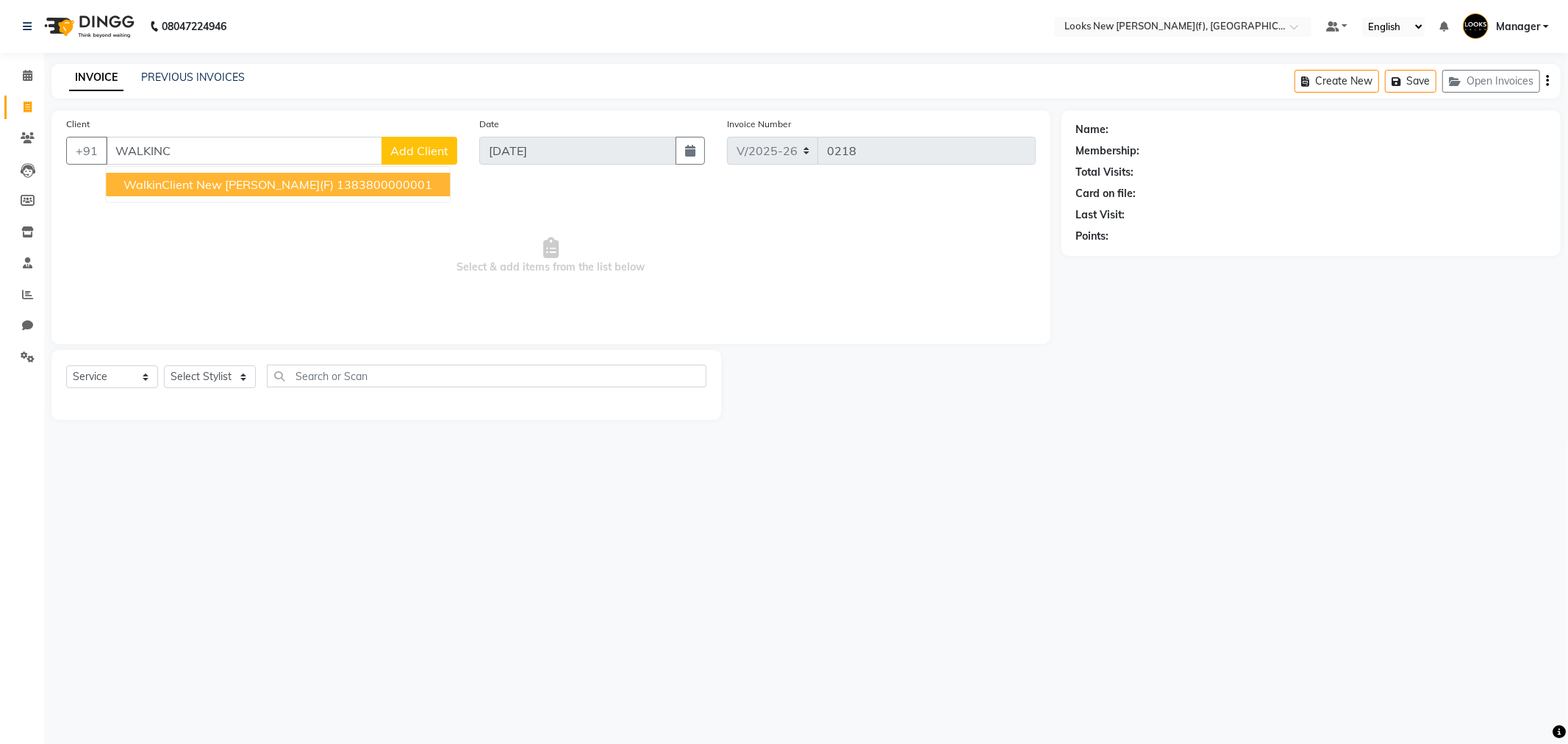
click at [228, 189] on span "WalkinClient New [PERSON_NAME](F)" at bounding box center [228, 184] width 210 height 15
type input "1383800000001"
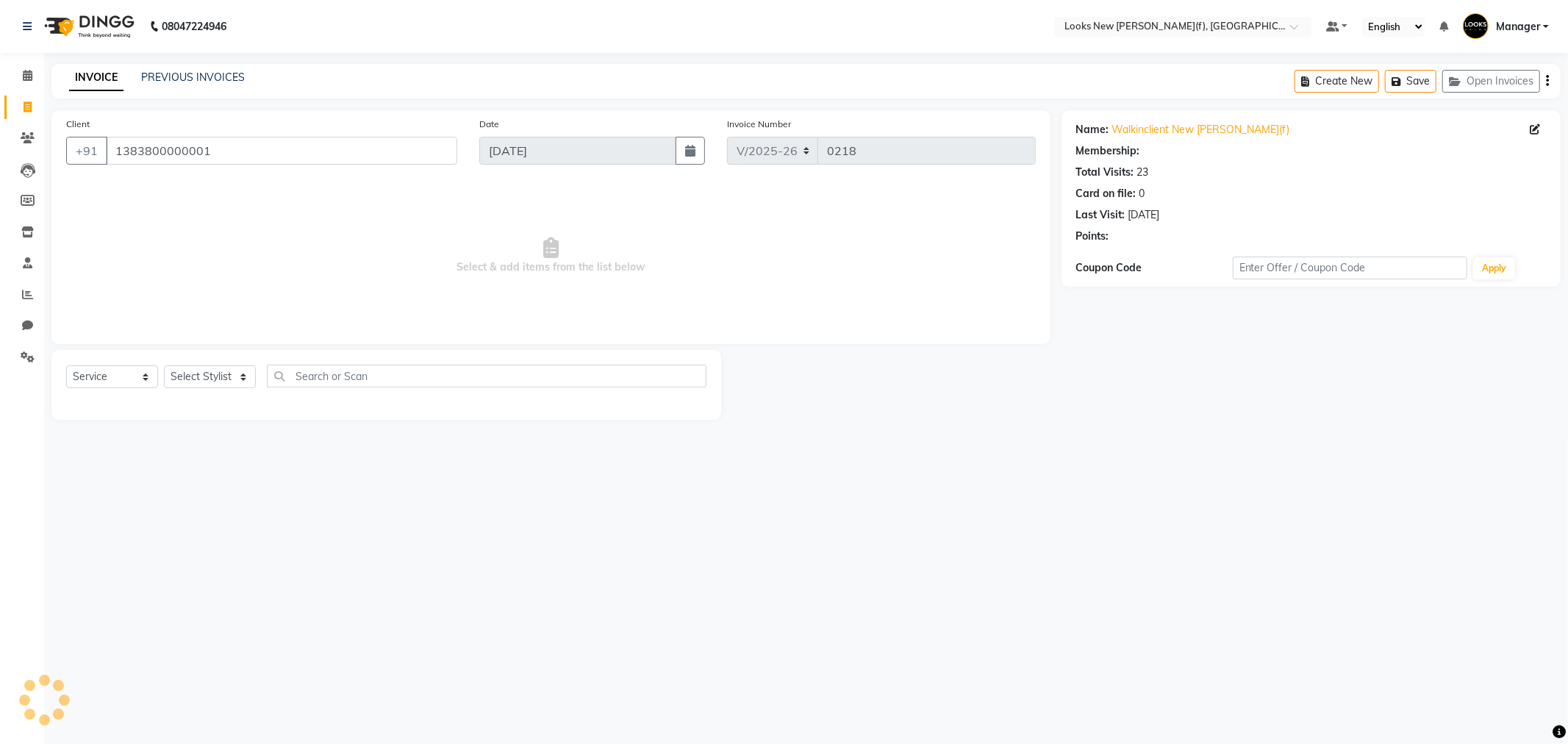
select select "1: Object"
click at [237, 370] on select "Select Stylist Aakash_Pdct [PERSON_NAME] [PERSON_NAME] [PERSON_NAME] Counter_Sa…" at bounding box center [210, 377] width 92 height 23
select select "87319"
click at [164, 366] on select "Select Stylist Aakash_Pdct [PERSON_NAME] [PERSON_NAME] [PERSON_NAME] Counter_Sa…" at bounding box center [210, 377] width 92 height 23
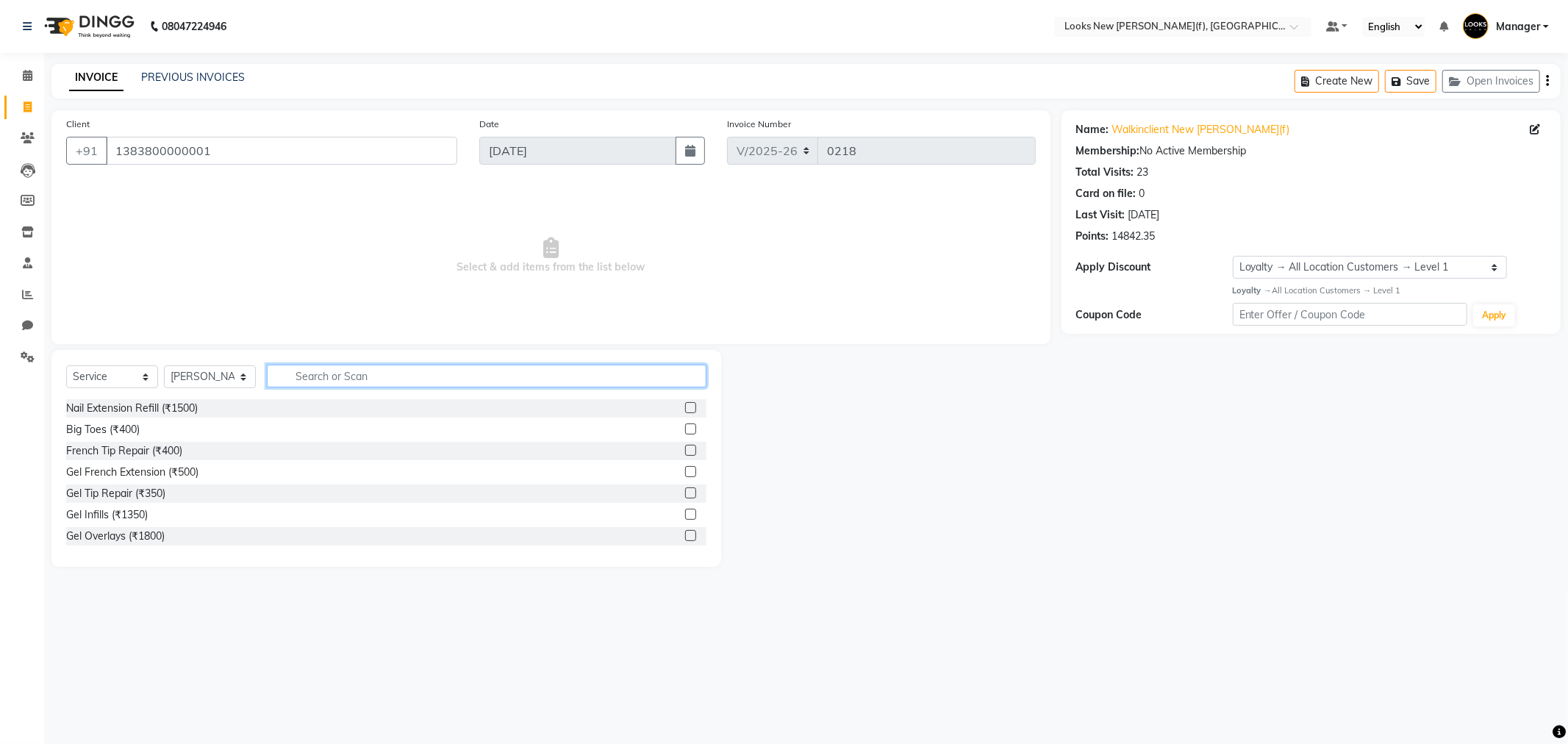
click at [332, 380] on input "text" at bounding box center [487, 376] width 440 height 23
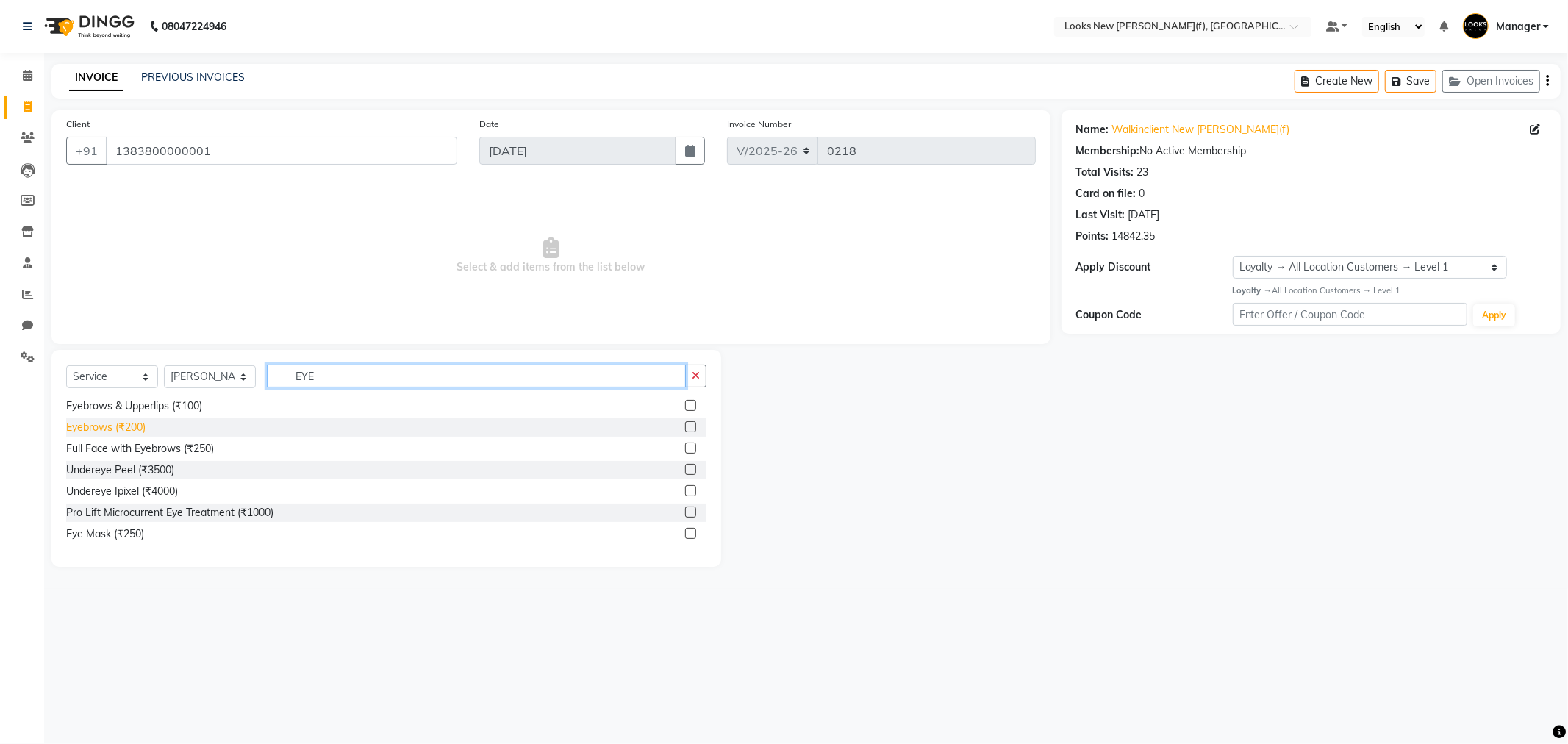
type input "EYE"
click at [115, 430] on div "Eyebrows (₹200)" at bounding box center [105, 427] width 79 height 15
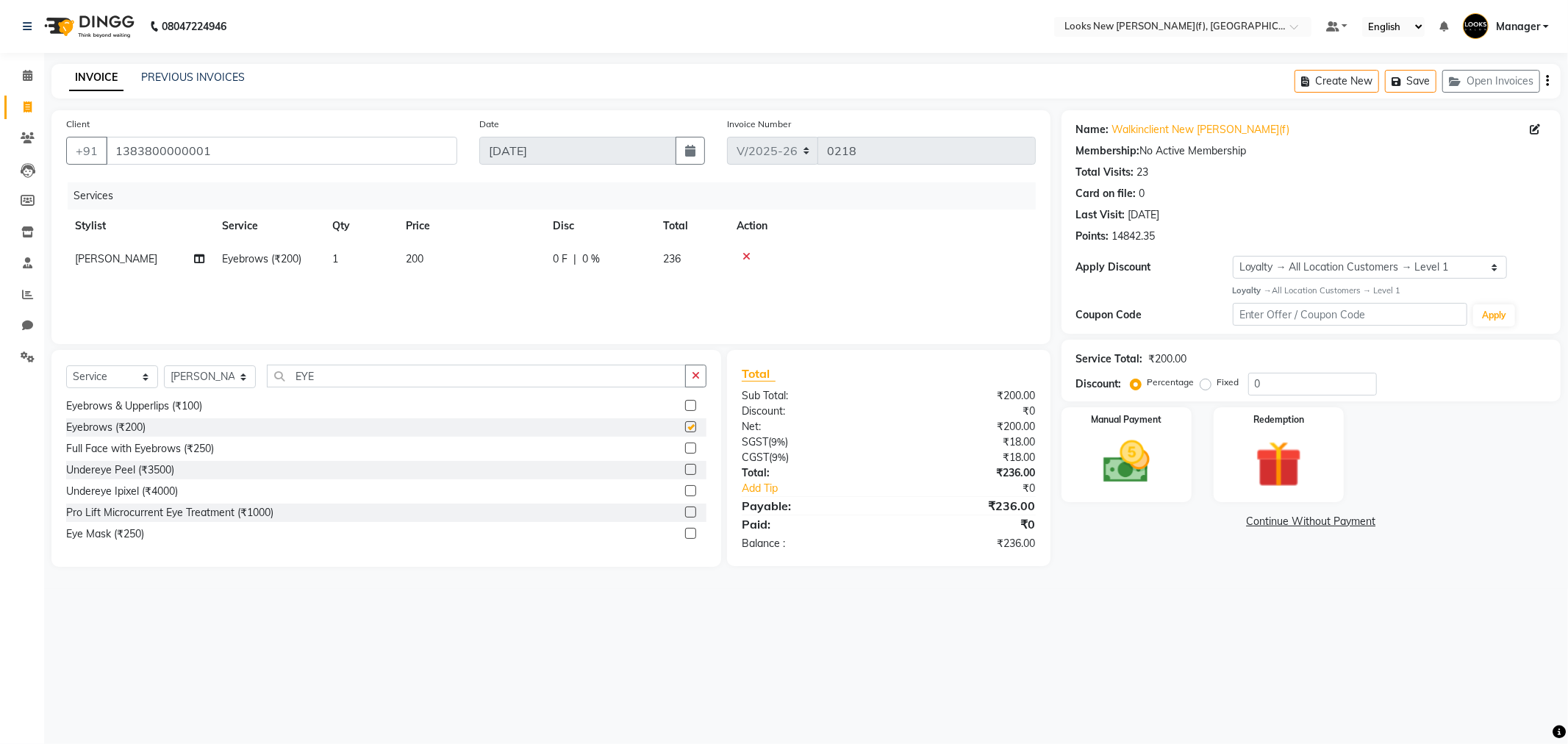
checkbox input "false"
drag, startPoint x: 319, startPoint y: 379, endPoint x: 292, endPoint y: 378, distance: 27.0
click at [292, 378] on input "EYE" at bounding box center [476, 376] width 419 height 23
click at [461, 263] on td "200" at bounding box center [470, 259] width 147 height 33
select select "87319"
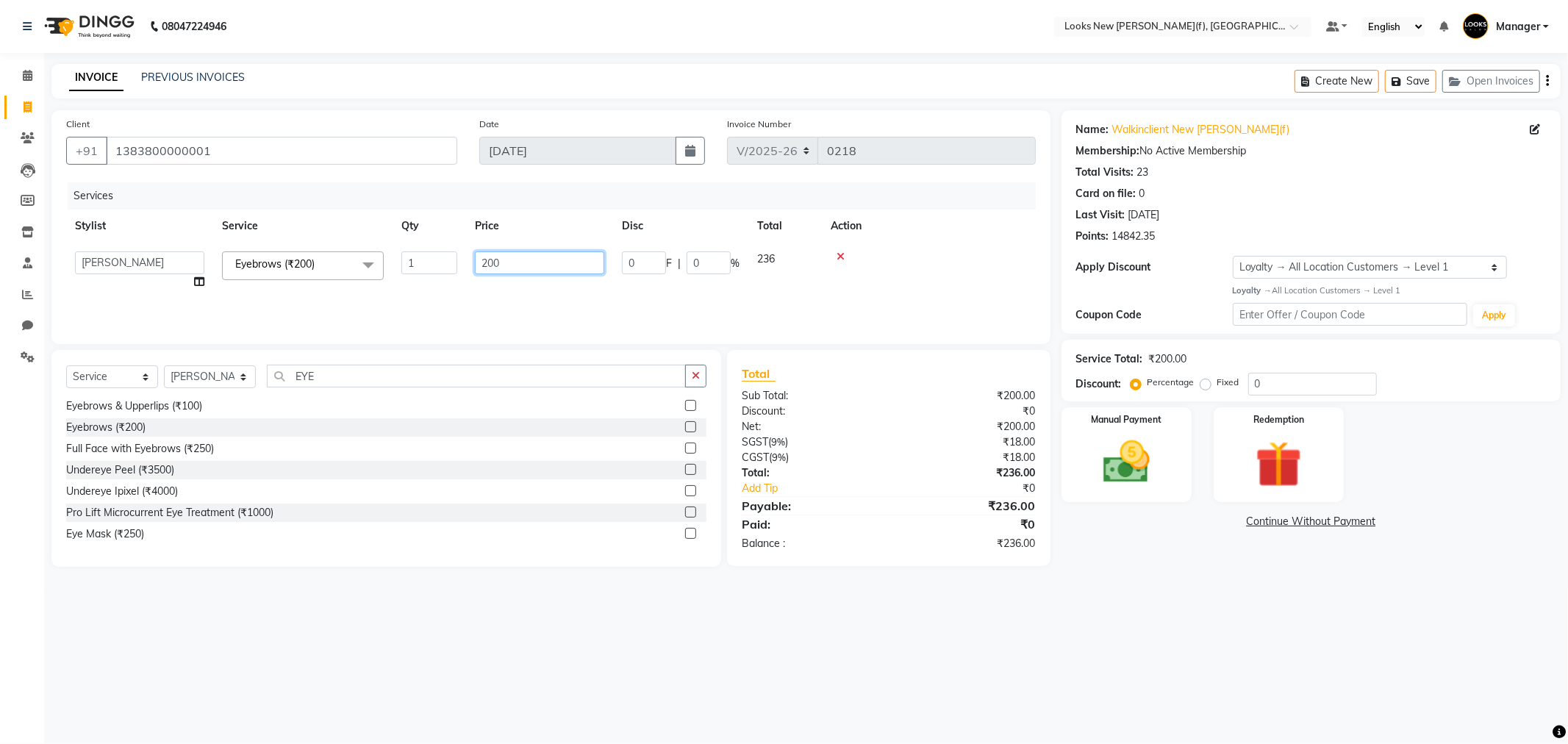
drag, startPoint x: 501, startPoint y: 258, endPoint x: 486, endPoint y: 259, distance: 15.0
click at [486, 259] on input "200" at bounding box center [539, 263] width 130 height 23
type input "2"
type input "152.5"
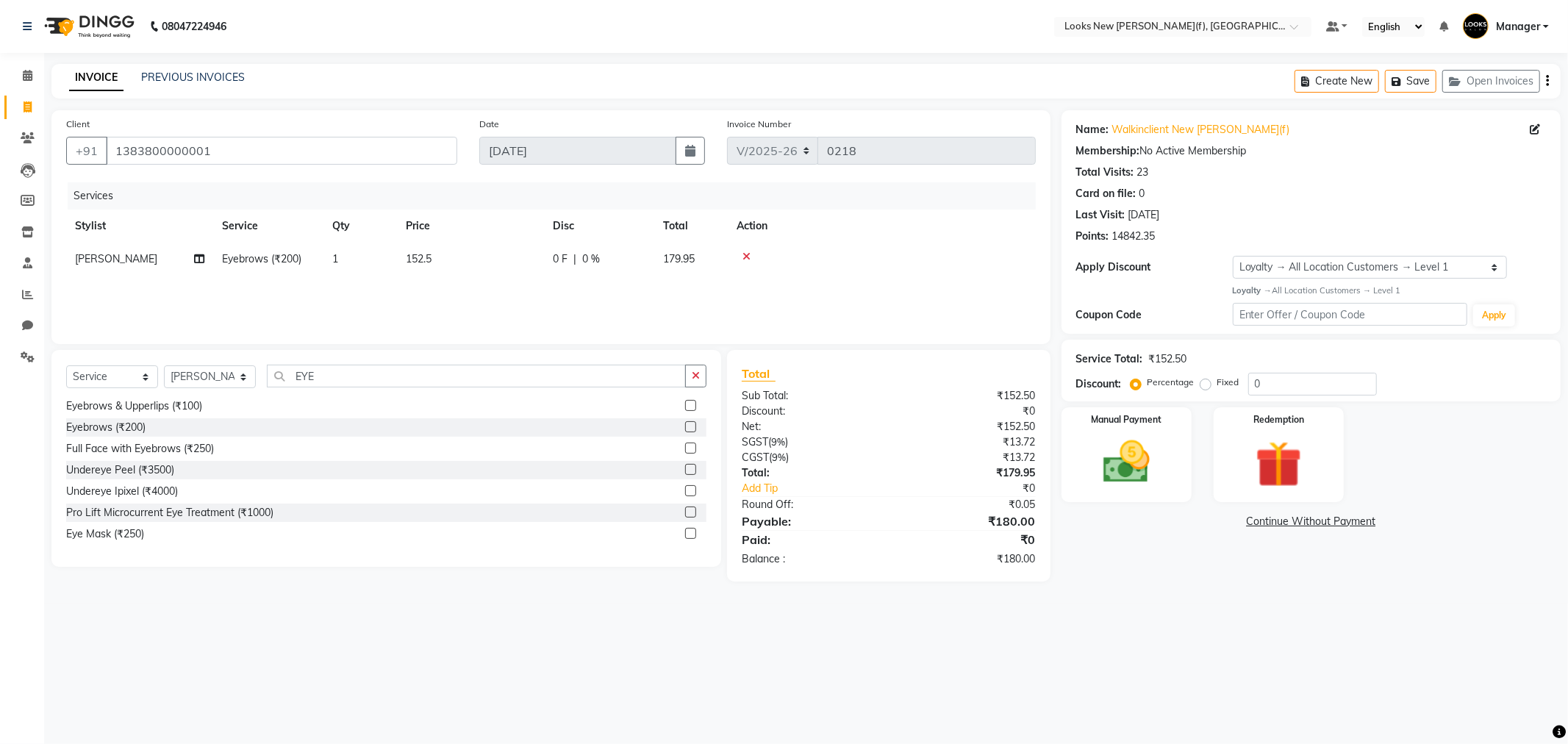
click at [577, 306] on div "Services Stylist Service Qty Price Disc Total Action Shalu Eyebrows (₹200) 1 15…" at bounding box center [551, 255] width 970 height 147
click at [444, 258] on td "152.5" at bounding box center [470, 259] width 147 height 33
select select "87319"
click at [497, 261] on input "152.5" at bounding box center [539, 263] width 130 height 23
type input "156.5"
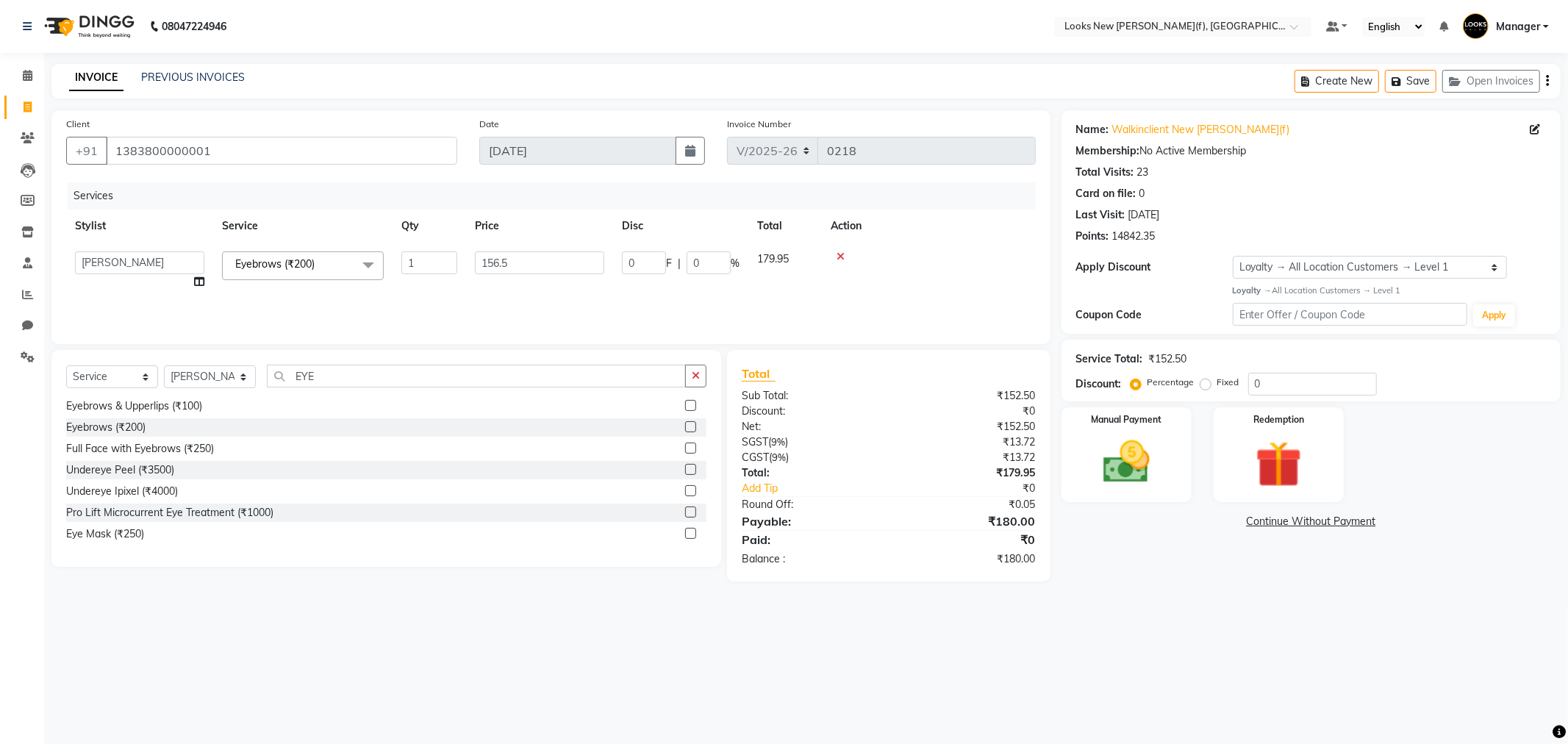
click at [500, 297] on div "Services Stylist Service Qty Price Disc Total Action Aakash_Pdct Afsar Ahmad As…" at bounding box center [551, 255] width 970 height 147
click at [437, 261] on td "156.5" at bounding box center [470, 259] width 147 height 33
select select "87319"
drag, startPoint x: 506, startPoint y: 260, endPoint x: 495, endPoint y: 263, distance: 11.4
click at [495, 263] on input "156.5" at bounding box center [539, 263] width 130 height 23
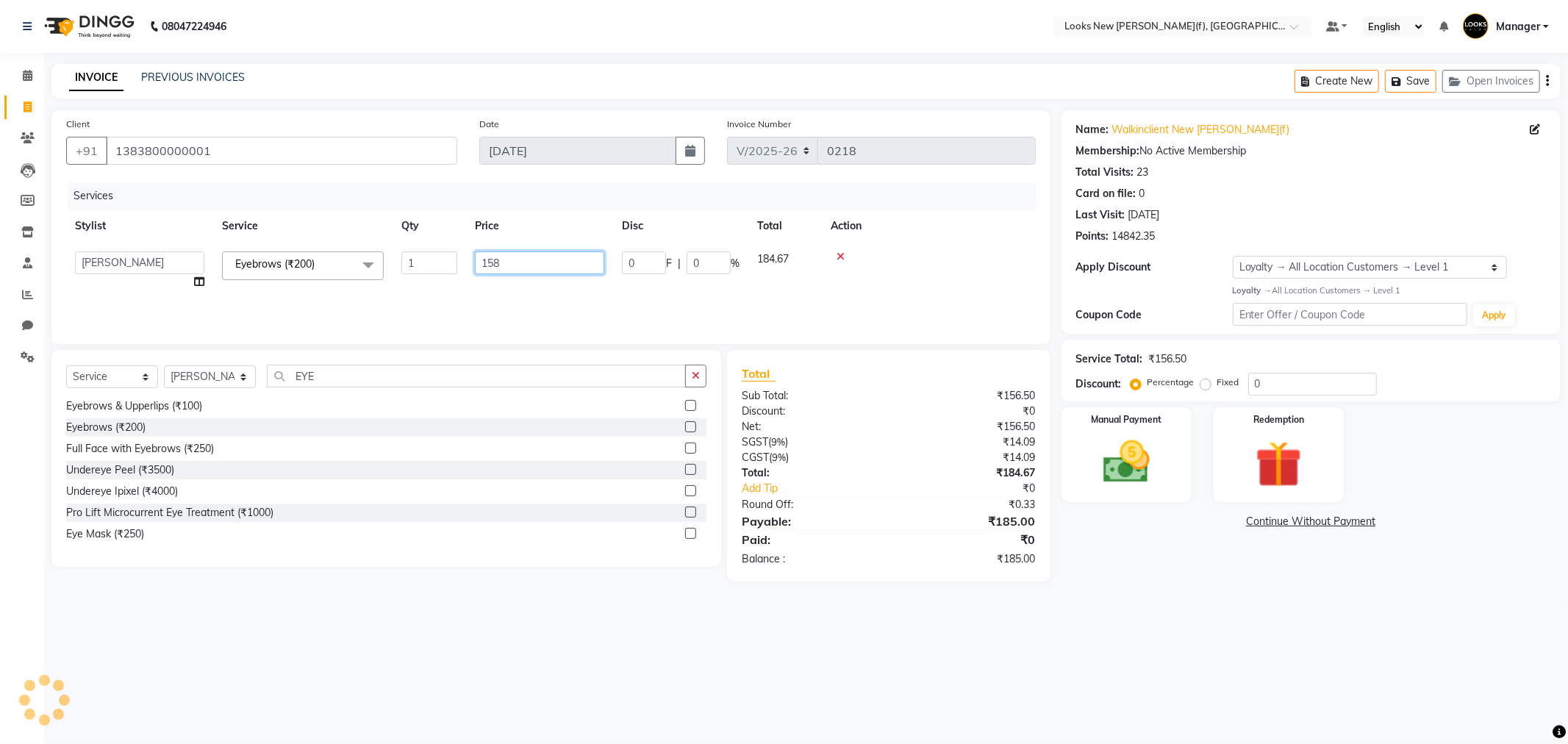
type input "158.5"
click at [515, 290] on div "Services Stylist Service Qty Price Disc Total Action Aakash_Pdct Afsar Ahmad As…" at bounding box center [551, 255] width 970 height 147
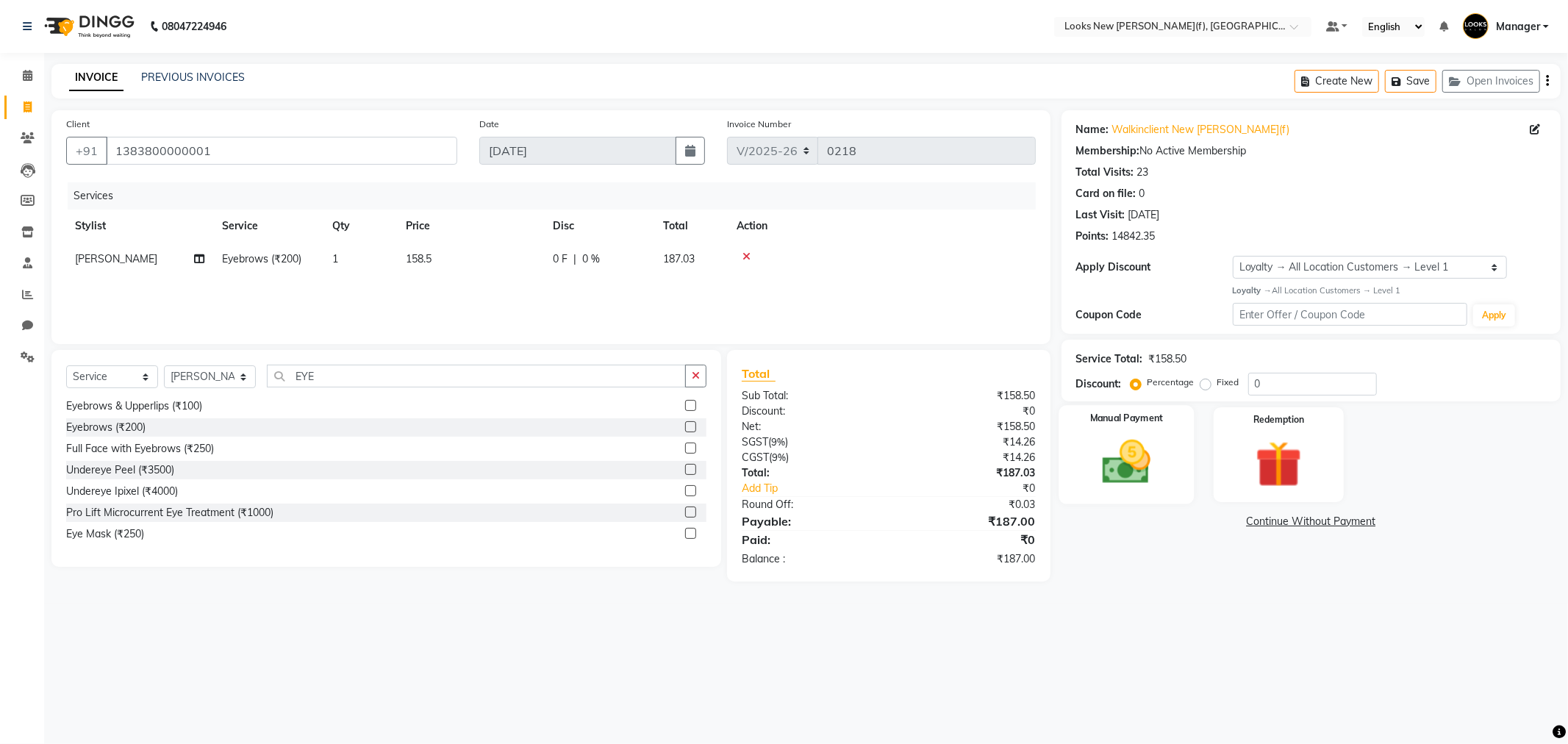
click at [1151, 466] on img at bounding box center [1126, 462] width 78 height 56
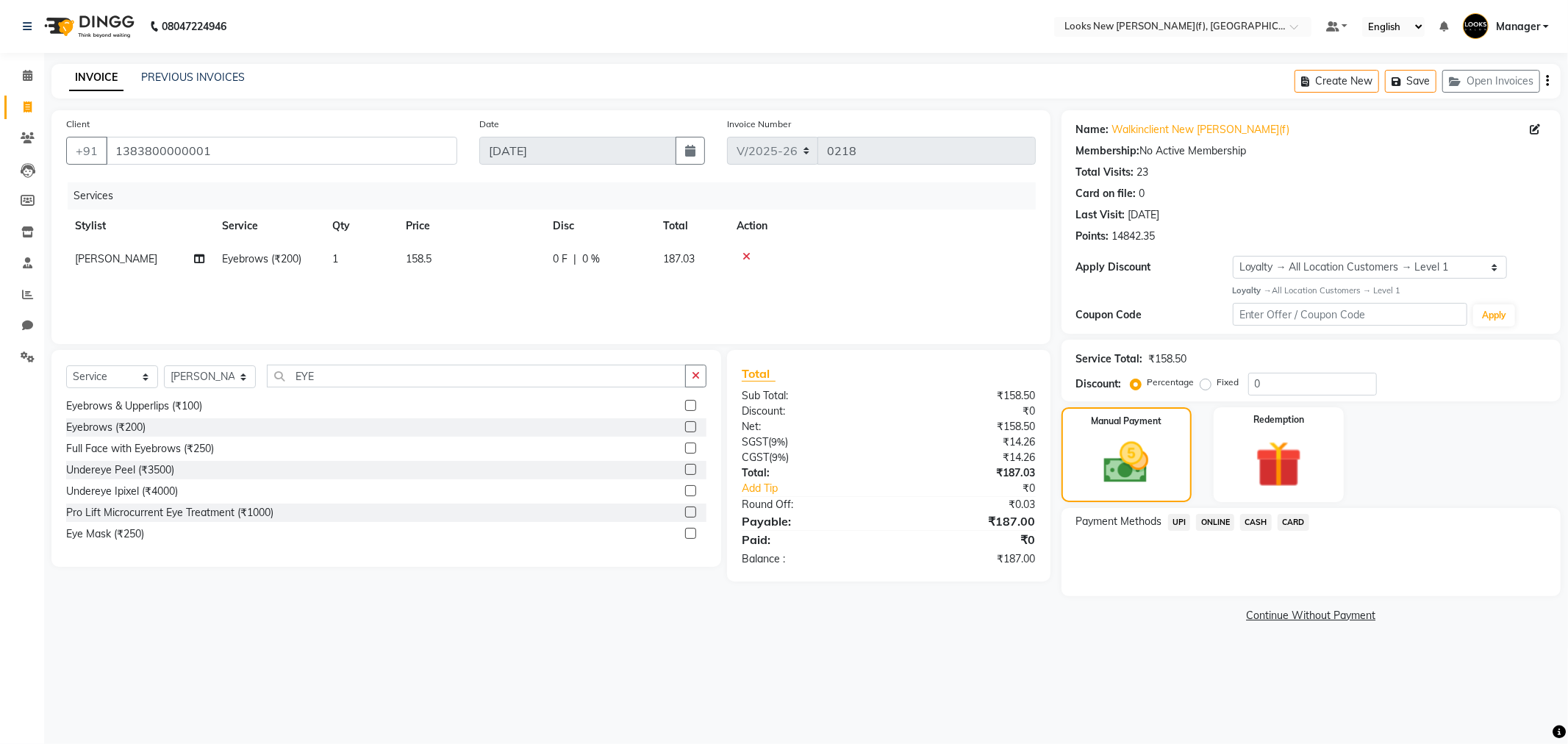
click at [1176, 523] on span "UPI" at bounding box center [1180, 522] width 23 height 17
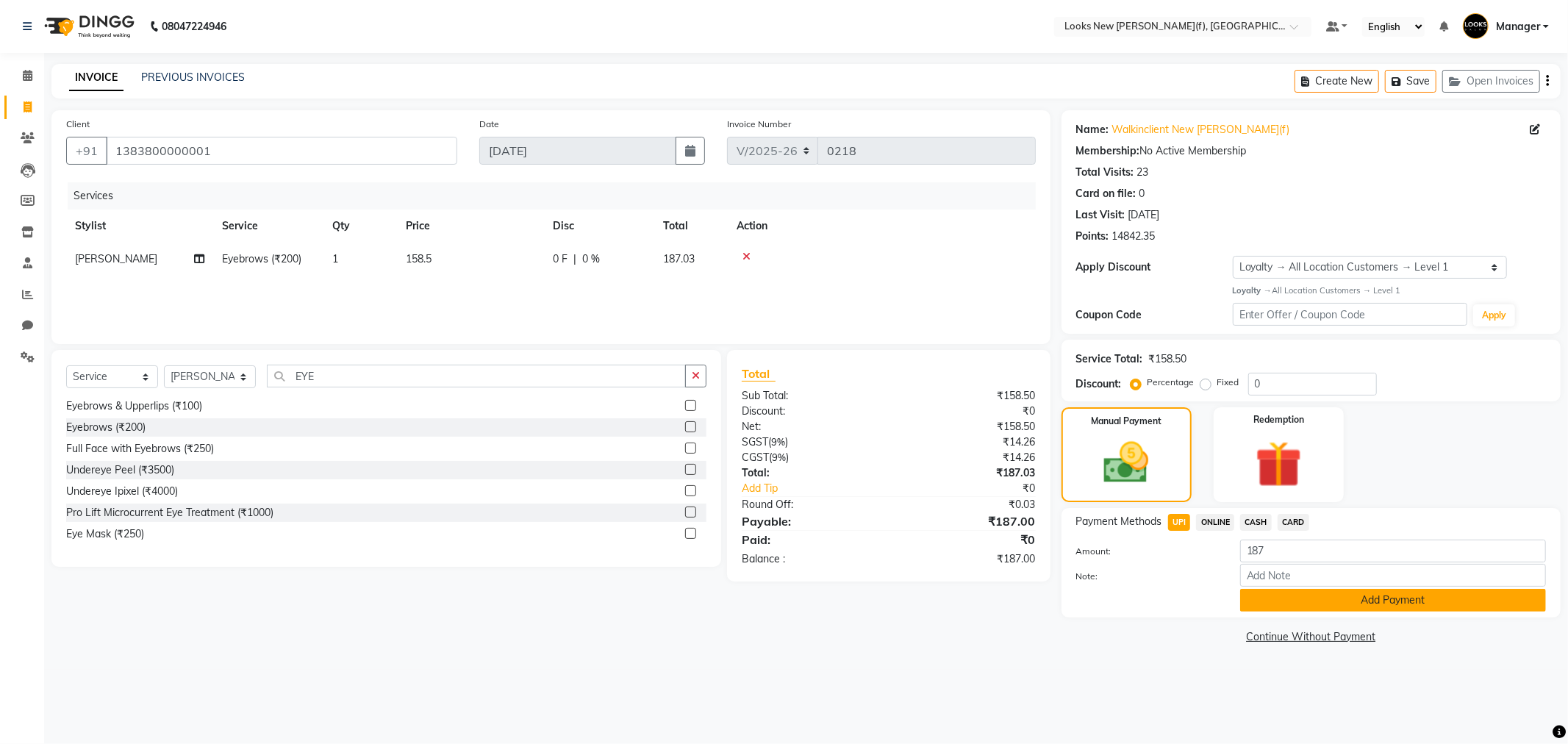
click at [1341, 593] on button "Add Payment" at bounding box center [1393, 600] width 306 height 23
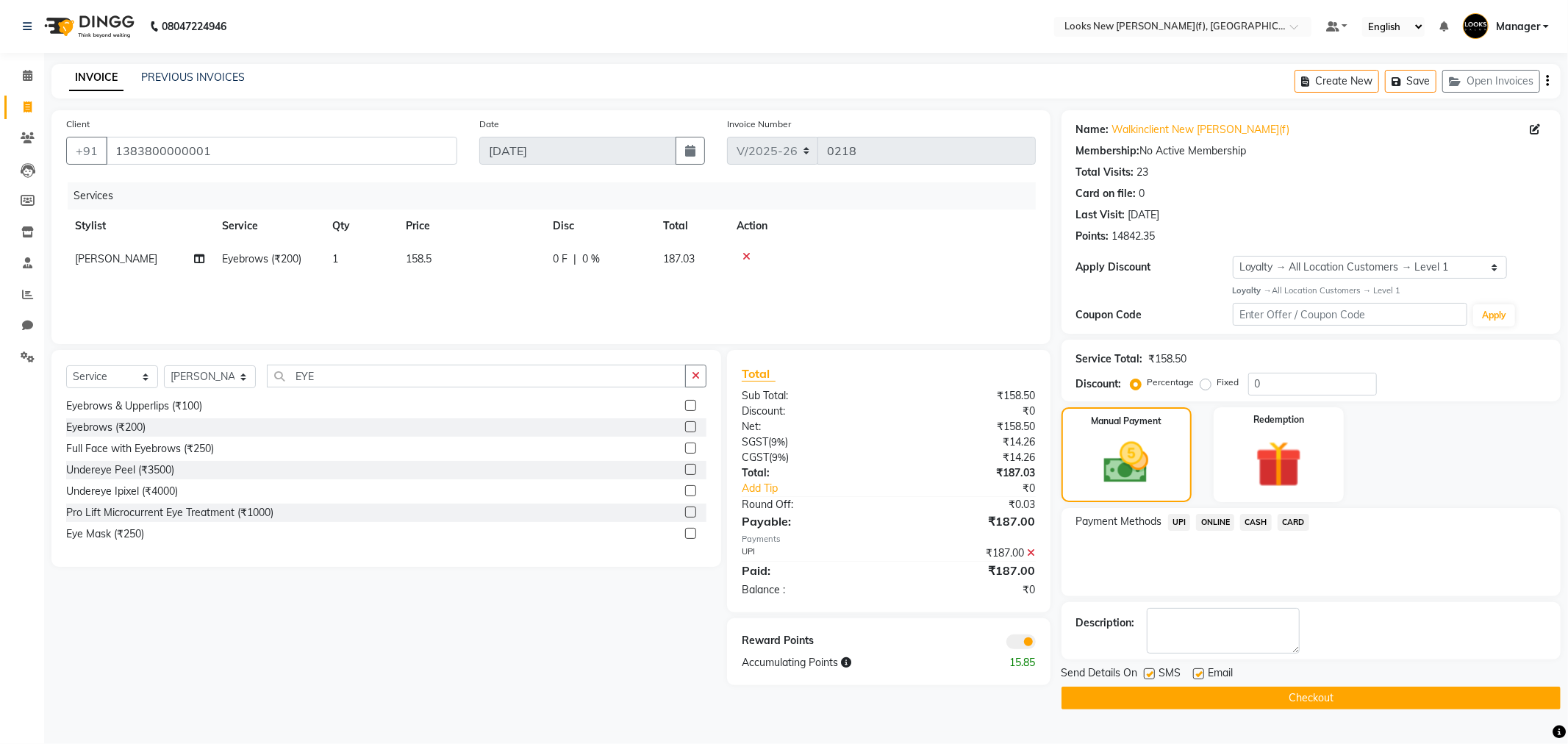
click at [1322, 695] on button "Checkout" at bounding box center [1311, 697] width 500 height 23
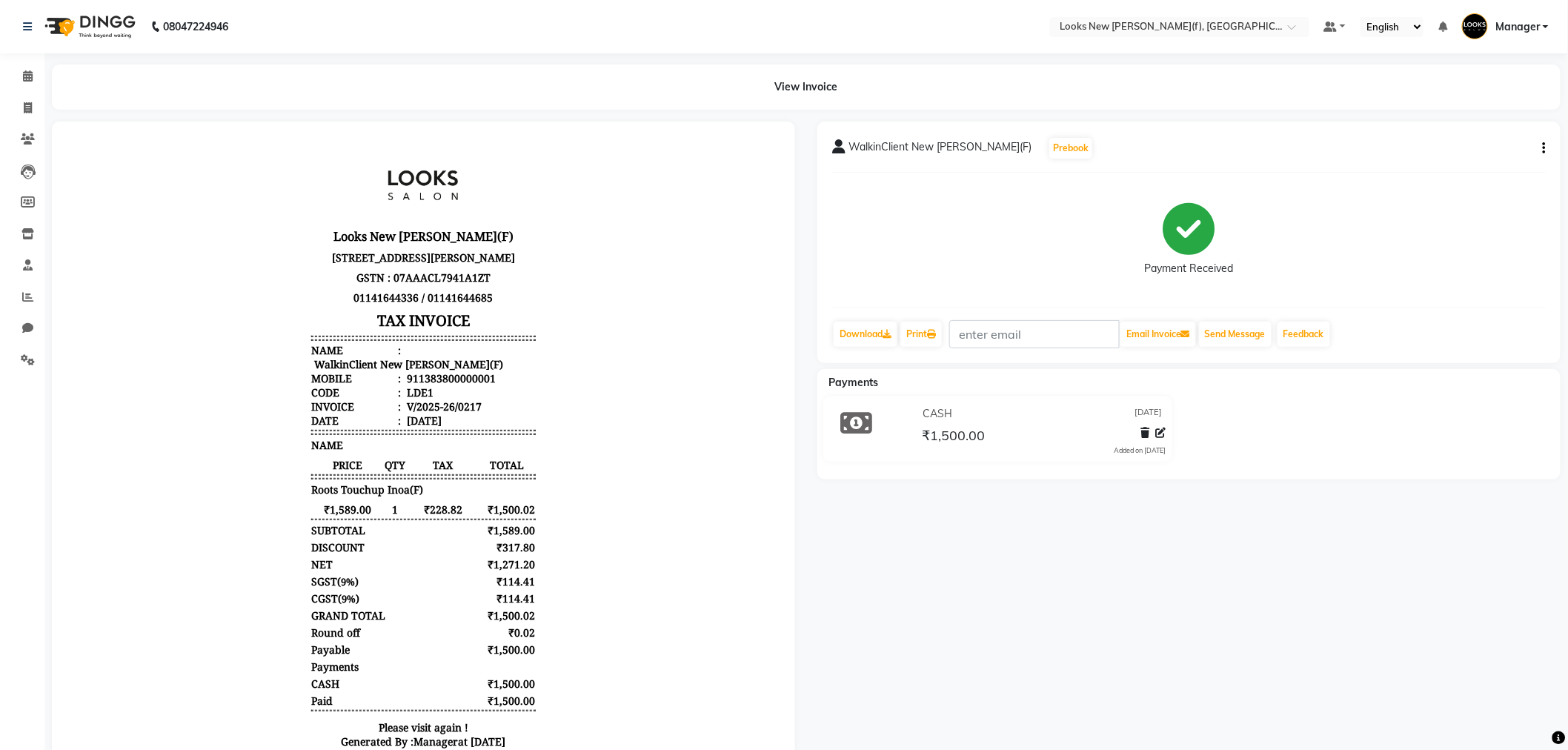
click at [95, 26] on img at bounding box center [89, 27] width 102 height 42
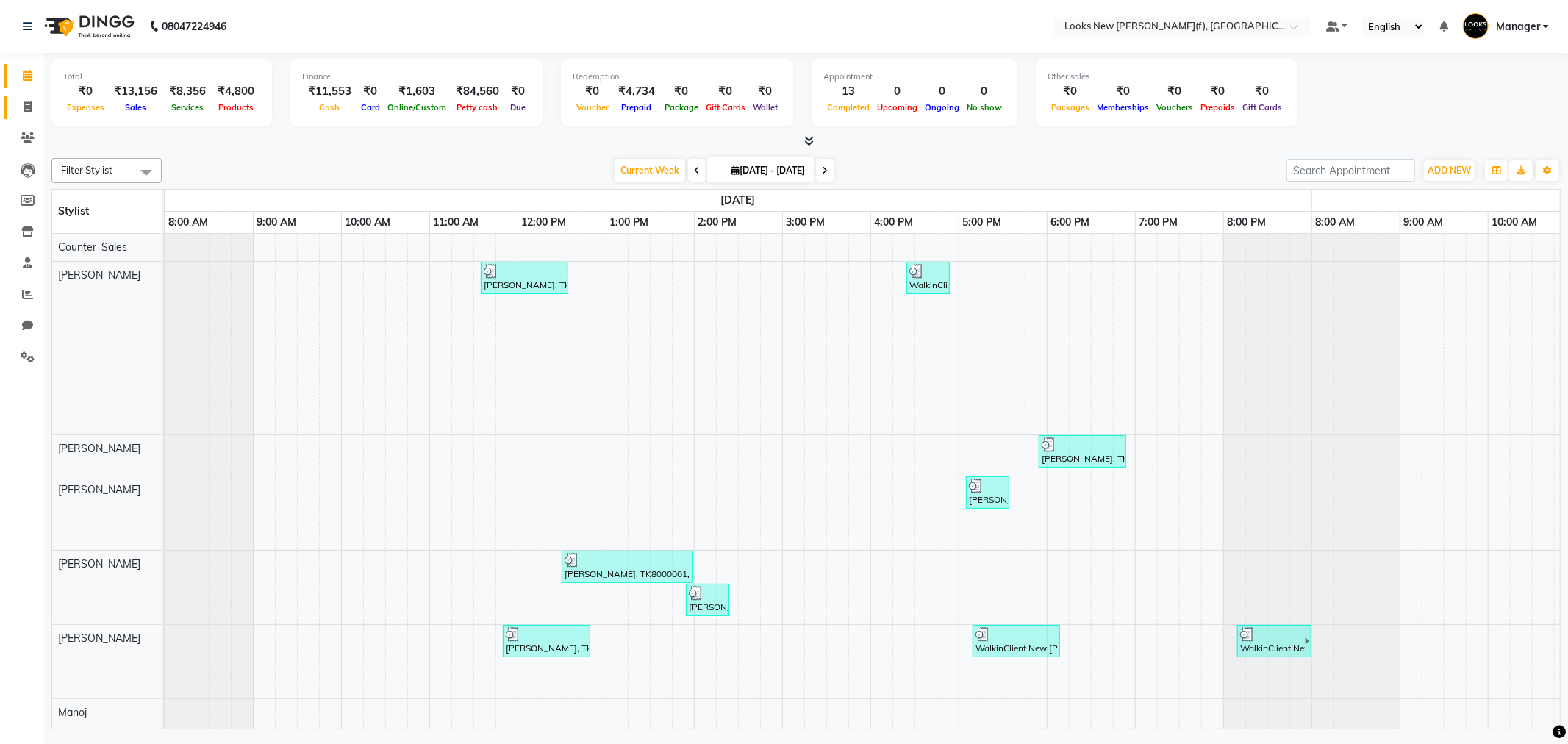
click at [23, 114] on span at bounding box center [28, 108] width 26 height 17
select select "service"
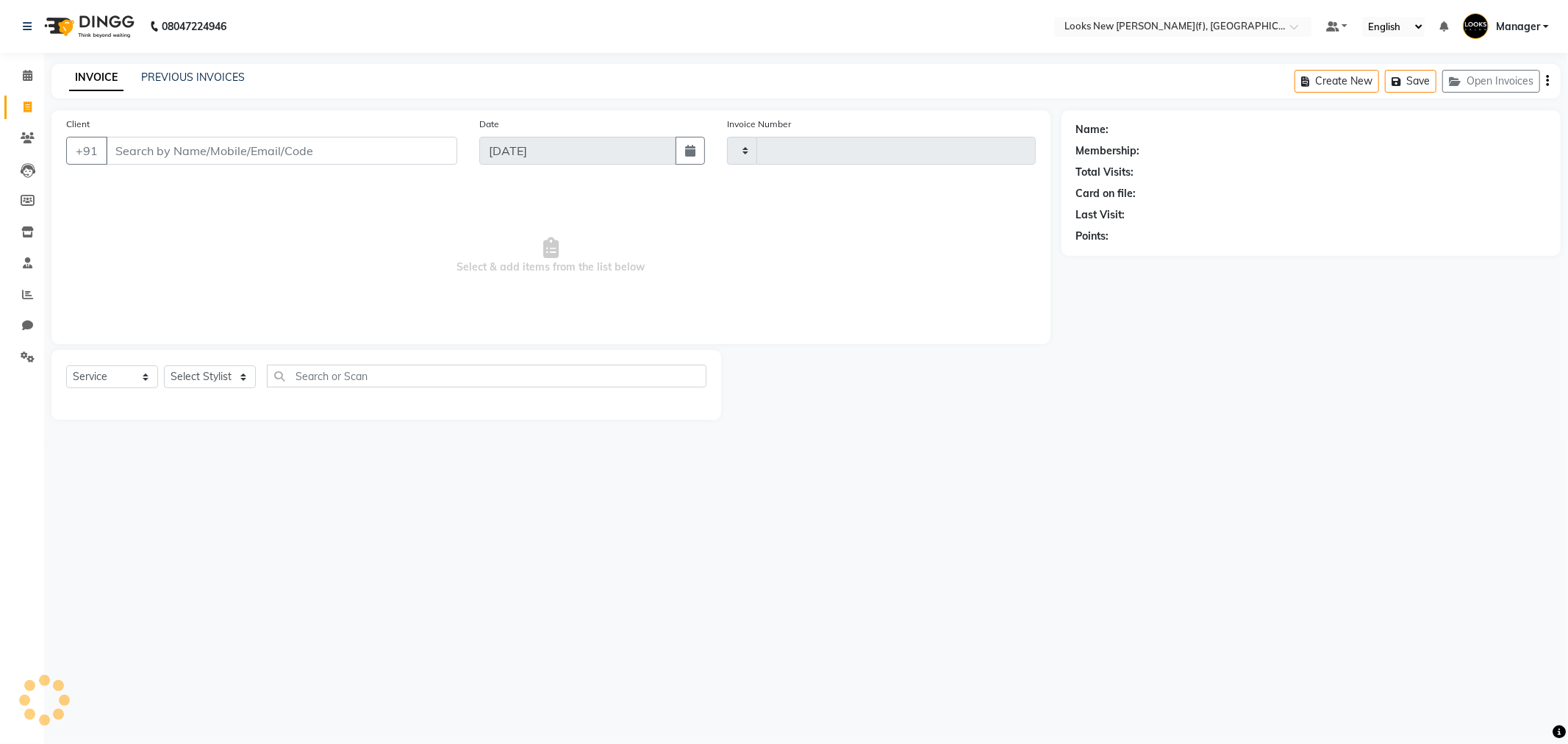
type input "0219"
select select "8659"
click at [188, 374] on select "Select Stylist" at bounding box center [210, 377] width 92 height 23
select select "87321"
click at [164, 366] on select "Select Stylist Aakash_Pdct [PERSON_NAME] [PERSON_NAME] [PERSON_NAME] Counter_Sa…" at bounding box center [210, 377] width 92 height 23
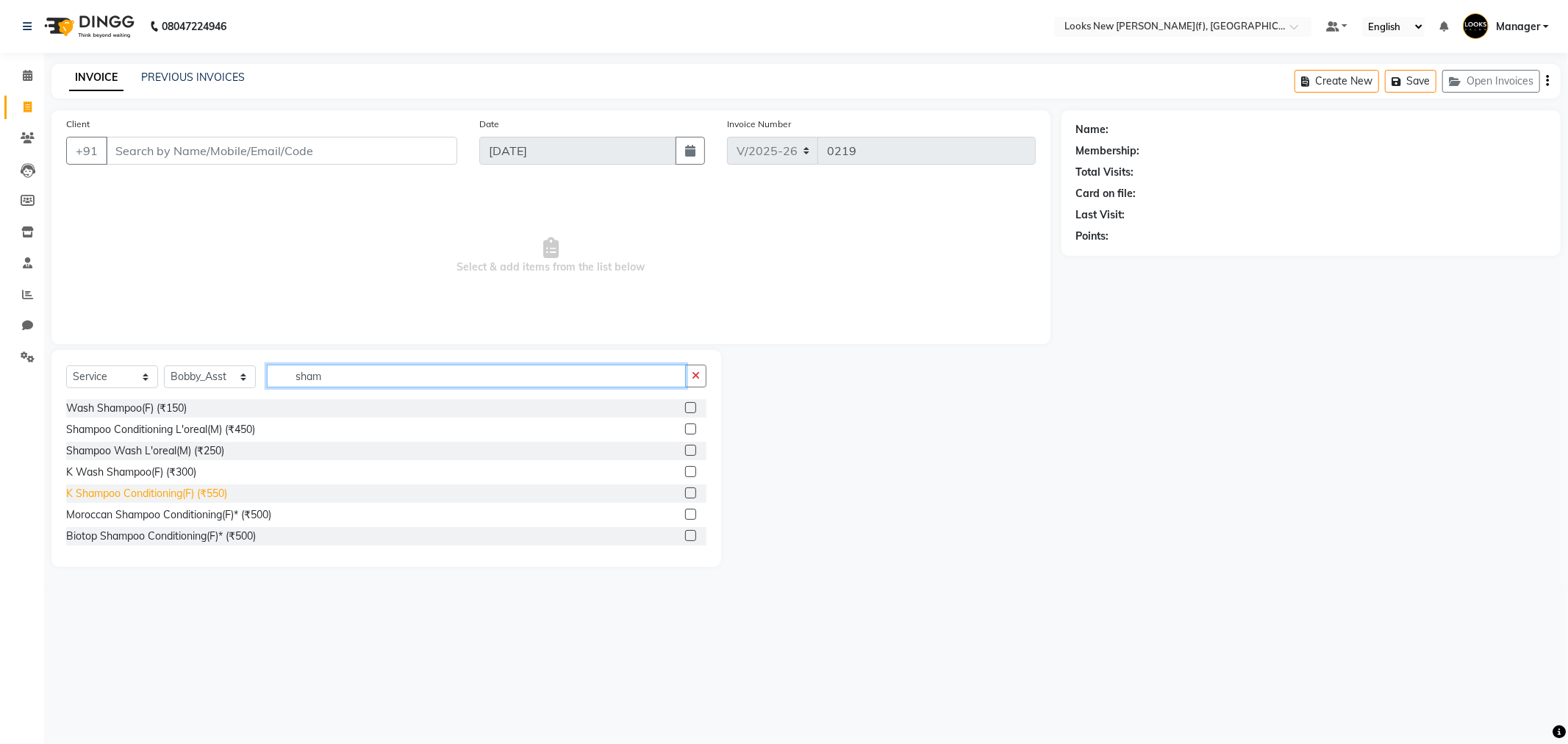
type input "sham"
click at [192, 495] on div "K Shampoo Conditioning(F) (₹550)" at bounding box center [147, 493] width 161 height 15
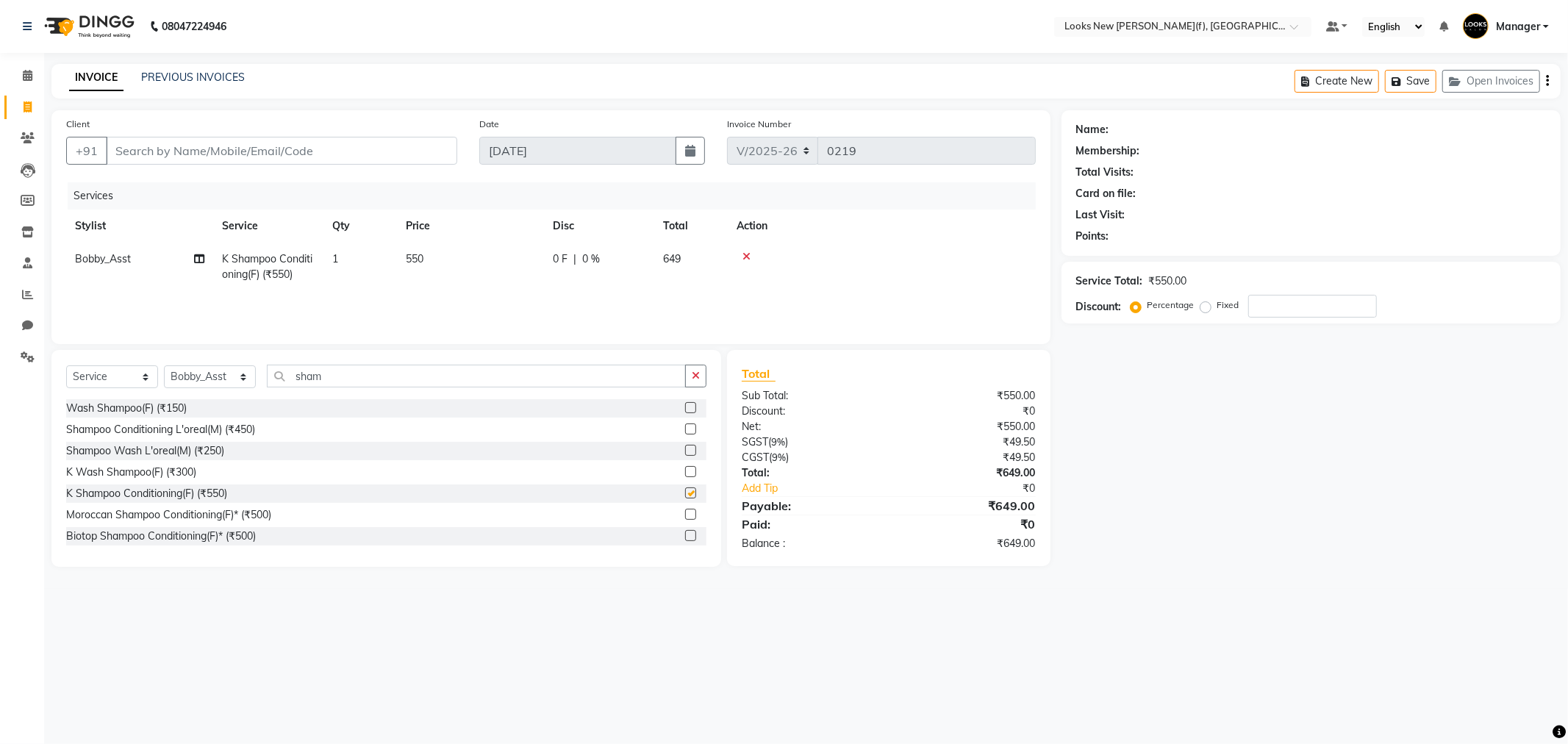
checkbox input "false"
click at [225, 370] on select "Select Stylist Aakash_Pdct [PERSON_NAME] [PERSON_NAME] [PERSON_NAME] Counter_Sa…" at bounding box center [210, 377] width 92 height 23
select select "87315"
click at [164, 366] on select "Select Stylist Aakash_Pdct [PERSON_NAME] [PERSON_NAME] [PERSON_NAME] Counter_Sa…" at bounding box center [210, 377] width 92 height 23
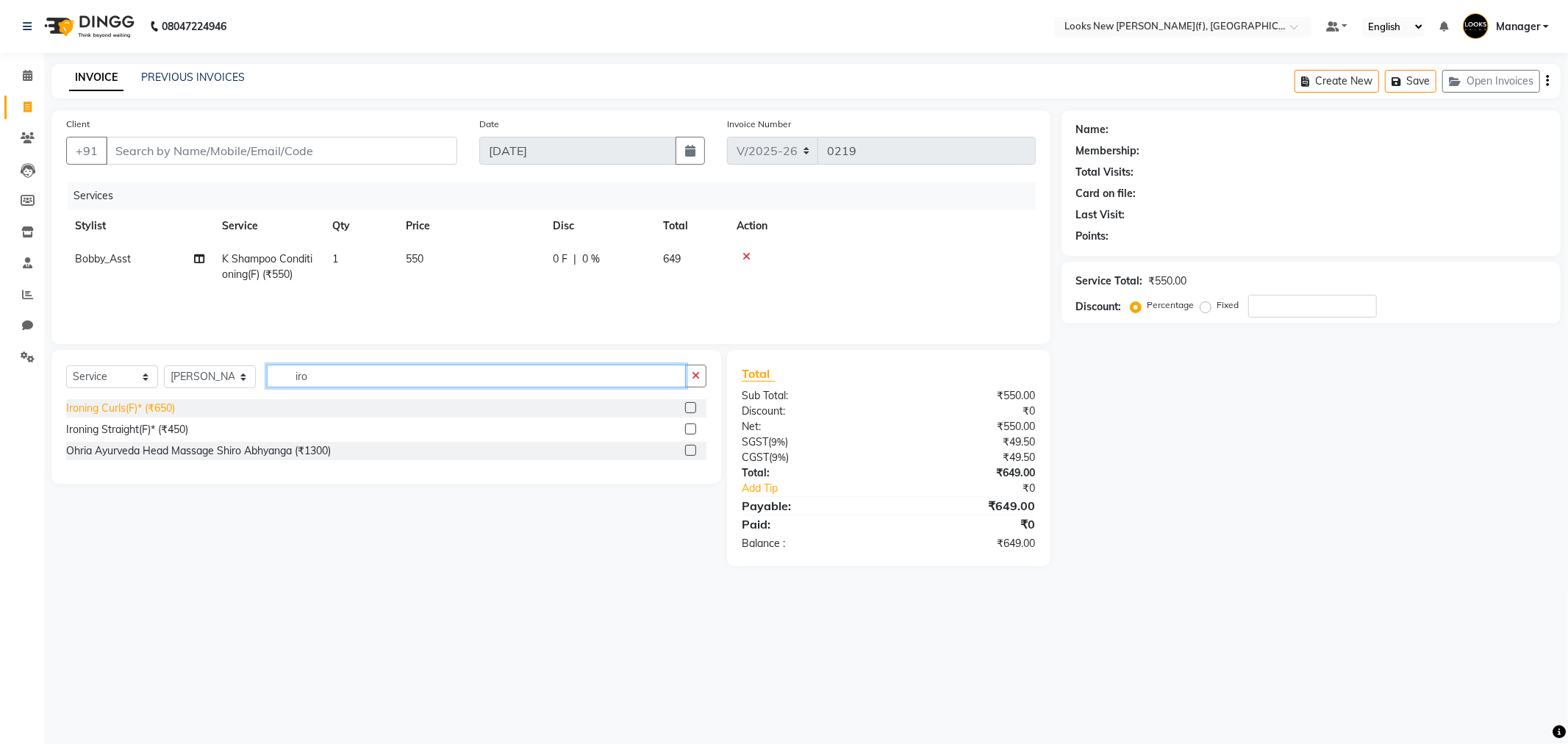
type input "iro"
click at [127, 412] on div "Ironing Curls(F)* (₹650)" at bounding box center [121, 408] width 109 height 15
checkbox input "false"
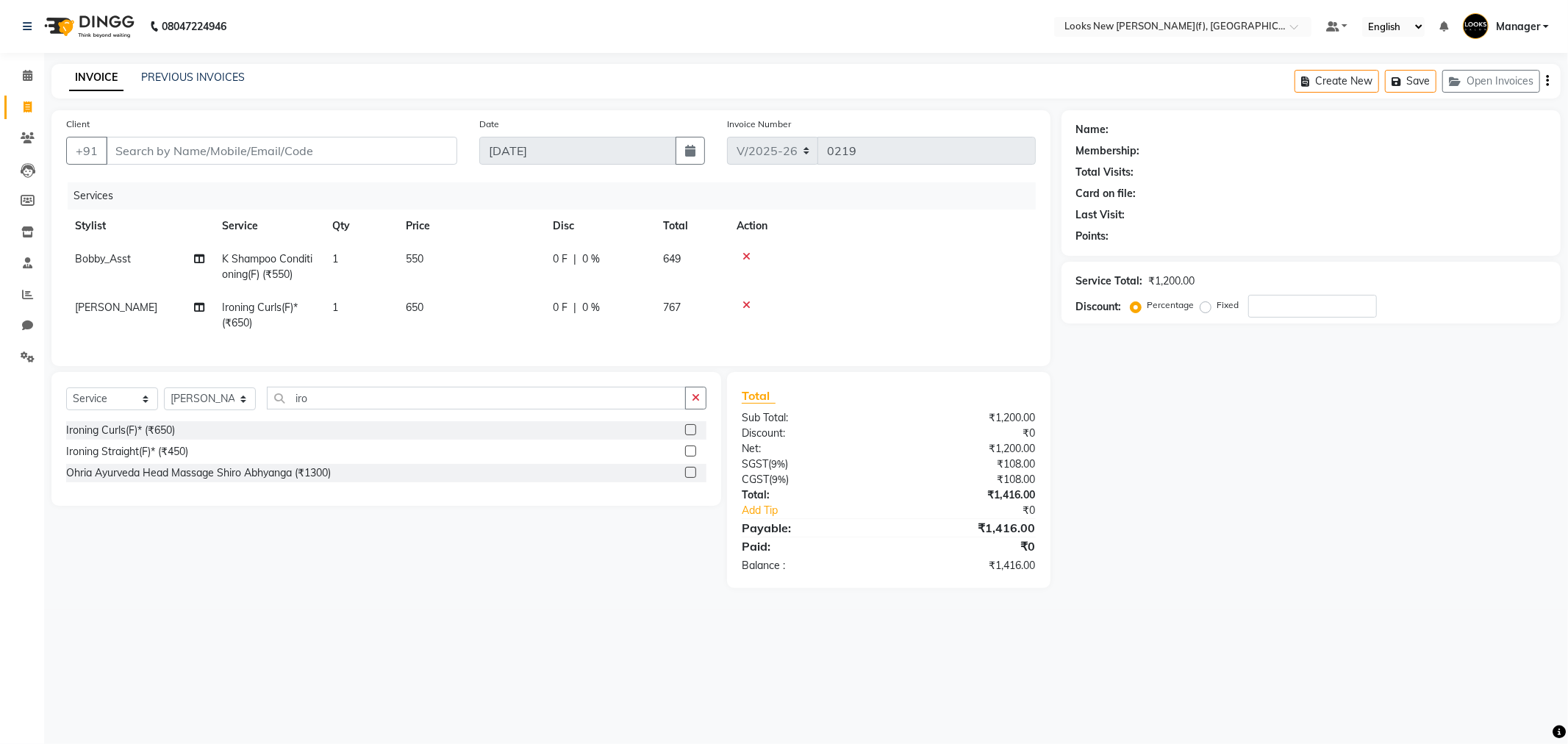
click at [454, 302] on td "650" at bounding box center [470, 315] width 147 height 48
select select "87315"
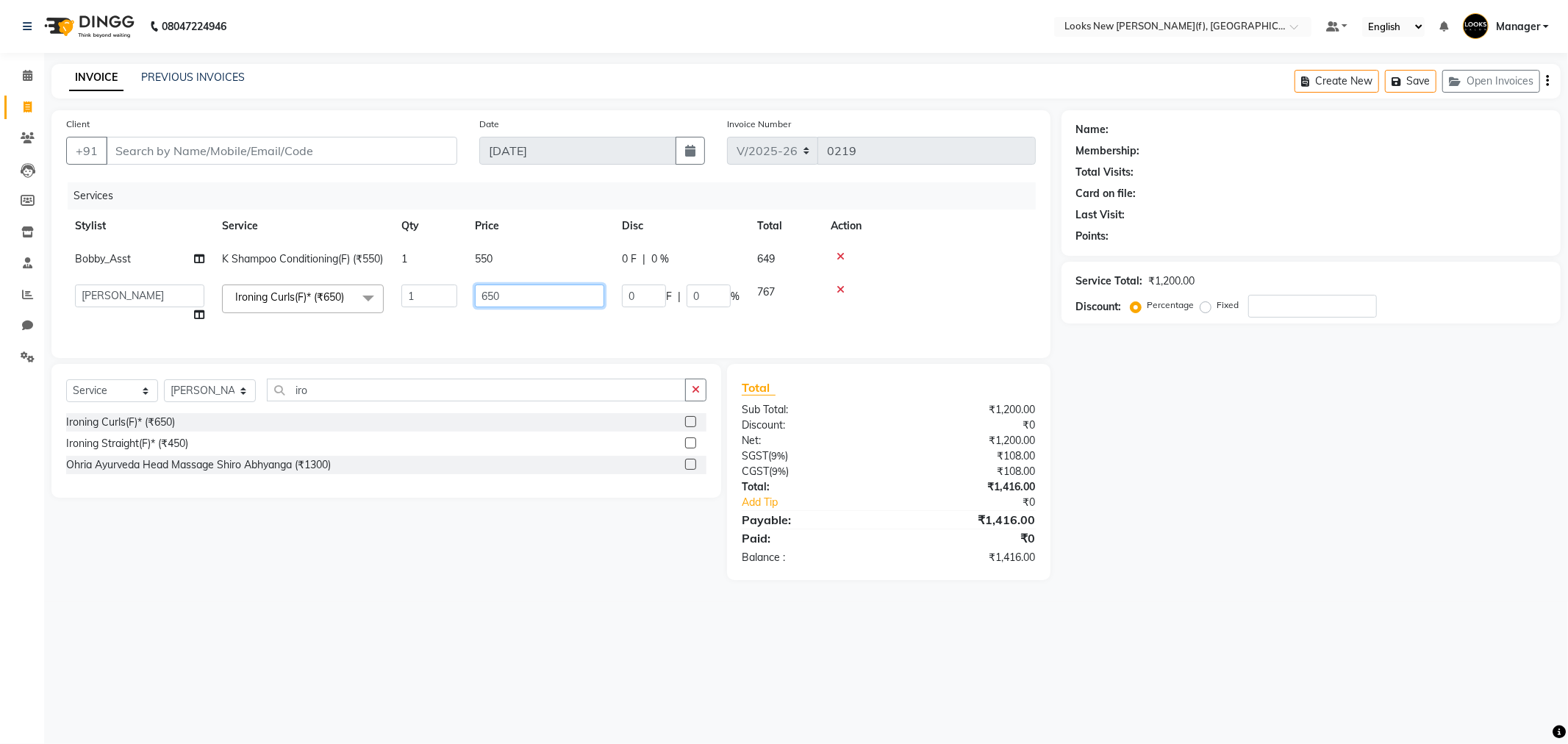
drag, startPoint x: 518, startPoint y: 304, endPoint x: 399, endPoint y: 318, distance: 119.8
click at [400, 317] on tr "Aakash_Pdct [PERSON_NAME] [PERSON_NAME] [PERSON_NAME] Counter_Sales [PERSON_NAM…" at bounding box center [551, 303] width 970 height 56
type input "1200"
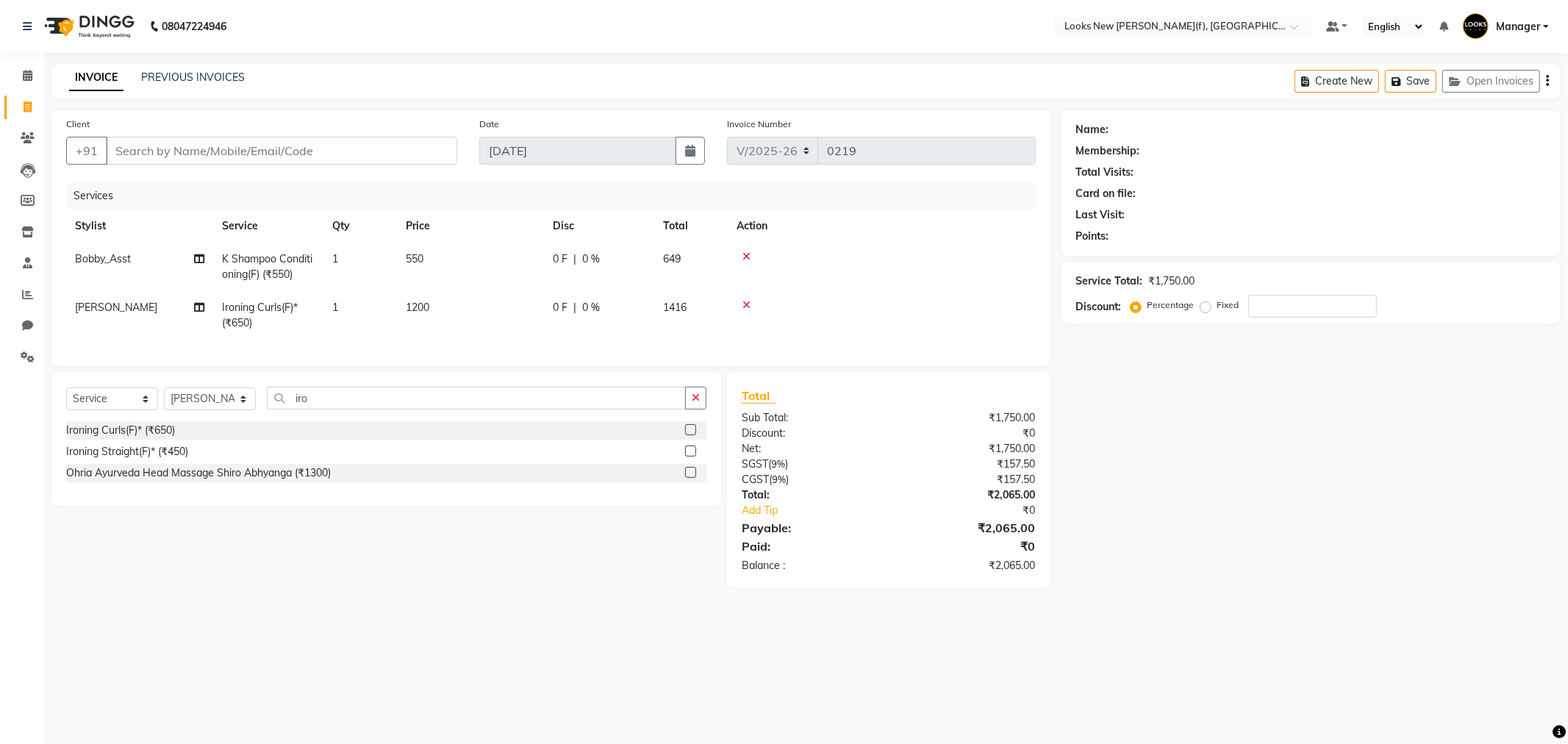
click at [115, 263] on span "Bobby_Asst" at bounding box center [103, 259] width 56 height 14
select select "87321"
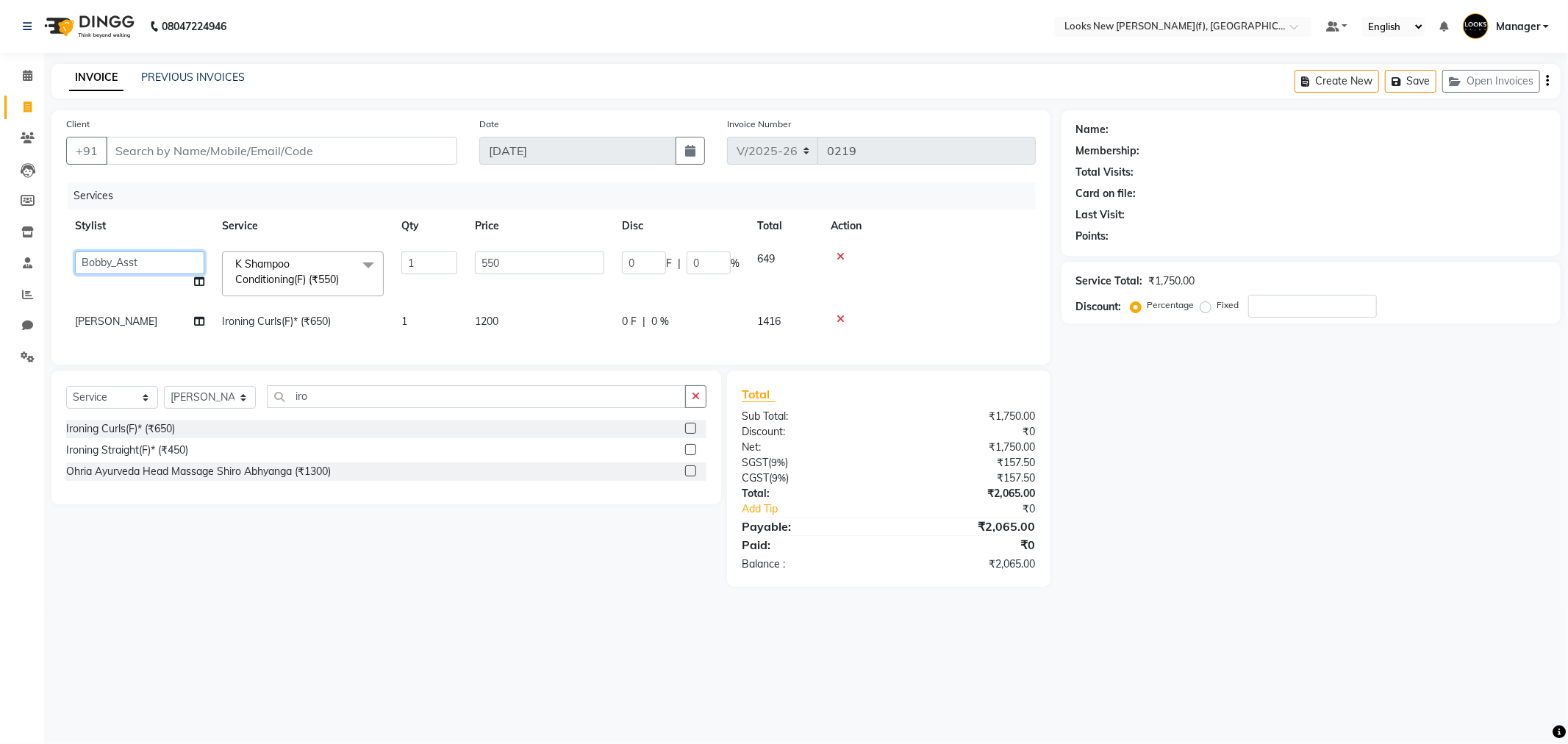
click at [115, 263] on select "Aakash_Pdct [PERSON_NAME] [PERSON_NAME] [PERSON_NAME] Counter_Sales [PERSON_NAM…" at bounding box center [140, 263] width 130 height 23
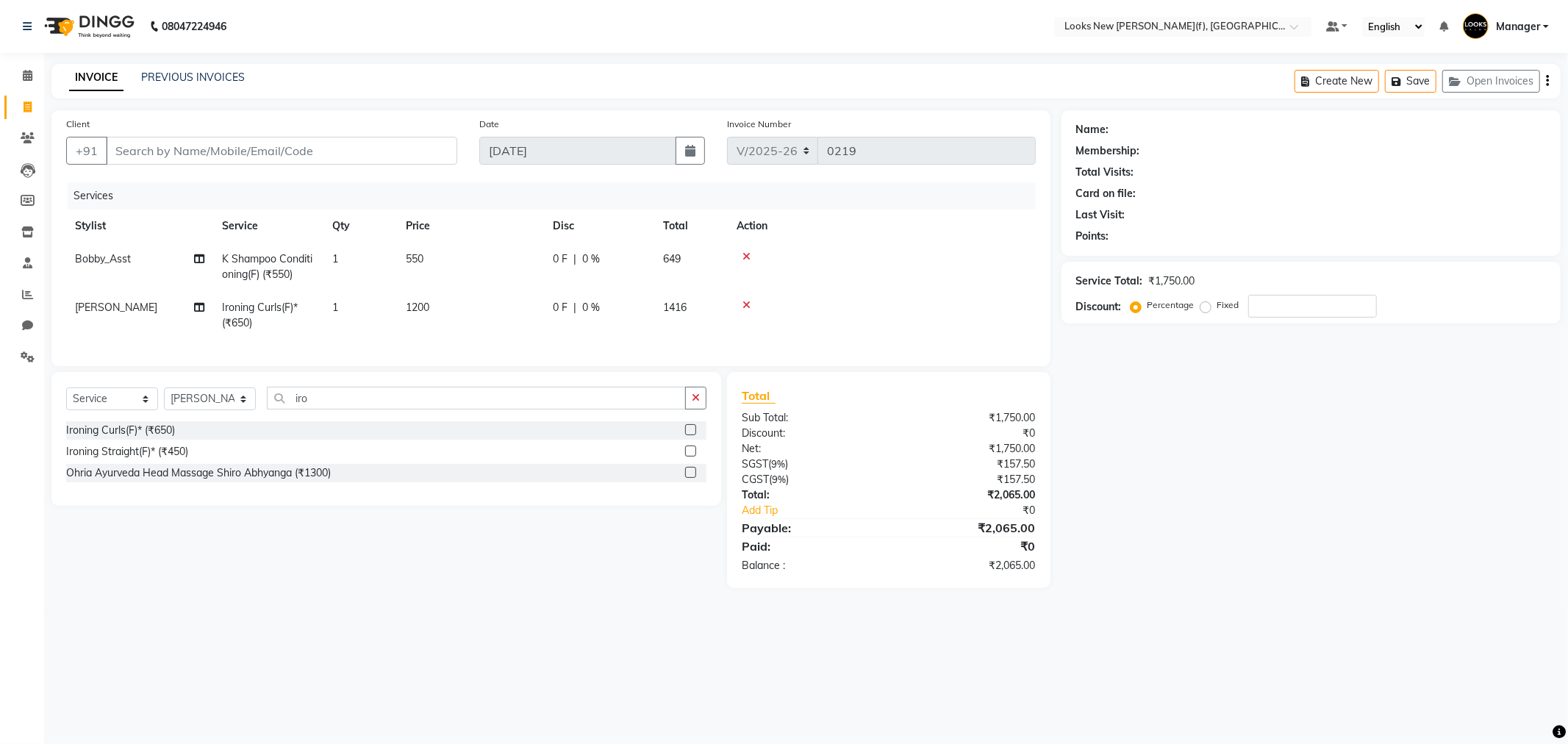
click at [315, 273] on td "K Shampoo Conditioning(F) (₹550)" at bounding box center [268, 267] width 110 height 48
select select "87321"
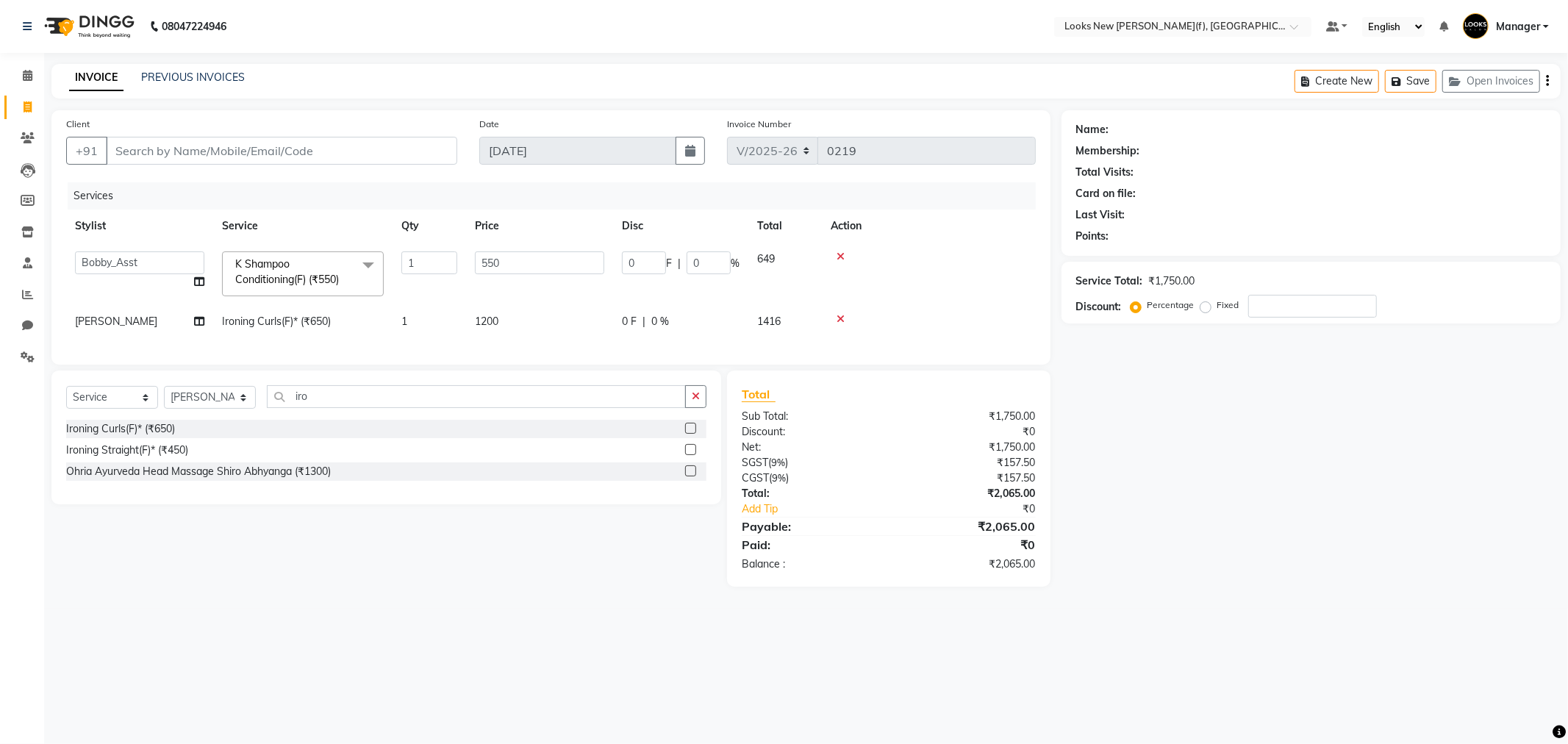
click at [359, 264] on span at bounding box center [368, 265] width 29 height 28
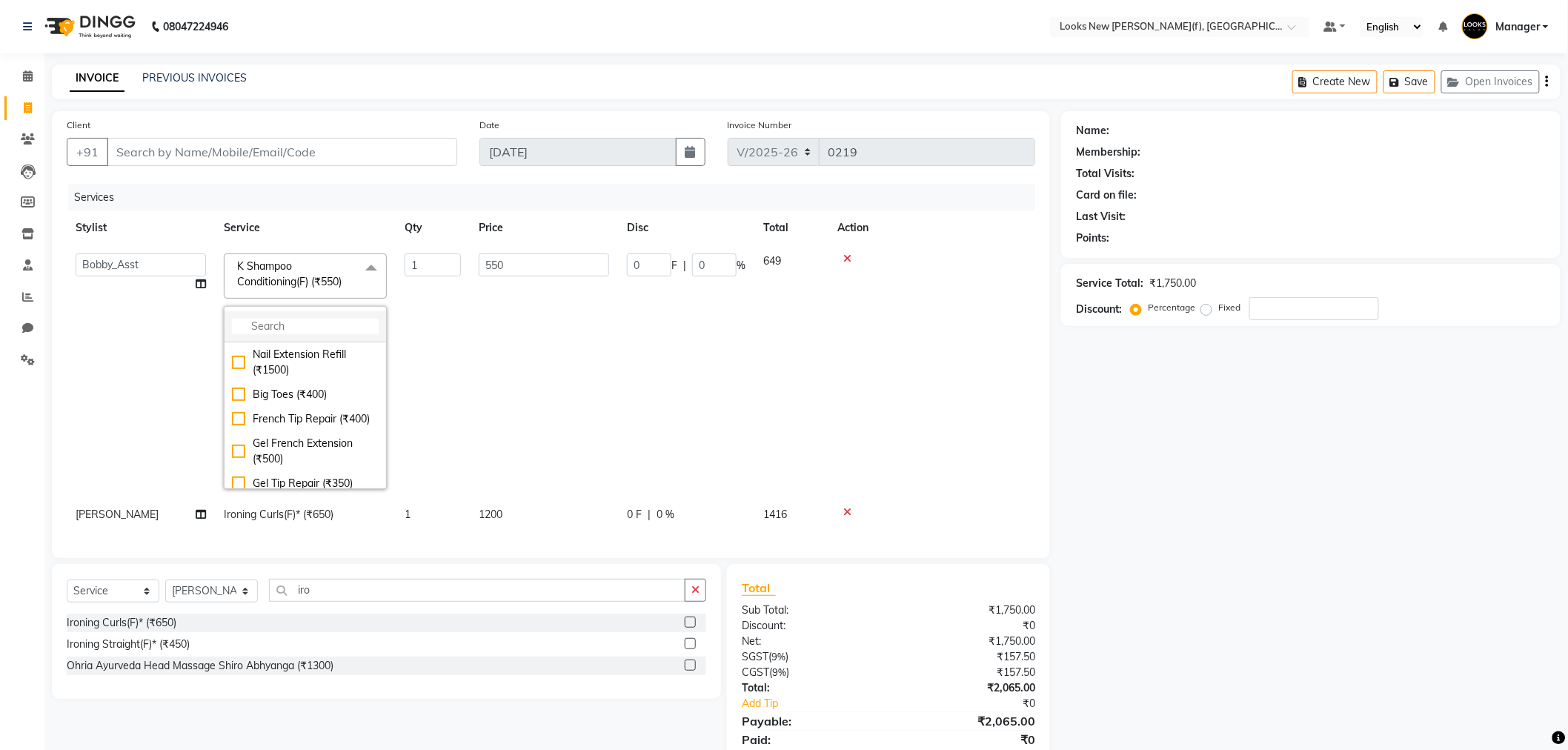
click at [307, 322] on input "multiselect-search" at bounding box center [304, 326] width 147 height 15
type input "wash"
click at [240, 439] on div "GK Wash Conditioning(F)* (₹450)" at bounding box center [304, 427] width 147 height 31
checkbox input "true"
type input "450"
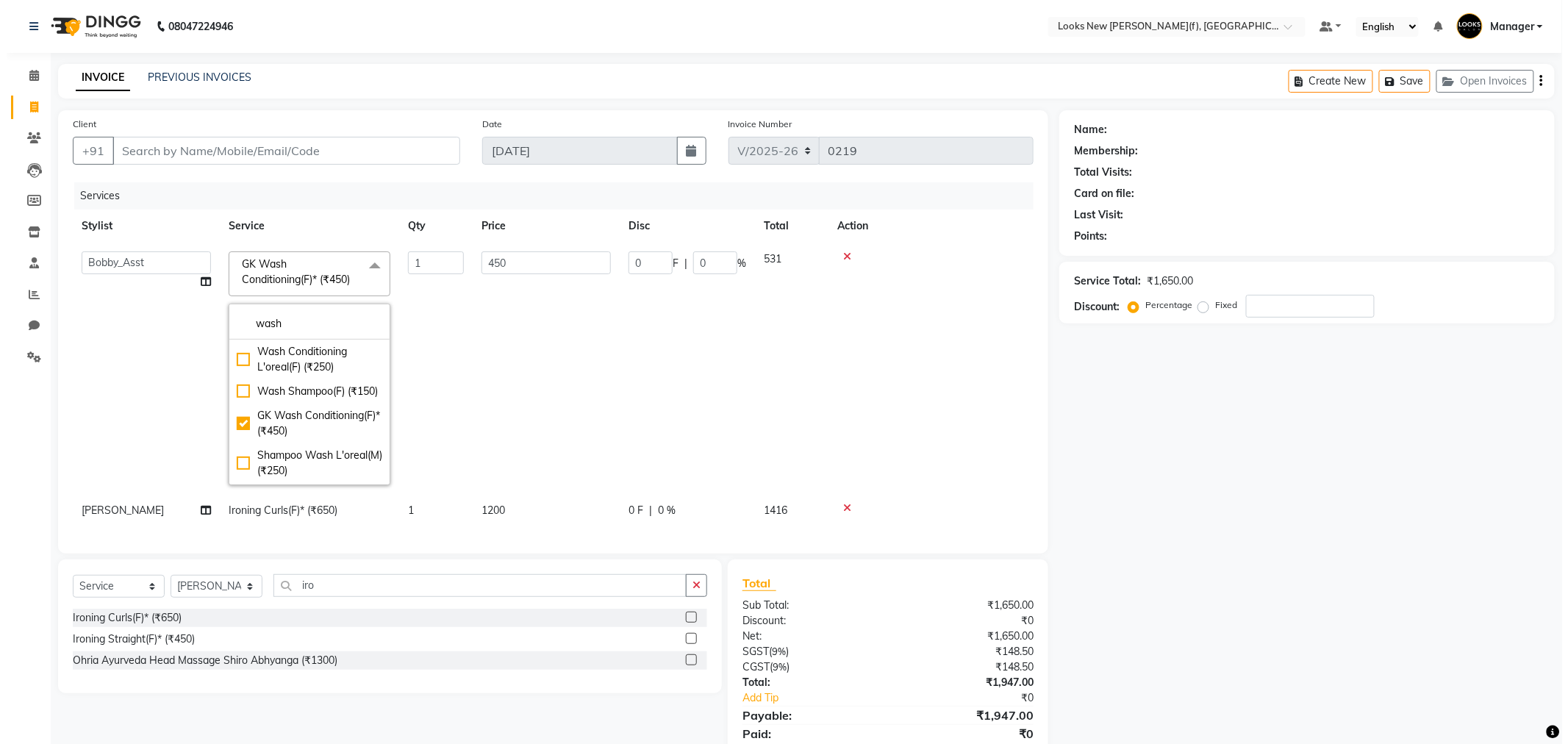
scroll to position [2, 0]
click at [429, 386] on td "1" at bounding box center [429, 368] width 74 height 252
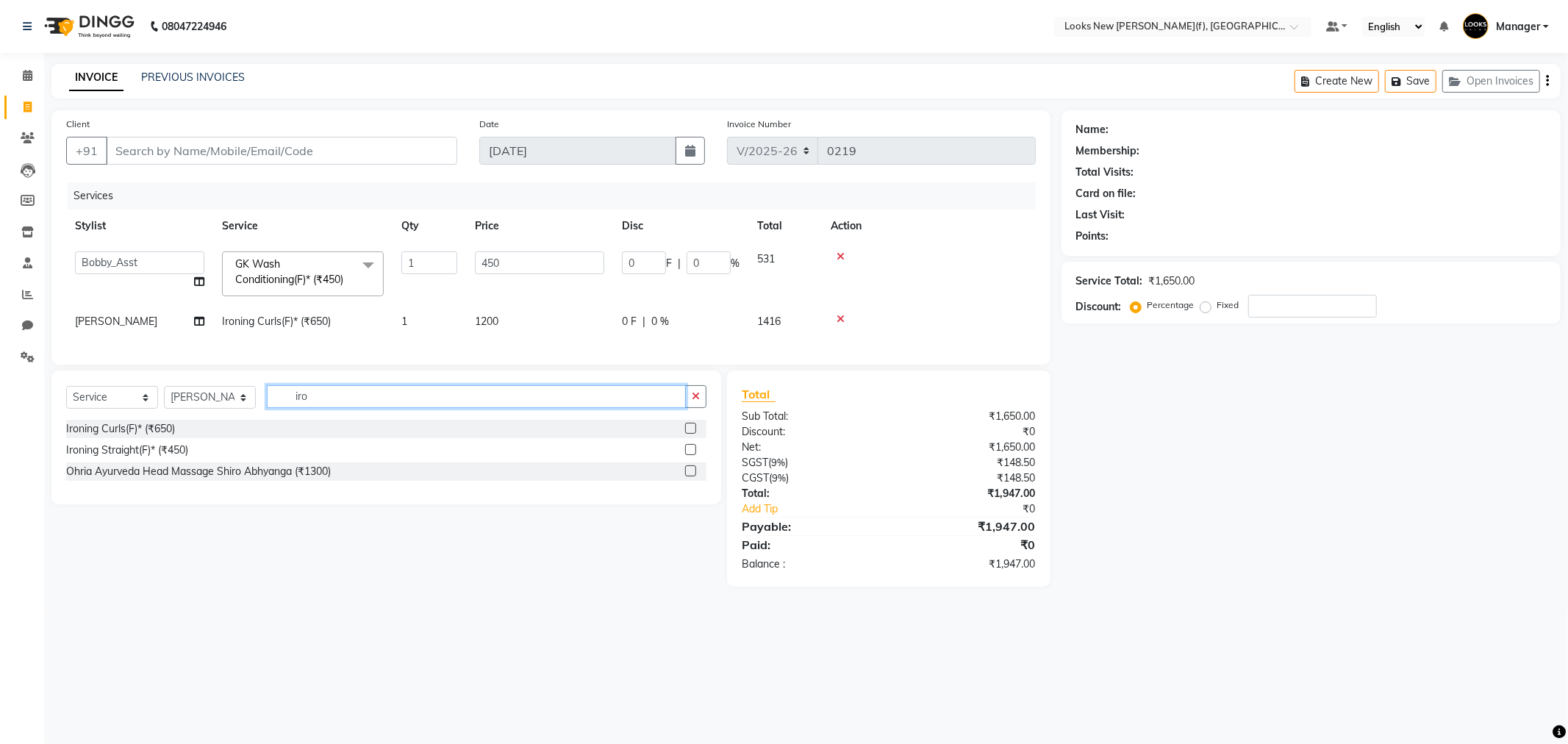
drag, startPoint x: 311, startPoint y: 403, endPoint x: 219, endPoint y: 413, distance: 92.5
click at [219, 413] on div "Select Service Product Membership Package Voucher Prepaid Gift Card Select Styl…" at bounding box center [387, 402] width 640 height 35
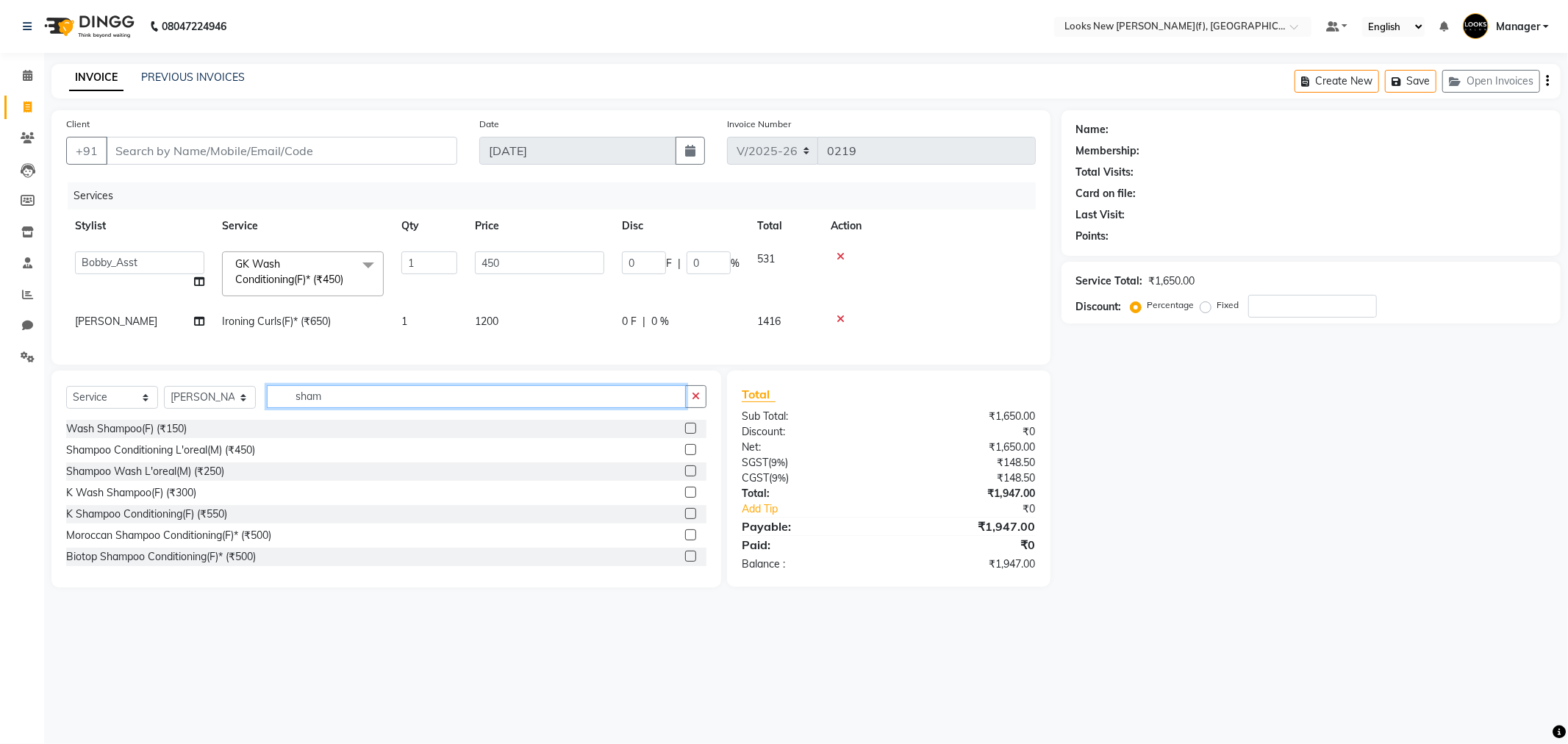
type input "sham"
click at [210, 523] on div "K Shampoo Conditioning(F) (₹550)" at bounding box center [387, 514] width 640 height 18
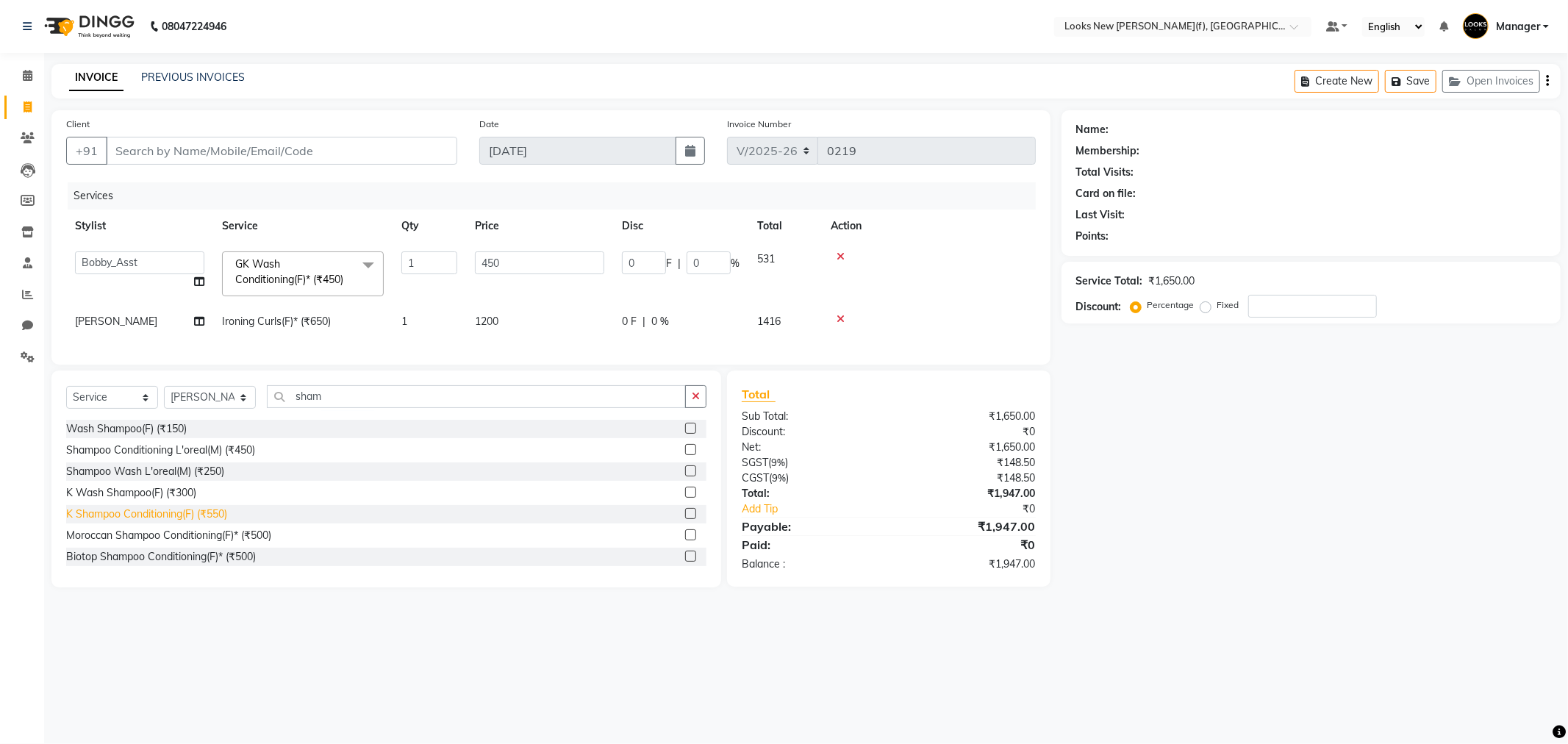
click at [209, 522] on div "K Shampoo Conditioning(F) (₹550)" at bounding box center [147, 514] width 161 height 15
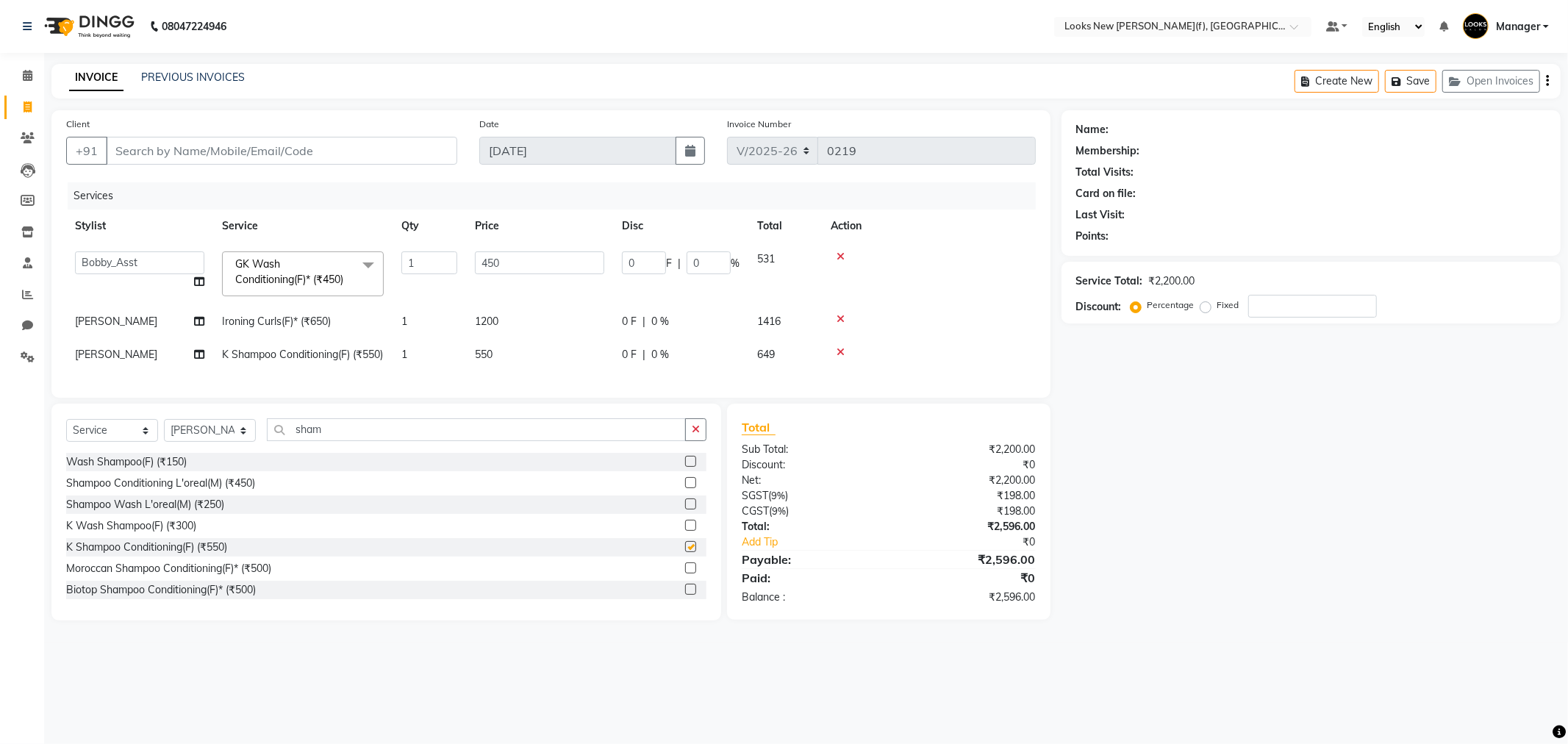
checkbox input "false"
drag, startPoint x: 343, startPoint y: 456, endPoint x: 208, endPoint y: 458, distance: 135.0
click at [212, 453] on div "Select Service Product Membership Package Voucher Prepaid Gift Card Select Styl…" at bounding box center [387, 435] width 640 height 35
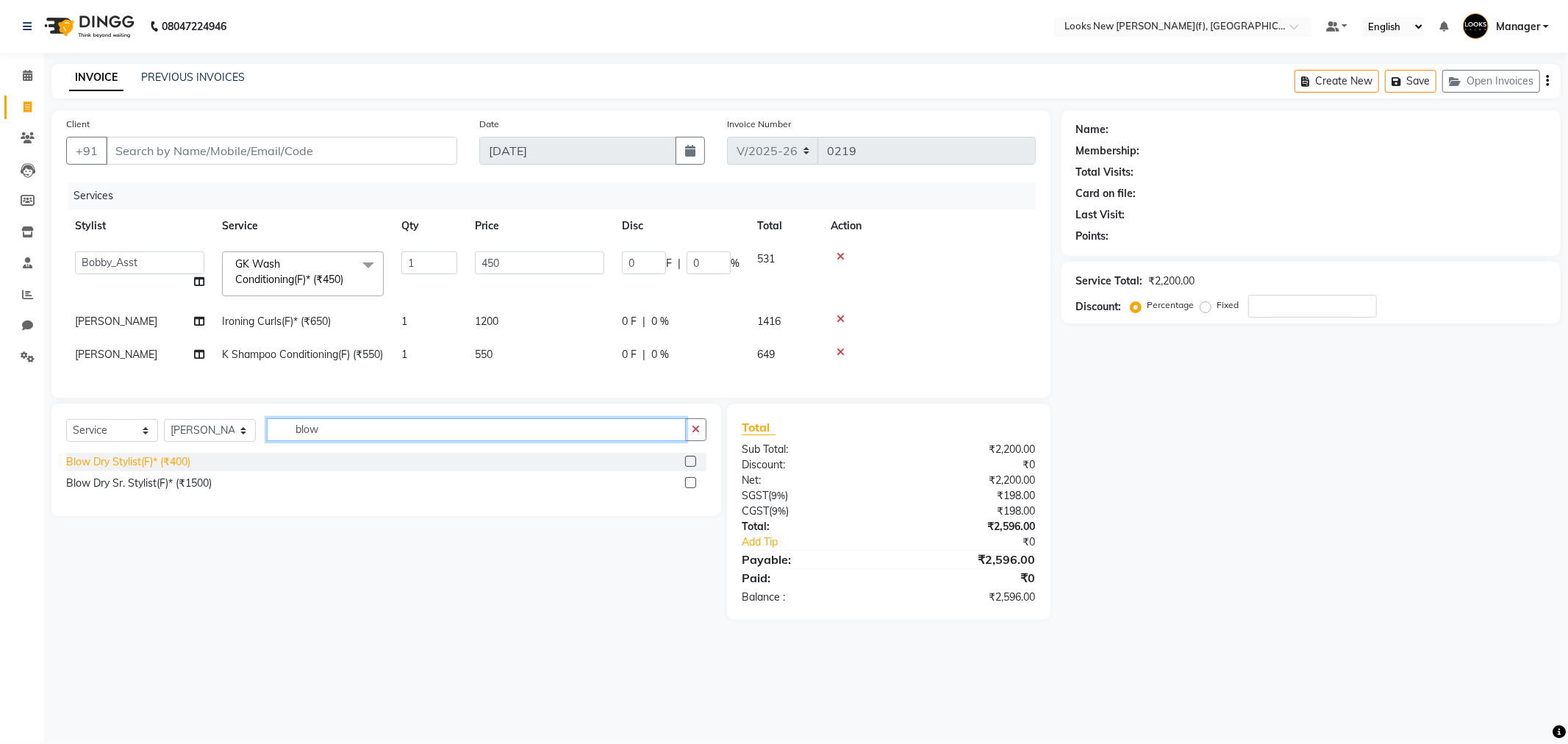
type input "blow"
click at [171, 470] on div "Blow Dry Stylist(F)* (₹400)" at bounding box center [128, 462] width 124 height 15
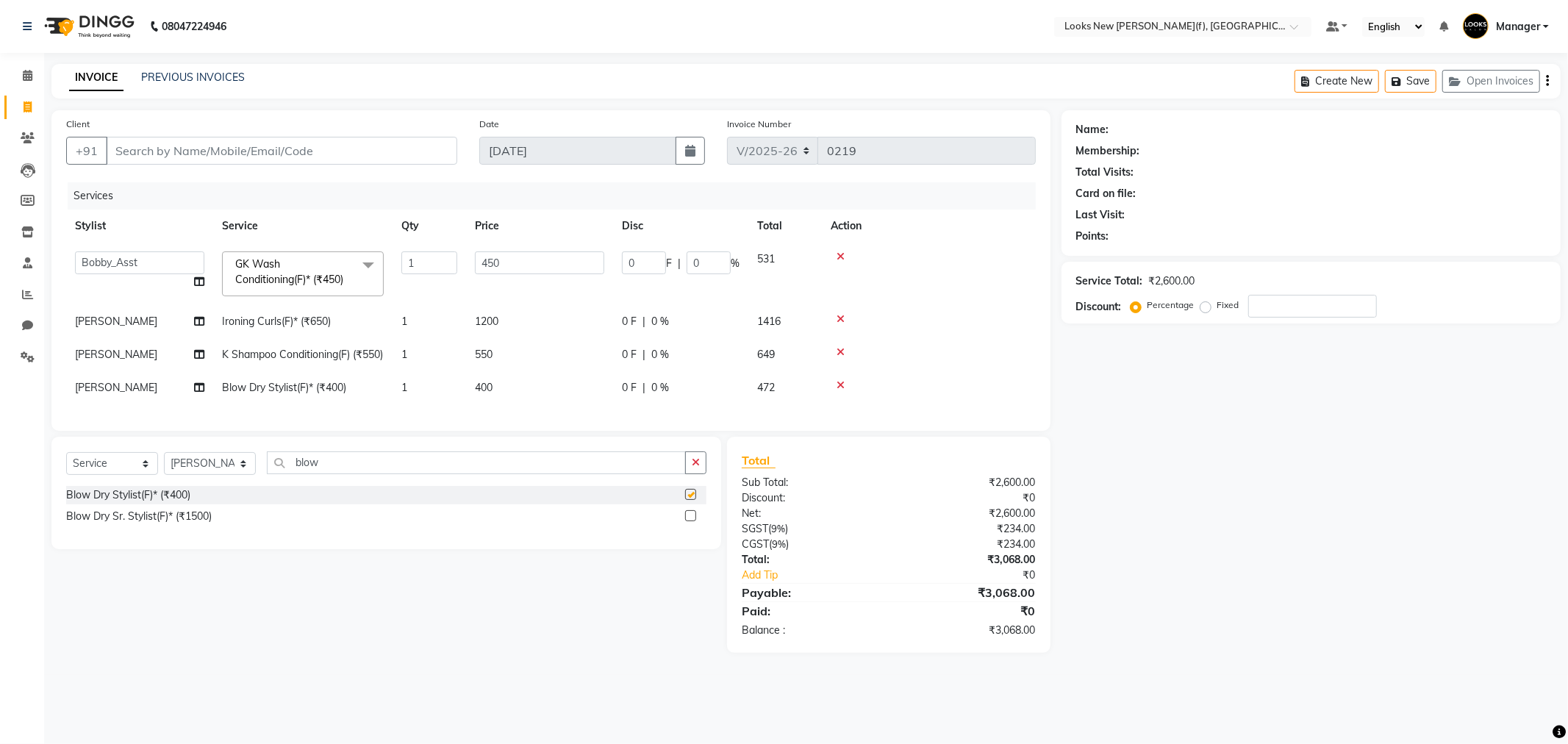
checkbox input "false"
click at [469, 401] on td "400" at bounding box center [539, 388] width 147 height 33
select select "87315"
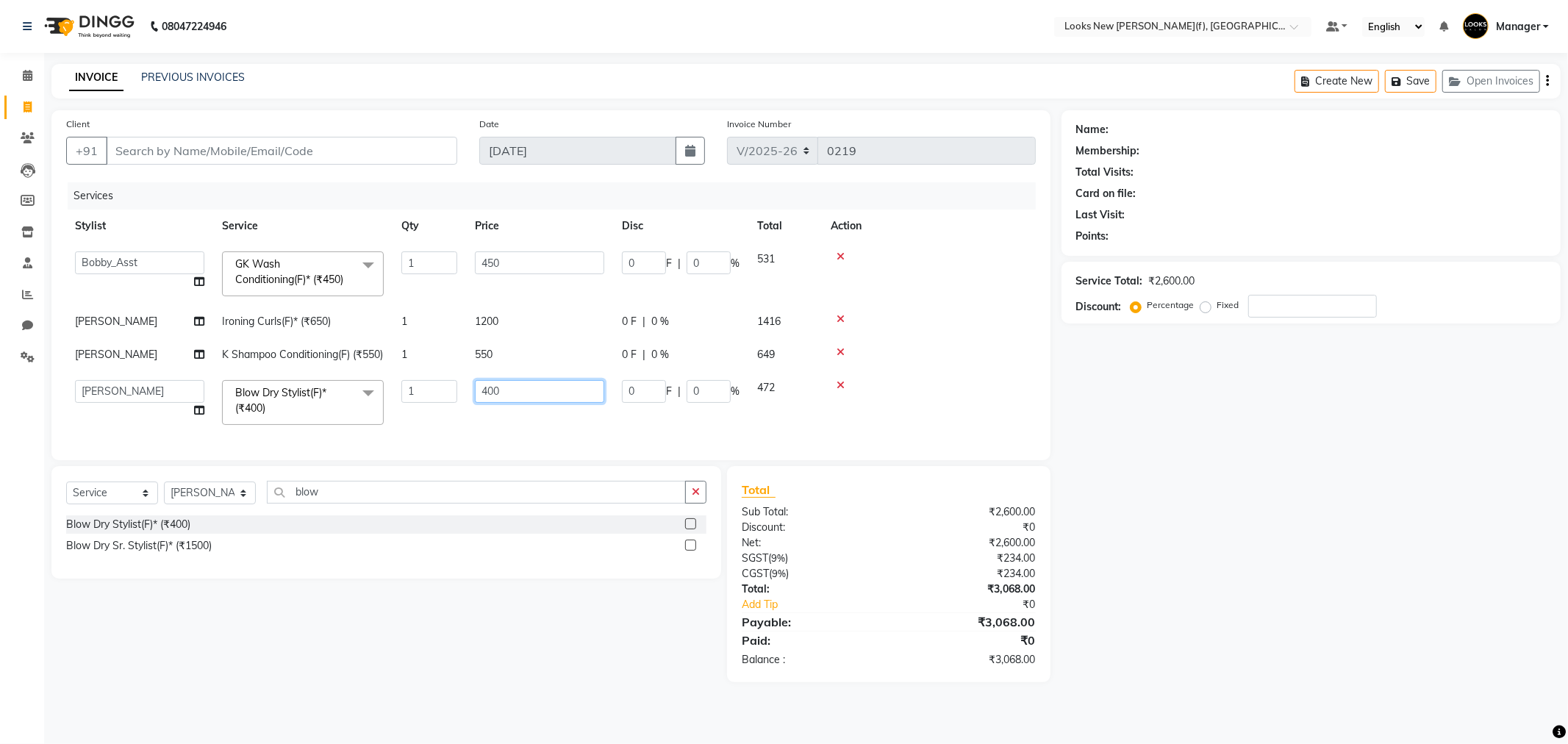
drag, startPoint x: 559, startPoint y: 399, endPoint x: 281, endPoint y: 444, distance: 281.6
click at [283, 434] on tr "Aakash_Pdct [PERSON_NAME] [PERSON_NAME] [PERSON_NAME] Counter_Sales [PERSON_NAM…" at bounding box center [551, 402] width 970 height 63
type input "600"
click at [1298, 456] on div "Name: Membership: Total Visits: Card on file: Last Visit: Points: Service Total…" at bounding box center [1316, 395] width 510 height 572
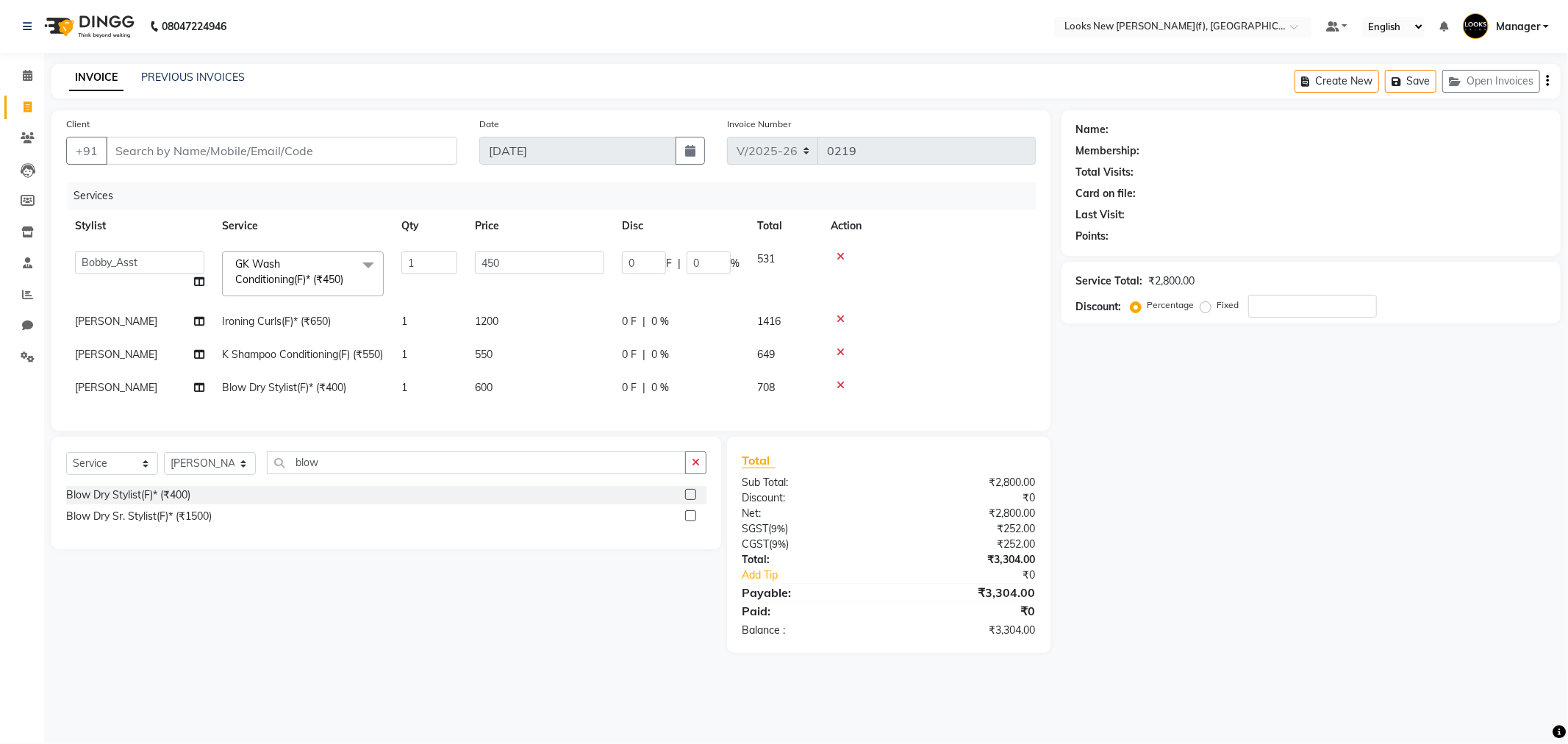
click at [127, 329] on td "[PERSON_NAME]" at bounding box center [139, 322] width 147 height 33
select select "87315"
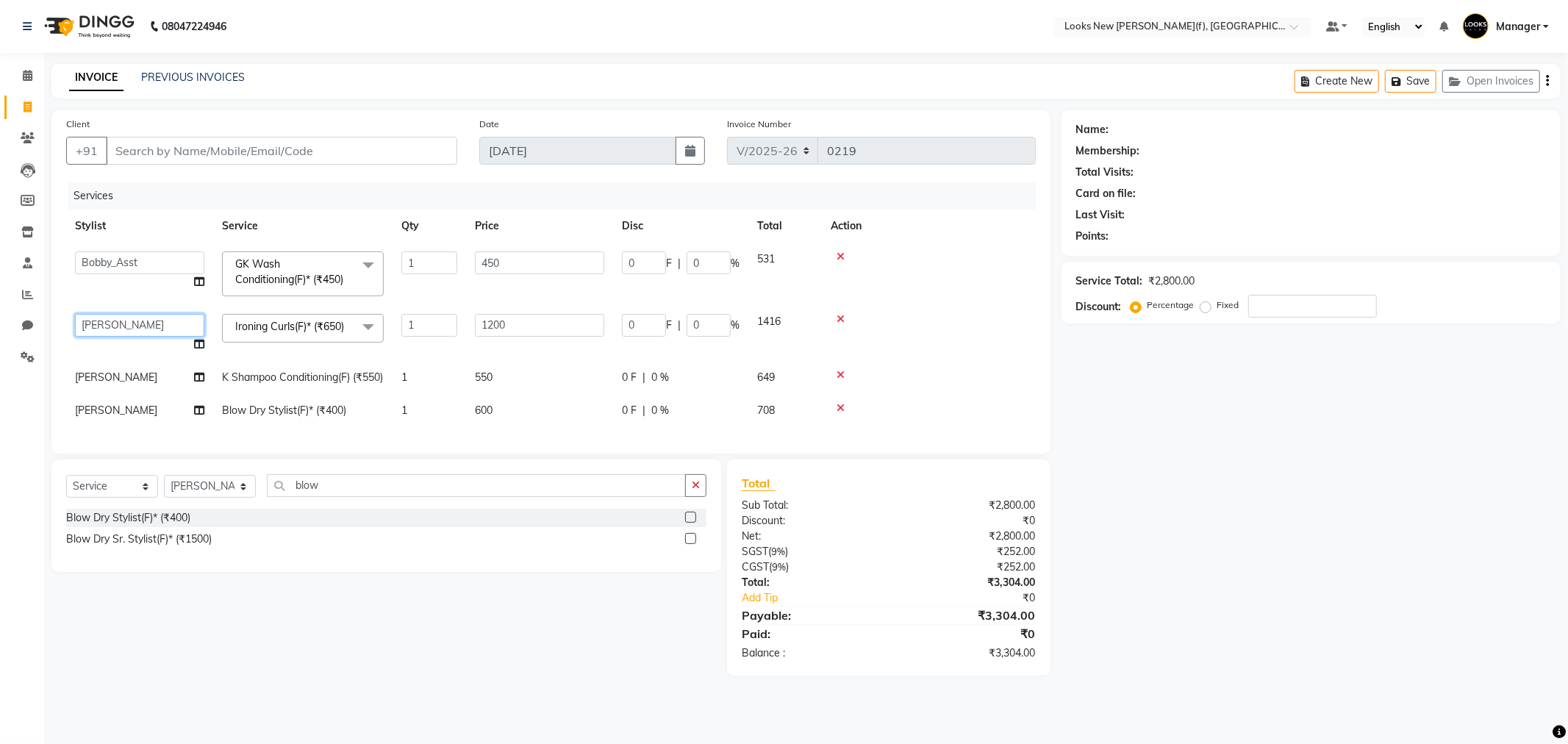
click at [116, 325] on select "Aakash_Pdct [PERSON_NAME] [PERSON_NAME] [PERSON_NAME] Counter_Sales [PERSON_NAM…" at bounding box center [140, 325] width 130 height 23
select select "87309"
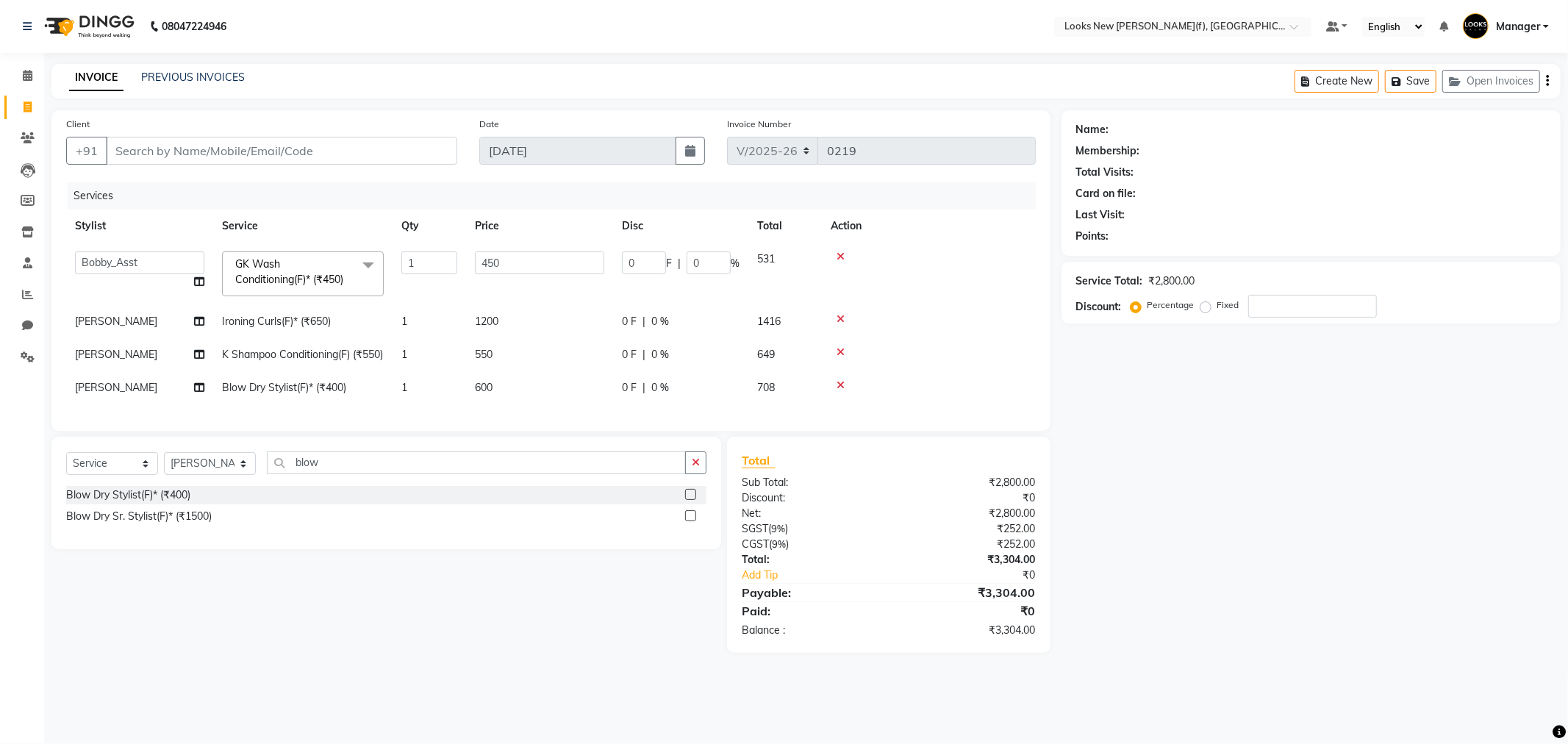
click at [1147, 502] on div "Name: Membership: Total Visits: Card on file: Last Visit: Points: Service Total…" at bounding box center [1316, 381] width 510 height 542
click at [289, 358] on span "K Shampoo Conditioning(F) (₹550)" at bounding box center [303, 355] width 161 height 14
select select "87315"
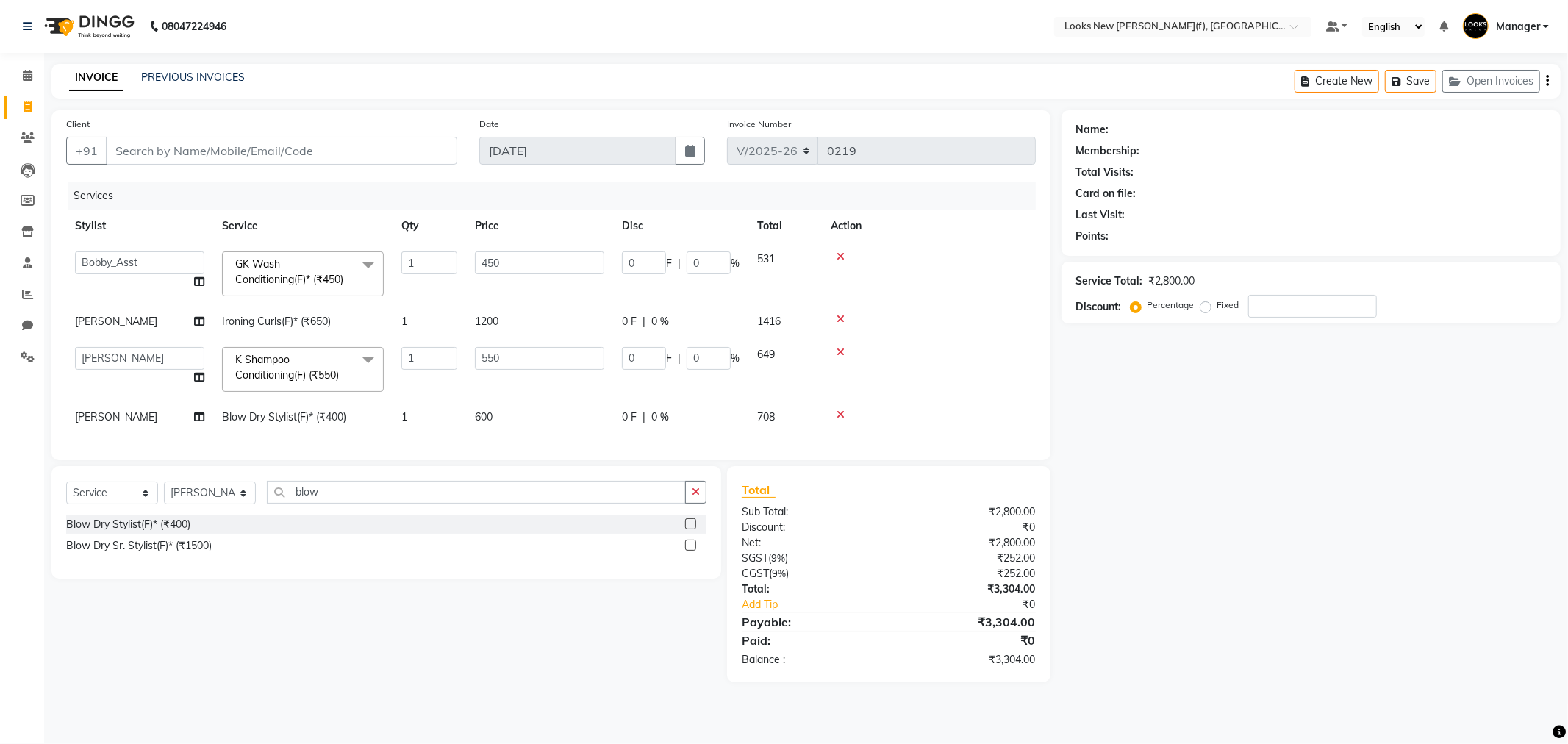
click at [309, 367] on span "K Shampoo Conditioning(F) (₹550) x" at bounding box center [296, 367] width 130 height 32
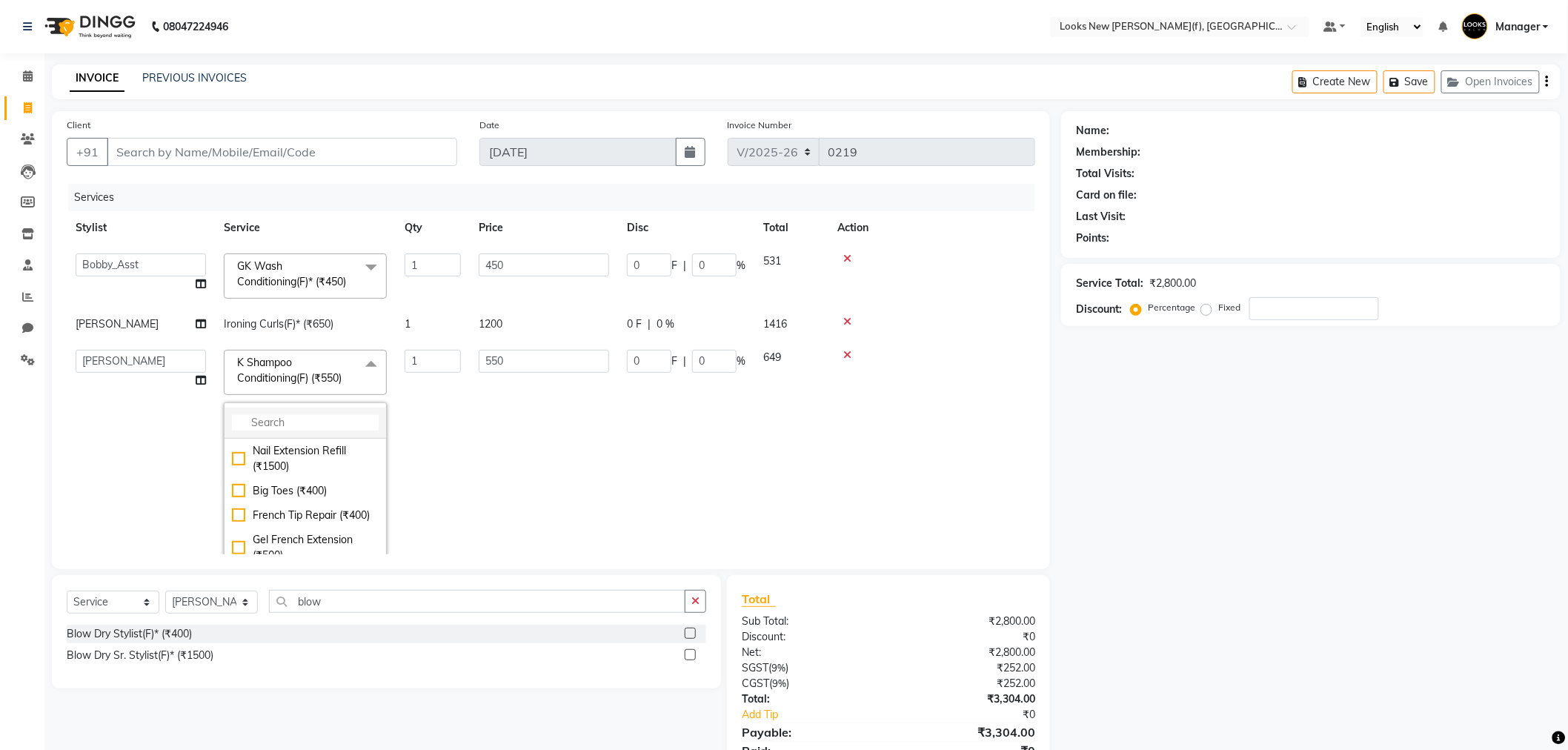
click at [344, 424] on input "multiselect-search" at bounding box center [304, 422] width 147 height 15
type input "was"
click at [232, 486] on div "GK Wash Conditioning(F)* (₹450)" at bounding box center [304, 484] width 147 height 31
checkbox input "true"
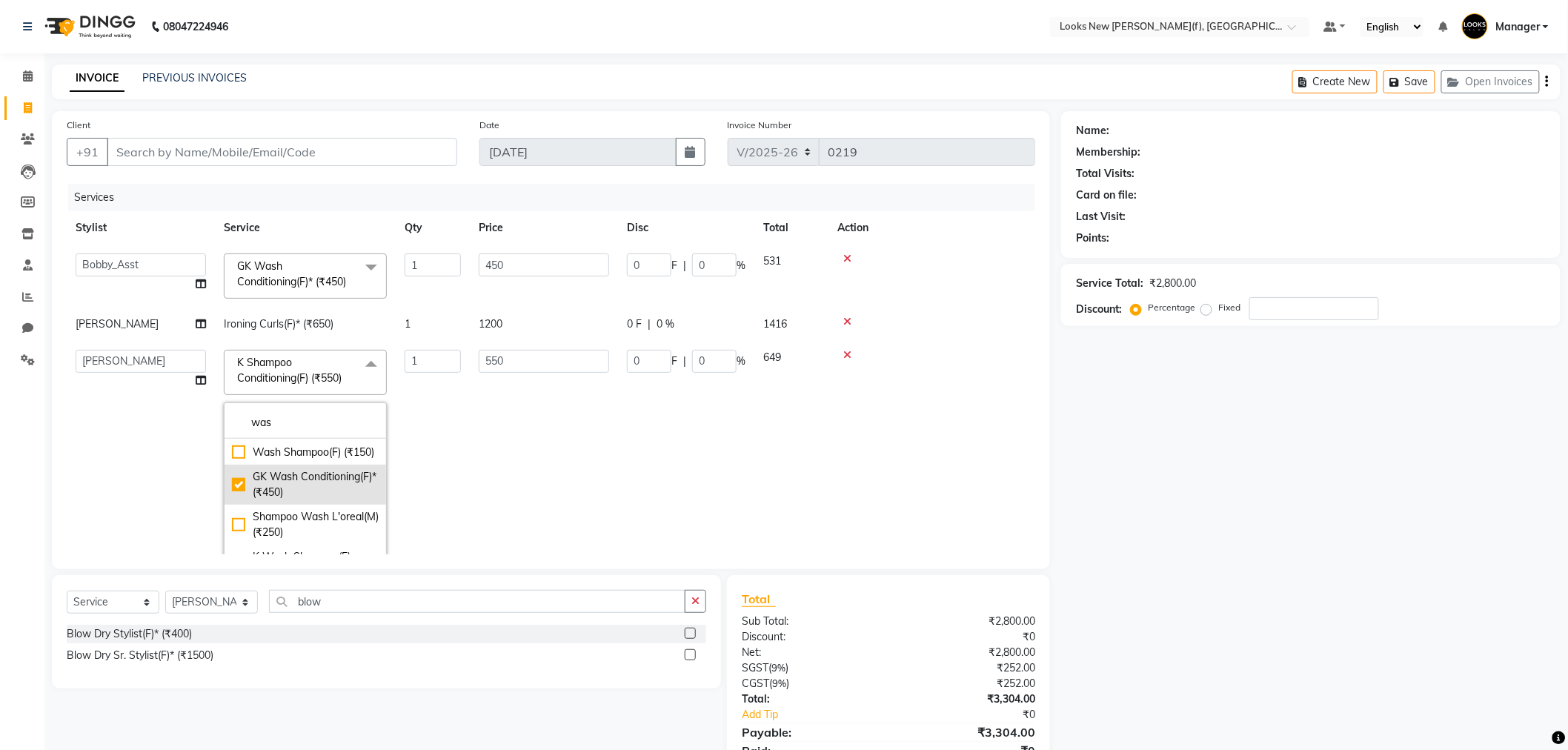
type input "450"
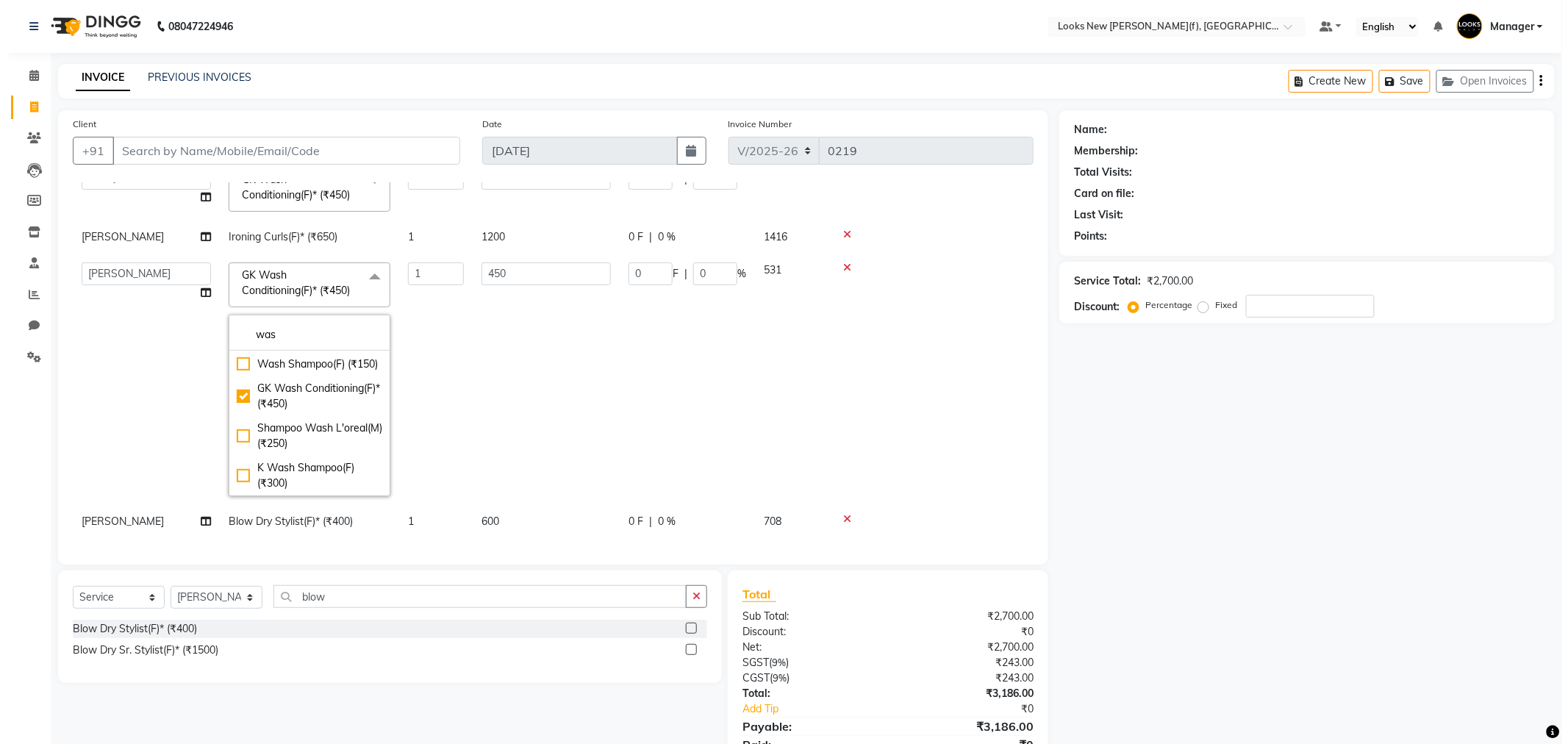
scroll to position [97, 0]
click at [1246, 474] on div "Name: Membership: Total Visits: Card on file: Last Visit: Points: Service Total…" at bounding box center [1306, 448] width 506 height 676
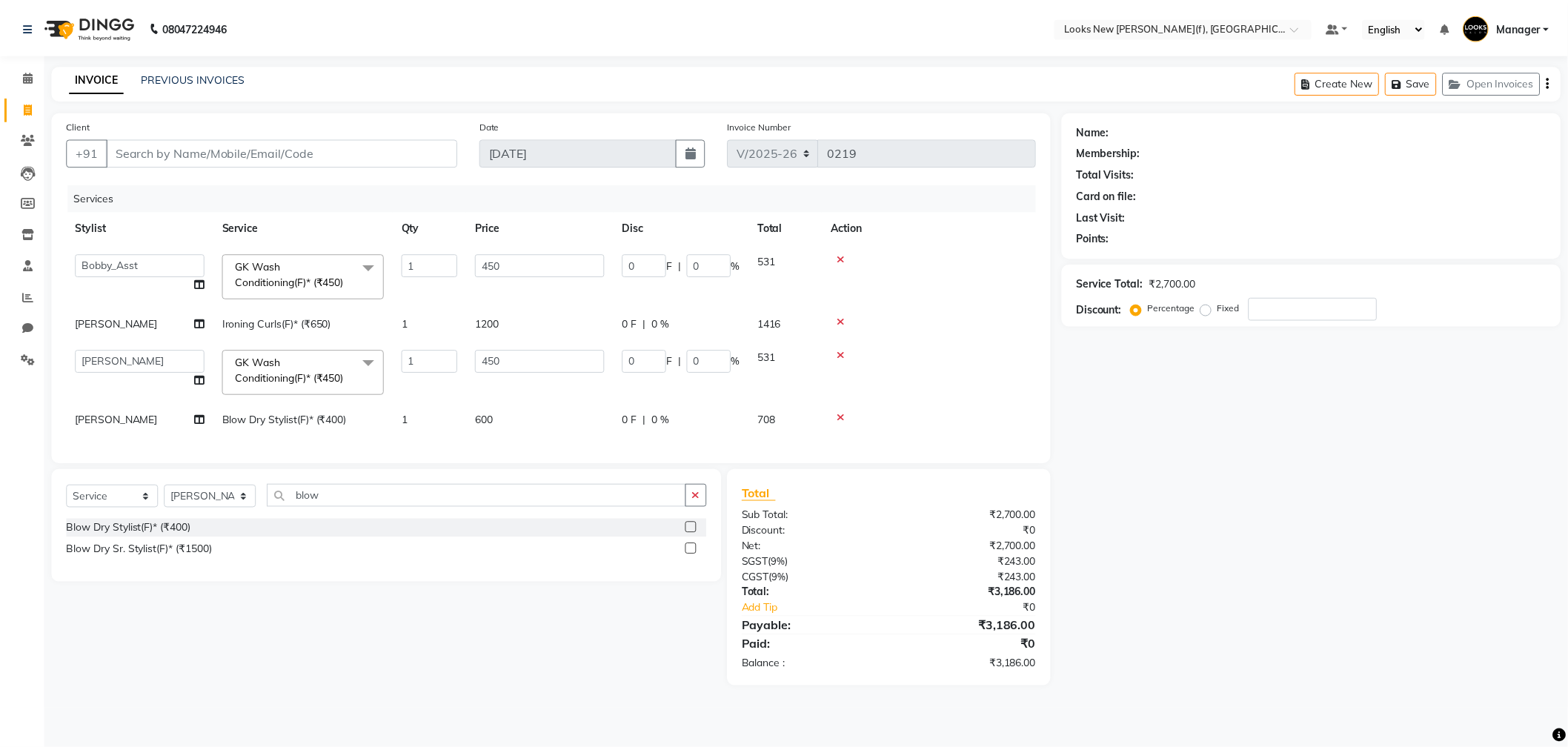
scroll to position [0, 0]
click at [165, 159] on input "Client" at bounding box center [284, 152] width 354 height 28
type input "1"
type input "0"
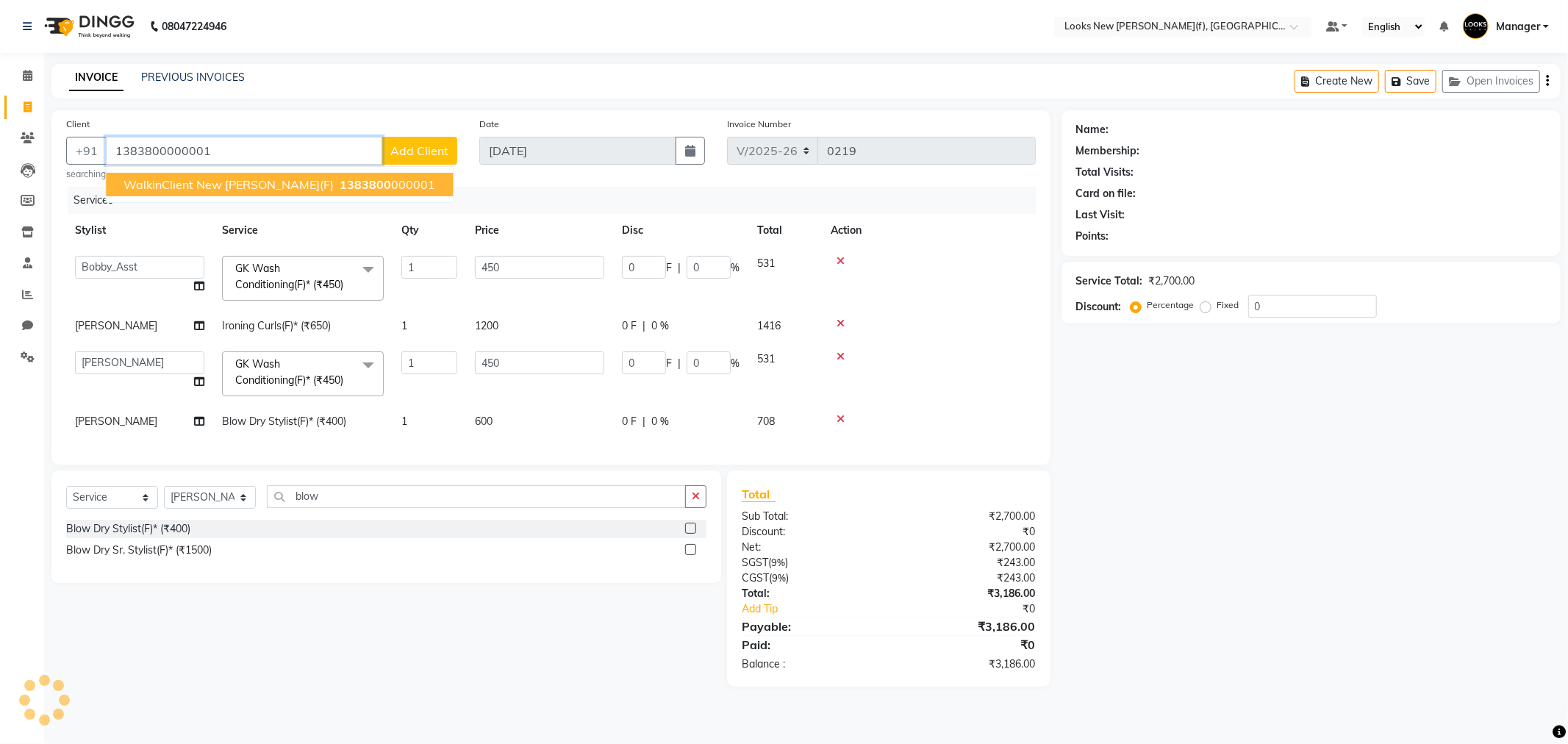
type input "1383800000001"
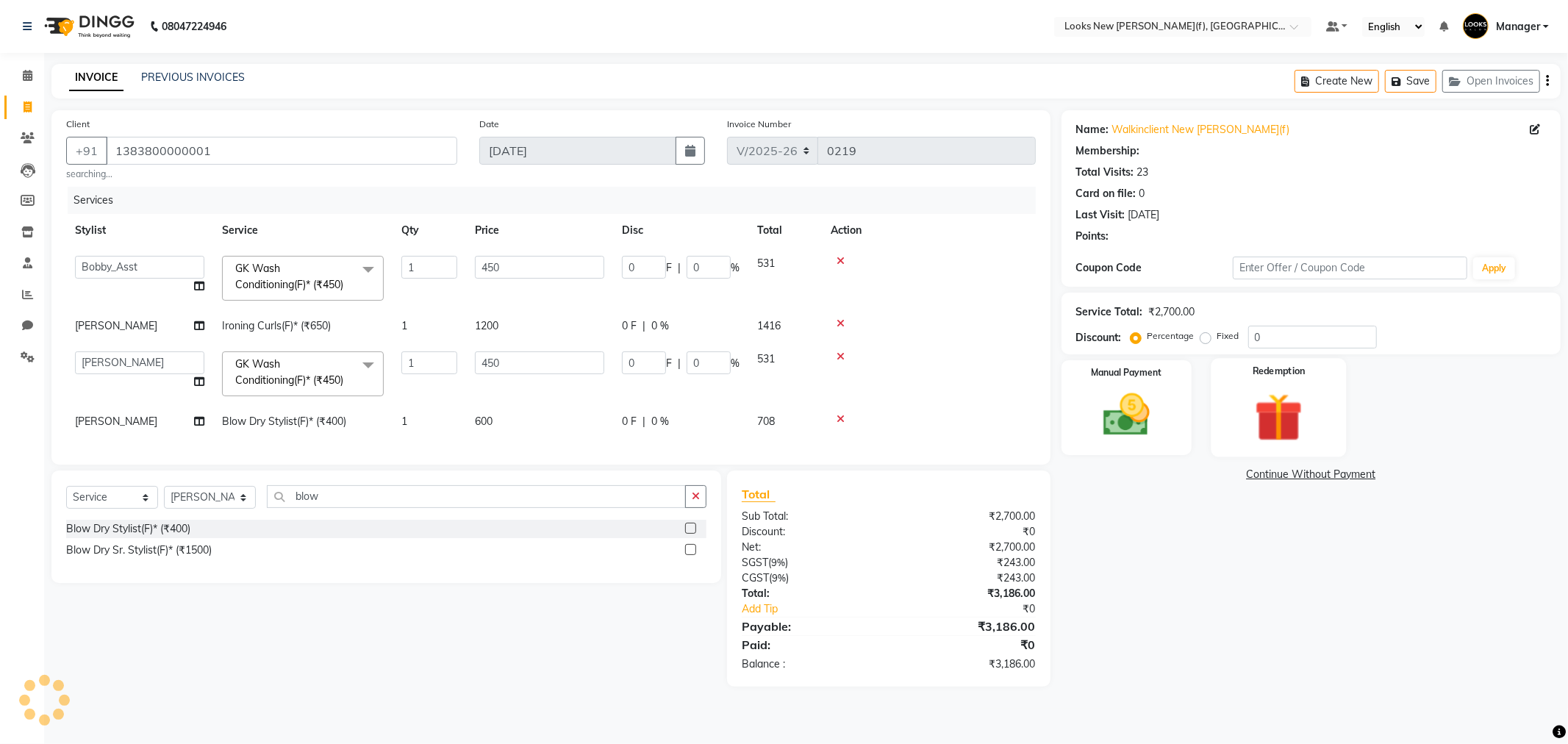
select select "1: Object"
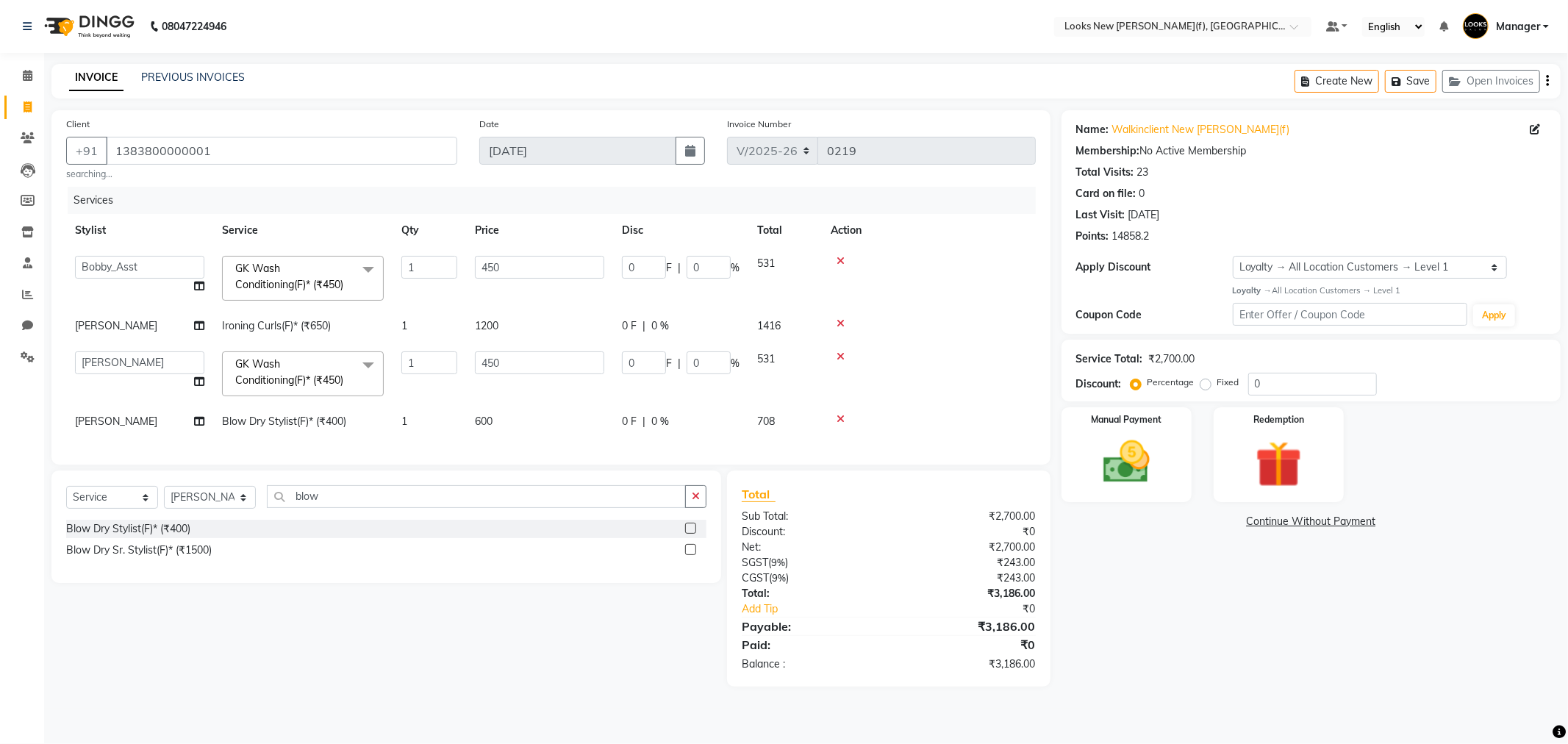
drag, startPoint x: 1298, startPoint y: 545, endPoint x: 1312, endPoint y: 546, distance: 14.0
click at [1302, 545] on div "Name: Walkinclient New [PERSON_NAME](f) Membership: No Active Membership Total …" at bounding box center [1316, 398] width 510 height 576
click at [1104, 472] on img at bounding box center [1126, 462] width 78 height 56
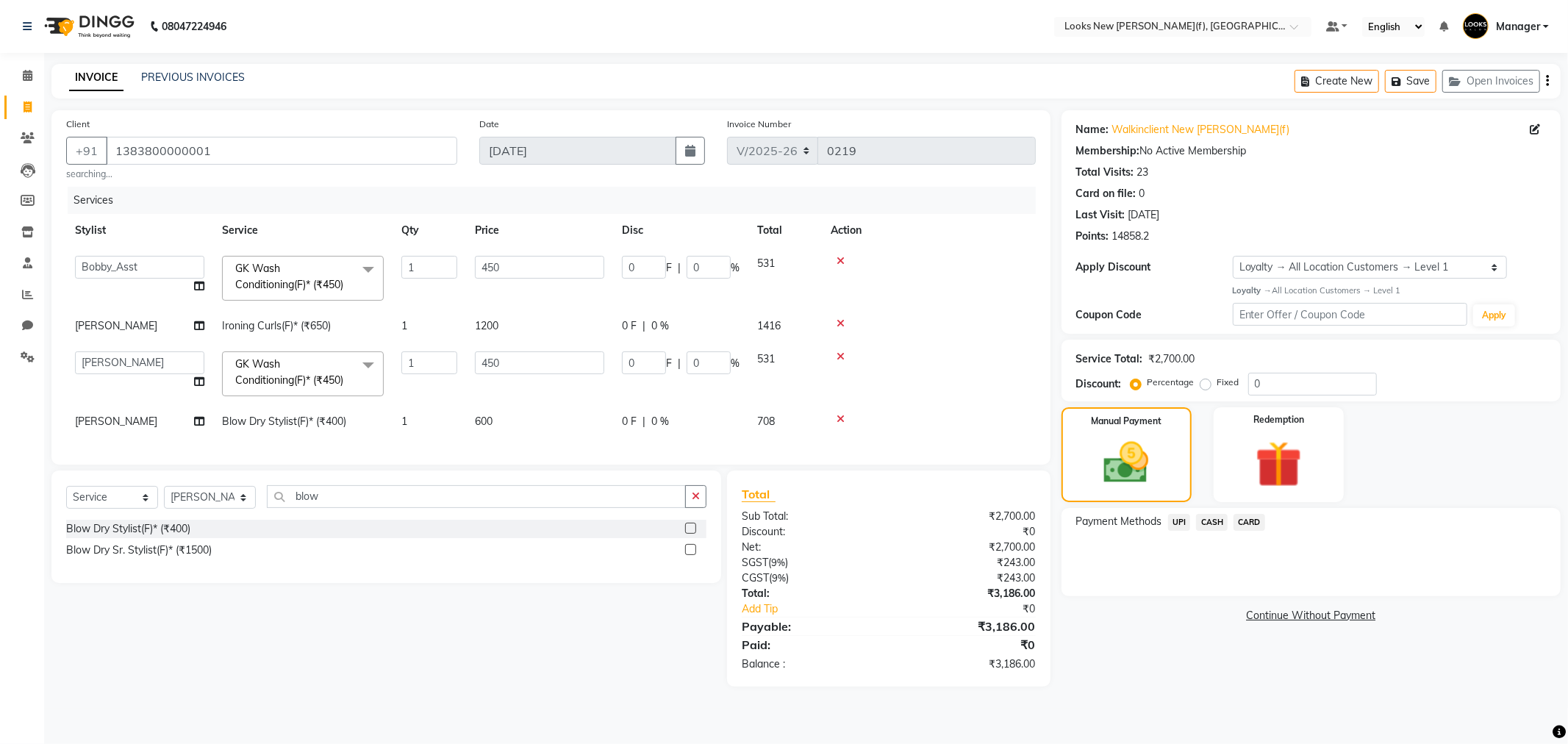
click at [1217, 522] on span "CASH" at bounding box center [1212, 522] width 32 height 17
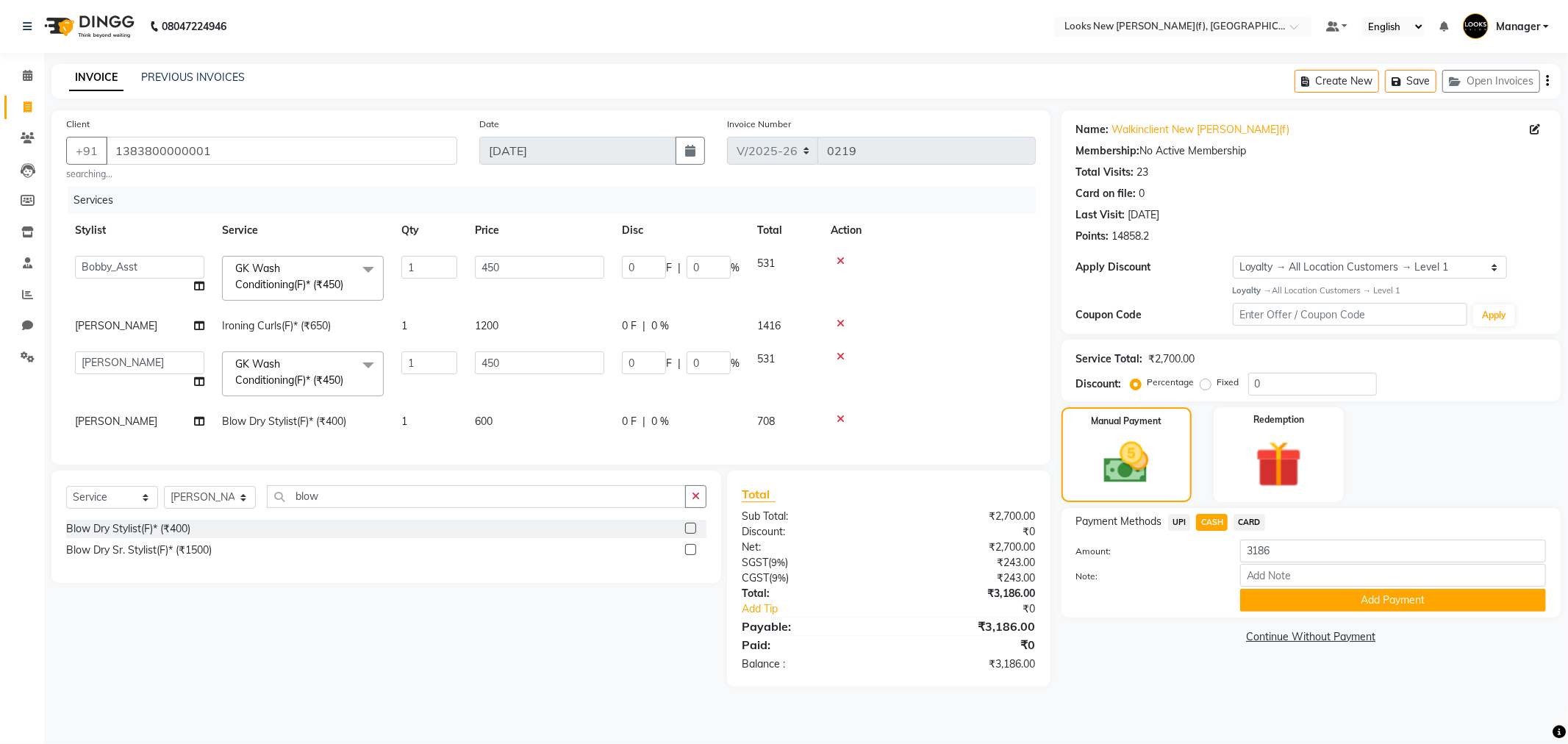
click at [1311, 593] on button "Add Payment" at bounding box center [1393, 600] width 306 height 23
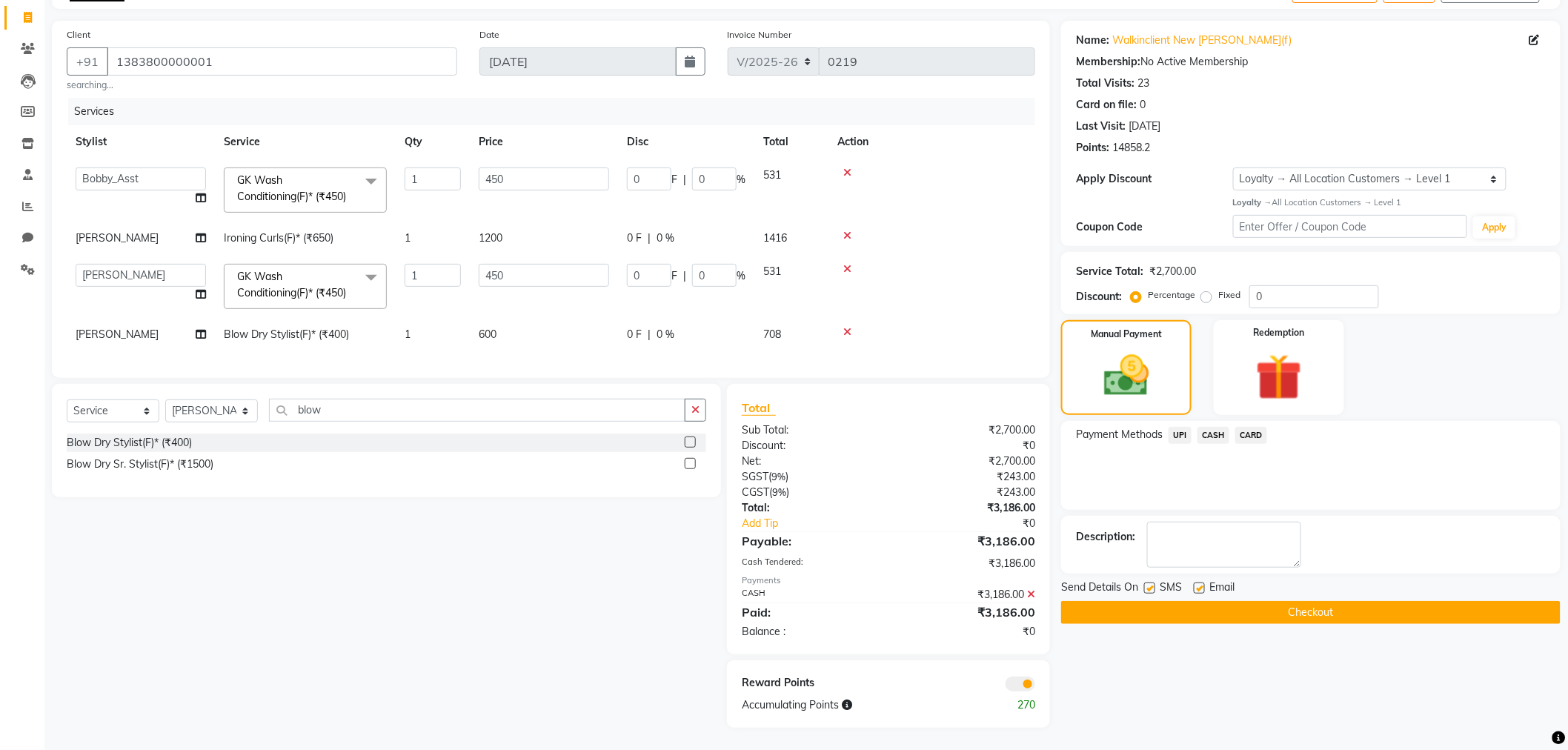
scroll to position [102, 0]
click at [495, 327] on span "600" at bounding box center [487, 334] width 17 height 14
select select "87315"
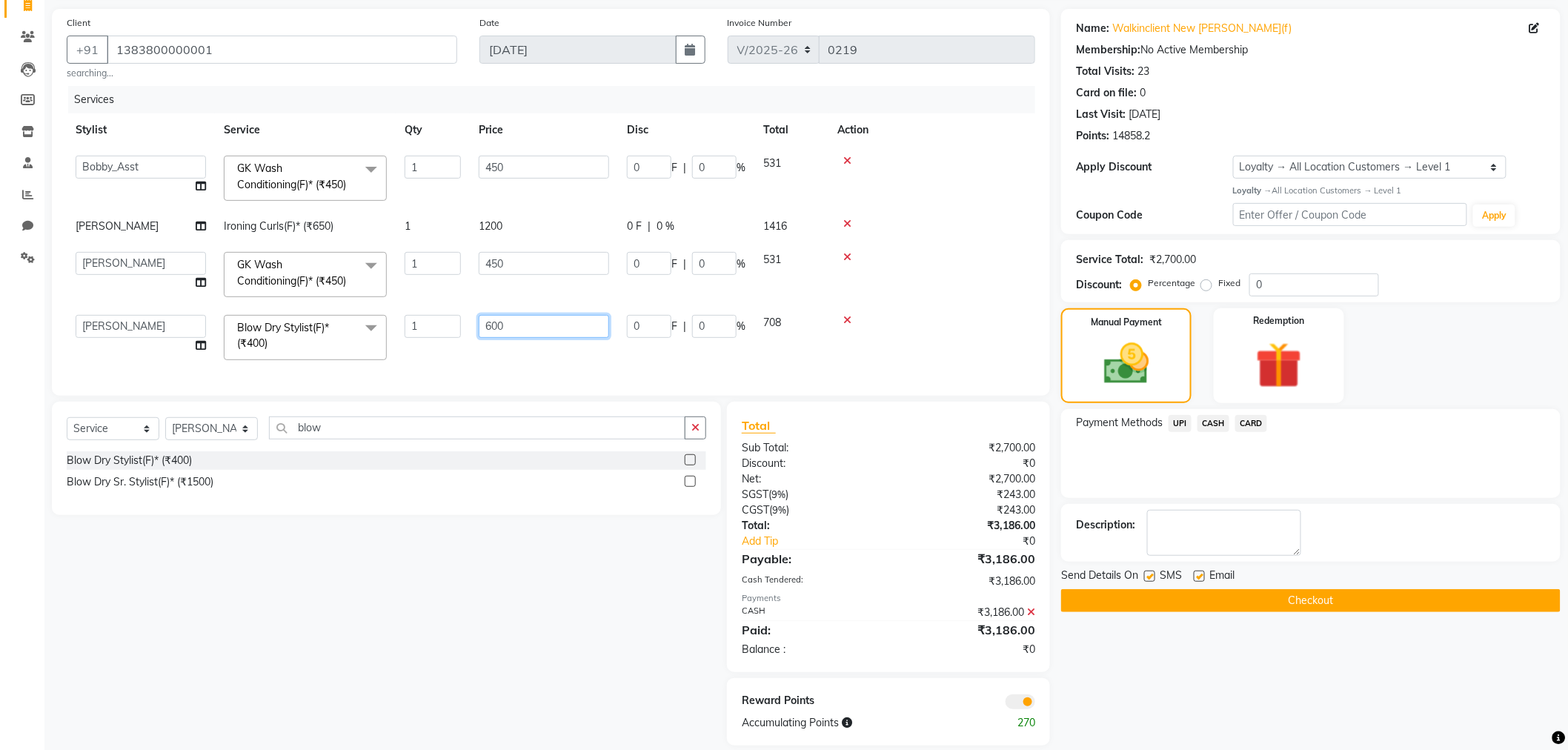
drag, startPoint x: 519, startPoint y: 324, endPoint x: 427, endPoint y: 331, distance: 92.3
click at [428, 330] on tr "Aakash_Pdct [PERSON_NAME] [PERSON_NAME] [PERSON_NAME] Counter_Sales [PERSON_NAM…" at bounding box center [551, 337] width 968 height 63
type input "800"
click at [1191, 664] on div "Name: Walkinclient New [PERSON_NAME](f) Membership: No Active Membership Total …" at bounding box center [1316, 377] width 510 height 736
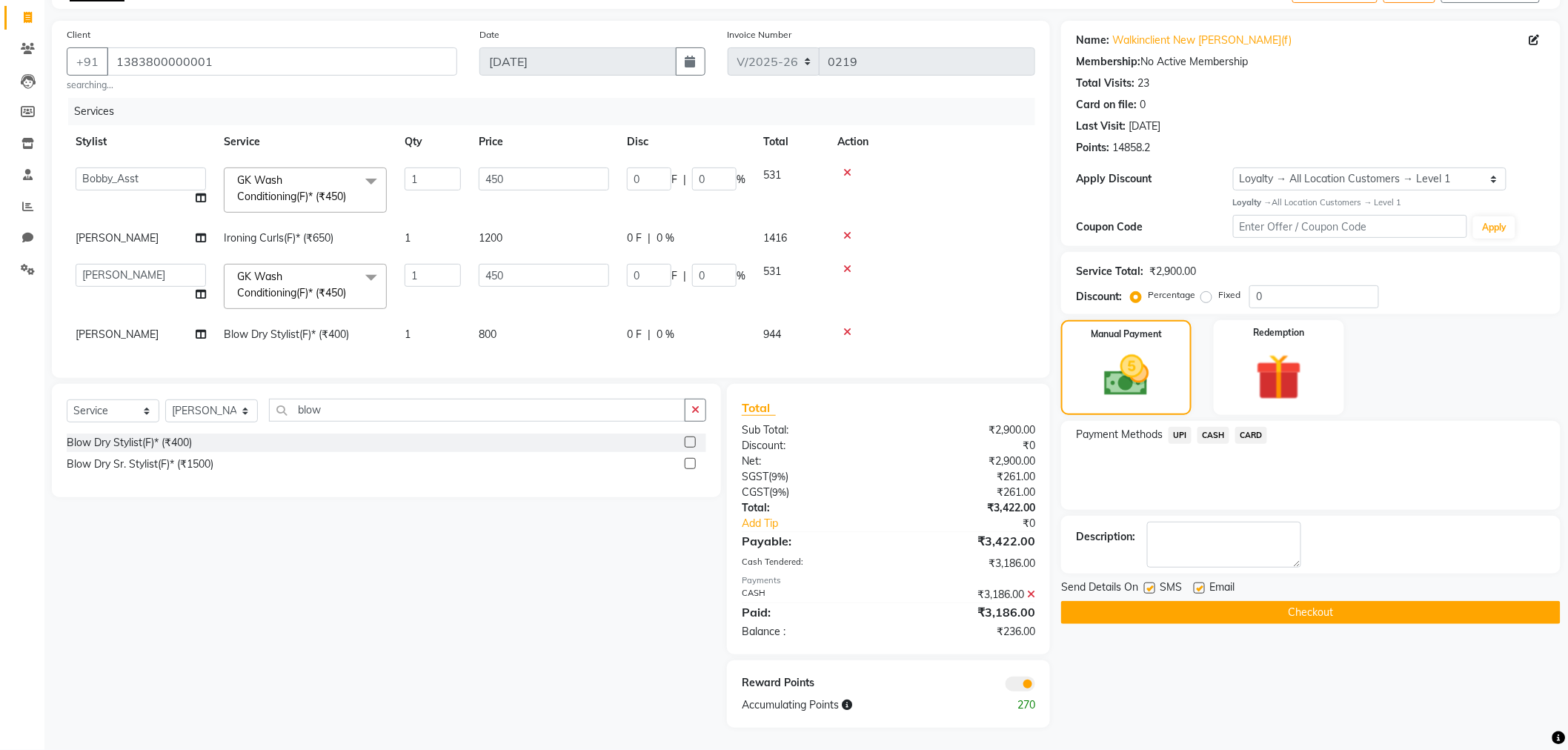
click at [1039, 588] on div "₹3,186.00" at bounding box center [967, 594] width 158 height 15
click at [1033, 591] on icon at bounding box center [1030, 594] width 8 height 11
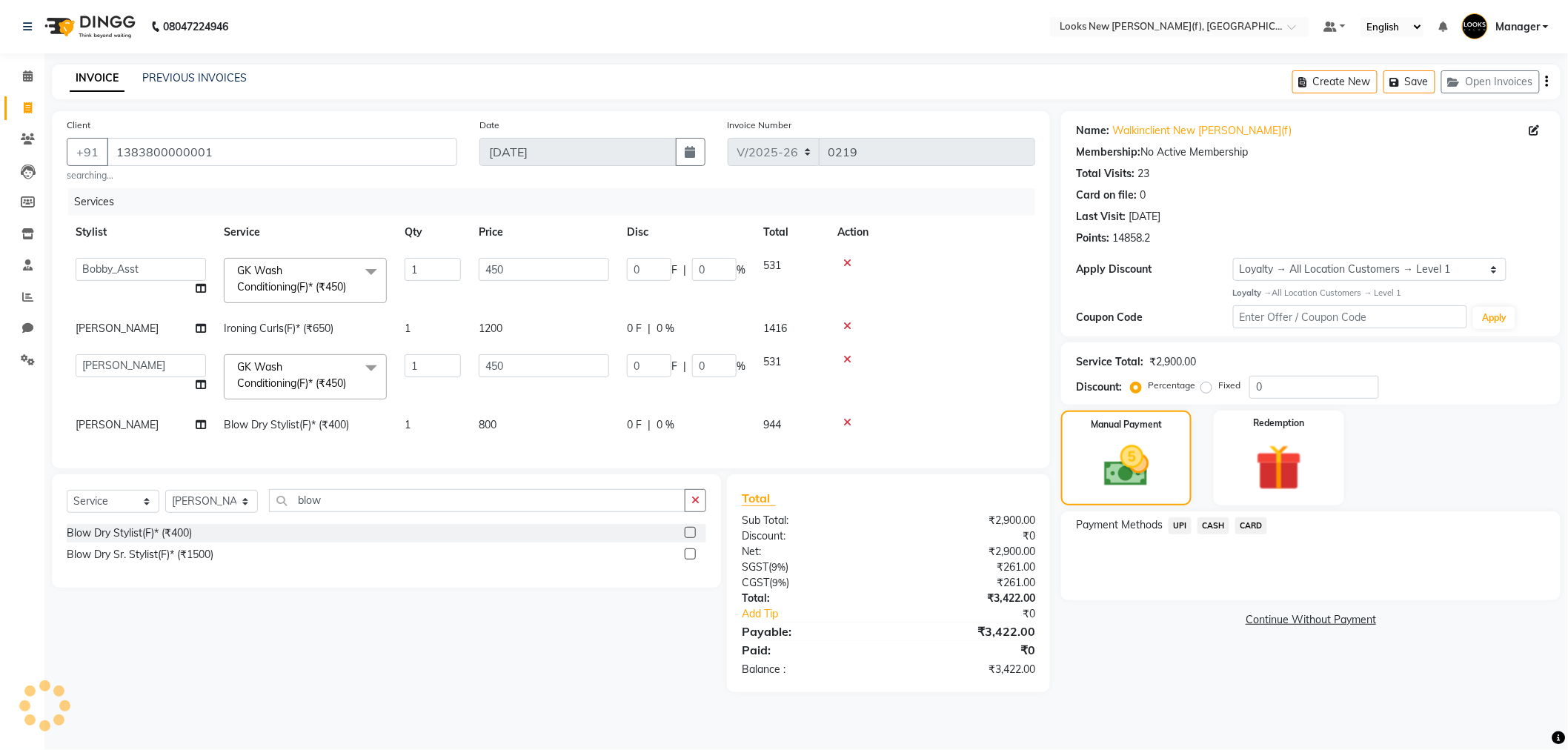
scroll to position [0, 0]
click at [500, 416] on td "800" at bounding box center [544, 425] width 148 height 33
select select "87315"
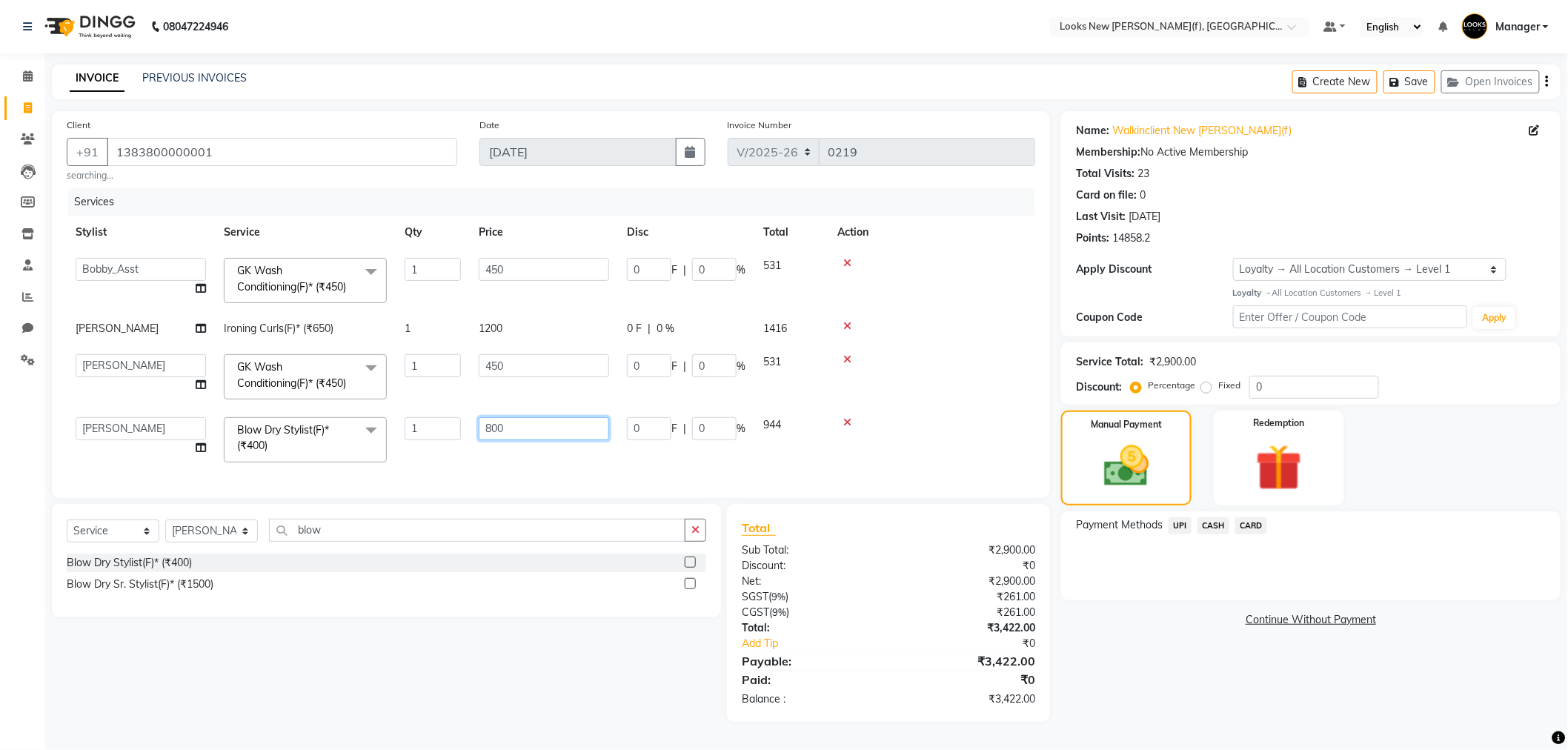
drag, startPoint x: 560, startPoint y: 420, endPoint x: 423, endPoint y: 443, distance: 138.9
click at [417, 439] on tr "Aakash_Pdct [PERSON_NAME] [PERSON_NAME] [PERSON_NAME] Counter_Sales [PERSON_NAM…" at bounding box center [551, 440] width 968 height 63
type input "600"
click at [1298, 704] on div "Name: Walkinclient New [PERSON_NAME](f) Membership: No Active Membership Total …" at bounding box center [1316, 416] width 510 height 610
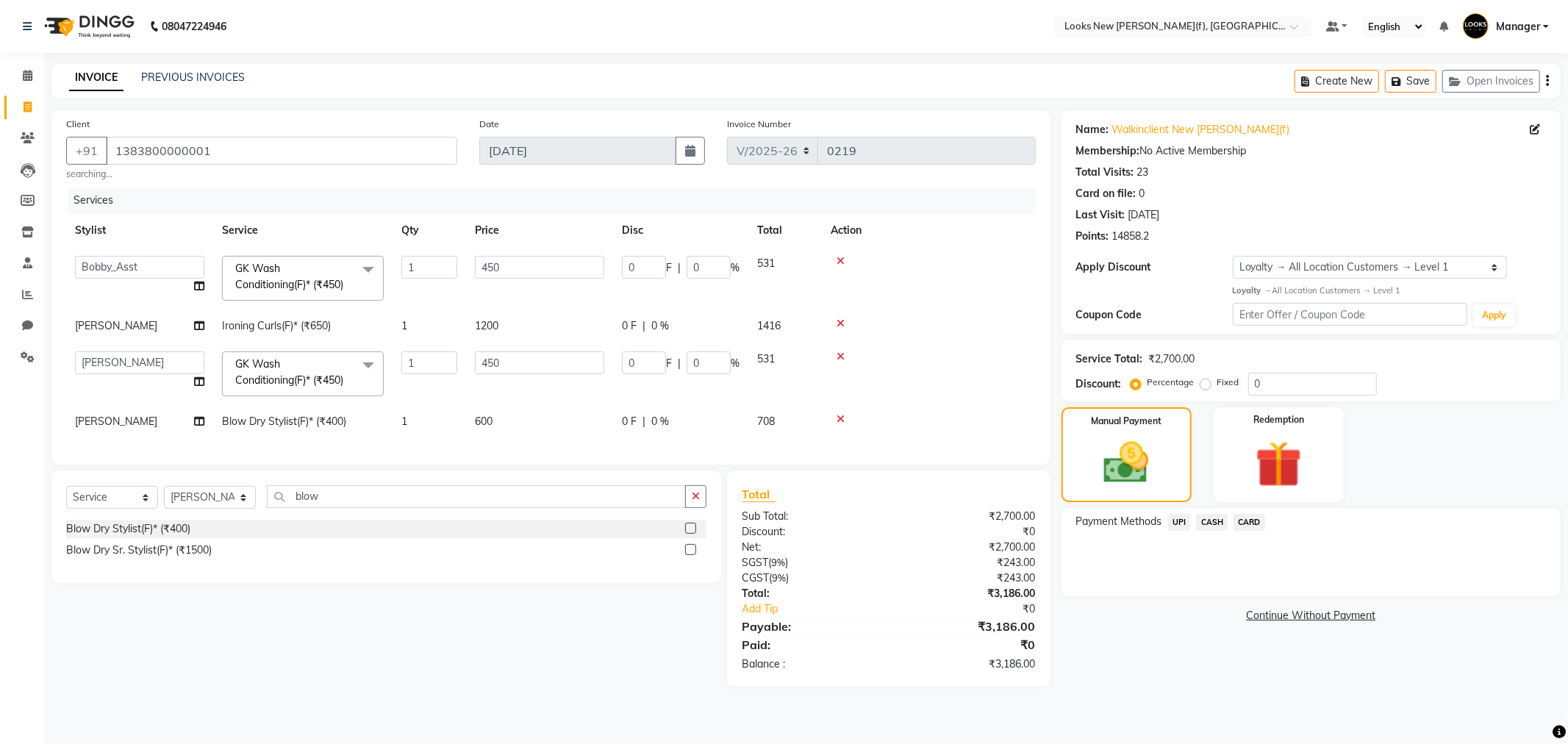
click at [1209, 524] on span "CASH" at bounding box center [1212, 522] width 32 height 17
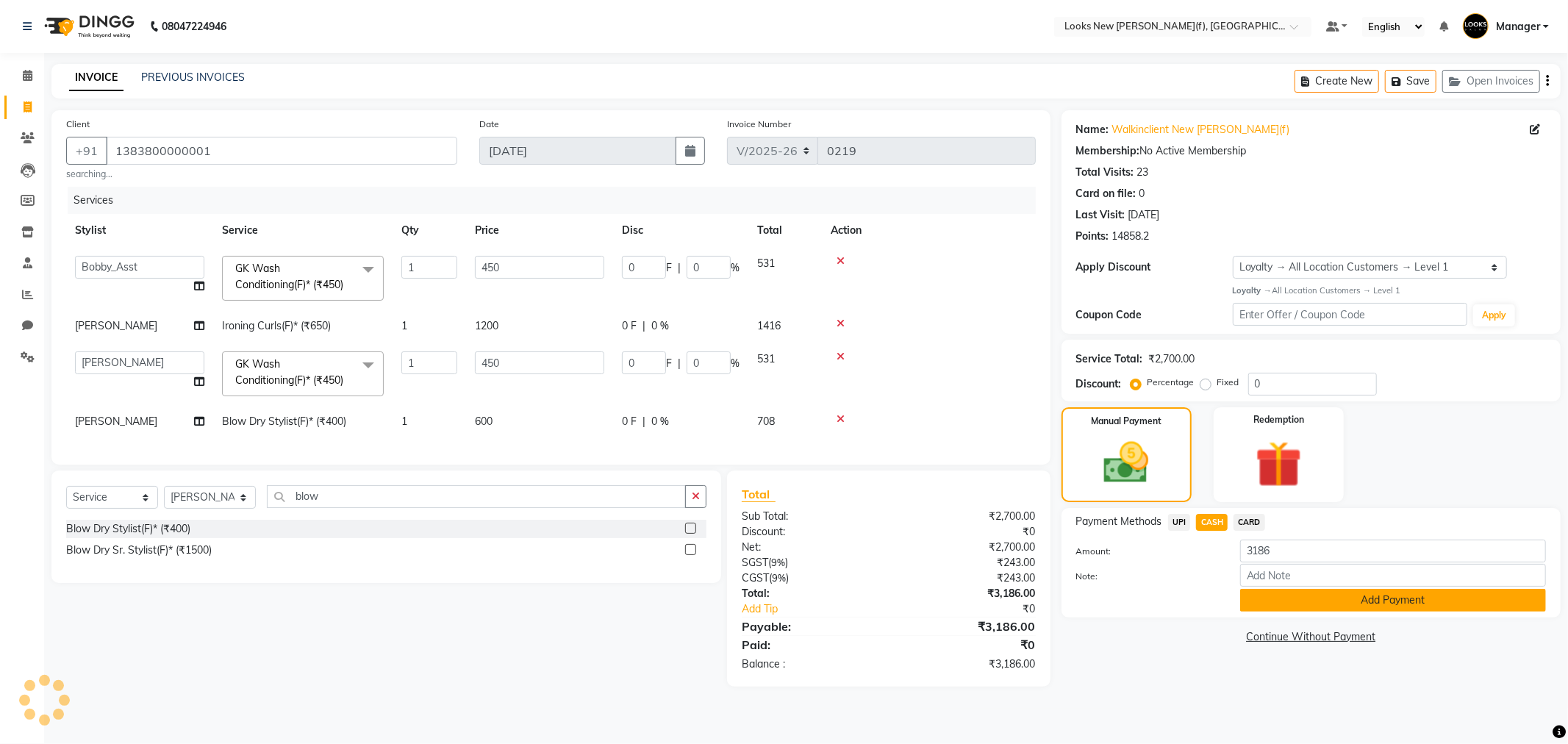
click at [1327, 605] on button "Add Payment" at bounding box center [1393, 600] width 306 height 23
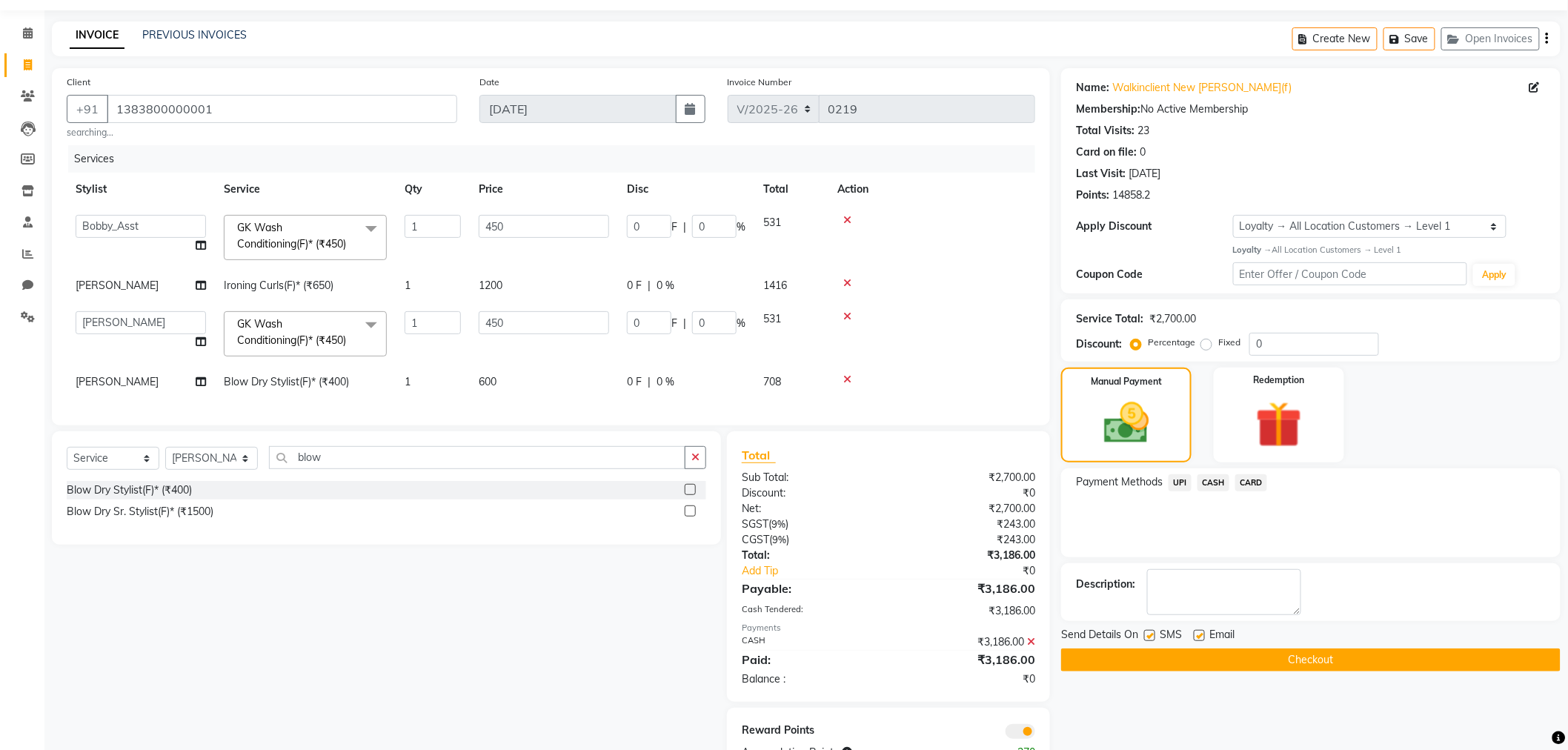
scroll to position [82, 0]
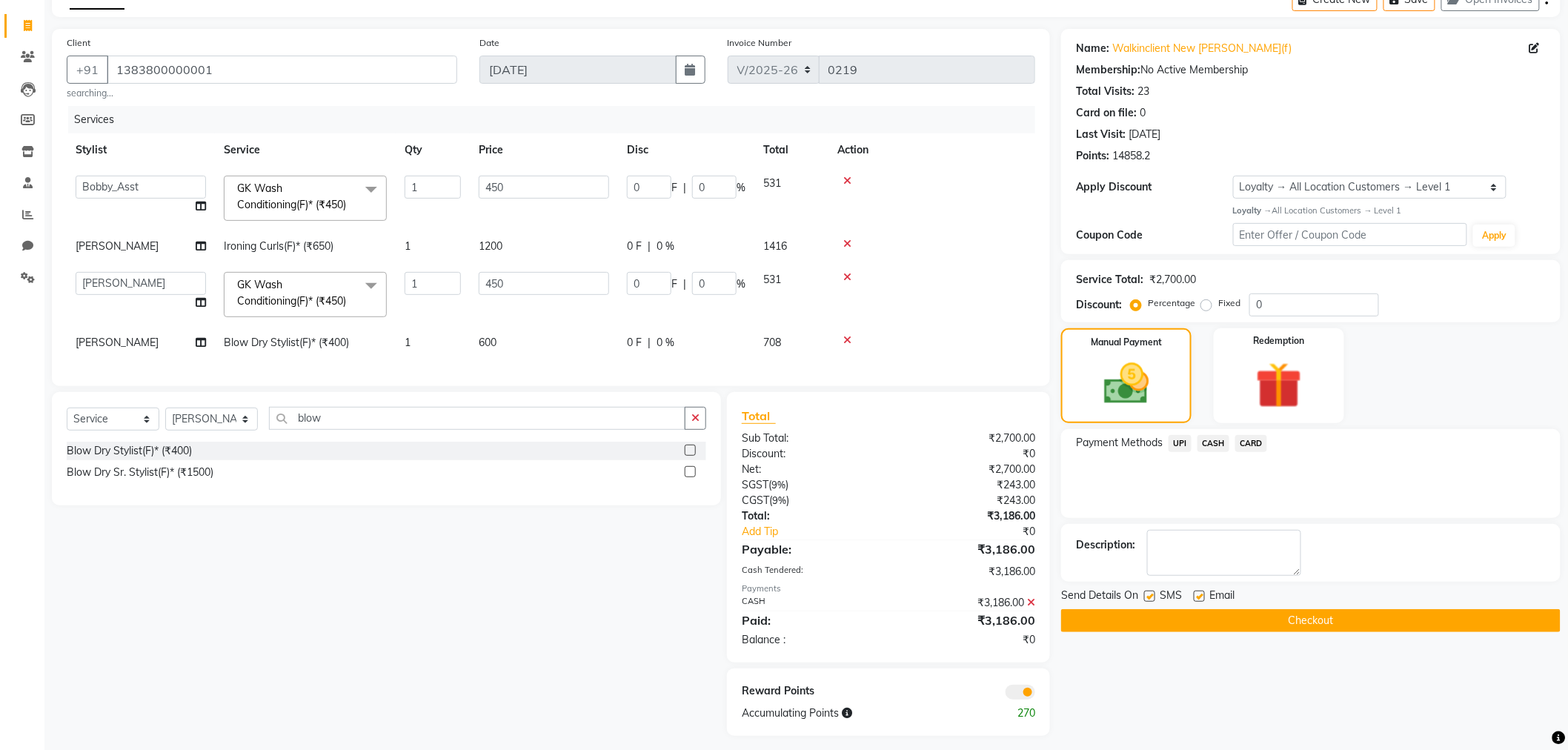
click at [1254, 622] on button "Checkout" at bounding box center [1311, 620] width 500 height 23
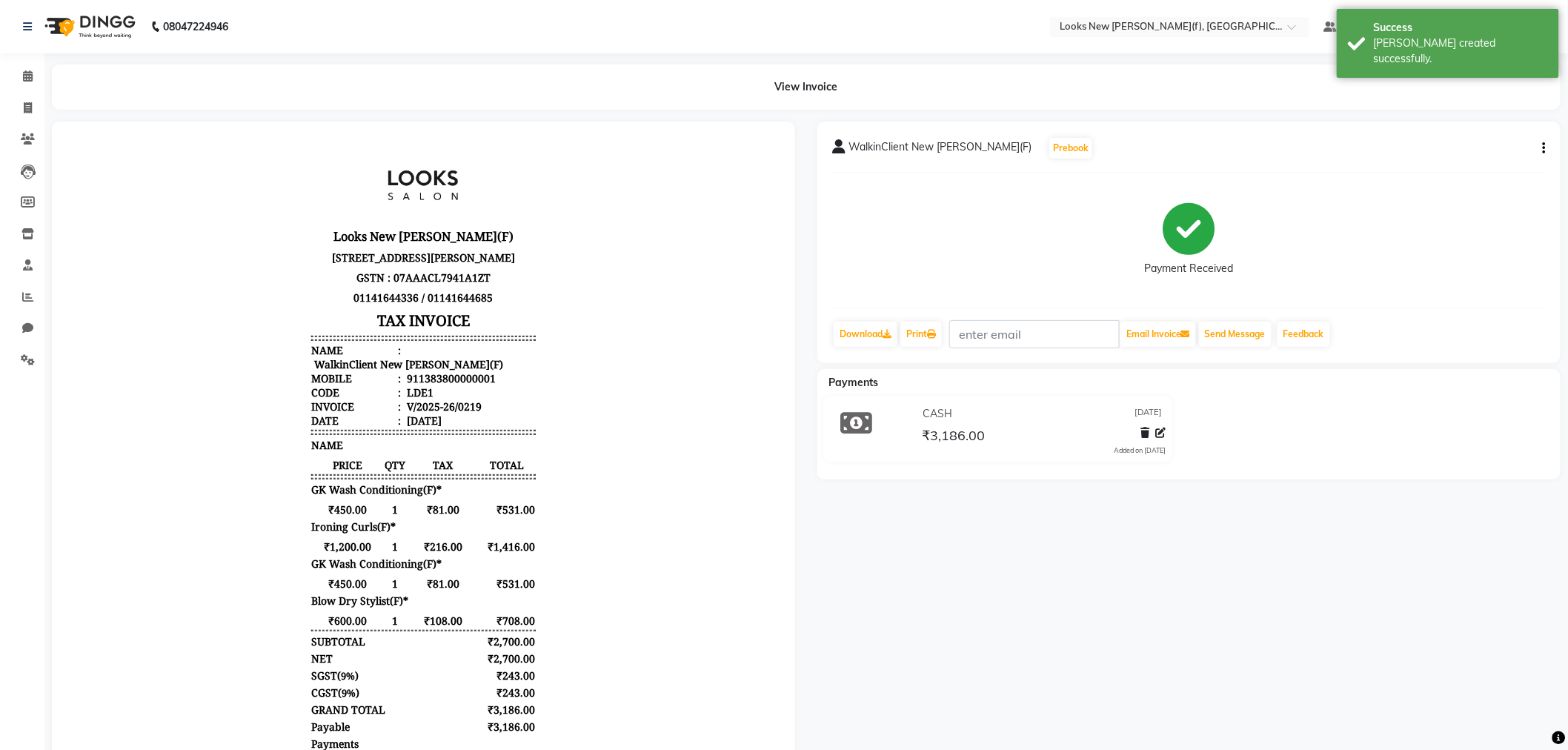
click at [85, 32] on img at bounding box center [89, 27] width 102 height 42
